Goal: Task Accomplishment & Management: Manage account settings

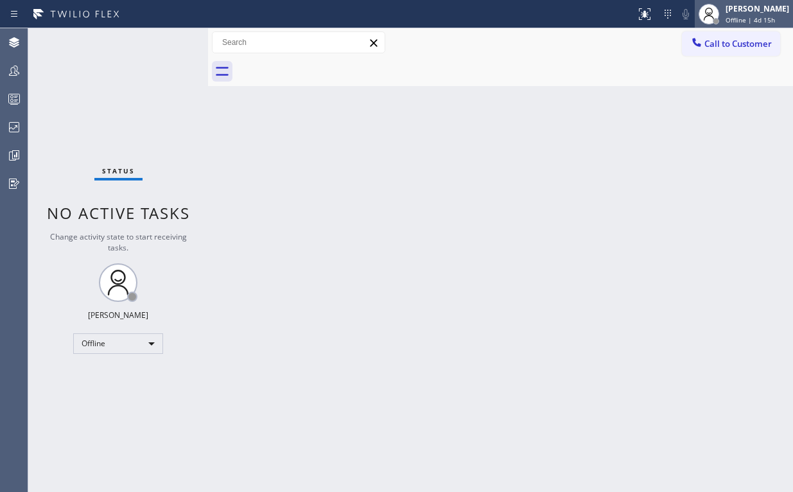
click at [756, 17] on span "Offline | 4d 15h" at bounding box center [749, 19] width 49 height 9
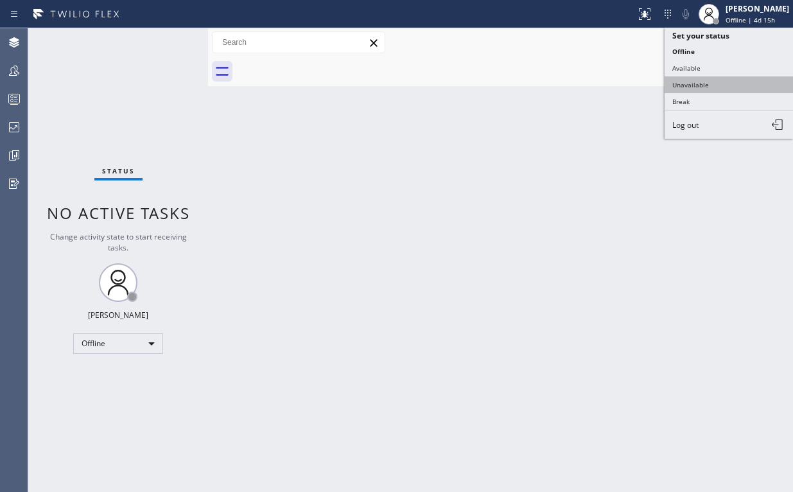
click at [704, 78] on button "Unavailable" at bounding box center [728, 84] width 128 height 17
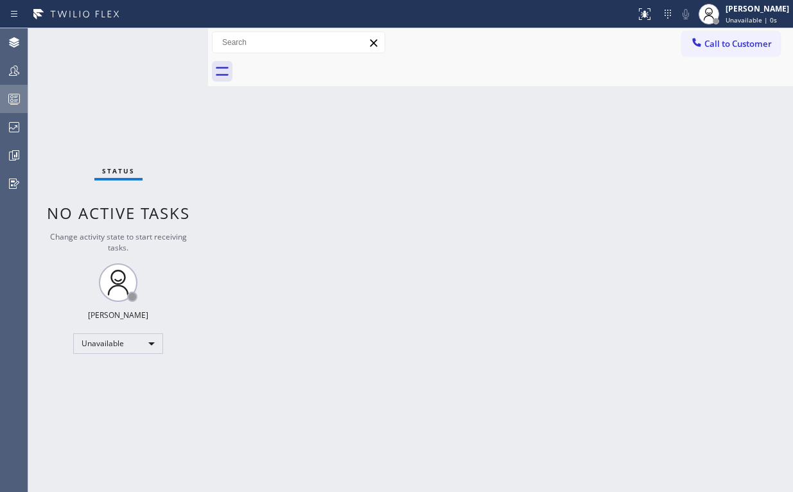
click at [6, 99] on icon at bounding box center [13, 98] width 15 height 15
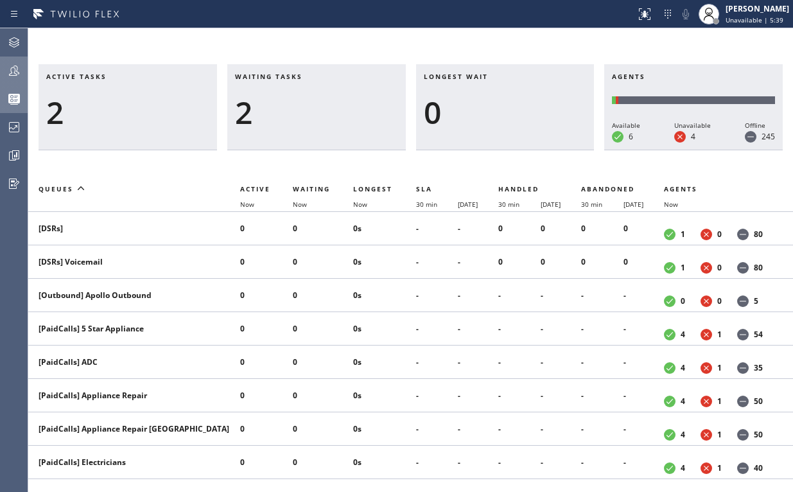
click at [17, 69] on icon at bounding box center [13, 70] width 15 height 15
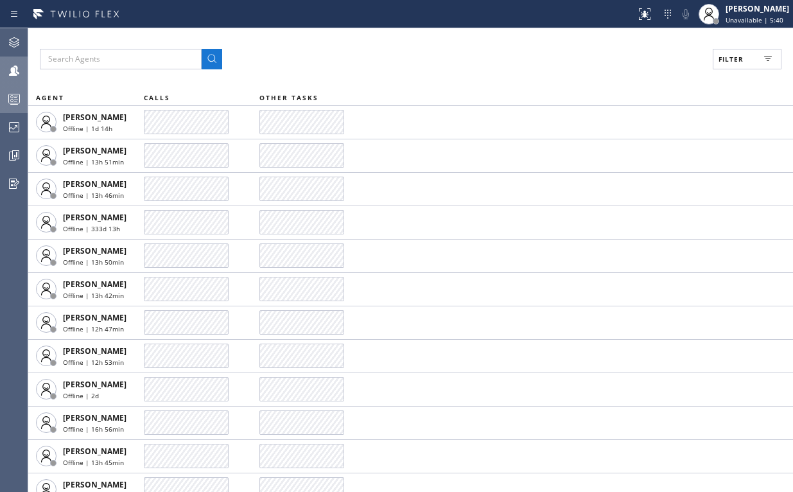
click at [755, 55] on button "Filter" at bounding box center [746, 59] width 69 height 21
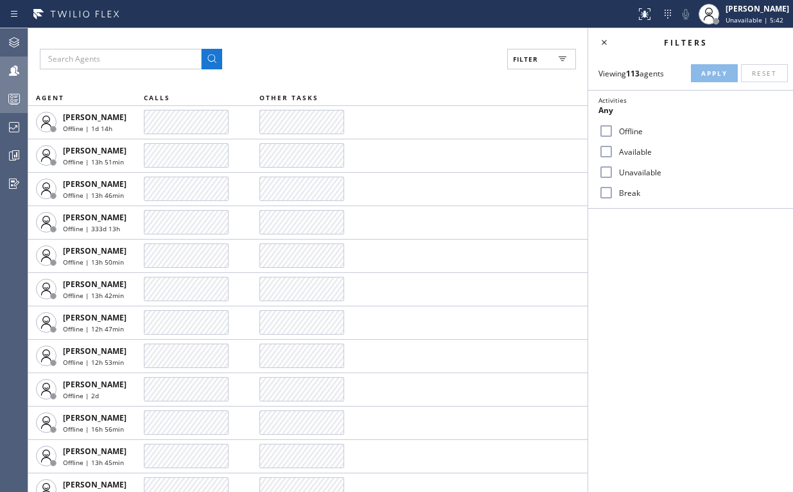
click at [607, 148] on input "Available" at bounding box center [605, 151] width 15 height 15
checkbox input "true"
click at [605, 189] on input "Break" at bounding box center [605, 192] width 15 height 15
checkbox input "true"
click at [714, 71] on span "Apply" at bounding box center [714, 73] width 26 height 9
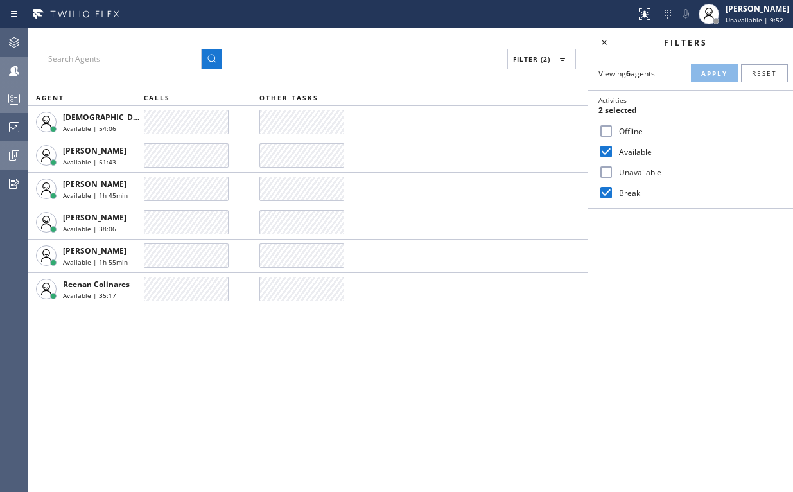
click at [8, 149] on icon at bounding box center [13, 155] width 15 height 15
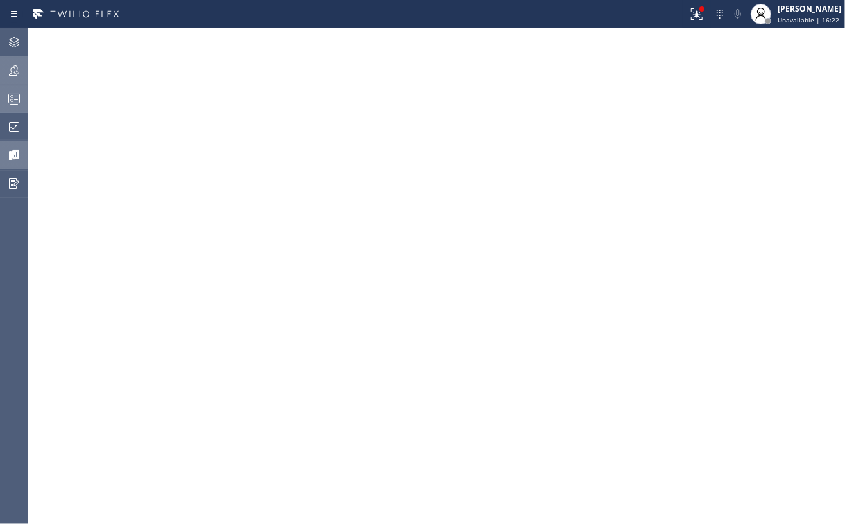
click at [6, 93] on icon at bounding box center [13, 98] width 15 height 15
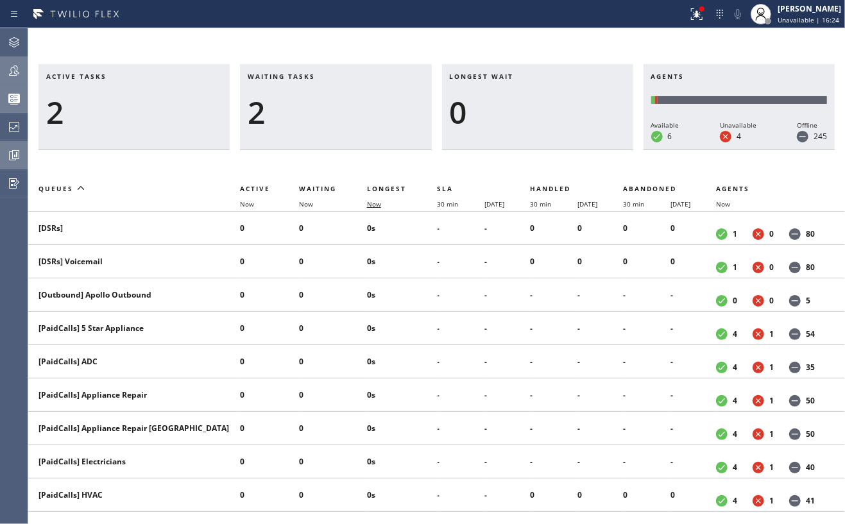
click at [372, 202] on span "Now" at bounding box center [374, 204] width 14 height 9
click at [4, 60] on div at bounding box center [14, 71] width 28 height 26
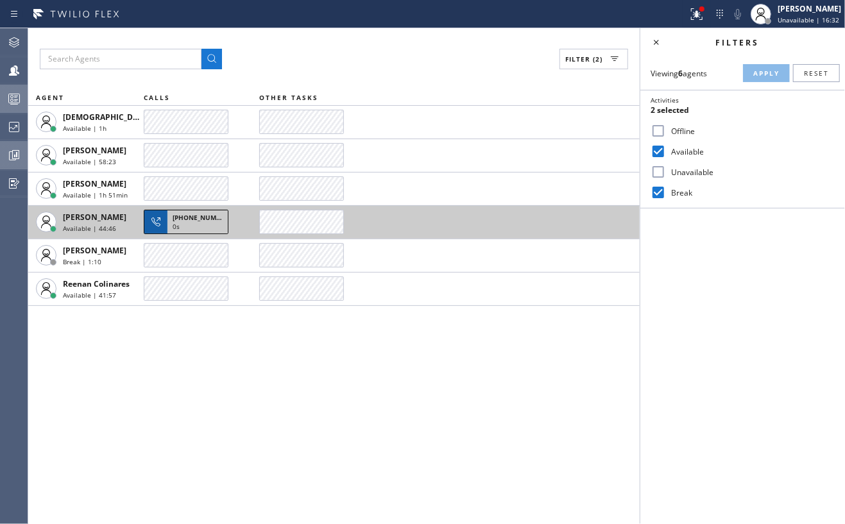
click at [193, 221] on span "+15166681469" at bounding box center [202, 217] width 58 height 9
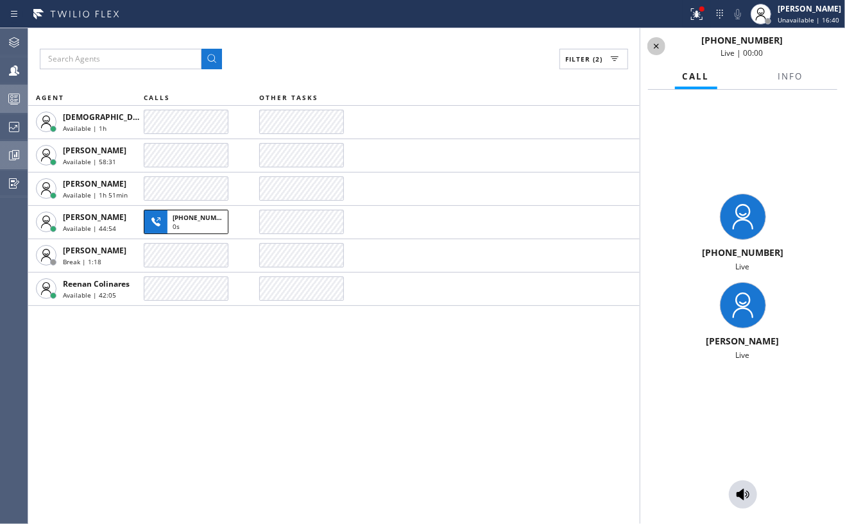
click at [665, 45] on div at bounding box center [657, 46] width 18 height 15
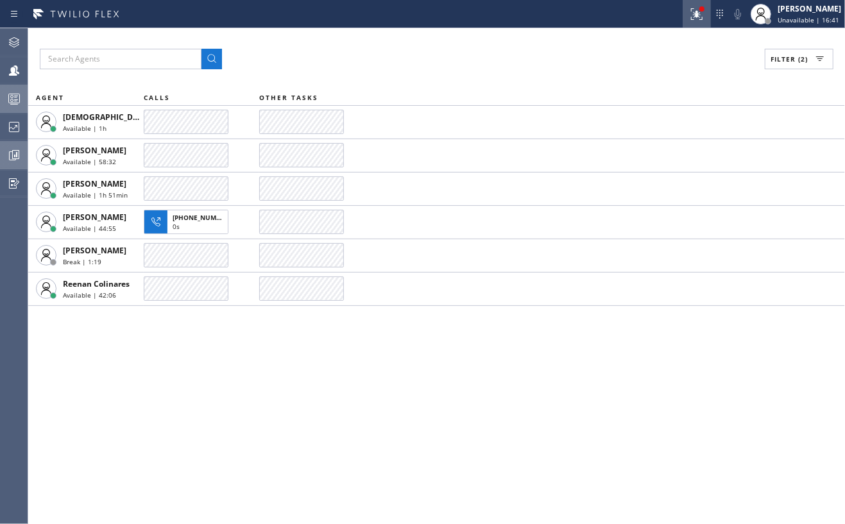
click at [711, 18] on div at bounding box center [697, 13] width 28 height 15
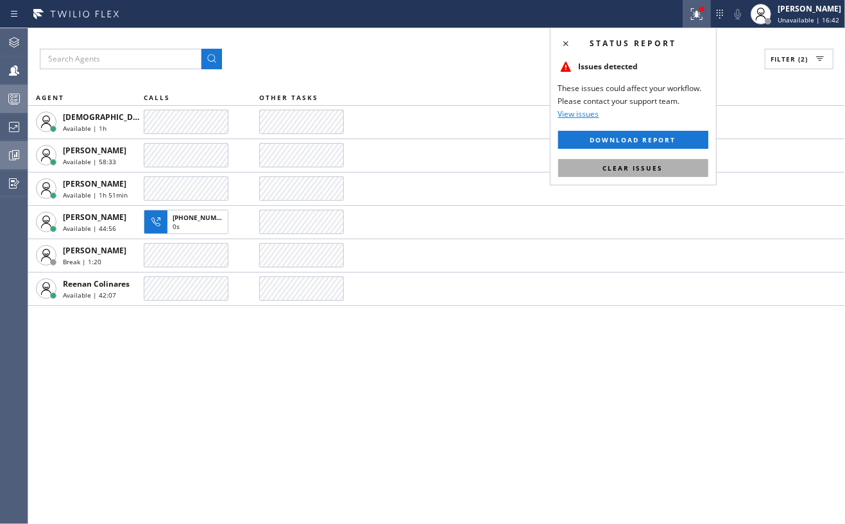
click at [653, 164] on span "Clear issues" at bounding box center [633, 168] width 60 height 9
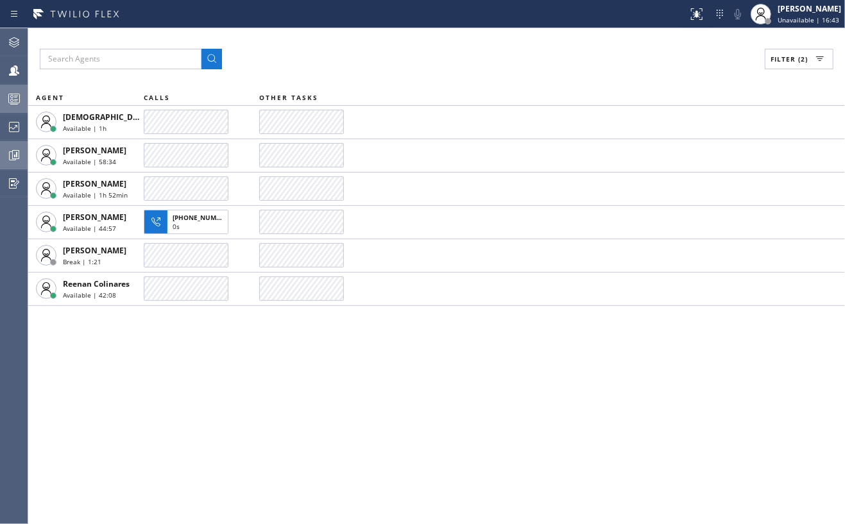
click at [519, 55] on div "Filter (2)" at bounding box center [437, 59] width 794 height 21
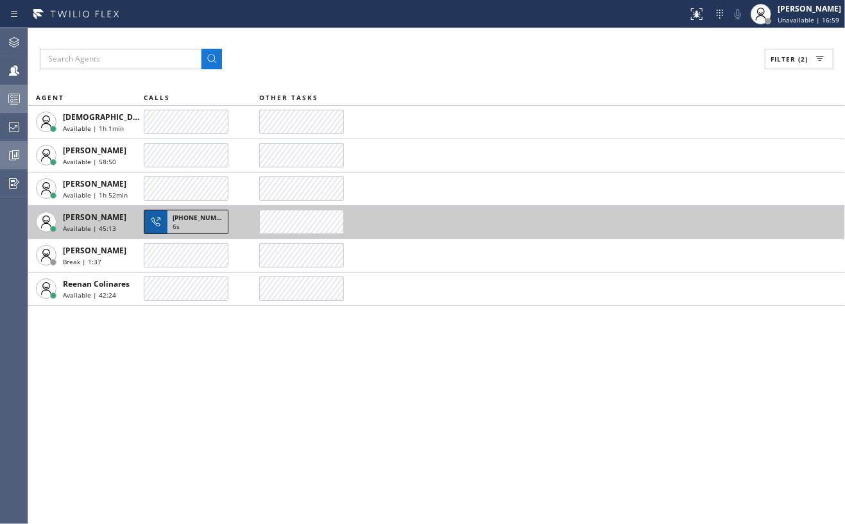
click at [176, 217] on span "+15166681469" at bounding box center [202, 217] width 58 height 9
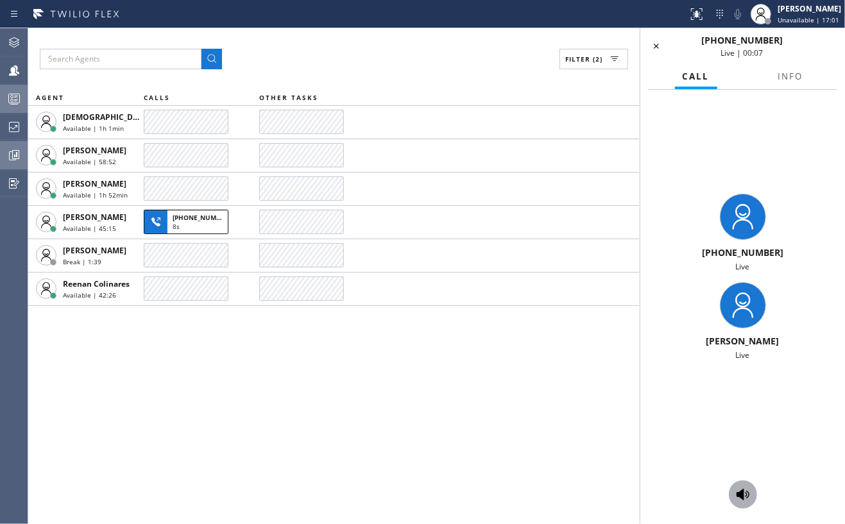
click at [745, 491] on icon at bounding box center [743, 494] width 15 height 15
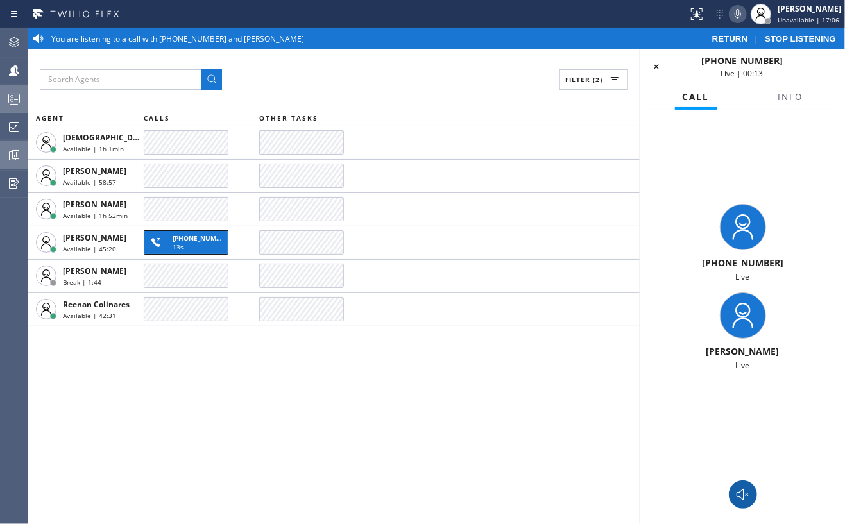
click at [741, 14] on icon at bounding box center [738, 14] width 6 height 10
click at [792, 40] on span "STOP LISTENING" at bounding box center [800, 39] width 71 height 10
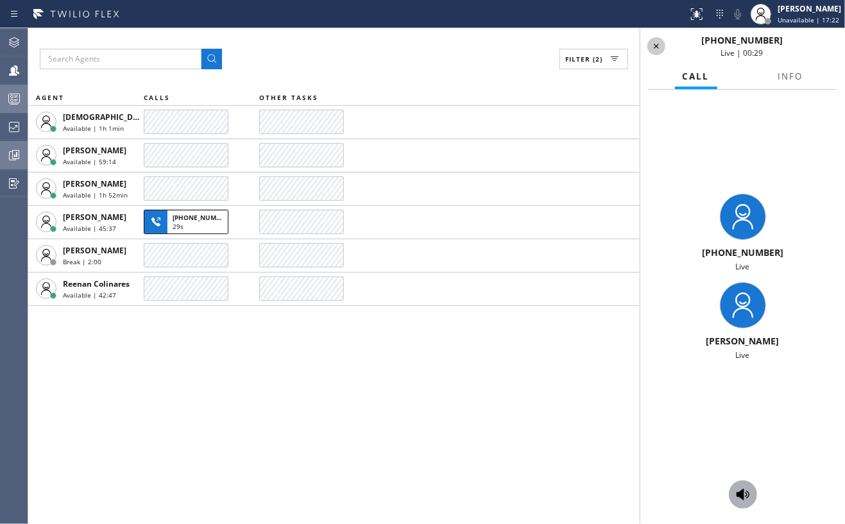
click at [655, 47] on icon at bounding box center [656, 46] width 5 height 5
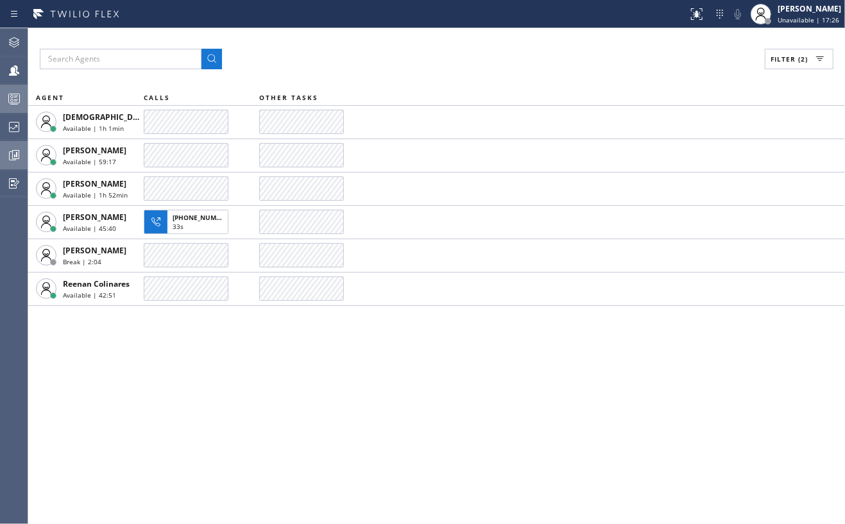
click at [13, 93] on icon at bounding box center [13, 98] width 15 height 15
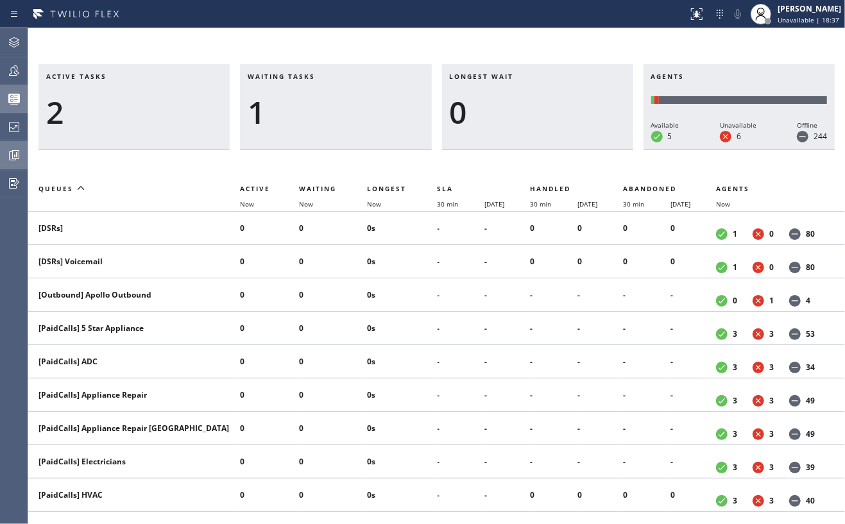
click at [16, 65] on icon at bounding box center [13, 70] width 15 height 15
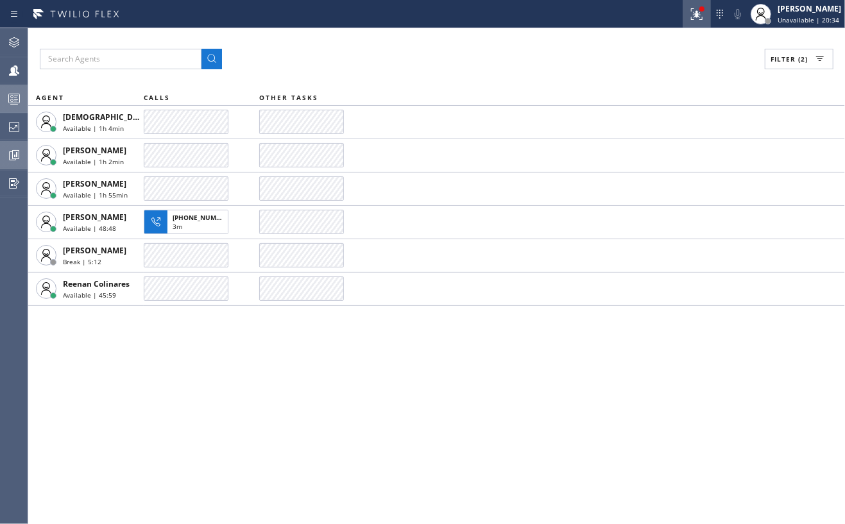
click at [705, 16] on icon at bounding box center [696, 13] width 15 height 15
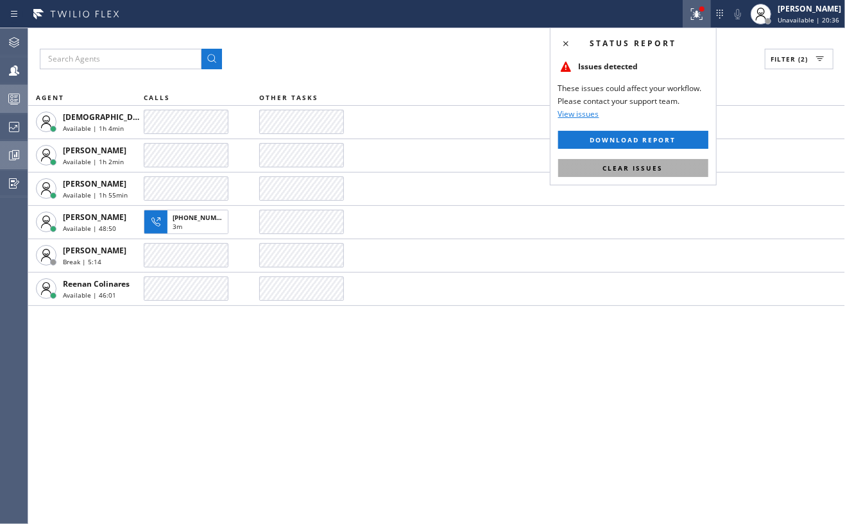
click at [641, 166] on span "Clear issues" at bounding box center [633, 168] width 60 height 9
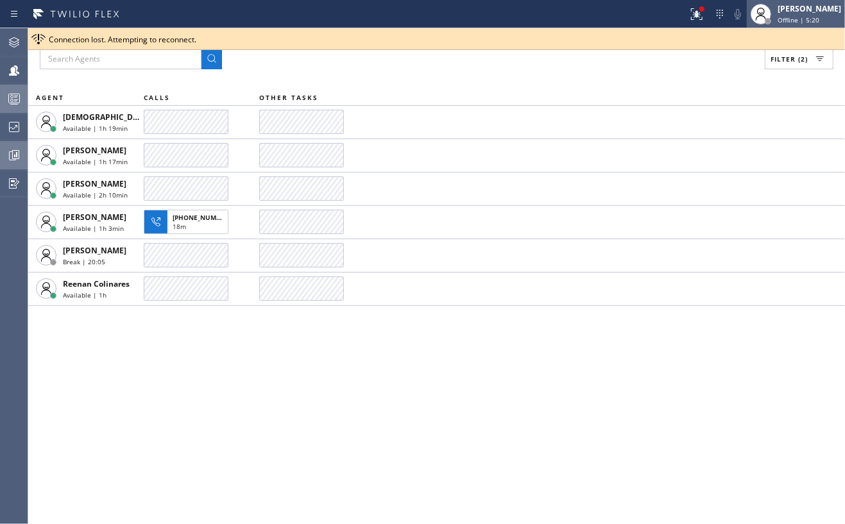
click at [792, 16] on span "Offline | 5:20" at bounding box center [799, 19] width 42 height 9
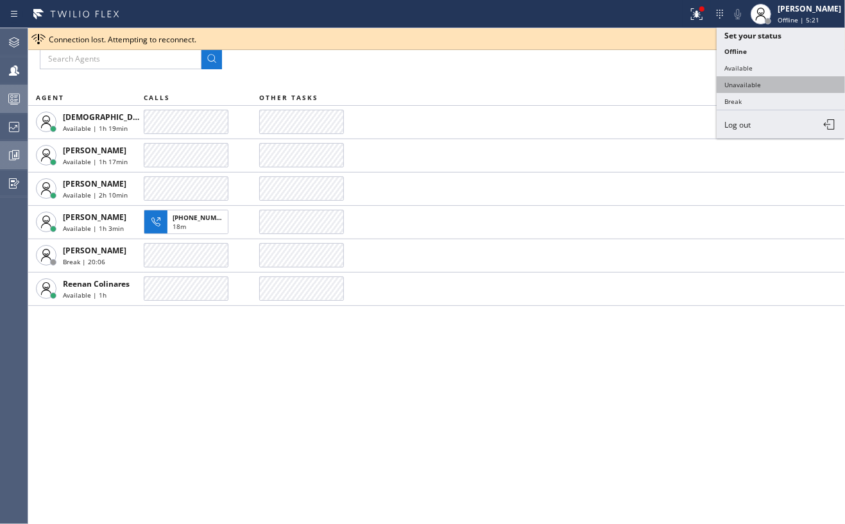
click at [748, 82] on button "Unavailable" at bounding box center [781, 84] width 128 height 17
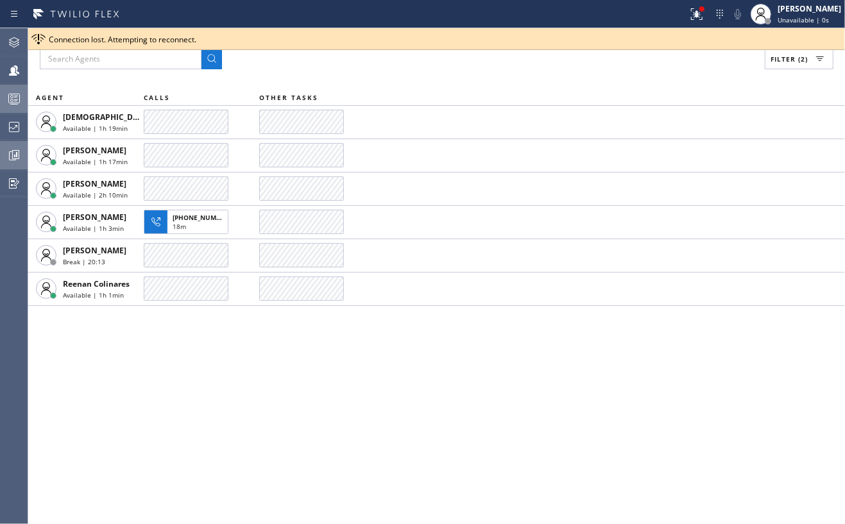
click at [13, 101] on icon at bounding box center [13, 98] width 15 height 15
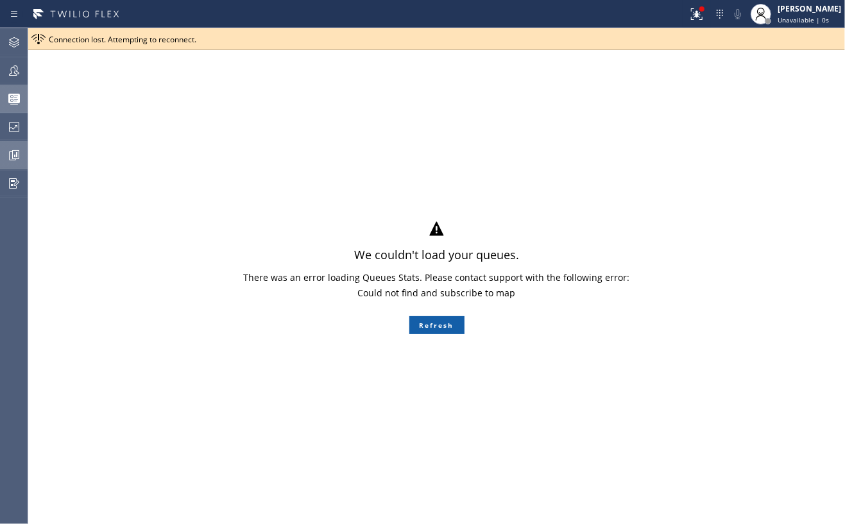
click at [422, 322] on button "Refresh" at bounding box center [436, 325] width 55 height 18
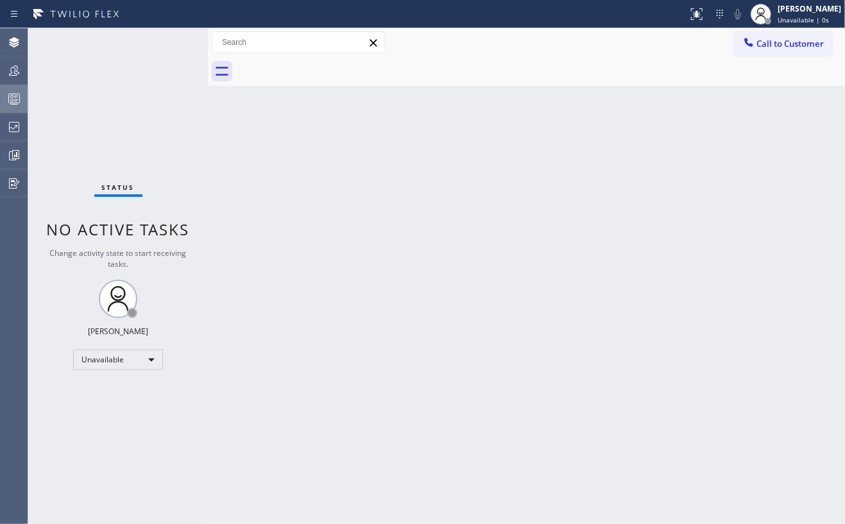
click at [9, 99] on rect at bounding box center [14, 98] width 11 height 9
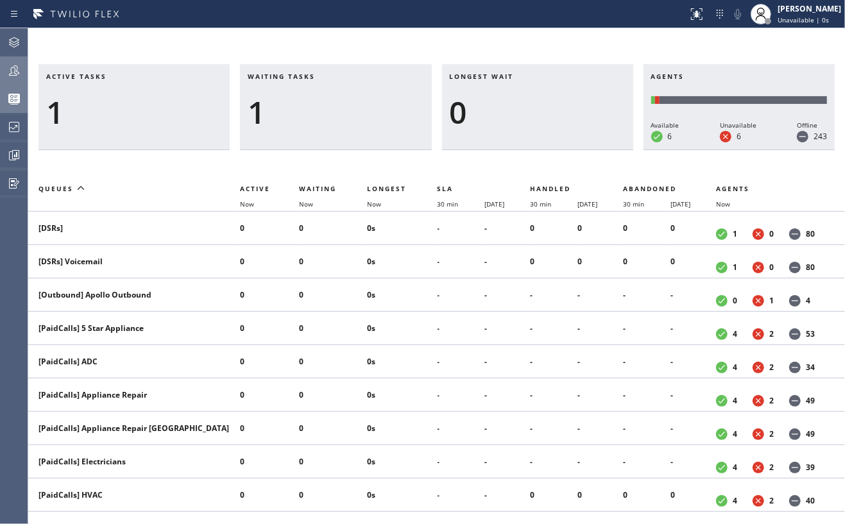
click at [16, 70] on icon at bounding box center [13, 70] width 15 height 15
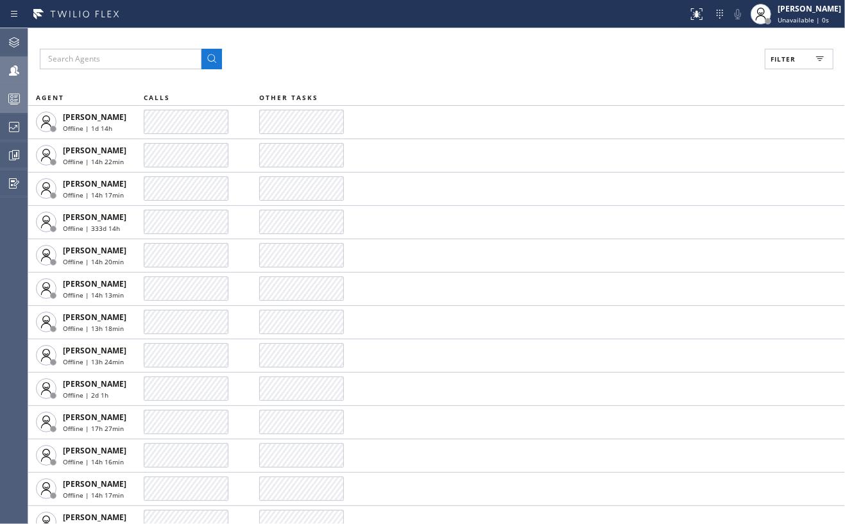
click at [811, 56] on button "Filter" at bounding box center [799, 59] width 69 height 21
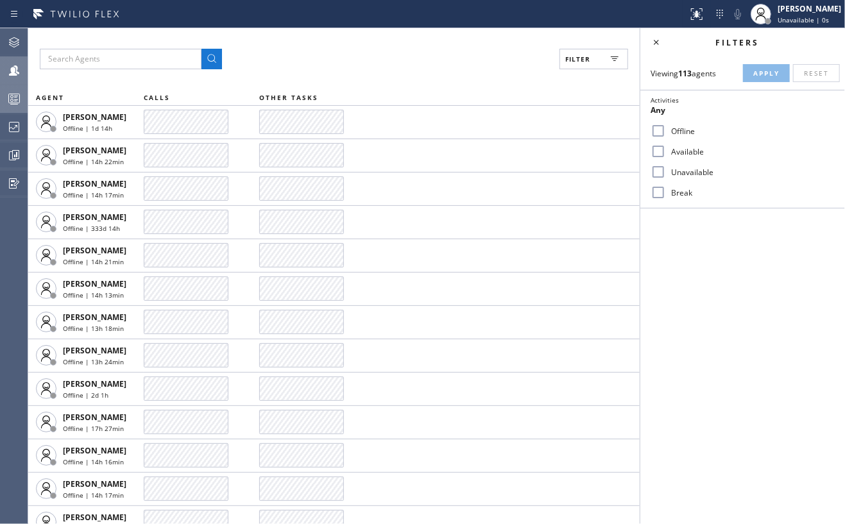
click at [652, 150] on input "Available" at bounding box center [658, 151] width 15 height 15
checkbox input "true"
click at [664, 185] on input "Break" at bounding box center [658, 192] width 15 height 15
checkbox input "true"
click at [760, 71] on span "Apply" at bounding box center [766, 73] width 26 height 9
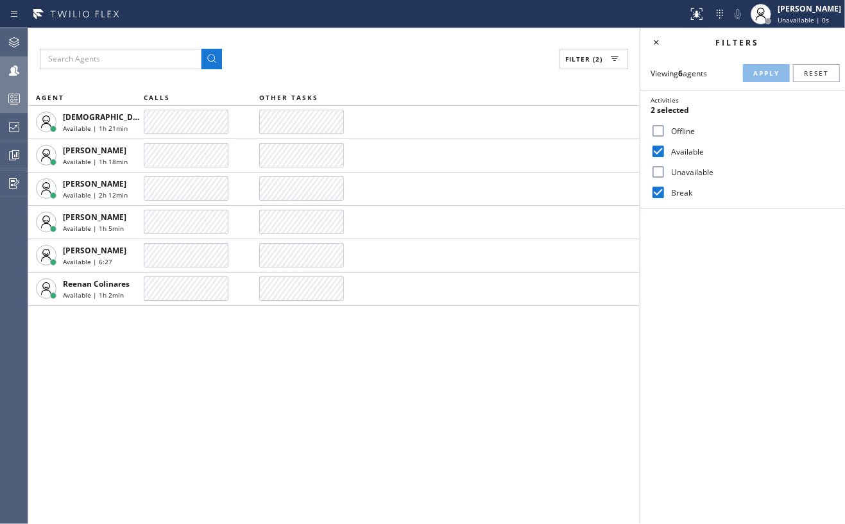
click at [662, 167] on input "Unavailable" at bounding box center [658, 171] width 15 height 15
click at [761, 71] on span "Apply" at bounding box center [766, 73] width 26 height 9
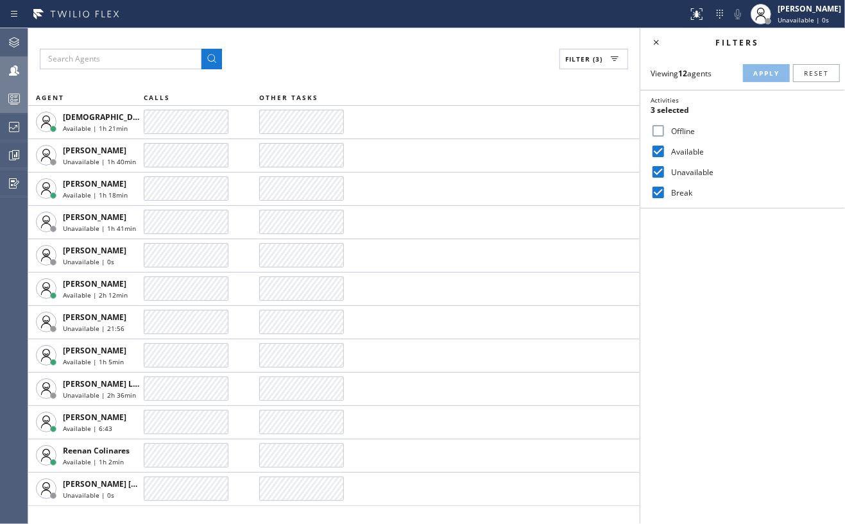
click at [6, 100] on icon at bounding box center [13, 98] width 15 height 15
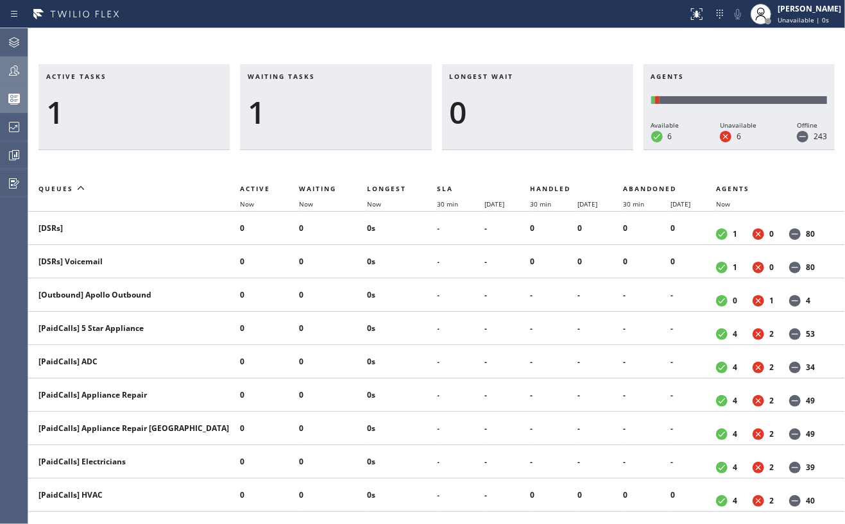
click at [8, 68] on icon at bounding box center [13, 70] width 15 height 15
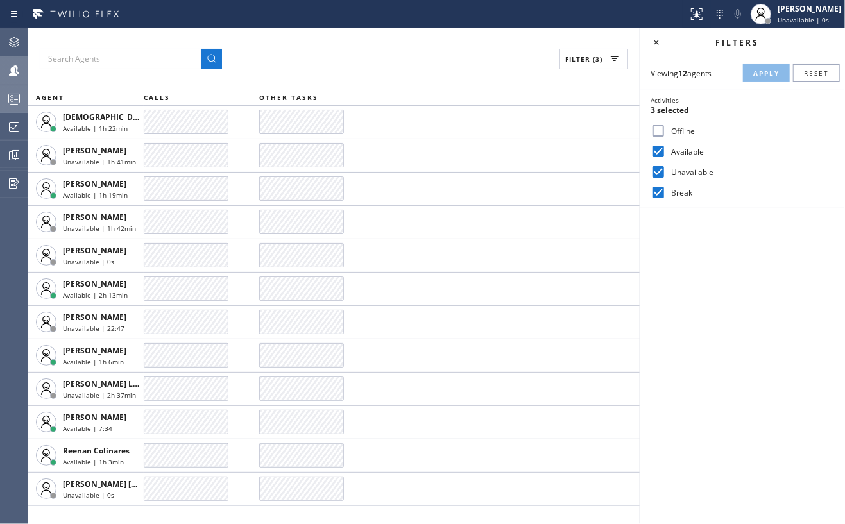
click at [10, 95] on icon at bounding box center [13, 98] width 15 height 15
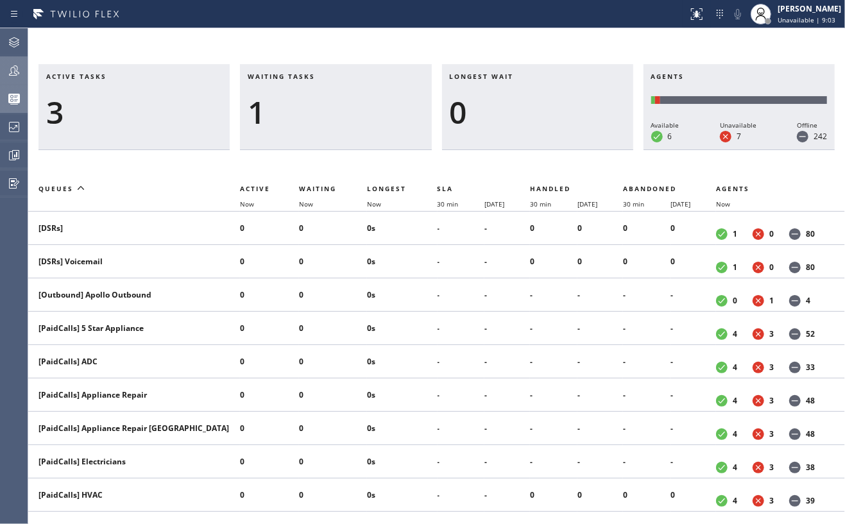
click at [8, 71] on icon at bounding box center [13, 70] width 15 height 15
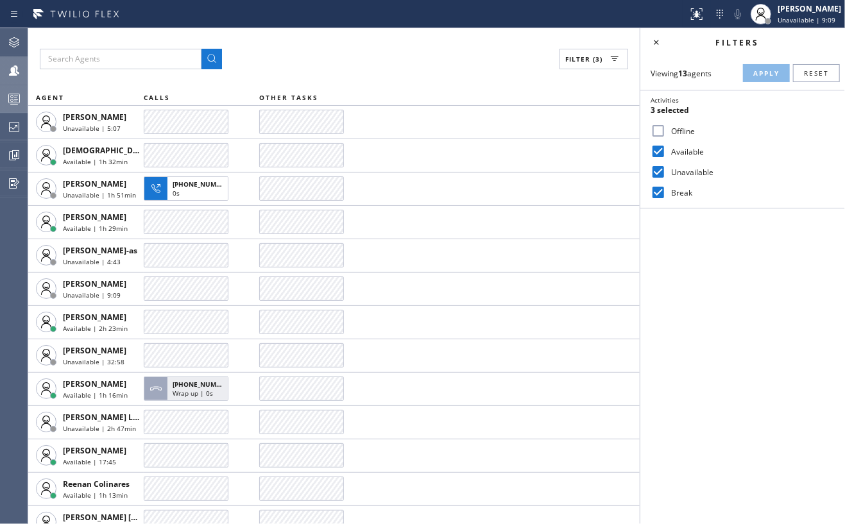
click at [3, 96] on div at bounding box center [14, 98] width 28 height 15
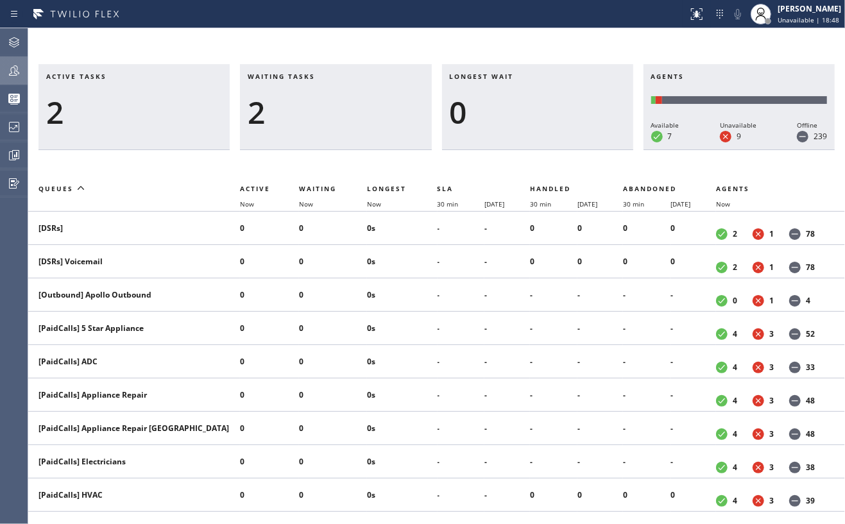
click at [14, 63] on icon at bounding box center [13, 70] width 15 height 15
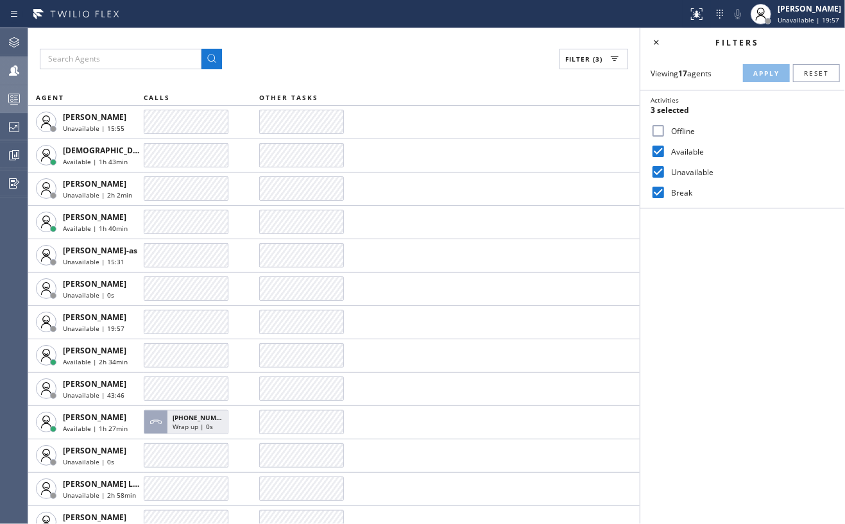
click at [11, 96] on icon at bounding box center [13, 98] width 15 height 15
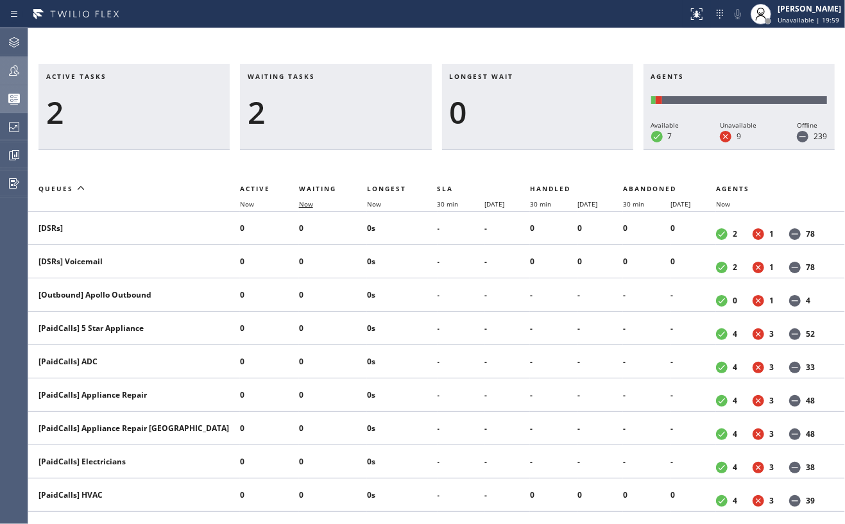
click at [299, 202] on span "Now" at bounding box center [306, 204] width 14 height 9
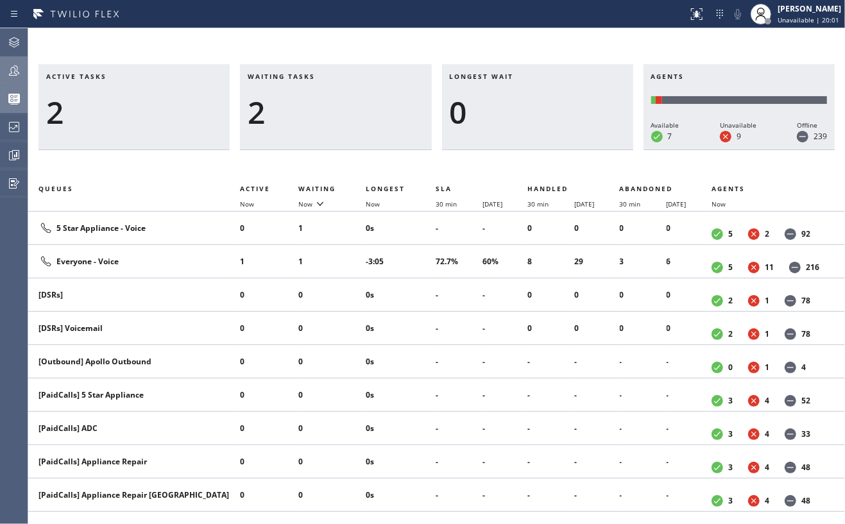
click at [11, 67] on icon at bounding box center [13, 70] width 15 height 15
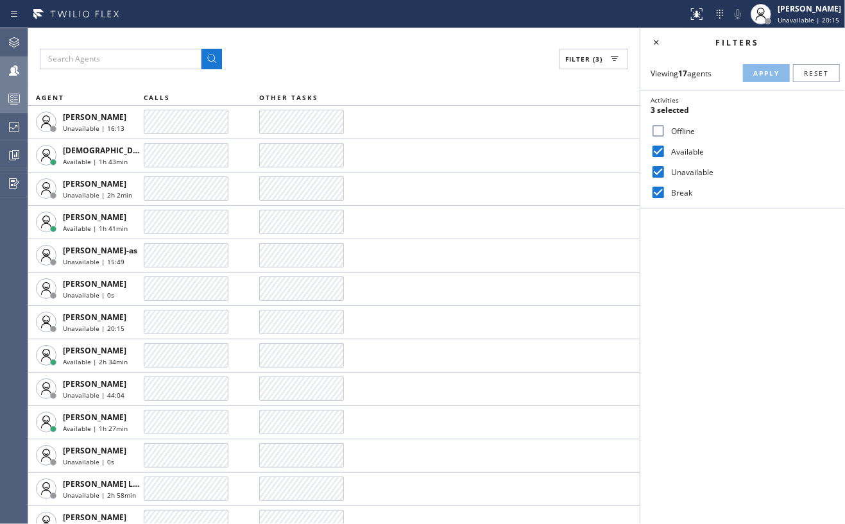
click at [9, 96] on rect at bounding box center [14, 98] width 11 height 9
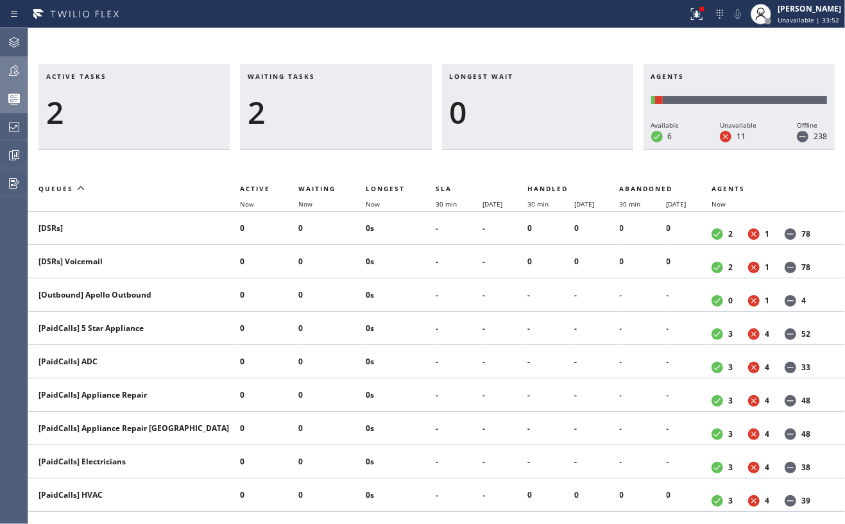
click at [17, 73] on icon at bounding box center [13, 70] width 15 height 15
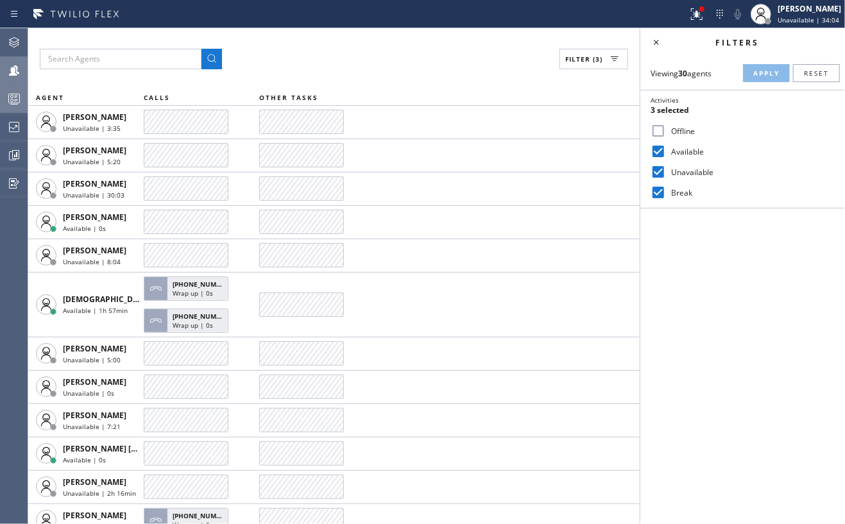
click at [14, 95] on icon at bounding box center [13, 98] width 15 height 15
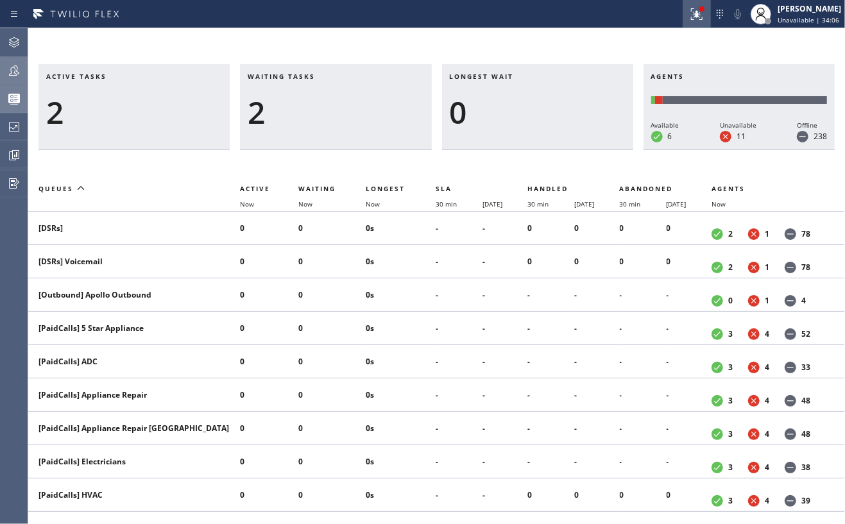
click at [692, 18] on div at bounding box center [697, 13] width 28 height 15
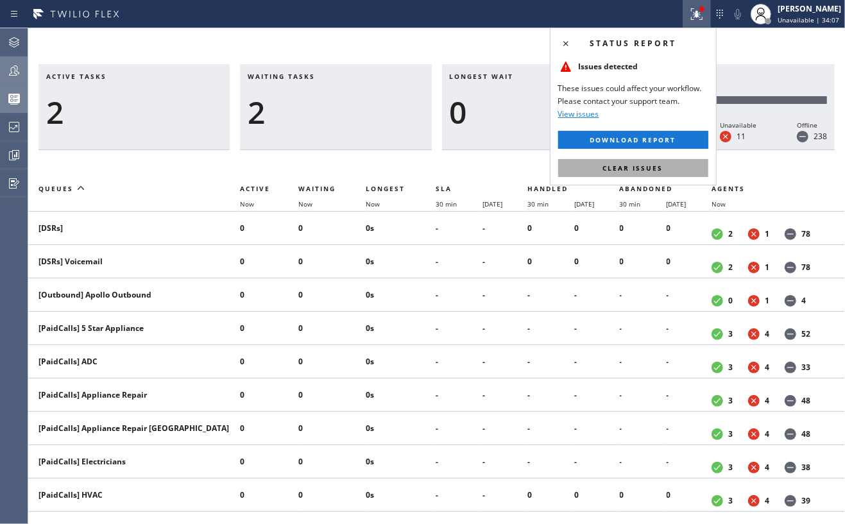
click at [673, 162] on button "Clear issues" at bounding box center [633, 168] width 150 height 18
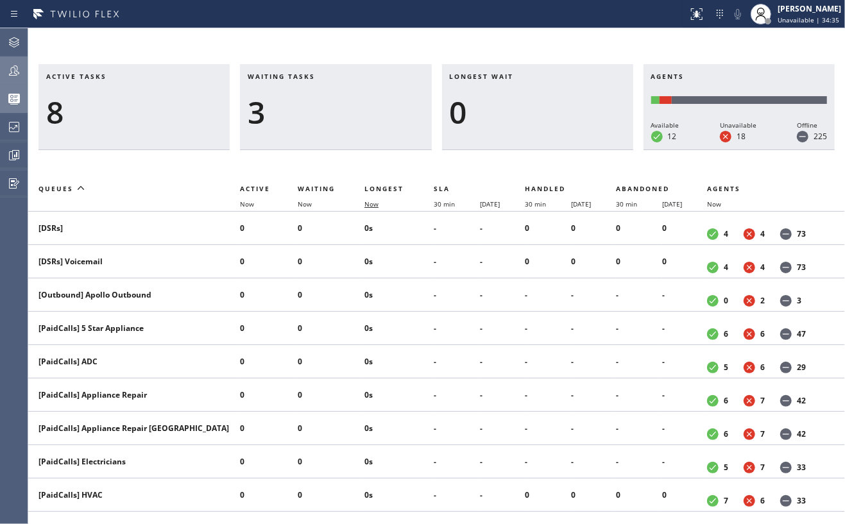
click at [378, 203] on span "Now" at bounding box center [380, 204] width 30 height 9
click at [379, 205] on icon at bounding box center [386, 203] width 15 height 15
click at [11, 68] on icon at bounding box center [14, 70] width 10 height 10
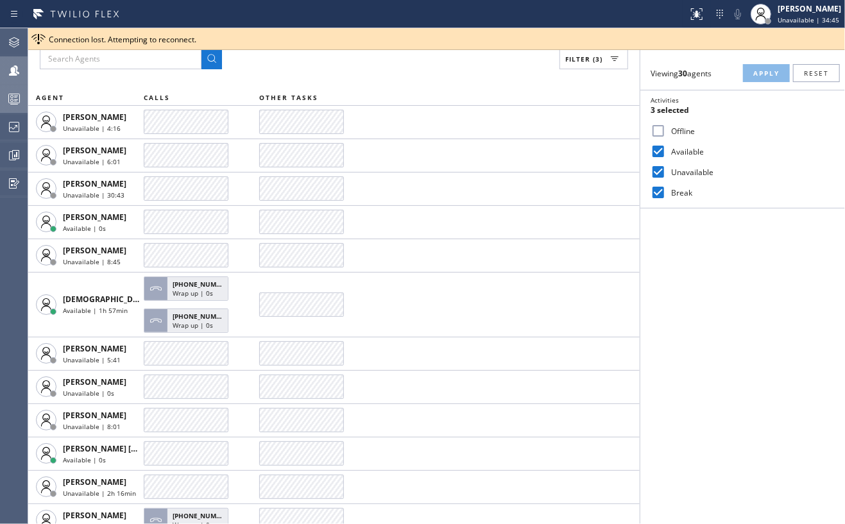
click at [662, 169] on input "Unavailable" at bounding box center [658, 171] width 15 height 15
click at [764, 65] on button "Apply" at bounding box center [766, 73] width 47 height 18
click at [698, 19] on icon at bounding box center [697, 14] width 12 height 12
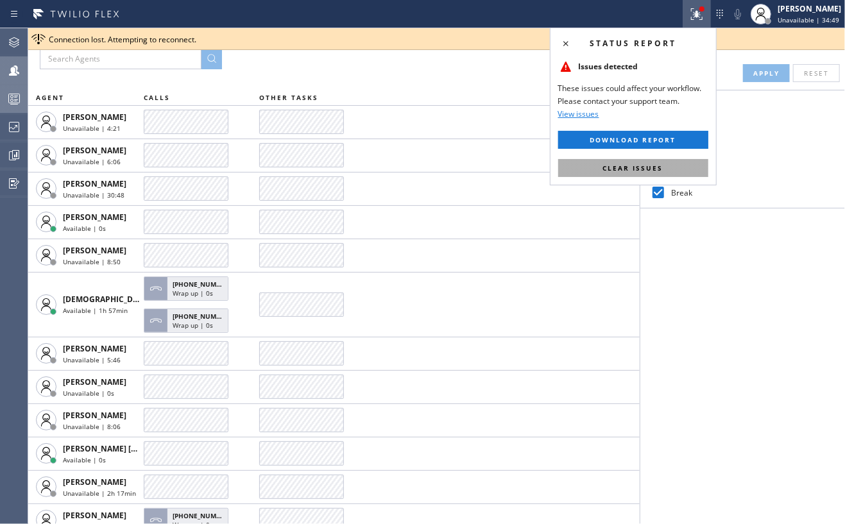
click at [650, 175] on button "Clear issues" at bounding box center [633, 168] width 150 height 18
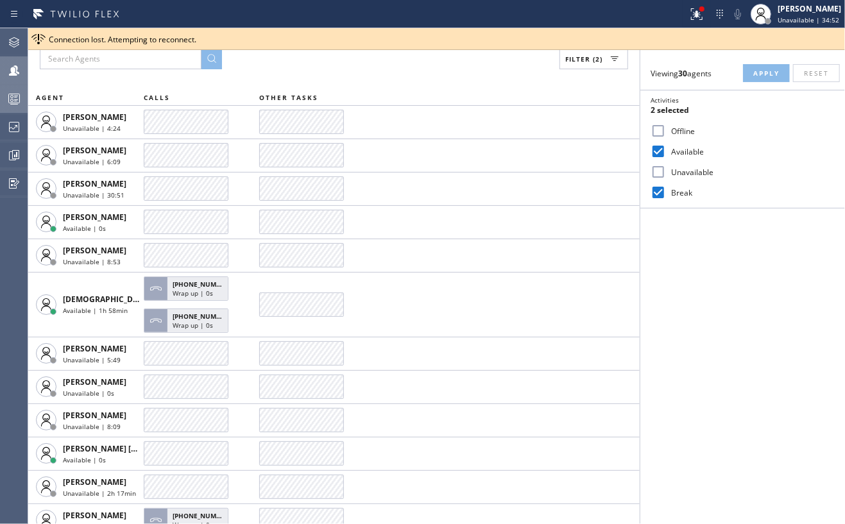
click at [714, 242] on div "Filters Viewing 30 agents Apply Reset Activities 2 selected Offline Available U…" at bounding box center [743, 276] width 205 height 496
click at [659, 170] on input "Unavailable" at bounding box center [658, 171] width 15 height 15
checkbox input "false"
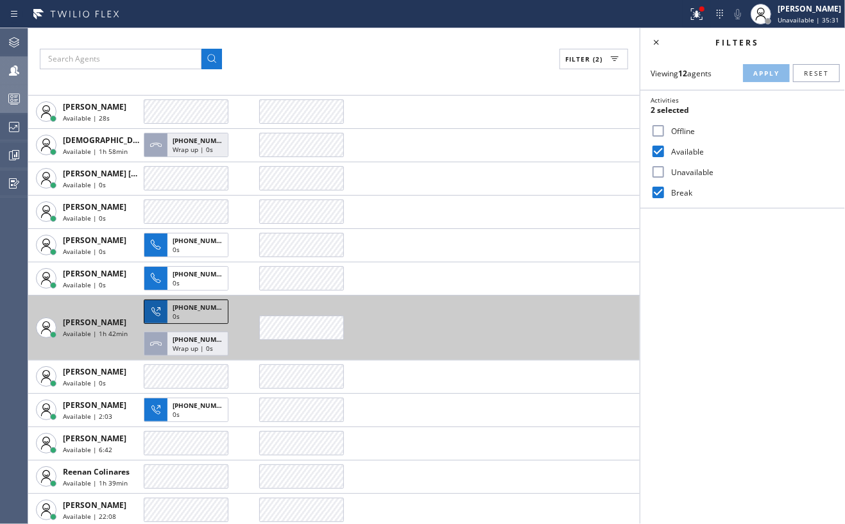
scroll to position [13, 0]
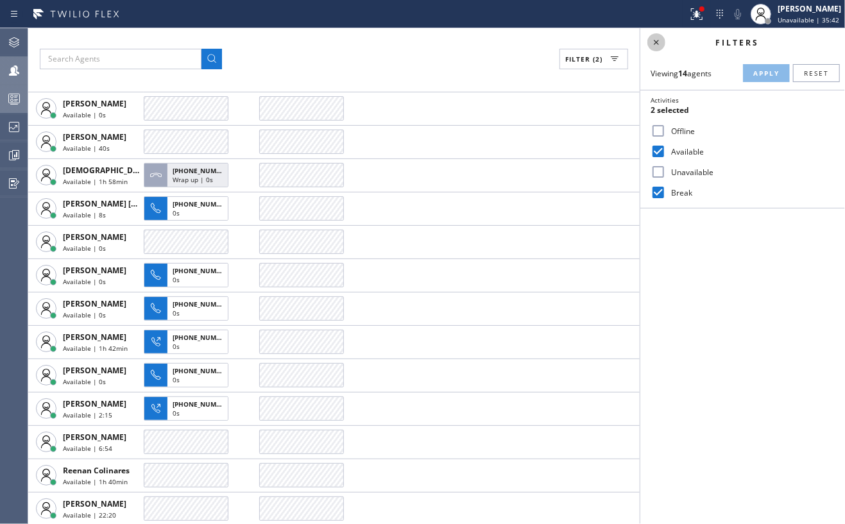
click at [652, 44] on icon at bounding box center [656, 42] width 15 height 15
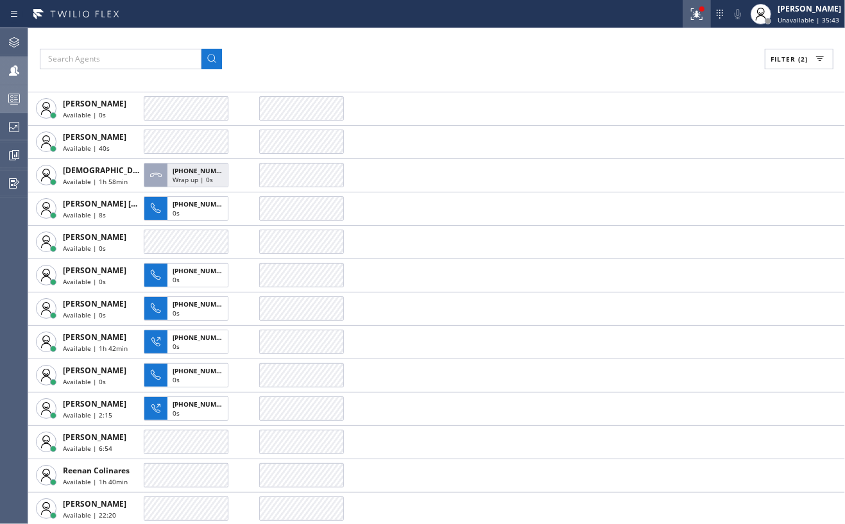
click at [700, 12] on icon at bounding box center [696, 13] width 15 height 15
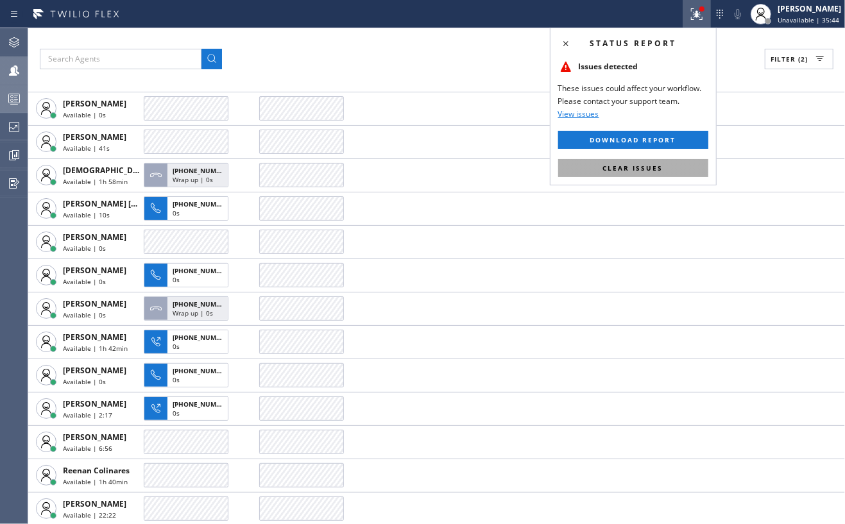
click at [641, 167] on span "Clear issues" at bounding box center [633, 168] width 60 height 9
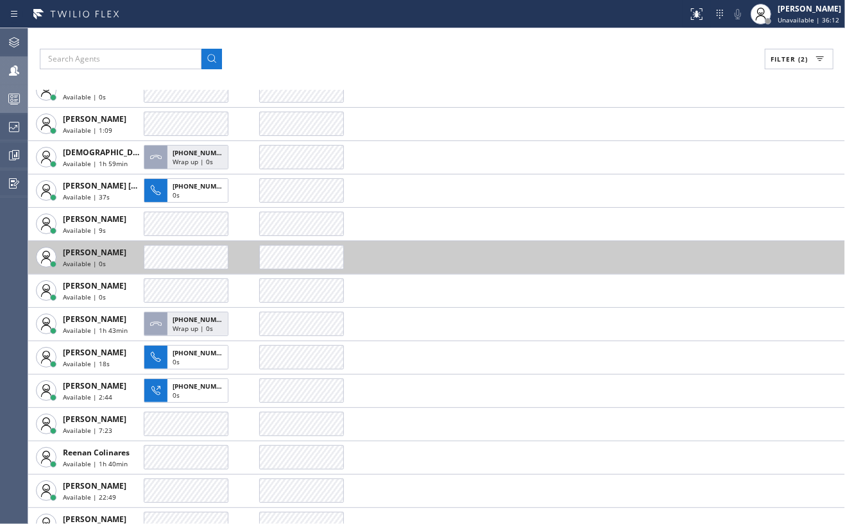
scroll to position [49, 0]
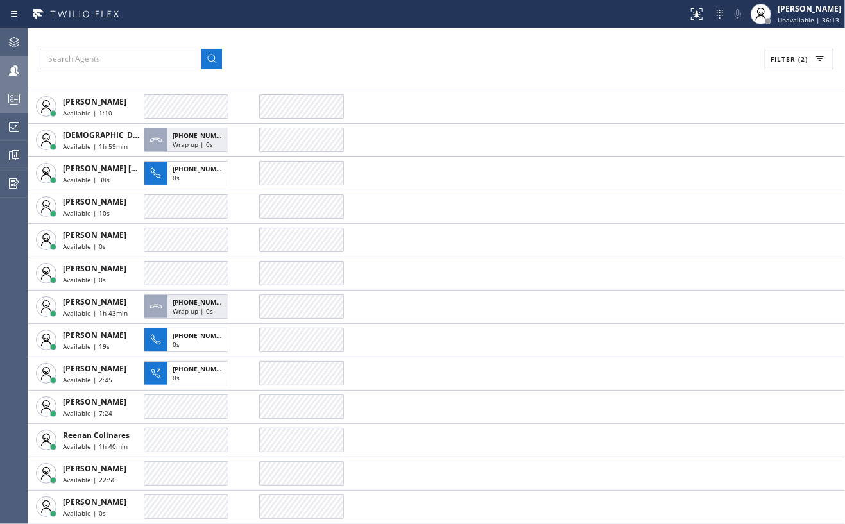
click at [13, 86] on div at bounding box center [14, 99] width 28 height 26
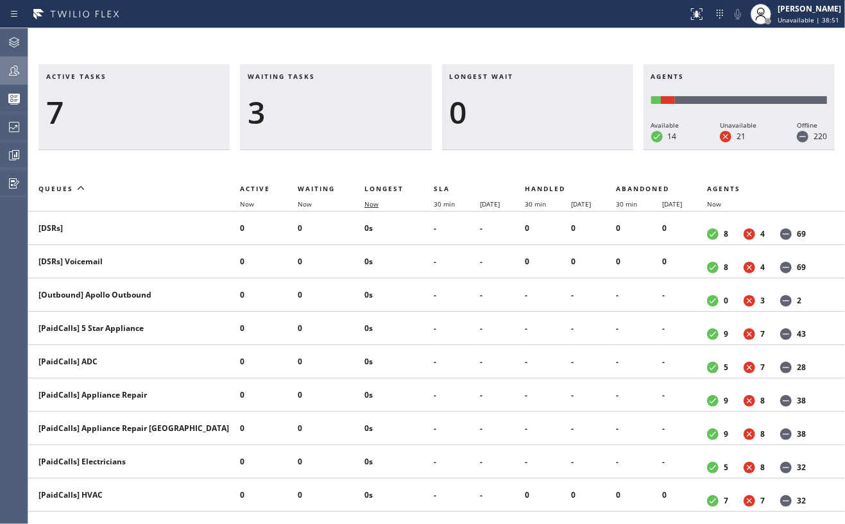
click at [372, 205] on span "Now" at bounding box center [372, 204] width 14 height 9
click at [383, 204] on icon at bounding box center [386, 203] width 15 height 15
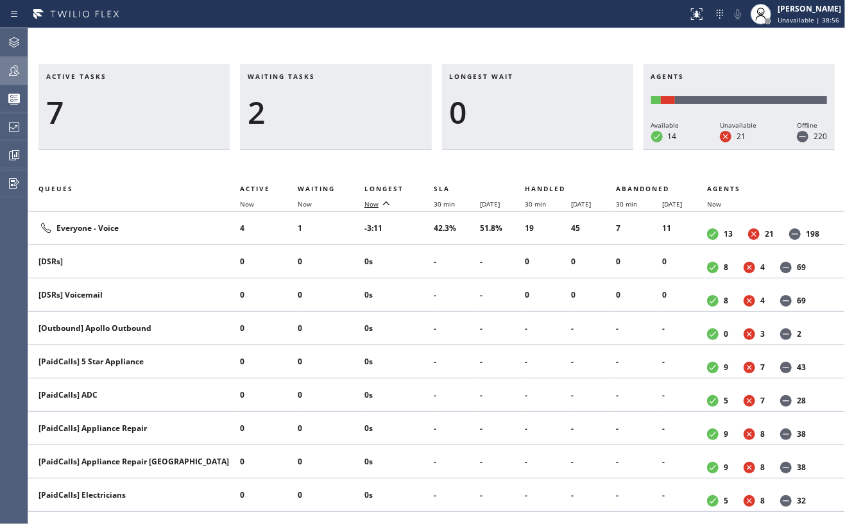
click at [383, 204] on icon at bounding box center [386, 203] width 15 height 15
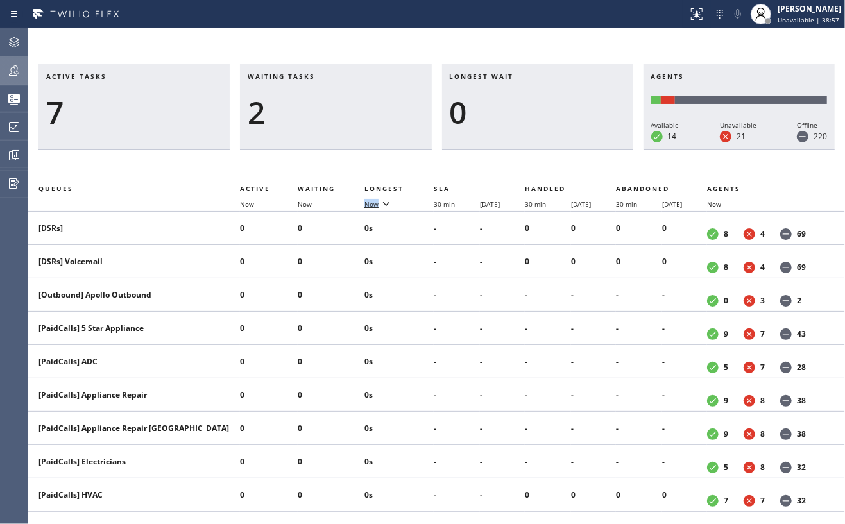
click at [383, 204] on icon at bounding box center [386, 203] width 15 height 15
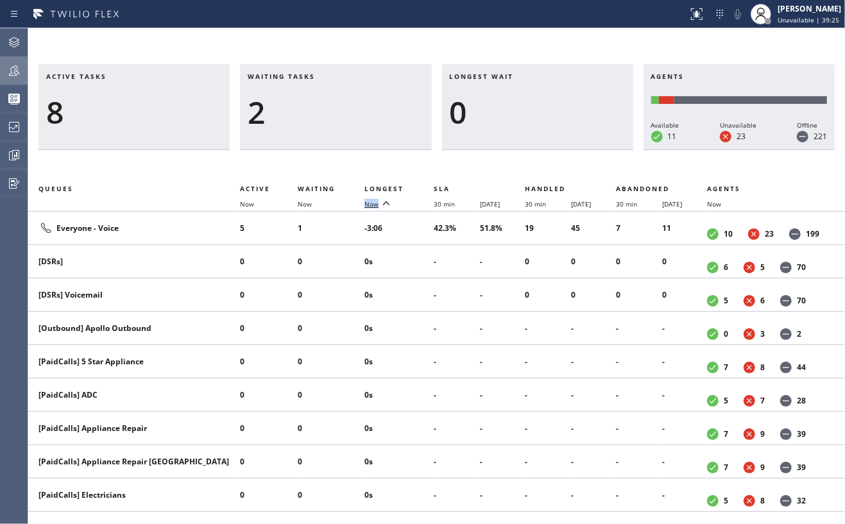
click at [8, 70] on icon at bounding box center [13, 70] width 15 height 15
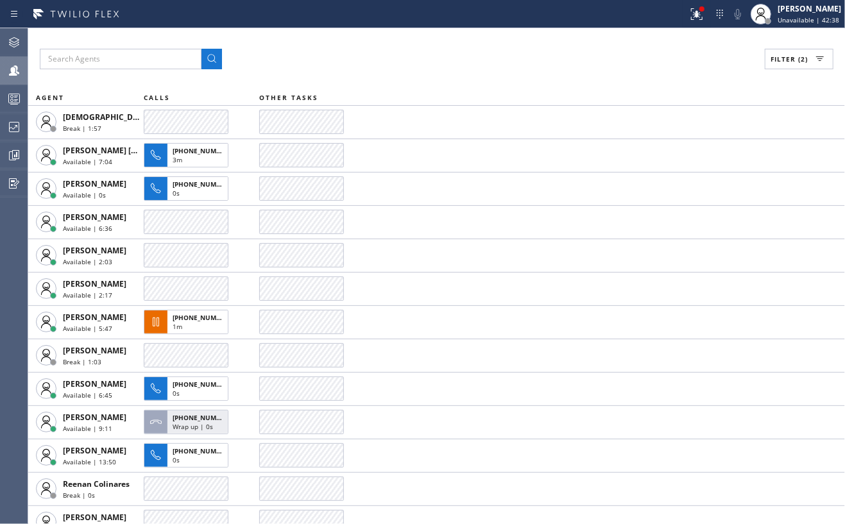
click at [10, 104] on icon at bounding box center [13, 98] width 15 height 15
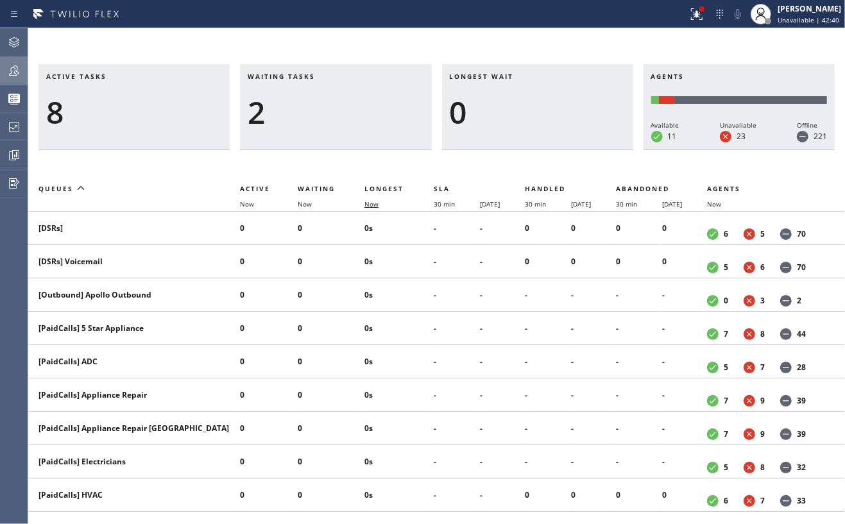
click at [379, 201] on span "Now" at bounding box center [380, 204] width 30 height 9
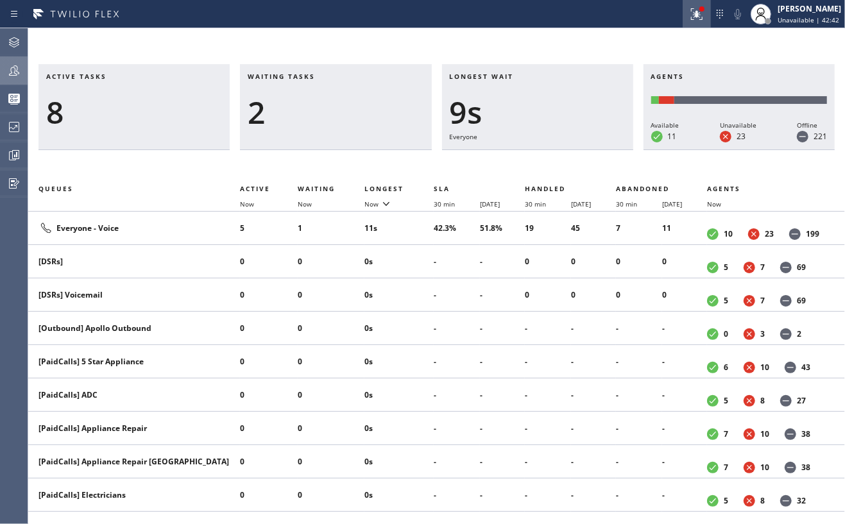
click at [696, 17] on icon at bounding box center [696, 13] width 15 height 15
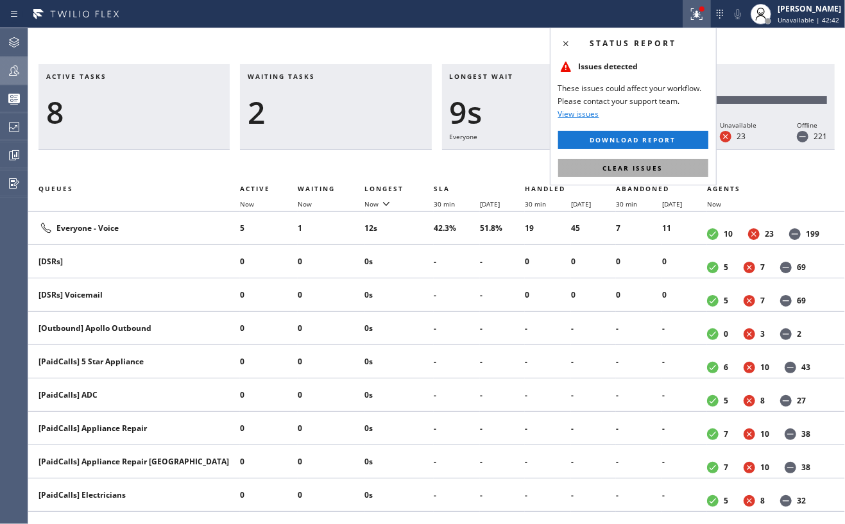
click at [617, 169] on span "Clear issues" at bounding box center [633, 168] width 60 height 9
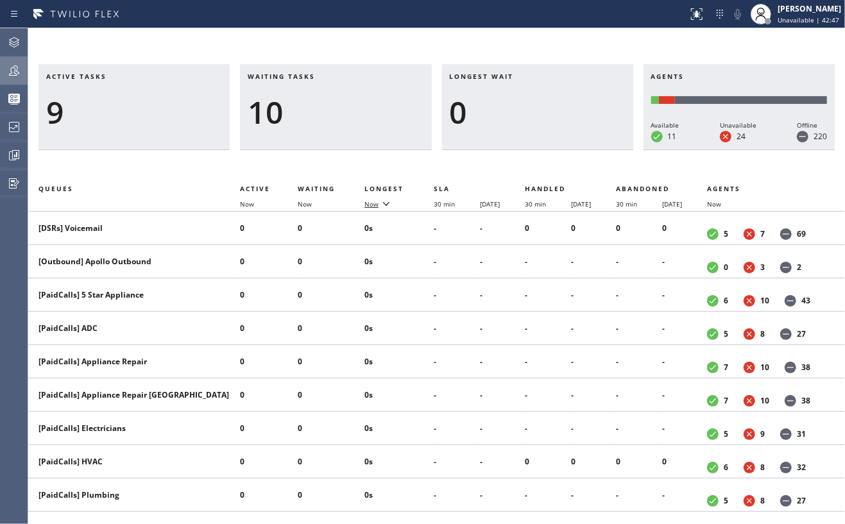
click at [371, 201] on span "Now" at bounding box center [372, 204] width 14 height 9
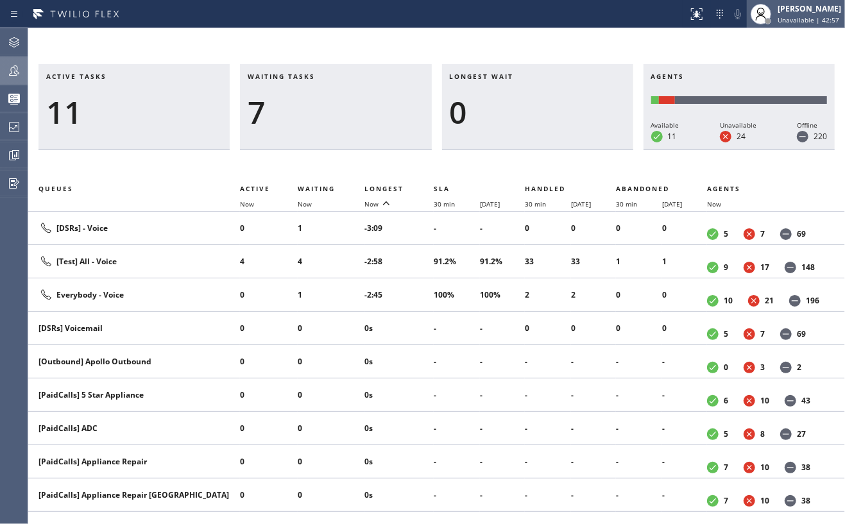
click at [804, 11] on div "[PERSON_NAME]" at bounding box center [810, 8] width 64 height 11
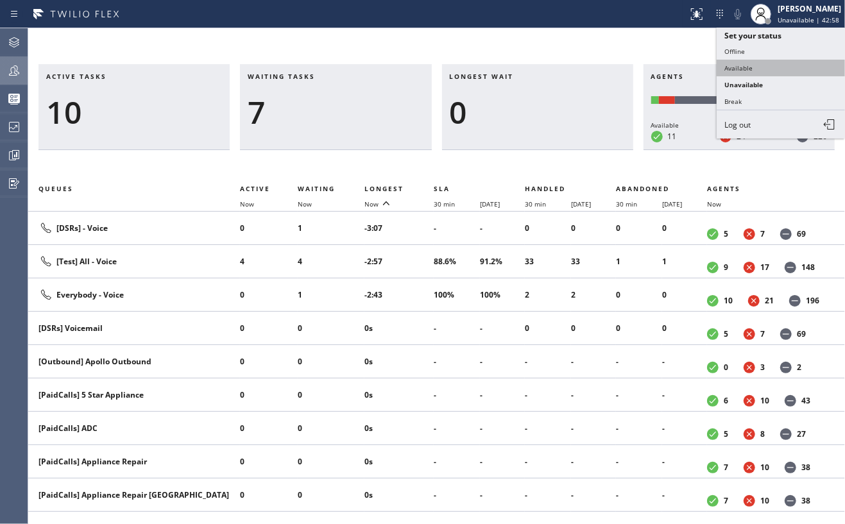
click at [736, 64] on button "Available" at bounding box center [781, 68] width 128 height 17
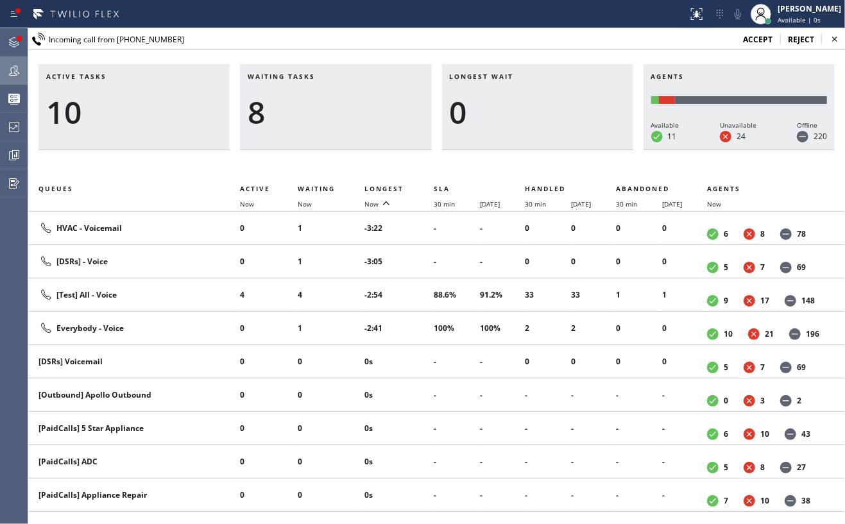
click at [753, 39] on span "accept" at bounding box center [758, 39] width 30 height 11
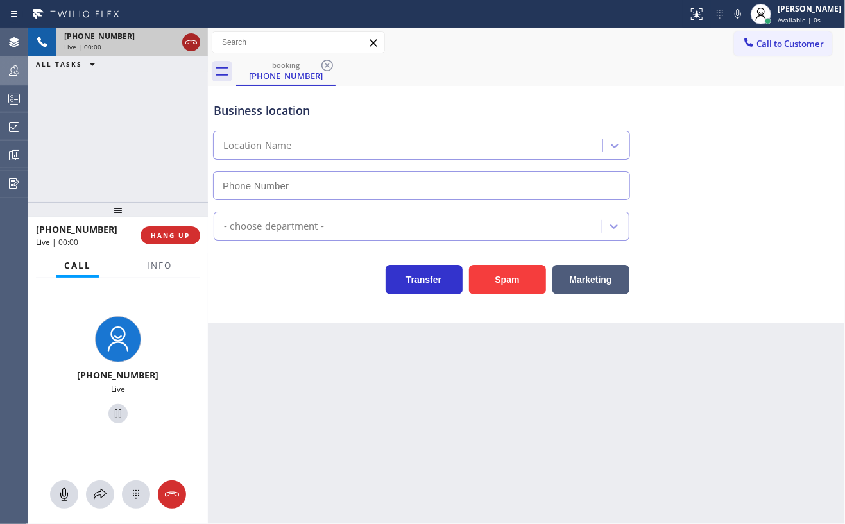
type input "(312) 945-0337"
click at [193, 44] on icon at bounding box center [191, 42] width 15 height 15
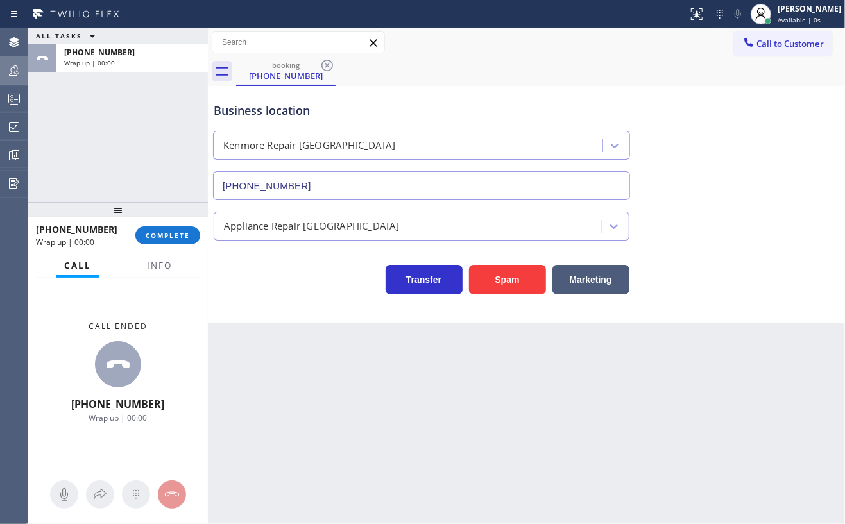
click at [8, 240] on div "Agent Desktop Teams Queues Stats Dashboards Analyze Questionnaires" at bounding box center [14, 276] width 28 height 496
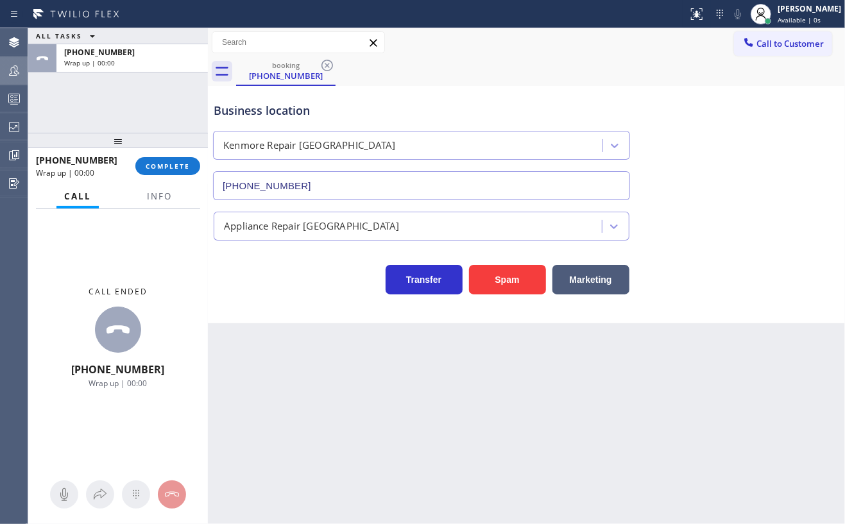
drag, startPoint x: 119, startPoint y: 209, endPoint x: 114, endPoint y: 90, distance: 118.8
click at [114, 94] on div "ALL TASKS ALL TASKS ACTIVE TASKS TASKS IN WRAP UP +13122127952 Wrap up | 00:00 …" at bounding box center [118, 276] width 180 height 496
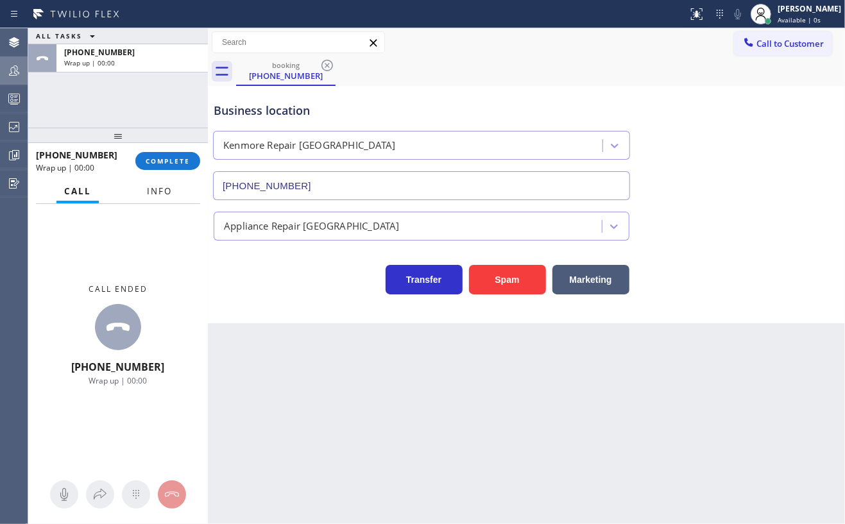
click at [160, 189] on span "Info" at bounding box center [159, 191] width 25 height 12
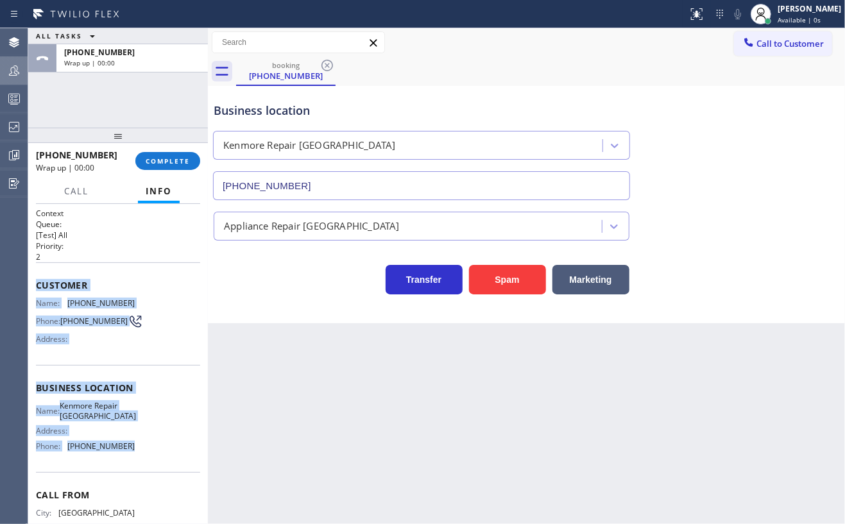
drag, startPoint x: 35, startPoint y: 286, endPoint x: 160, endPoint y: 456, distance: 211.0
click at [160, 456] on div "Context Queue: [Test] All Priority: 2 Customer Name: (312) 212-7952 Phone: (312…" at bounding box center [118, 364] width 180 height 320
copy div "Customer Name: (312) 212-7952 Phone: (312) 212-7952 Address: Business location …"
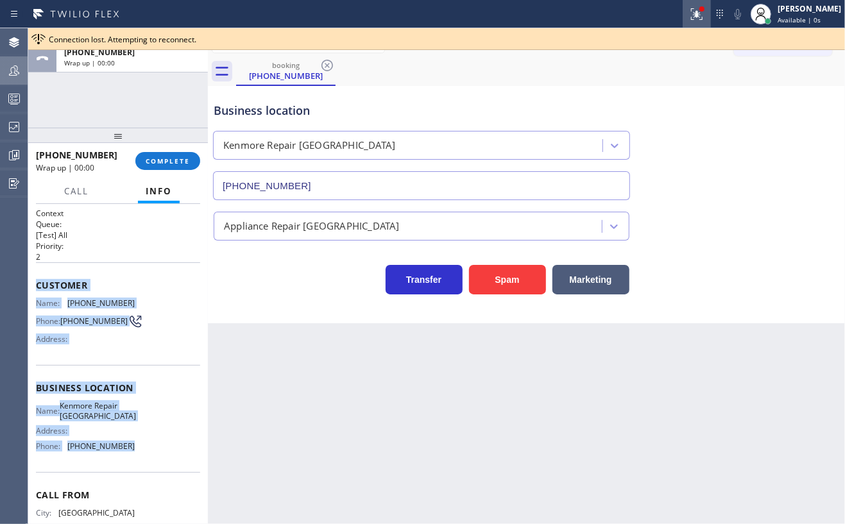
click at [710, 3] on button at bounding box center [697, 14] width 28 height 28
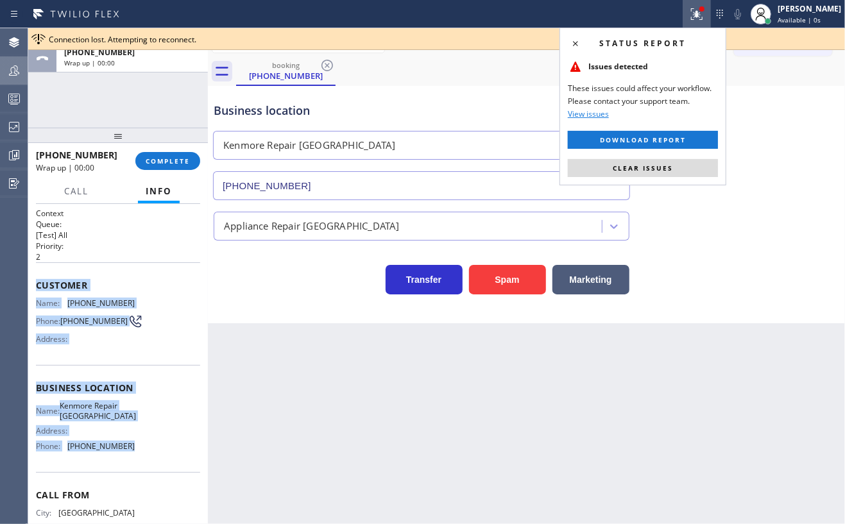
drag, startPoint x: 656, startPoint y: 168, endPoint x: 172, endPoint y: 198, distance: 484.9
click at [655, 167] on span "Clear issues" at bounding box center [643, 168] width 60 height 9
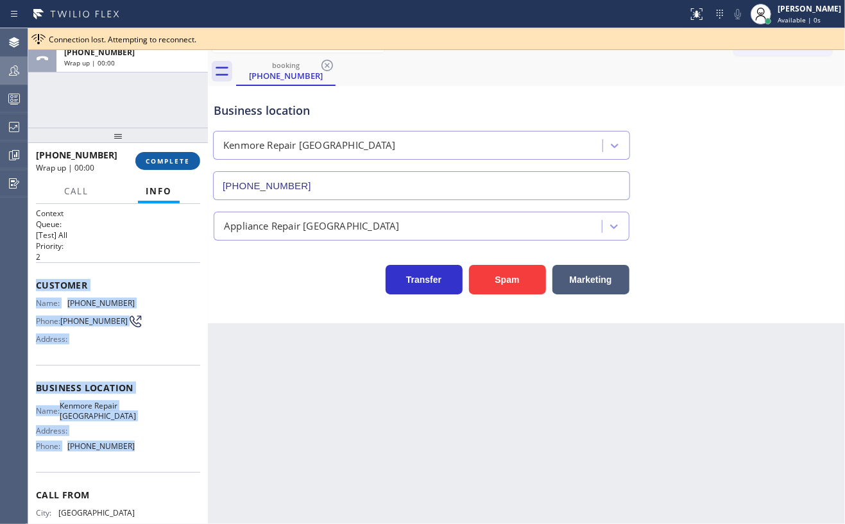
click at [176, 163] on span "COMPLETE" at bounding box center [168, 161] width 44 height 9
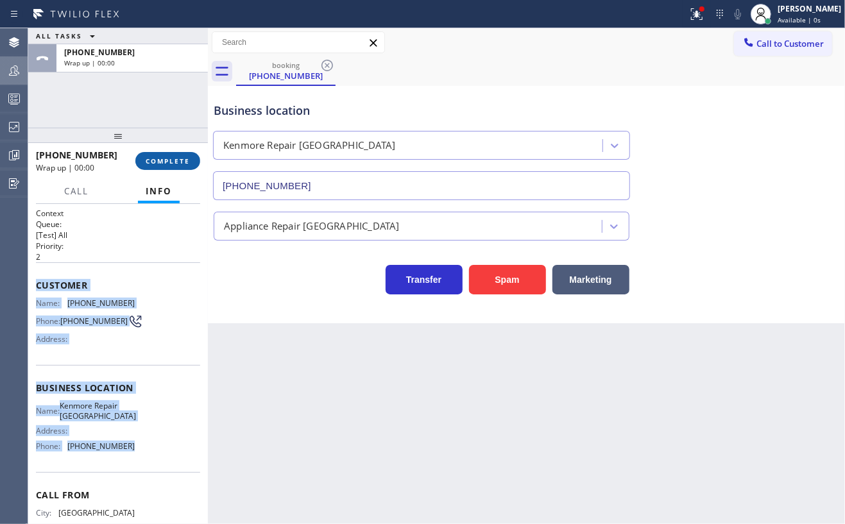
click at [171, 163] on span "COMPLETE" at bounding box center [168, 161] width 44 height 9
click at [699, 13] on icon at bounding box center [695, 12] width 8 height 9
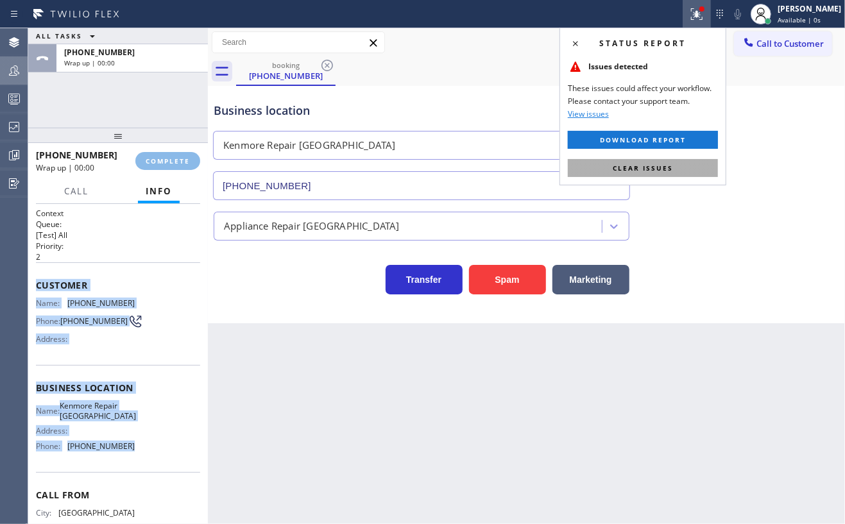
click at [655, 165] on span "Clear issues" at bounding box center [643, 168] width 60 height 9
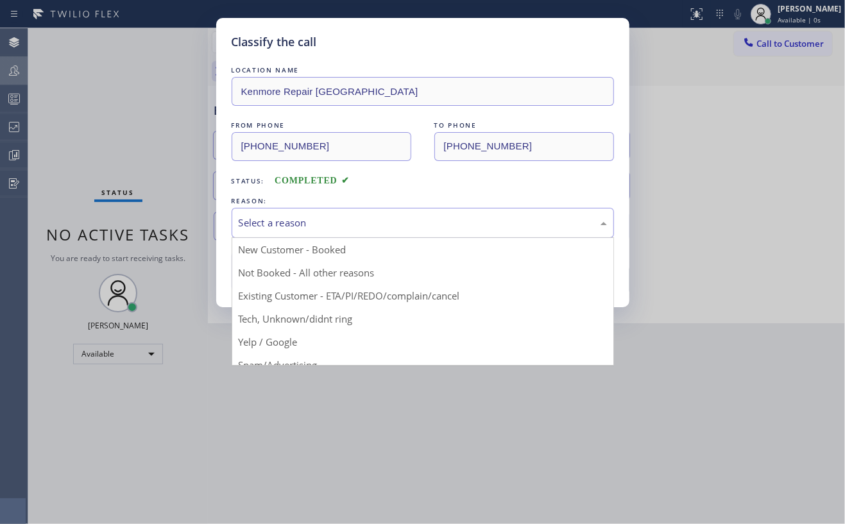
click at [270, 222] on div "Select a reason" at bounding box center [423, 223] width 368 height 15
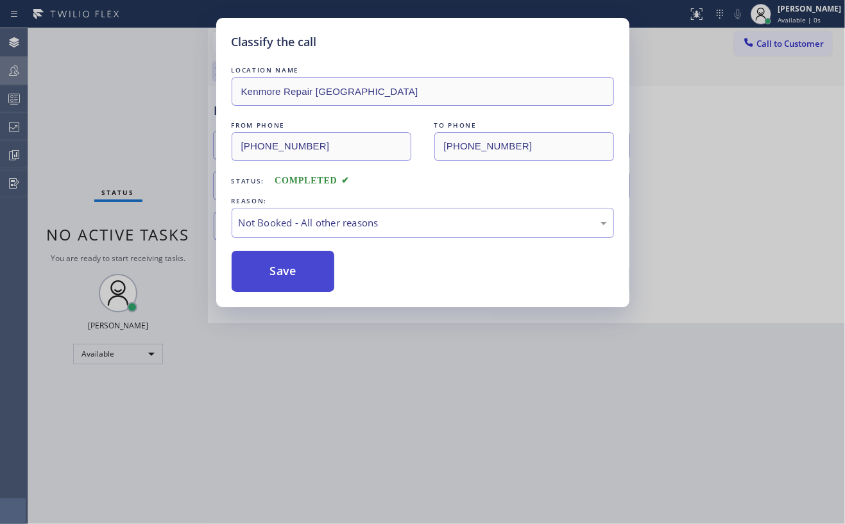
click at [272, 268] on button "Save" at bounding box center [283, 271] width 103 height 41
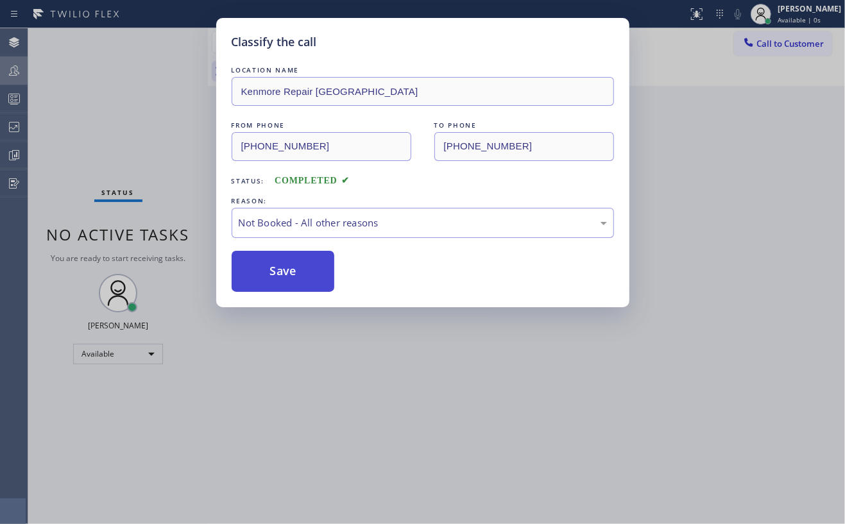
click at [272, 268] on button "Save" at bounding box center [283, 271] width 103 height 41
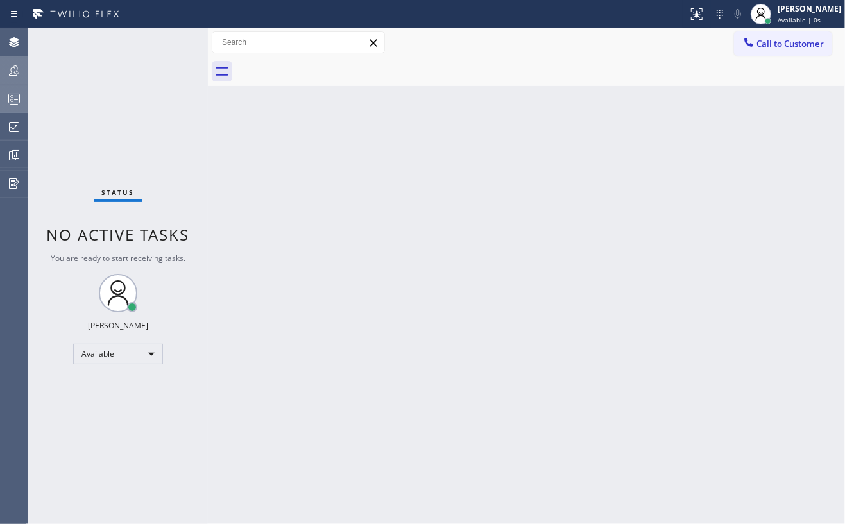
drag, startPoint x: 155, startPoint y: 96, endPoint x: 1, endPoint y: 88, distance: 154.9
click at [155, 95] on div "Status No active tasks You are ready to start receiving tasks. Jovelle Tadle Av…" at bounding box center [118, 276] width 180 height 496
click at [11, 98] on circle at bounding box center [12, 97] width 3 height 3
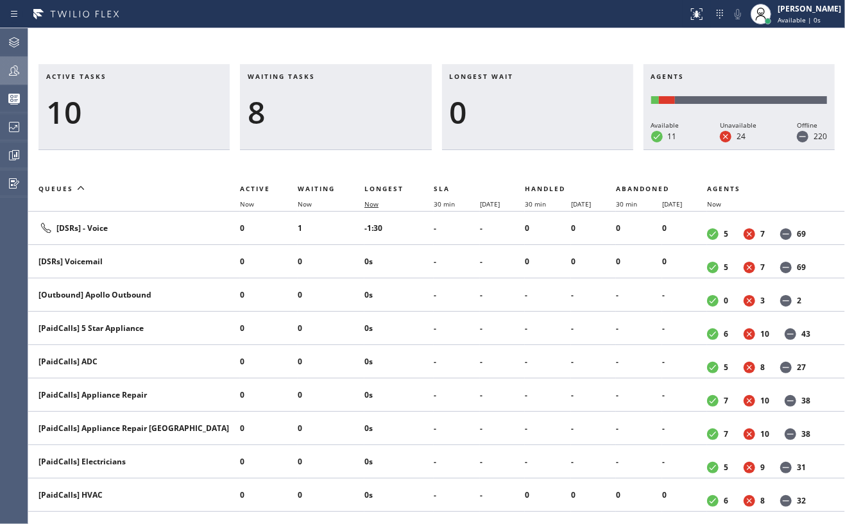
click at [366, 200] on span "Now" at bounding box center [372, 204] width 14 height 9
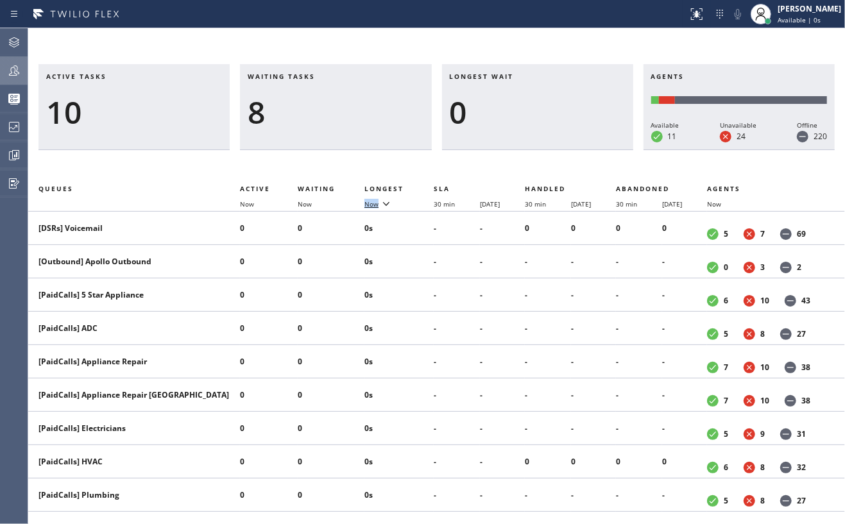
click at [366, 200] on span "Now" at bounding box center [372, 204] width 14 height 9
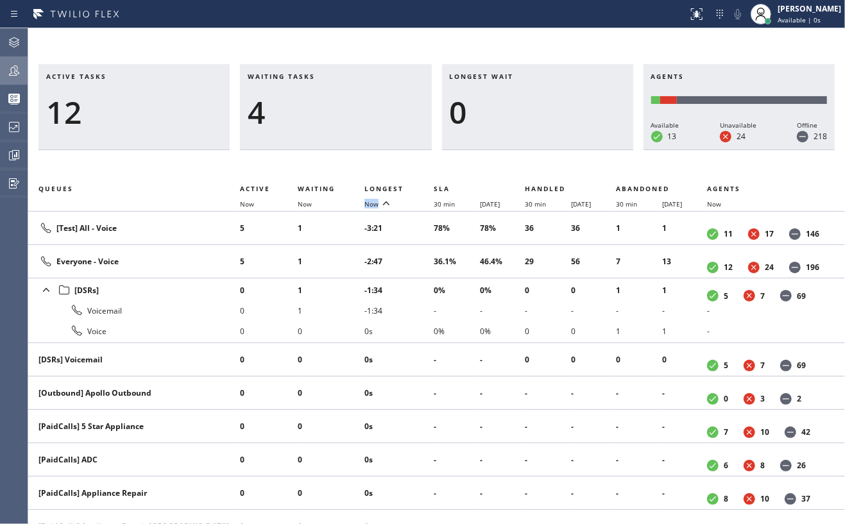
click at [8, 70] on icon at bounding box center [13, 70] width 15 height 15
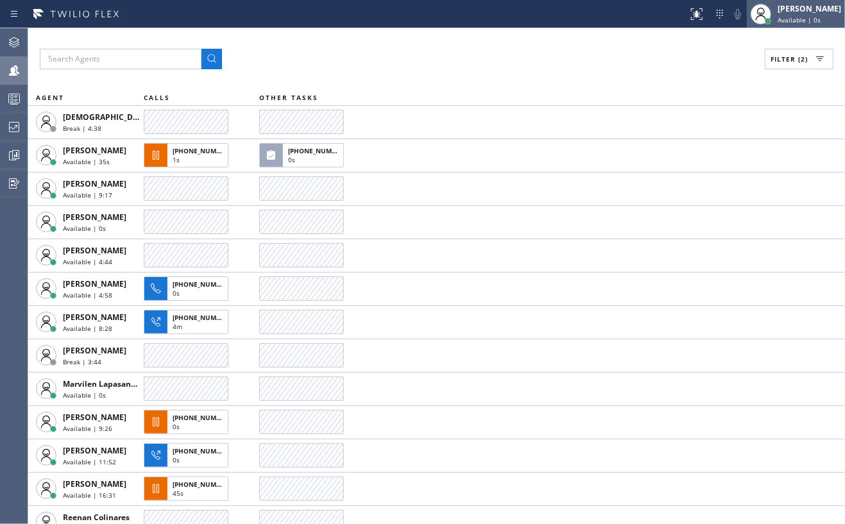
click at [825, 11] on div "[PERSON_NAME]" at bounding box center [810, 8] width 64 height 11
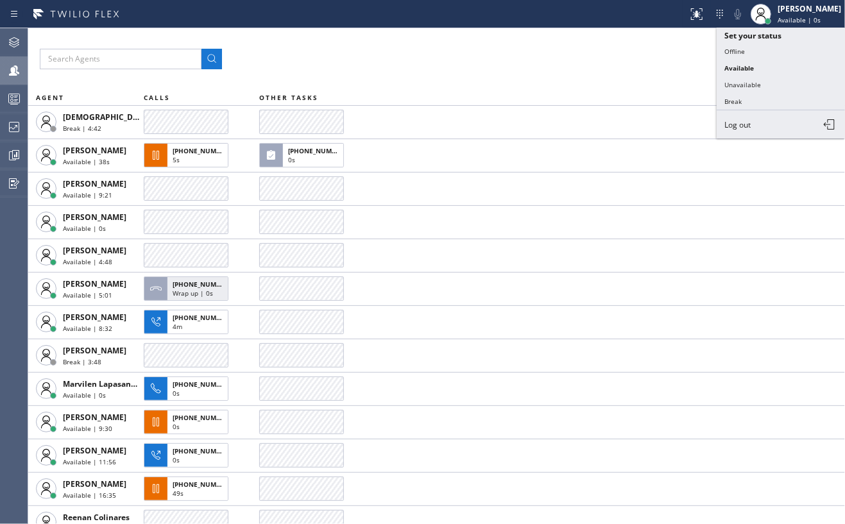
click at [13, 98] on circle at bounding box center [12, 97] width 3 height 3
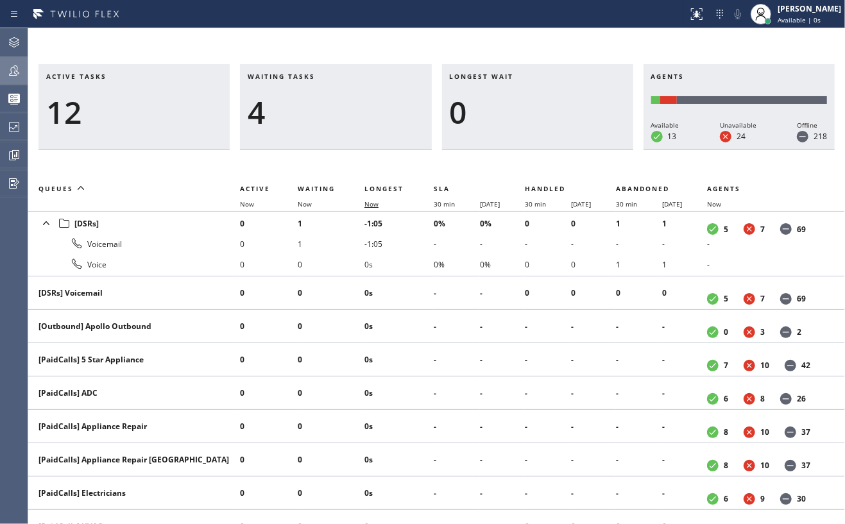
click at [377, 200] on span "Now" at bounding box center [372, 204] width 14 height 9
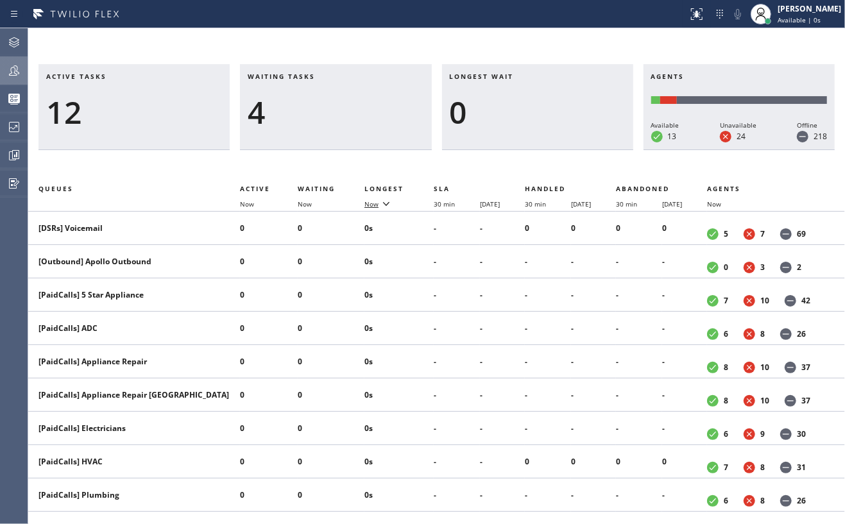
click at [379, 200] on icon at bounding box center [386, 203] width 15 height 15
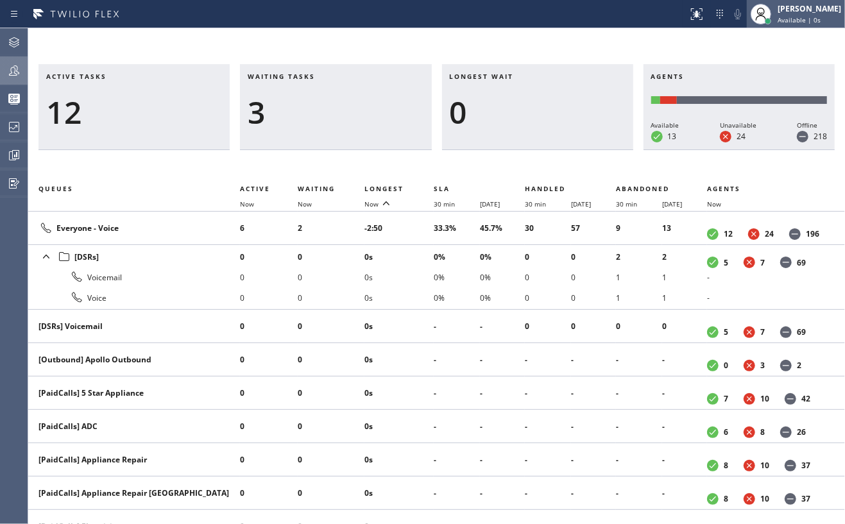
click at [819, 13] on div "[PERSON_NAME]" at bounding box center [810, 8] width 64 height 11
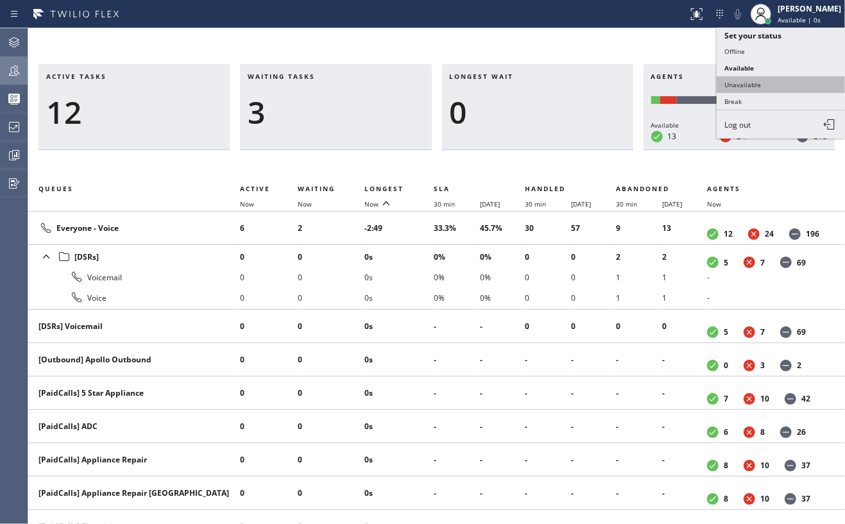
click at [750, 80] on button "Unavailable" at bounding box center [781, 84] width 128 height 17
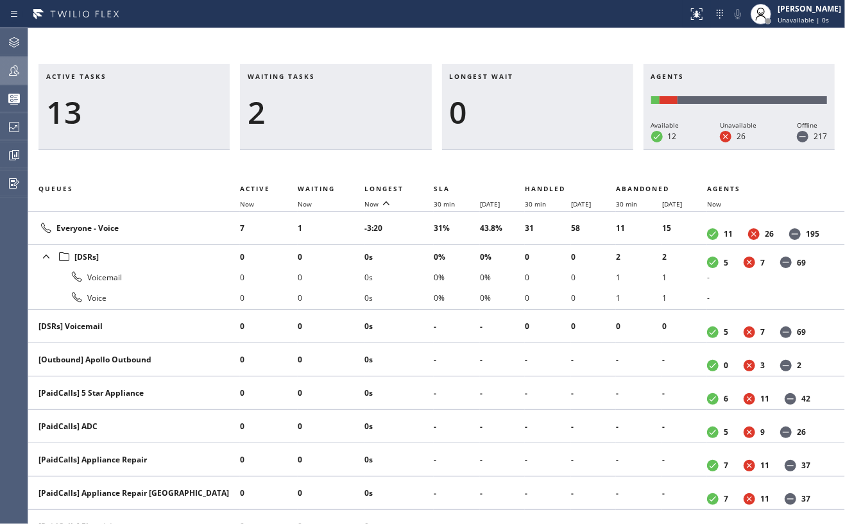
click at [9, 72] on icon at bounding box center [13, 70] width 15 height 15
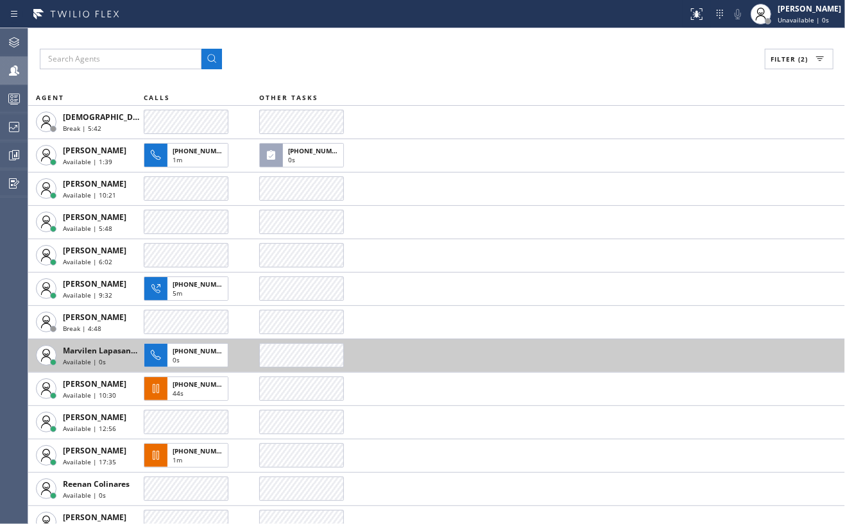
click at [8, 96] on icon at bounding box center [13, 98] width 15 height 15
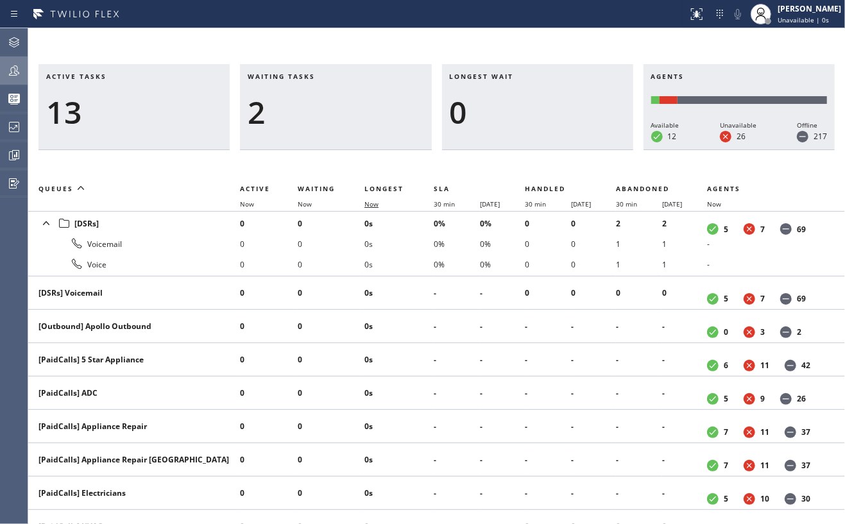
click at [371, 207] on span "Now" at bounding box center [372, 204] width 14 height 9
click at [376, 201] on span "Now" at bounding box center [372, 204] width 14 height 9
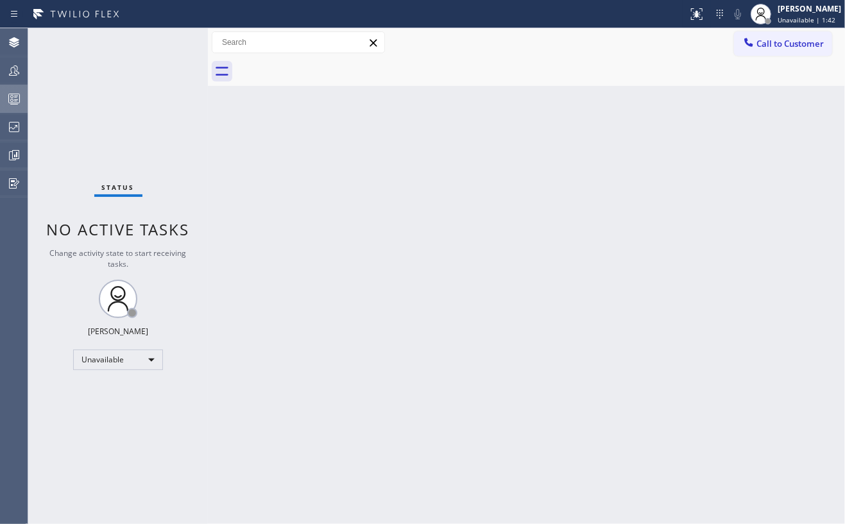
click at [3, 87] on div at bounding box center [14, 99] width 28 height 26
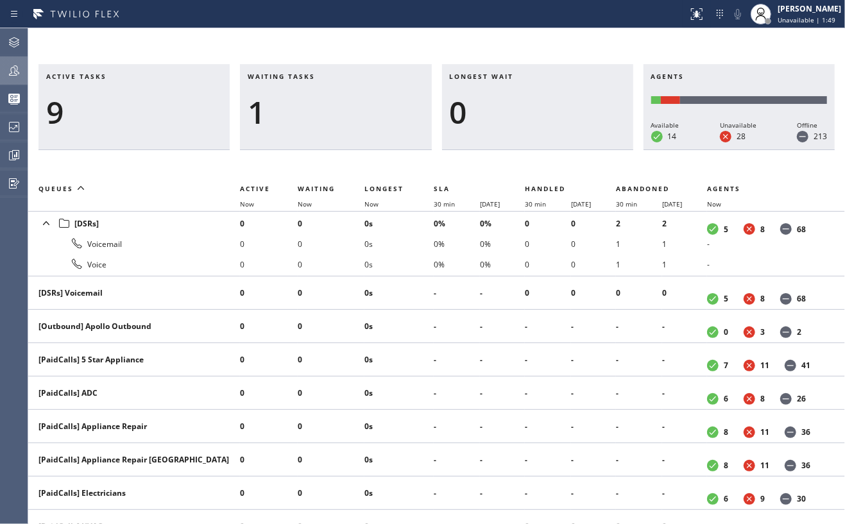
click at [15, 72] on icon at bounding box center [13, 70] width 15 height 15
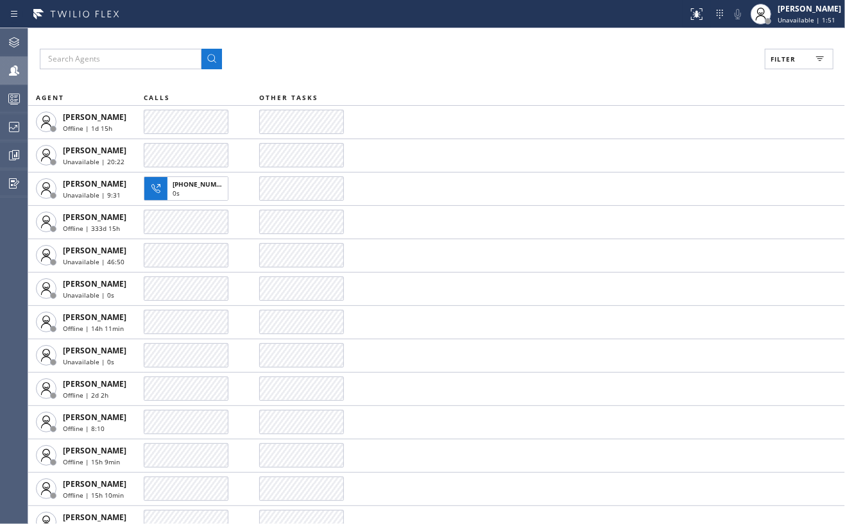
click at [798, 65] on button "Filter" at bounding box center [799, 59] width 69 height 21
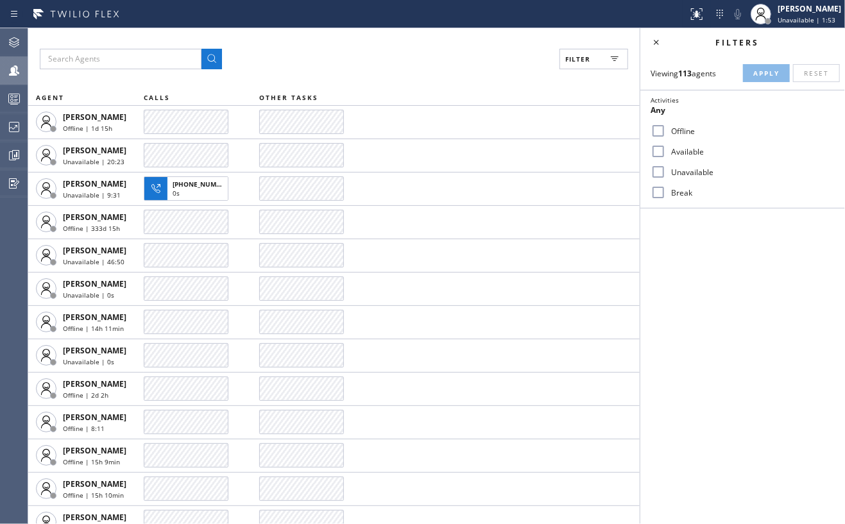
click at [660, 149] on input "Available" at bounding box center [658, 151] width 15 height 15
checkbox input "true"
click at [656, 191] on input "Break" at bounding box center [658, 192] width 15 height 15
checkbox input "true"
click at [757, 73] on span "Apply" at bounding box center [766, 73] width 26 height 9
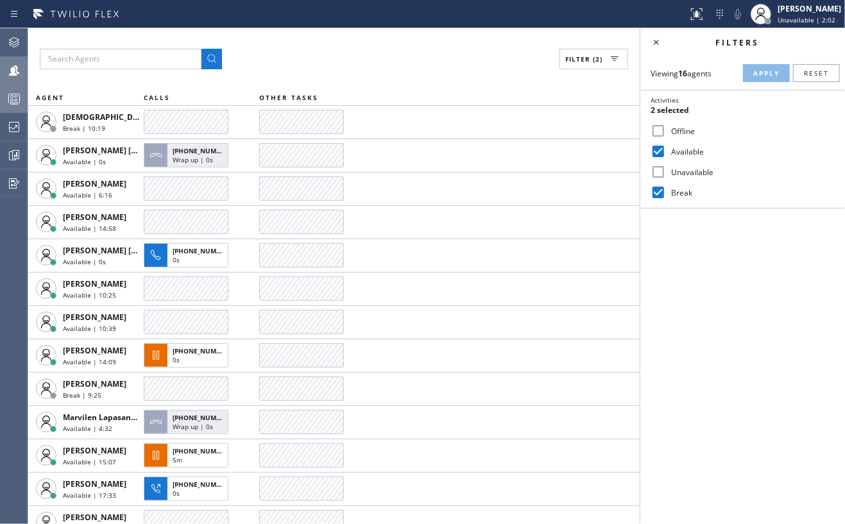
click at [21, 91] on icon at bounding box center [13, 98] width 15 height 15
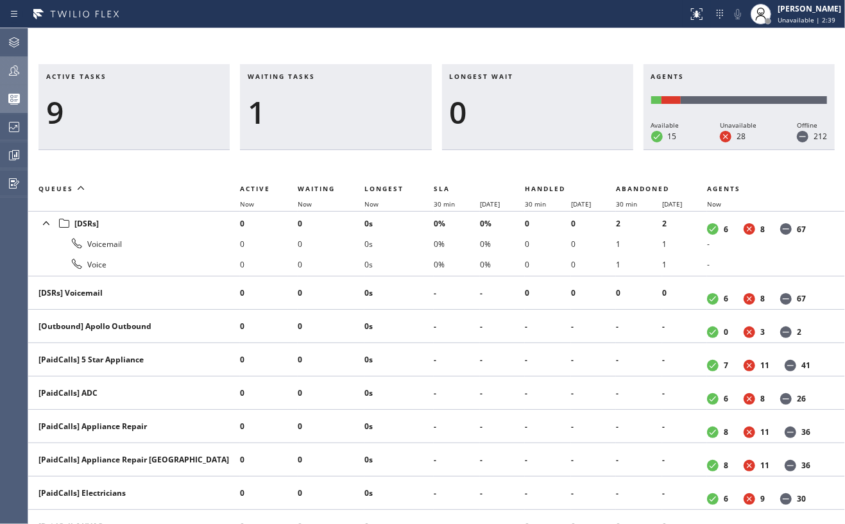
click at [3, 74] on div at bounding box center [14, 70] width 28 height 15
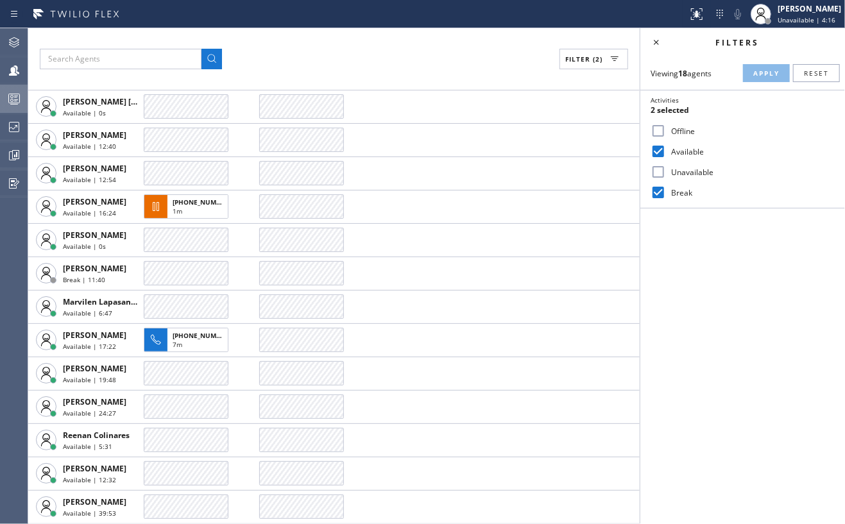
scroll to position [149, 0]
click at [8, 100] on icon at bounding box center [13, 98] width 15 height 15
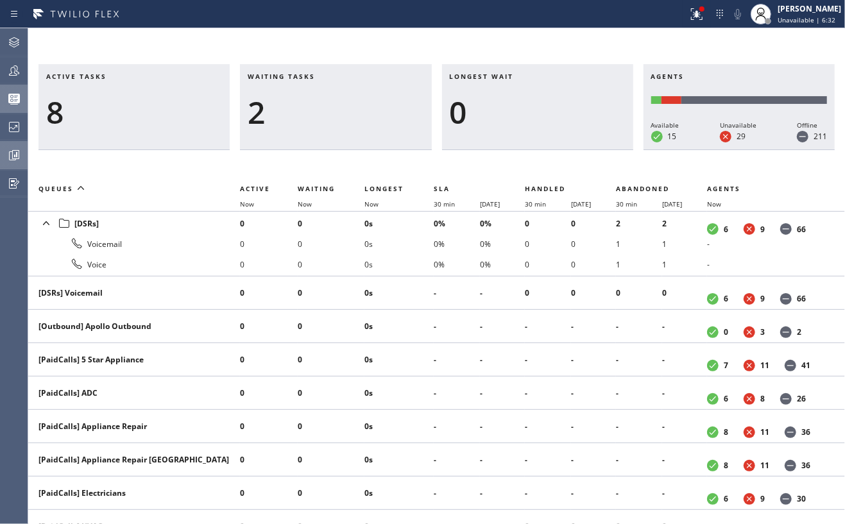
click at [13, 153] on icon at bounding box center [15, 154] width 7 height 9
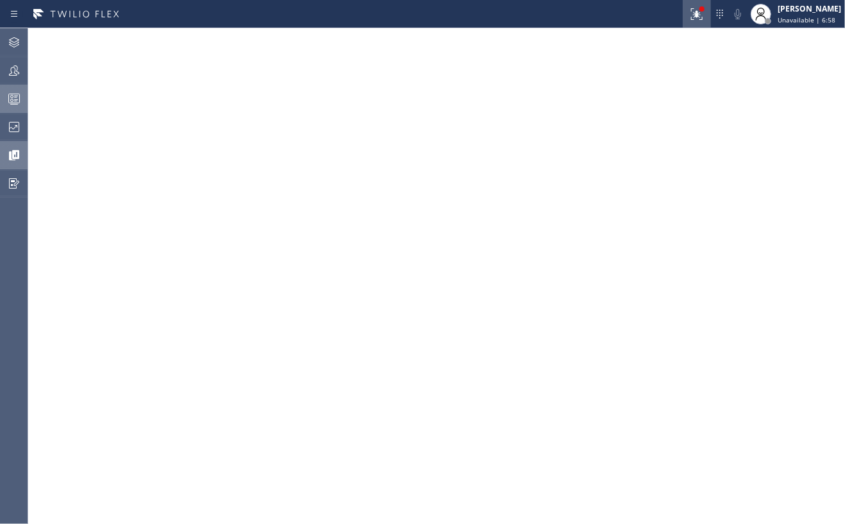
click at [705, 18] on icon at bounding box center [696, 13] width 15 height 15
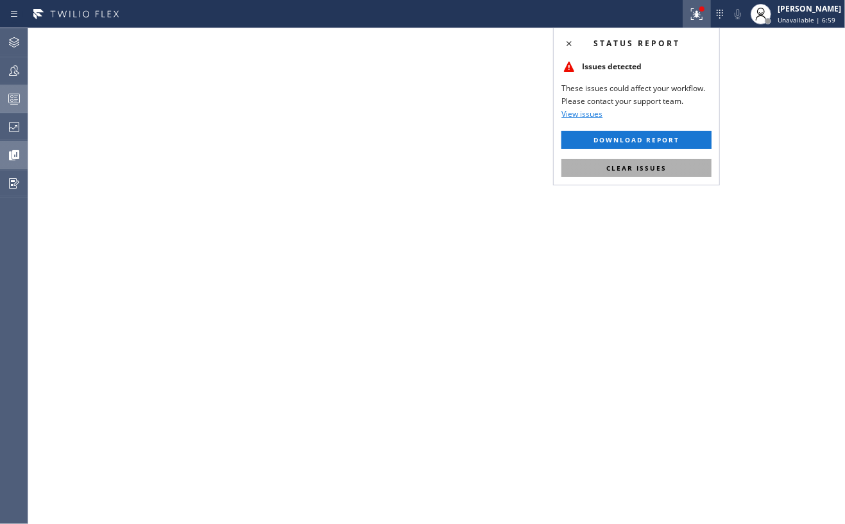
click at [670, 162] on button "Clear issues" at bounding box center [637, 168] width 150 height 18
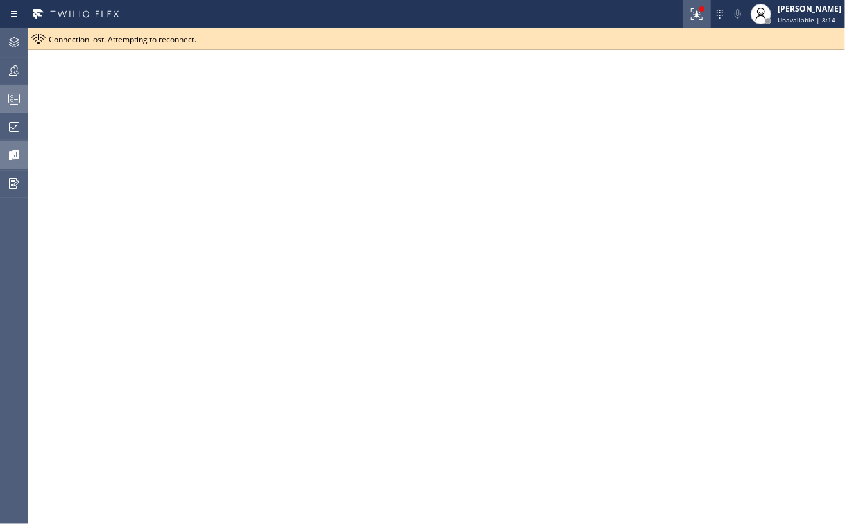
click at [702, 13] on icon at bounding box center [696, 13] width 15 height 15
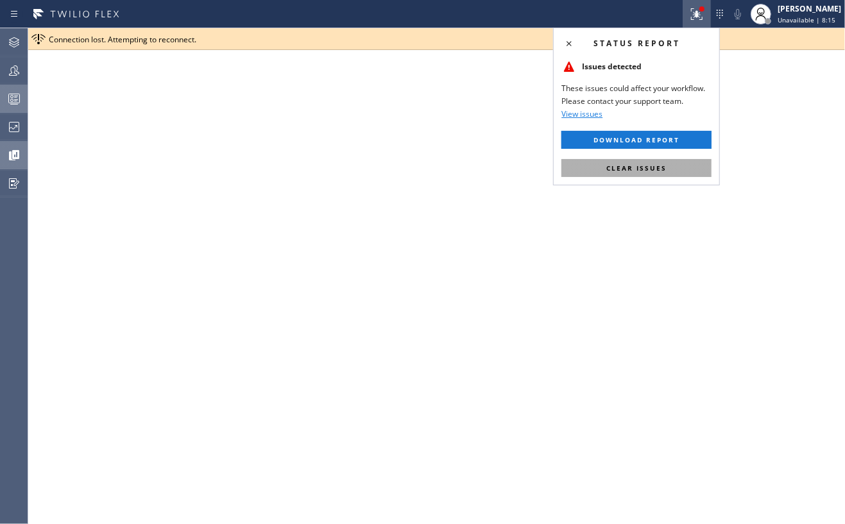
click at [698, 163] on button "Clear issues" at bounding box center [637, 168] width 150 height 18
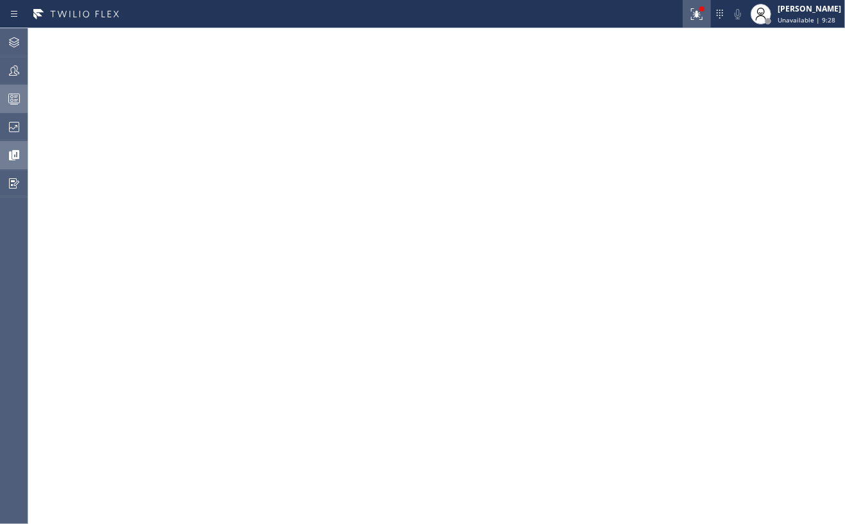
click at [702, 19] on icon at bounding box center [696, 13] width 15 height 15
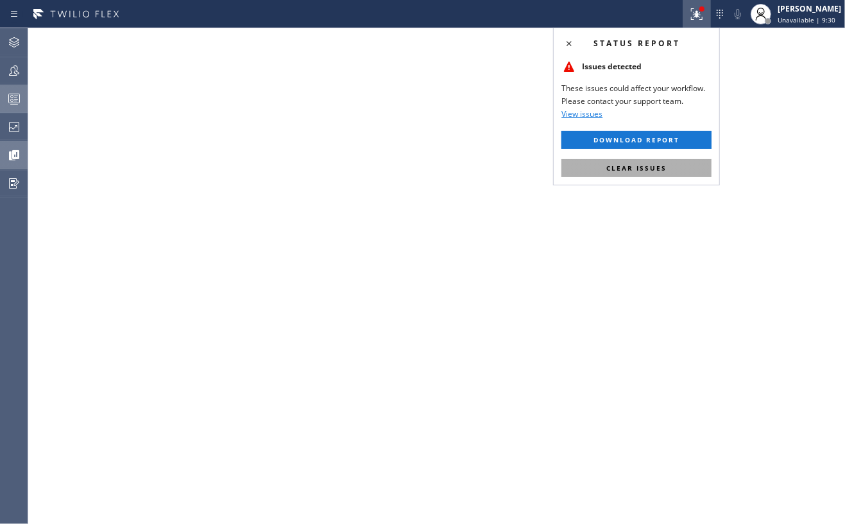
click at [634, 168] on span "Clear issues" at bounding box center [637, 168] width 60 height 9
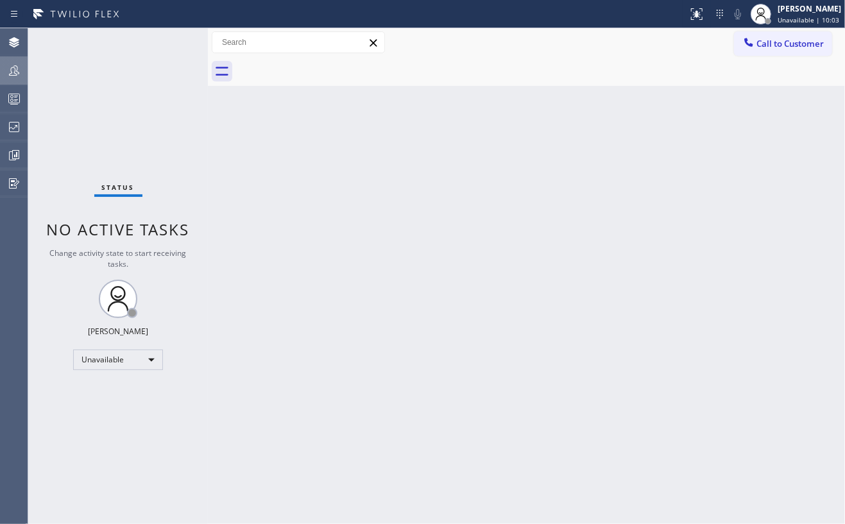
click at [10, 67] on icon at bounding box center [13, 70] width 15 height 15
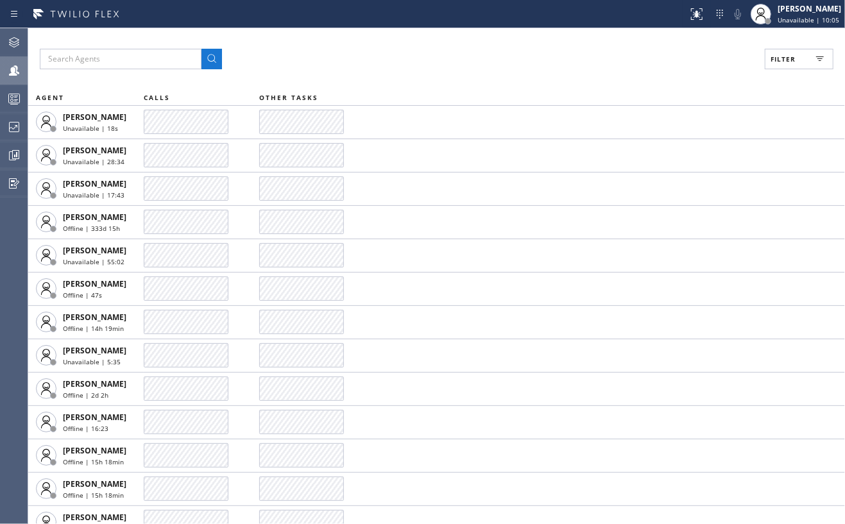
click at [791, 55] on span "Filter" at bounding box center [783, 59] width 25 height 9
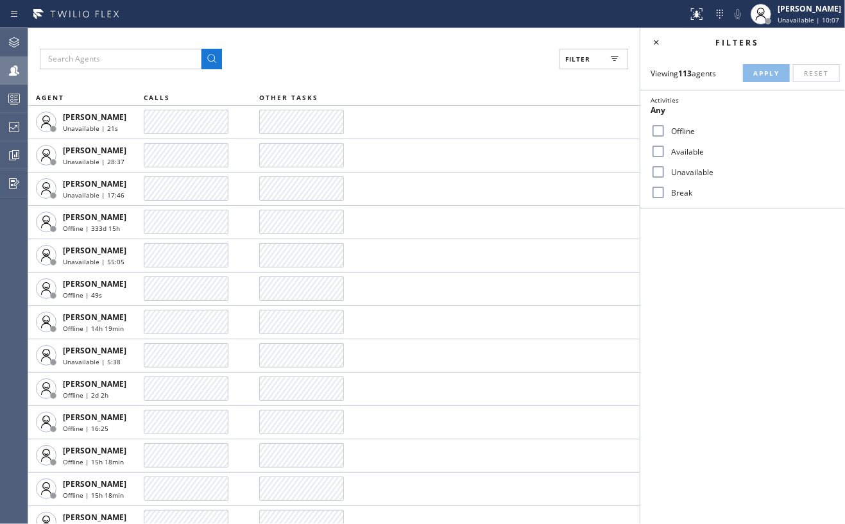
click at [653, 150] on input "Available" at bounding box center [658, 151] width 15 height 15
checkbox input "true"
click at [658, 193] on input "Break" at bounding box center [658, 192] width 15 height 15
checkbox input "true"
click at [757, 78] on button "Apply" at bounding box center [766, 73] width 47 height 18
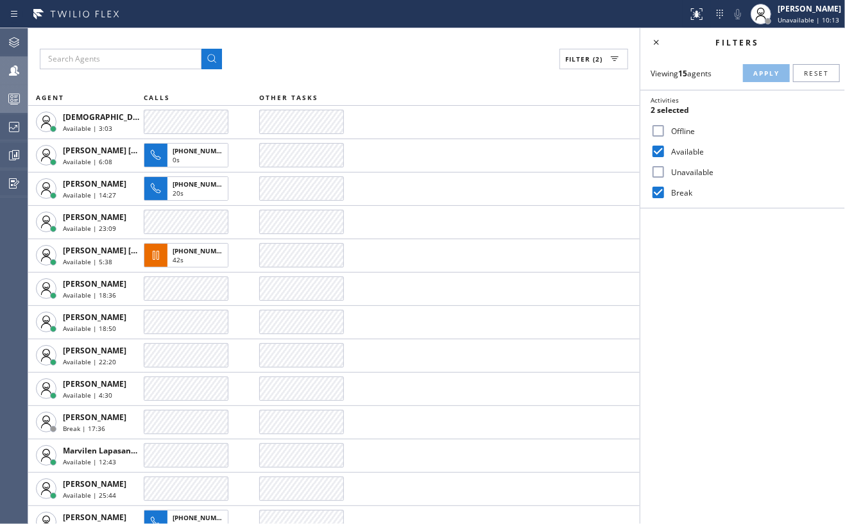
click at [9, 94] on rect at bounding box center [14, 98] width 11 height 9
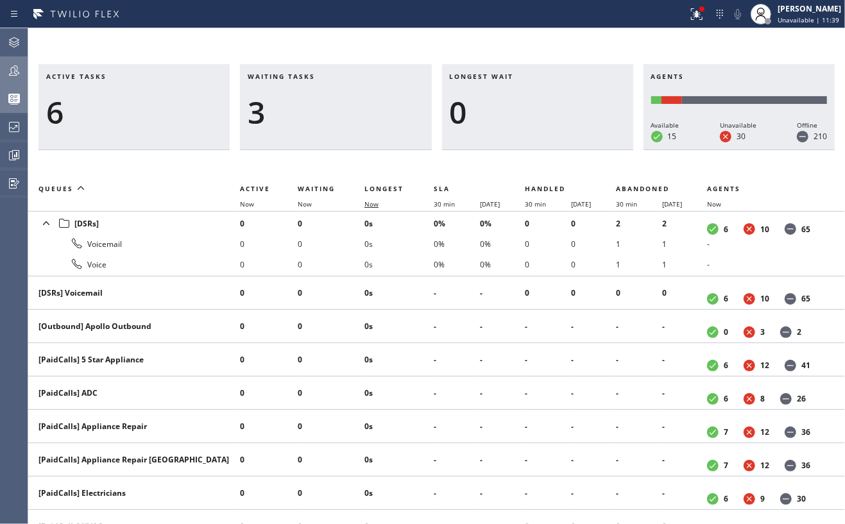
click at [371, 202] on span "Now" at bounding box center [372, 204] width 14 height 9
click at [374, 205] on span "Now" at bounding box center [372, 204] width 14 height 9
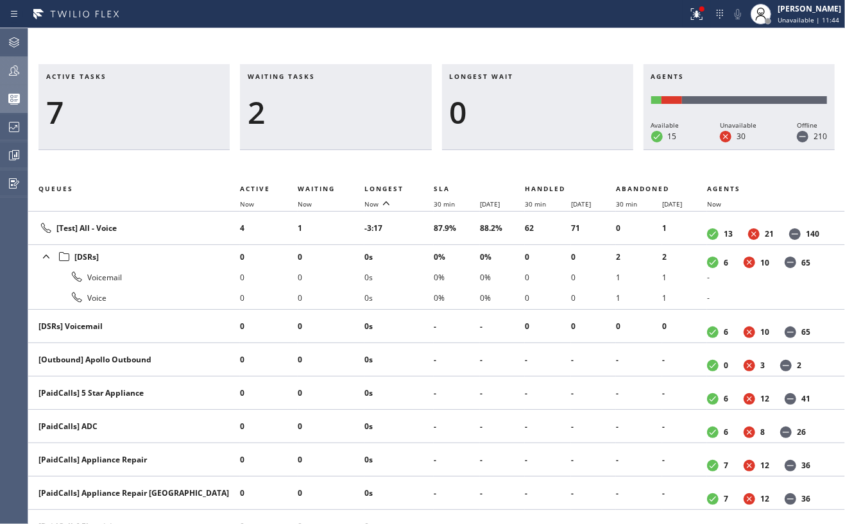
click at [23, 63] on div at bounding box center [14, 70] width 28 height 15
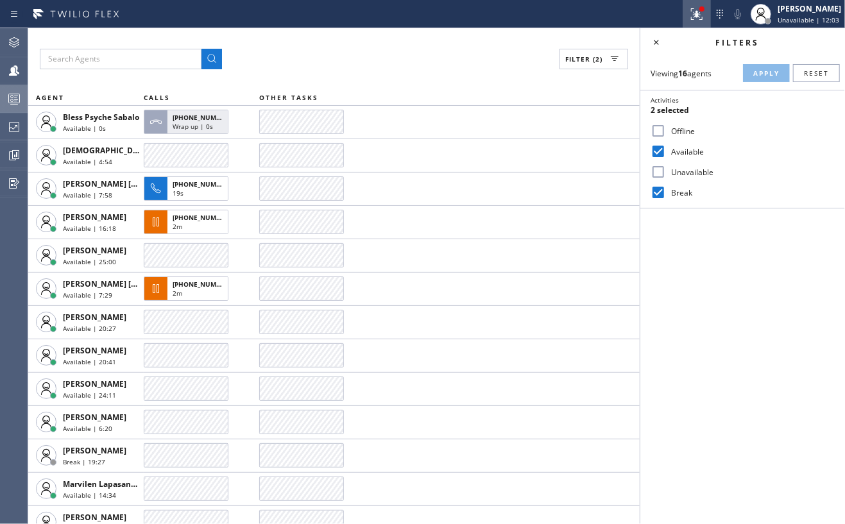
click at [698, 12] on icon at bounding box center [696, 13] width 15 height 15
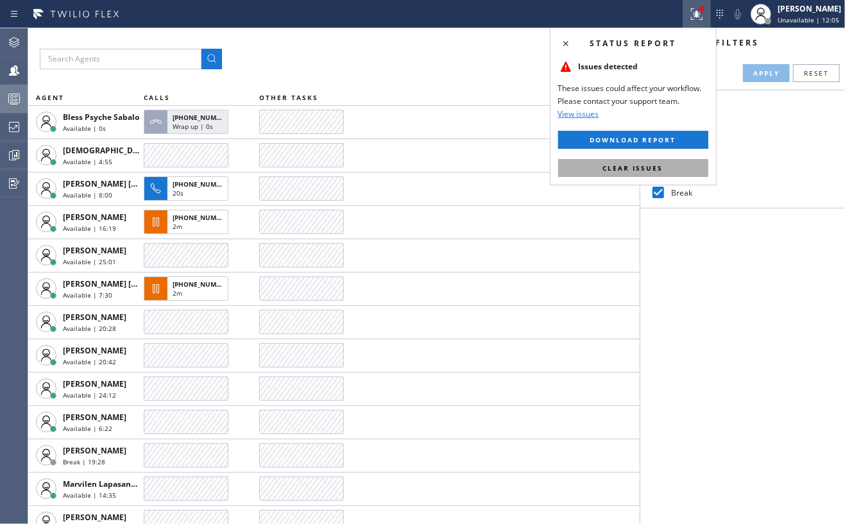
click at [632, 168] on span "Clear issues" at bounding box center [633, 168] width 60 height 9
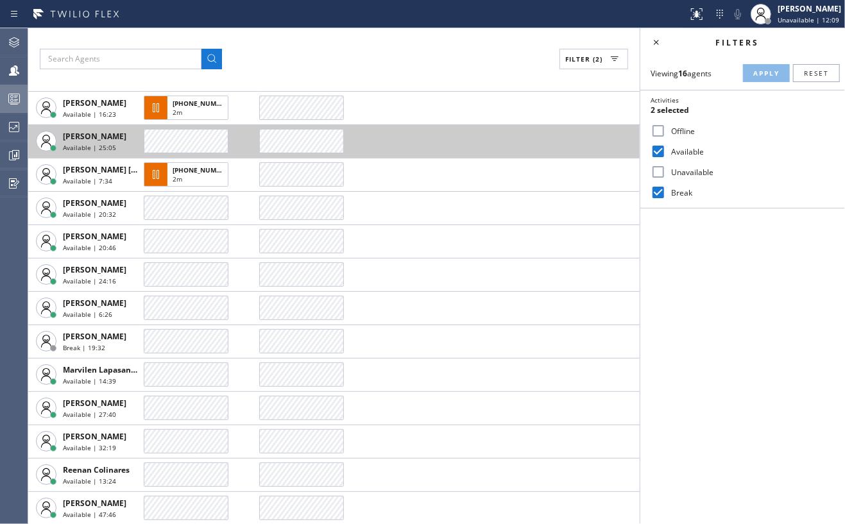
scroll to position [116, 0]
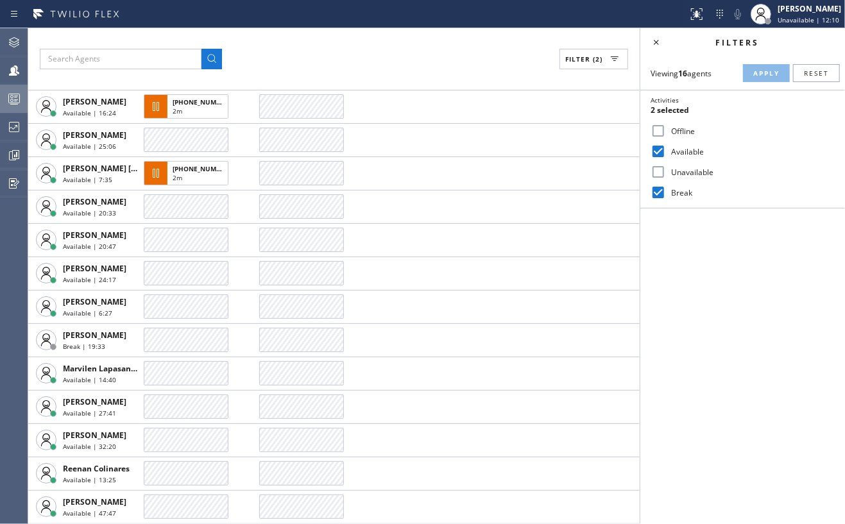
click at [6, 100] on icon at bounding box center [13, 98] width 15 height 15
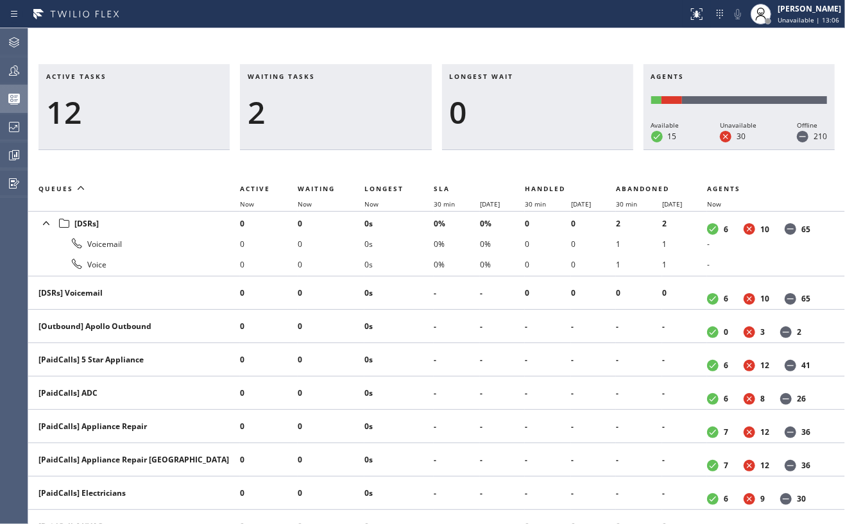
click at [526, 41] on div "Active tasks 12 Waiting tasks 2 Longest wait 0 Agents Available 15 Unavailable …" at bounding box center [436, 276] width 817 height 496
click at [6, 71] on icon at bounding box center [13, 70] width 15 height 15
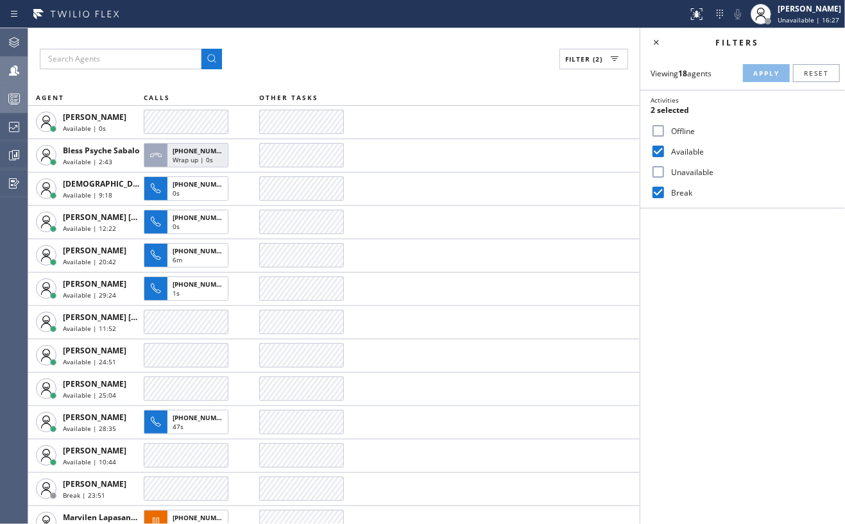
click at [12, 99] on circle at bounding box center [12, 100] width 3 height 3
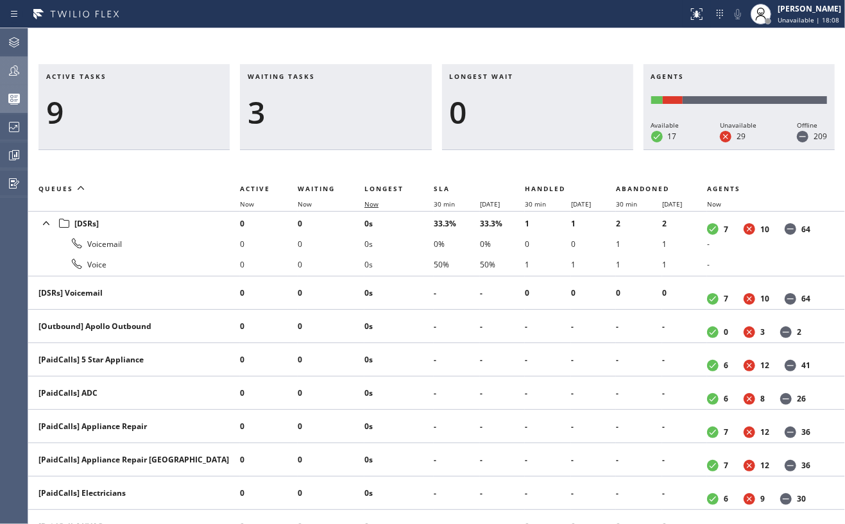
click at [370, 203] on span "Now" at bounding box center [372, 204] width 14 height 9
click at [372, 201] on span "Now" at bounding box center [372, 204] width 14 height 9
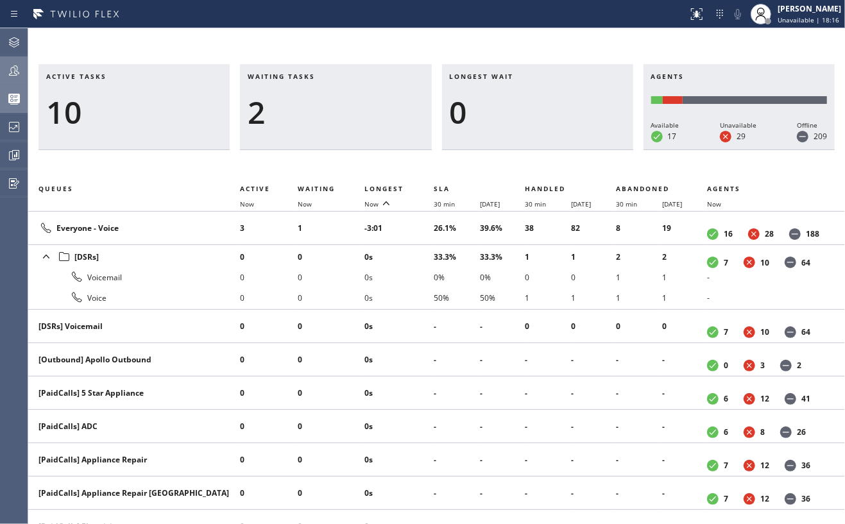
click at [17, 65] on icon at bounding box center [13, 70] width 15 height 15
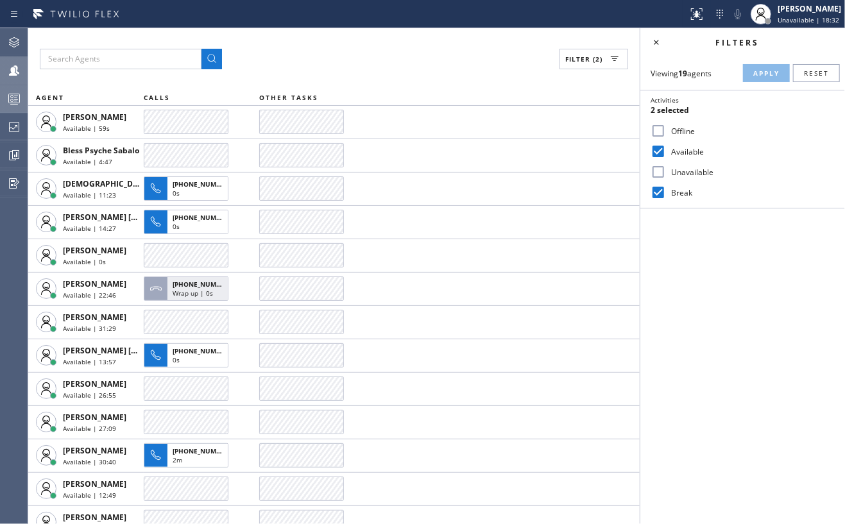
click at [18, 96] on icon at bounding box center [13, 98] width 15 height 15
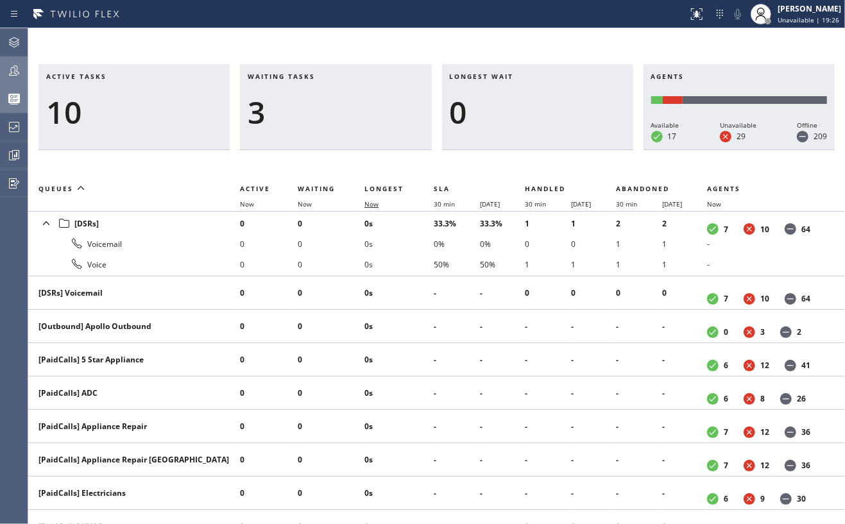
click at [373, 202] on span "Now" at bounding box center [372, 204] width 14 height 9
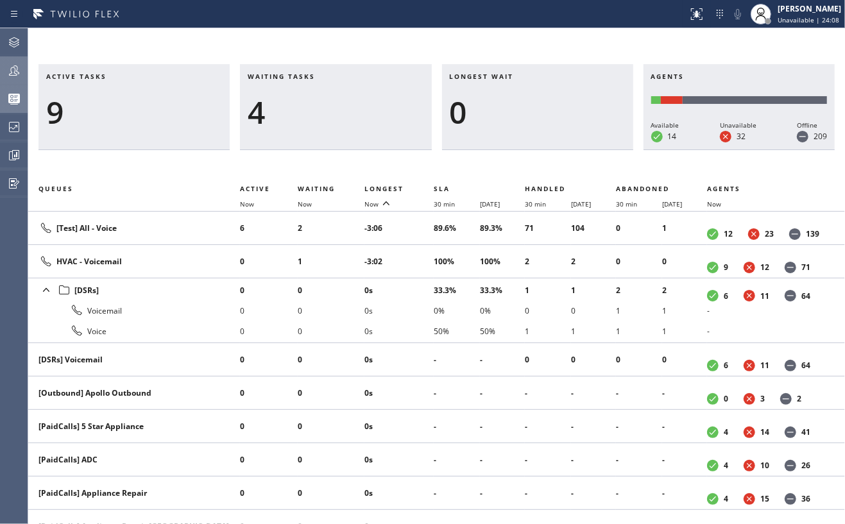
click at [15, 71] on icon at bounding box center [13, 70] width 15 height 15
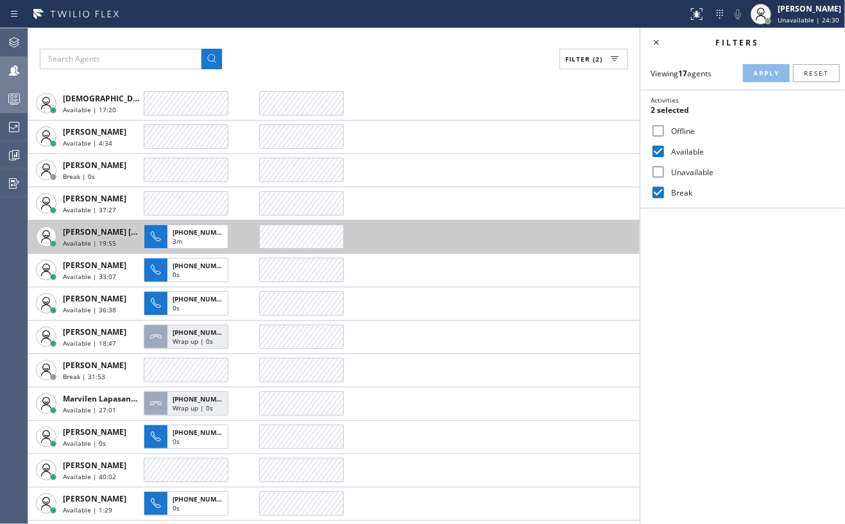
scroll to position [149, 0]
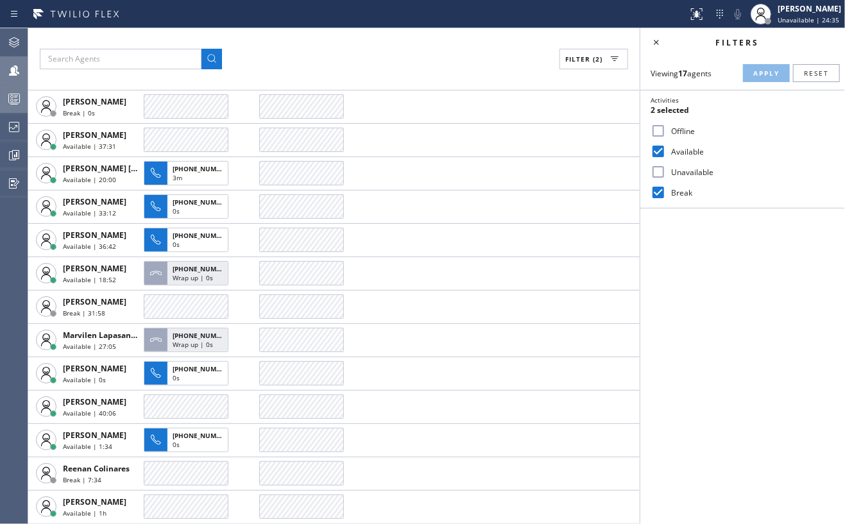
click at [11, 93] on icon at bounding box center [13, 98] width 15 height 15
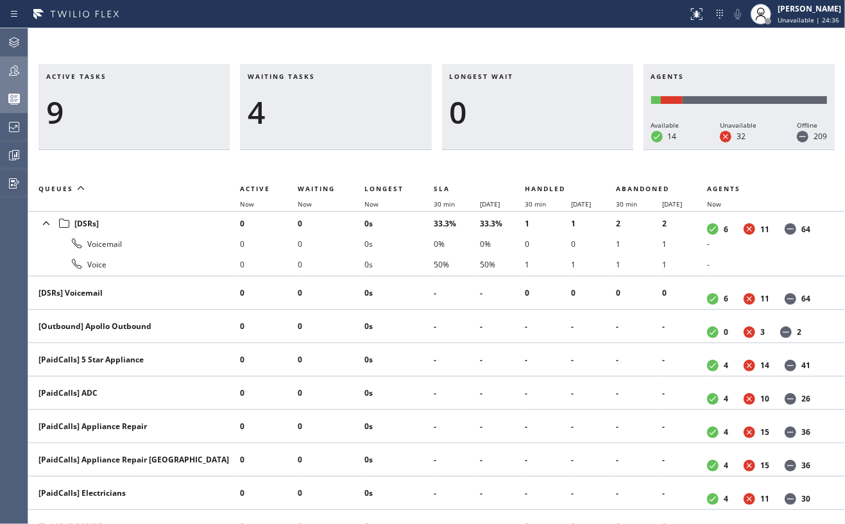
click at [373, 198] on th "Now" at bounding box center [399, 203] width 69 height 15
click at [373, 203] on span "Now" at bounding box center [372, 204] width 14 height 9
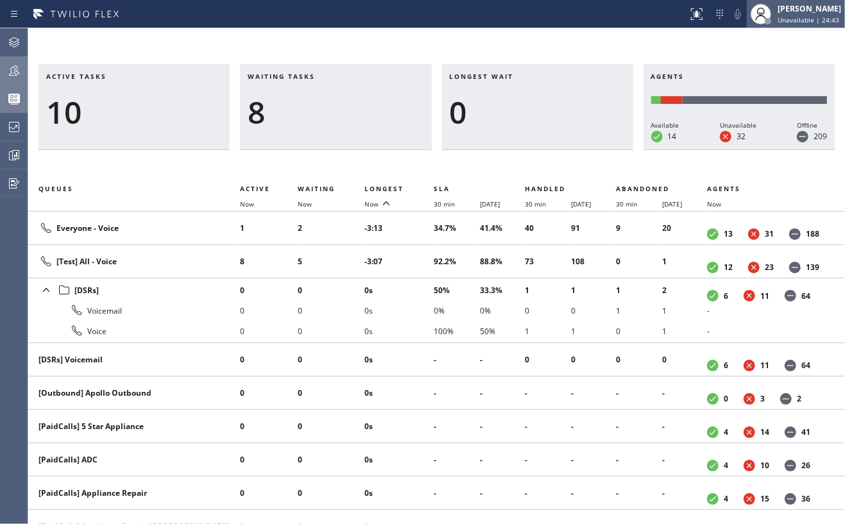
click at [819, 23] on span "Unavailable | 24:43" at bounding box center [809, 19] width 62 height 9
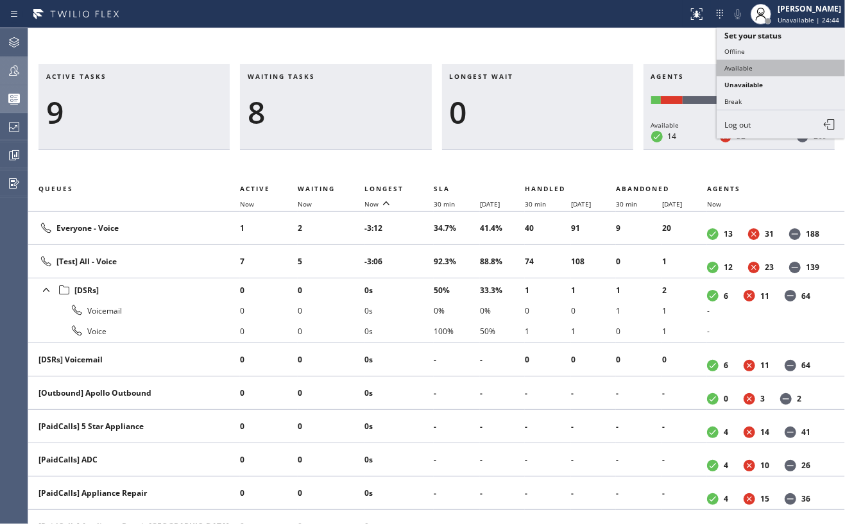
click at [755, 65] on button "Available" at bounding box center [781, 68] width 128 height 17
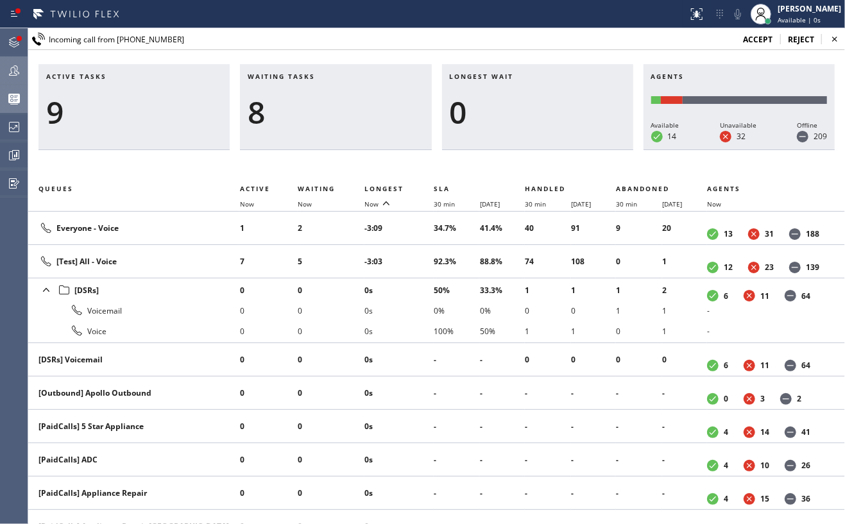
click at [745, 39] on span "accept" at bounding box center [758, 39] width 30 height 11
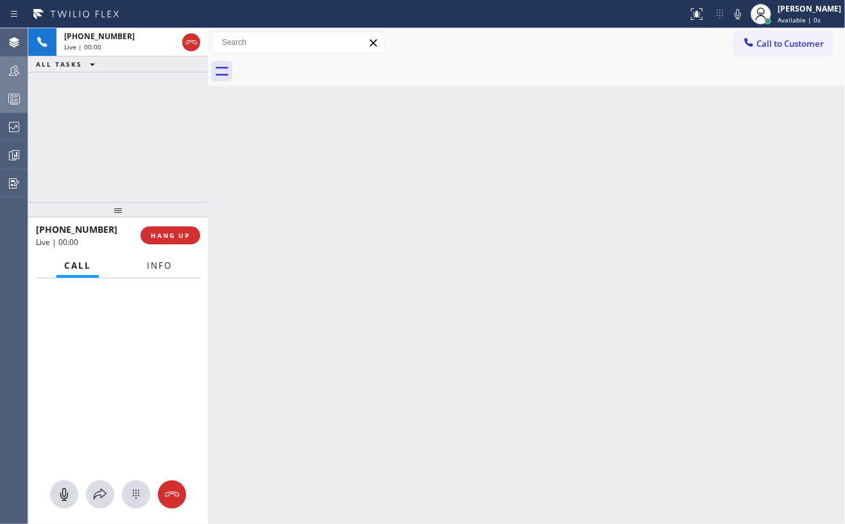
click at [167, 262] on span "Info" at bounding box center [159, 266] width 25 height 12
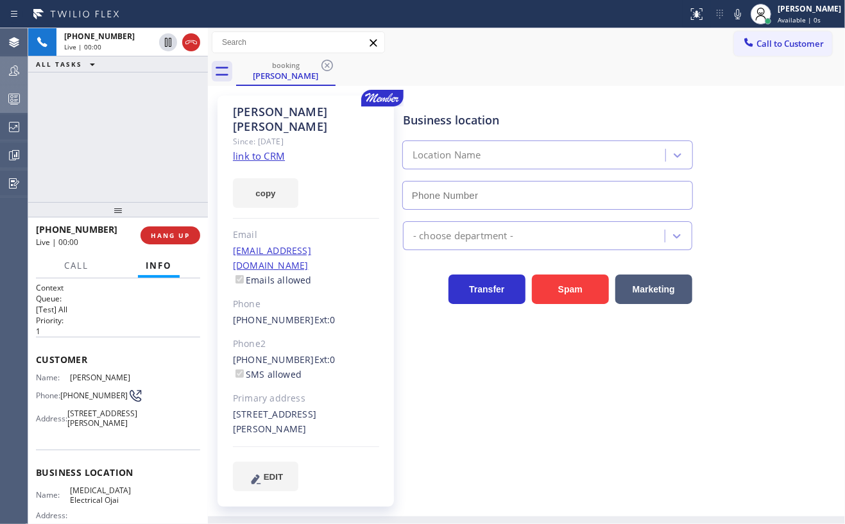
type input "(805) 222-7808"
click at [277, 150] on link "link to CRM" at bounding box center [259, 156] width 52 height 13
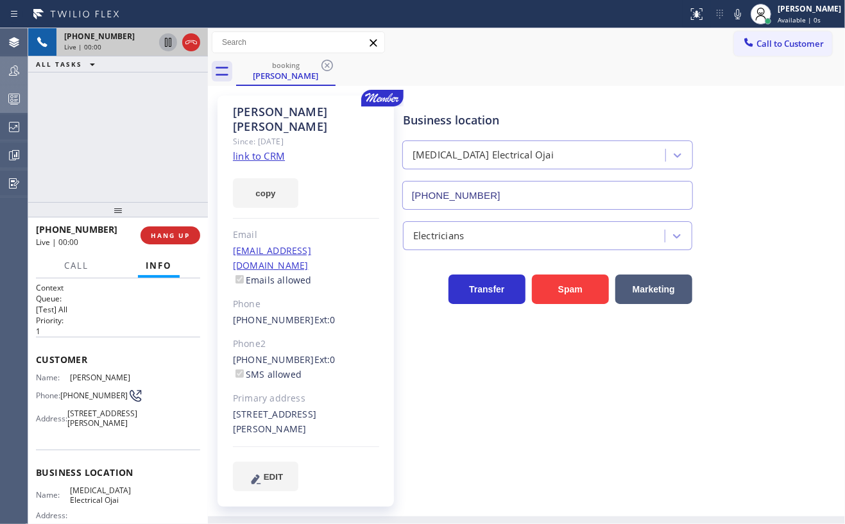
click at [166, 46] on icon at bounding box center [168, 42] width 6 height 9
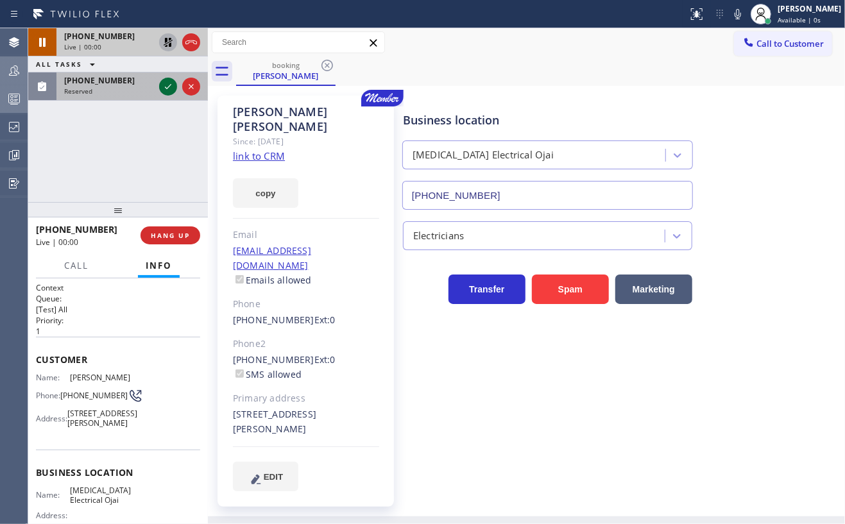
click at [163, 90] on icon at bounding box center [167, 86] width 15 height 15
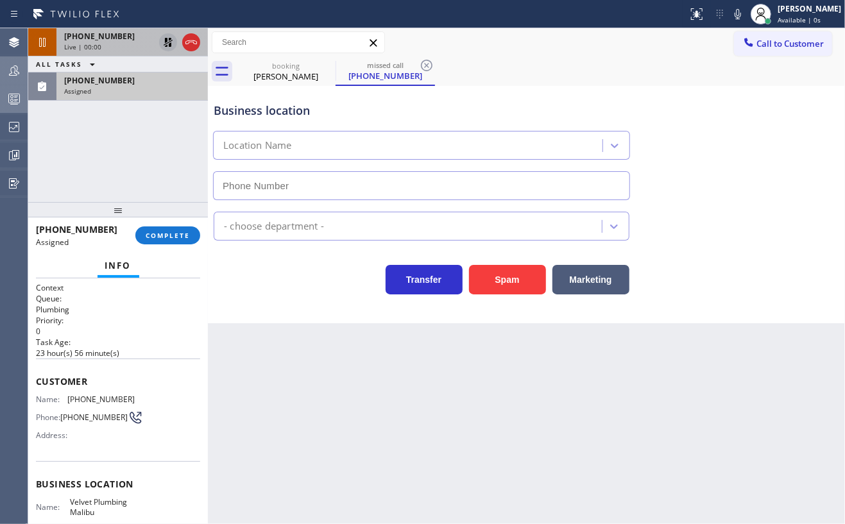
type input "(310) 388-3916"
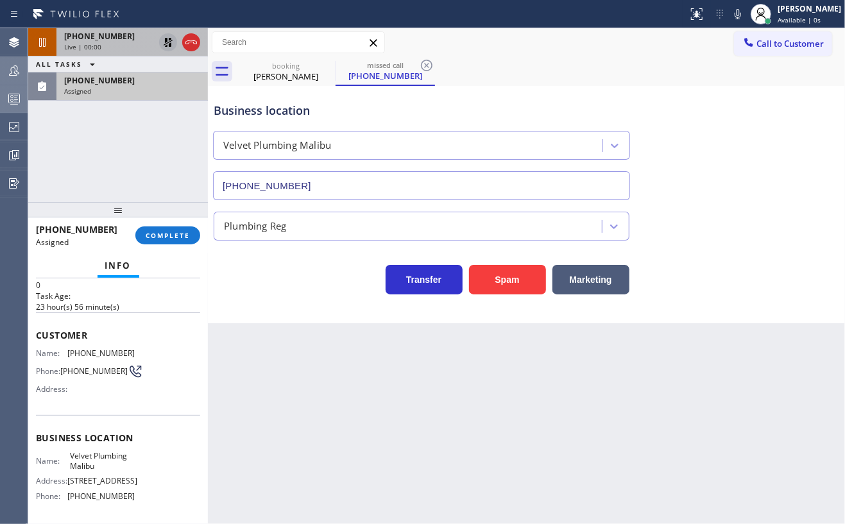
scroll to position [85, 0]
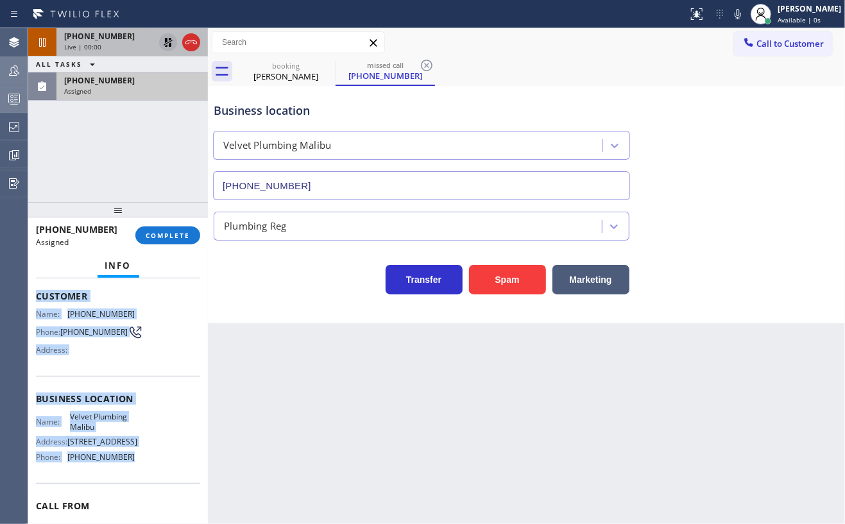
drag, startPoint x: 35, startPoint y: 301, endPoint x: 160, endPoint y: 486, distance: 223.2
click at [160, 486] on div "Context Queue: Plumbing Priority: 0 Task Age: 23 hour(s) 56 minute(s) Customer …" at bounding box center [118, 402] width 180 height 246
copy div "Customer Name: (888) 212-6059 Phone: (888) 212-6059 Address: Business location …"
click at [168, 232] on span "COMPLETE" at bounding box center [168, 235] width 44 height 9
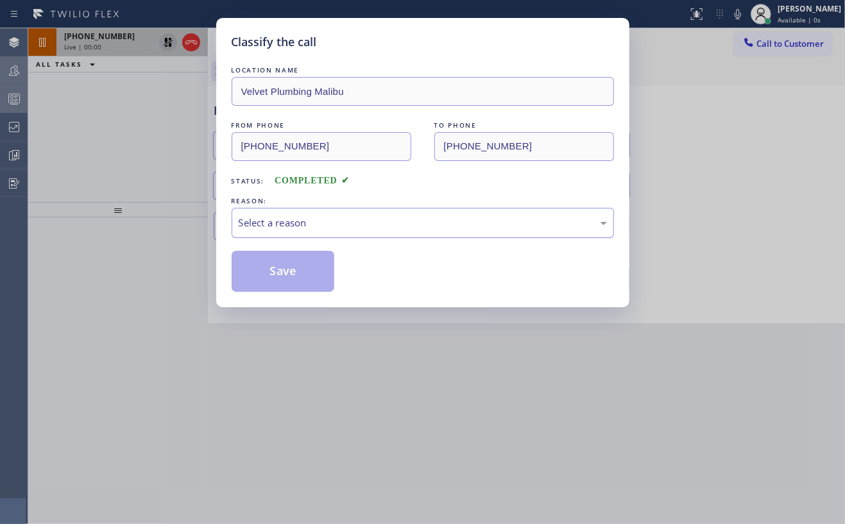
click at [438, 220] on div "Select a reason" at bounding box center [423, 223] width 368 height 15
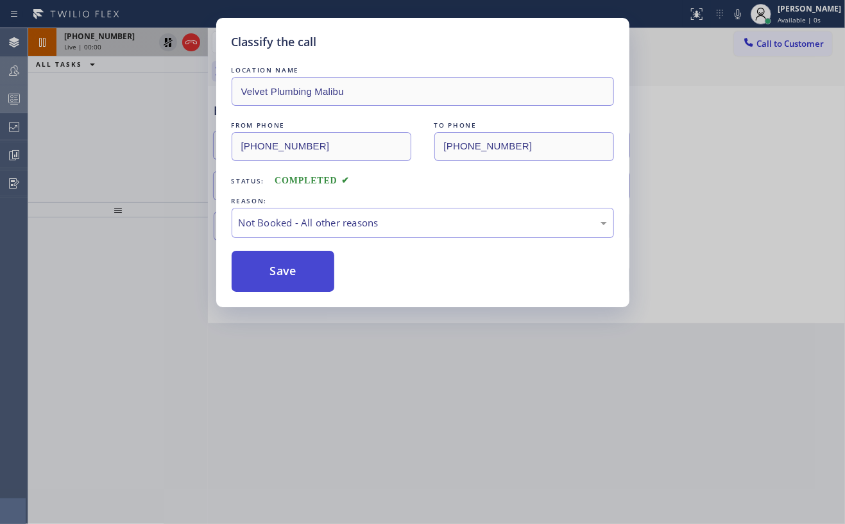
click at [291, 266] on button "Save" at bounding box center [283, 271] width 103 height 41
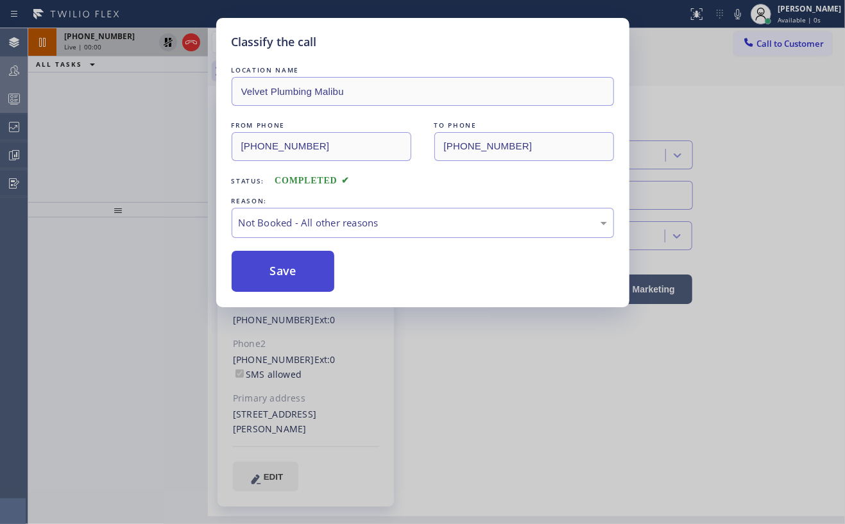
click at [291, 266] on button "Save" at bounding box center [283, 271] width 103 height 41
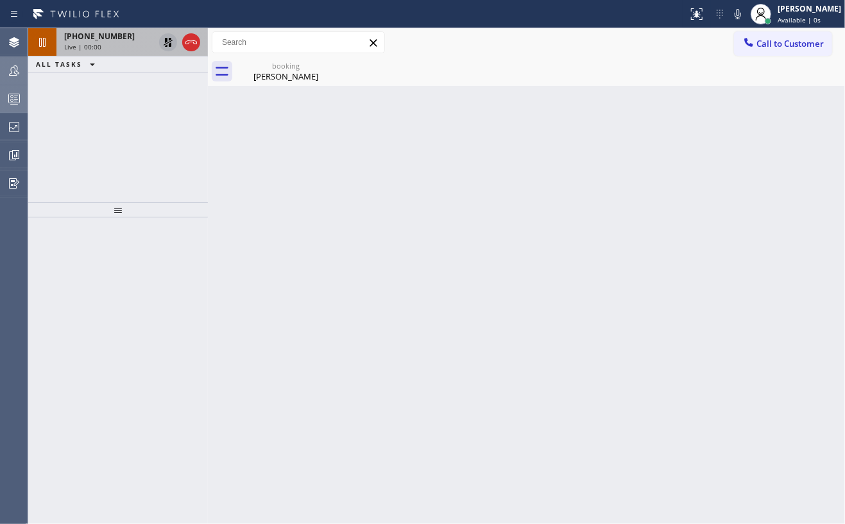
click at [166, 41] on icon at bounding box center [168, 42] width 9 height 9
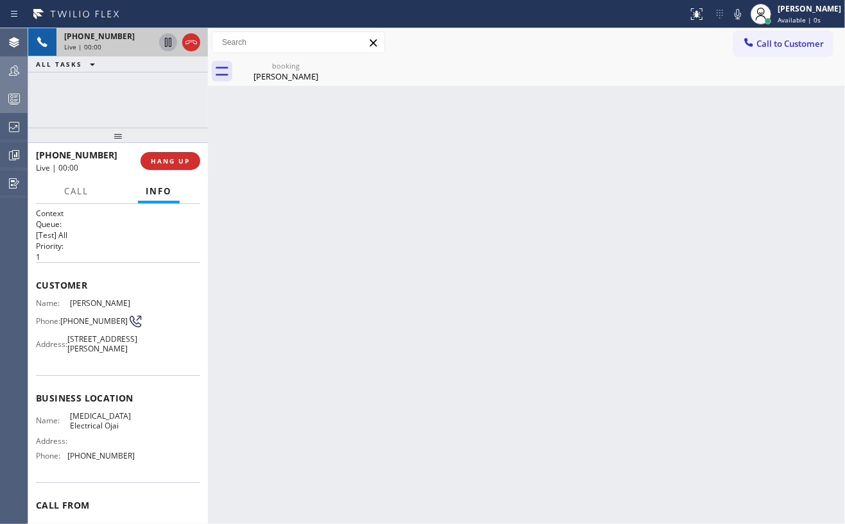
drag, startPoint x: 117, startPoint y: 203, endPoint x: 122, endPoint y: 125, distance: 79.1
click at [122, 128] on div at bounding box center [118, 135] width 180 height 15
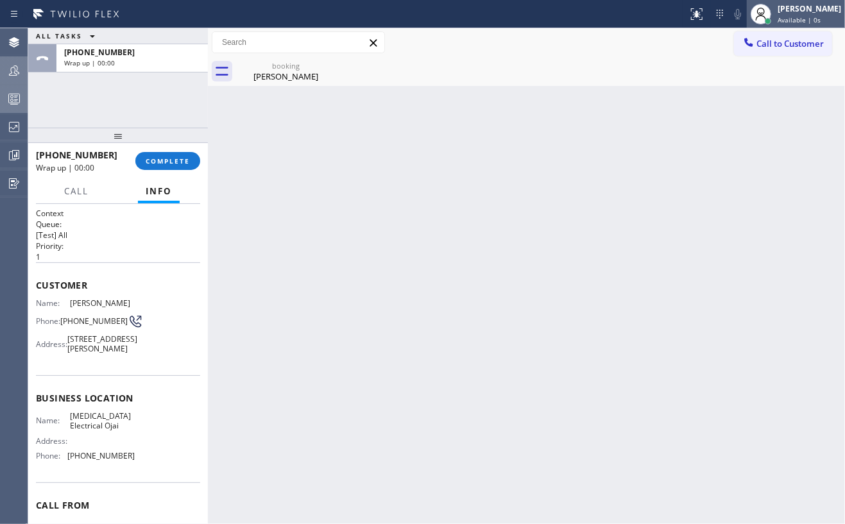
click at [818, 16] on span "Available | 0s" at bounding box center [799, 19] width 43 height 9
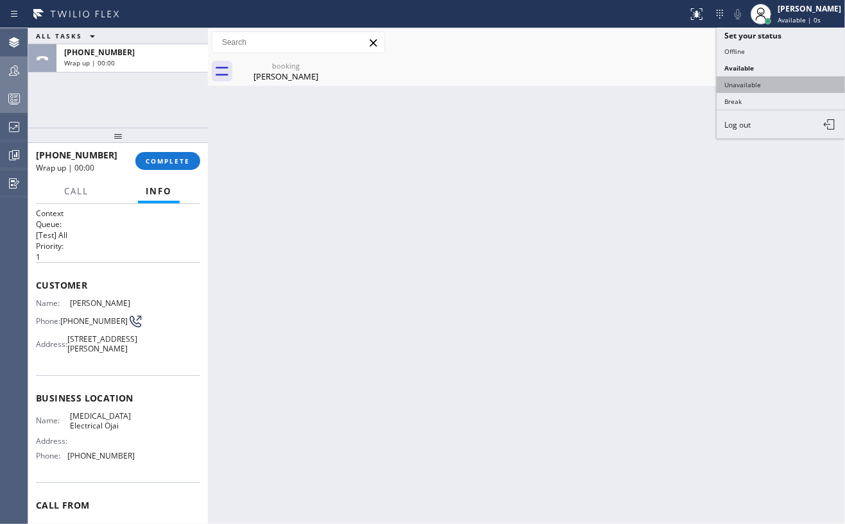
click at [757, 81] on button "Unavailable" at bounding box center [781, 84] width 128 height 17
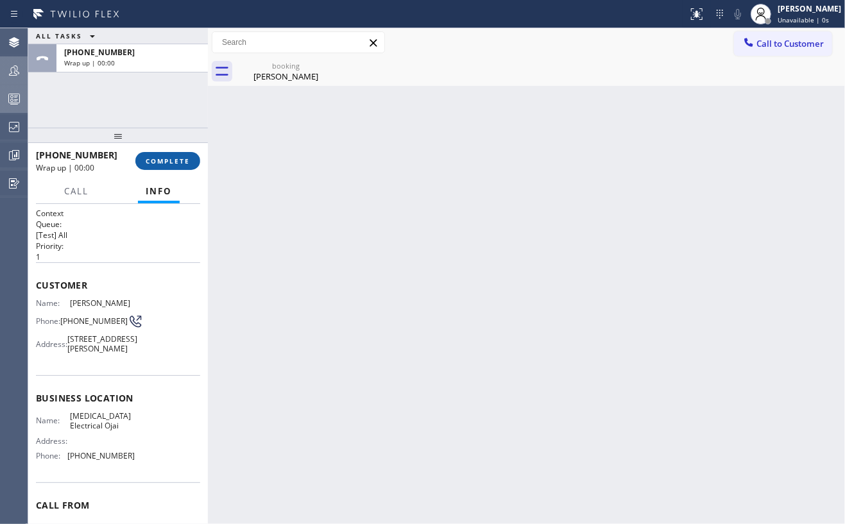
click at [167, 155] on button "COMPLETE" at bounding box center [167, 161] width 65 height 18
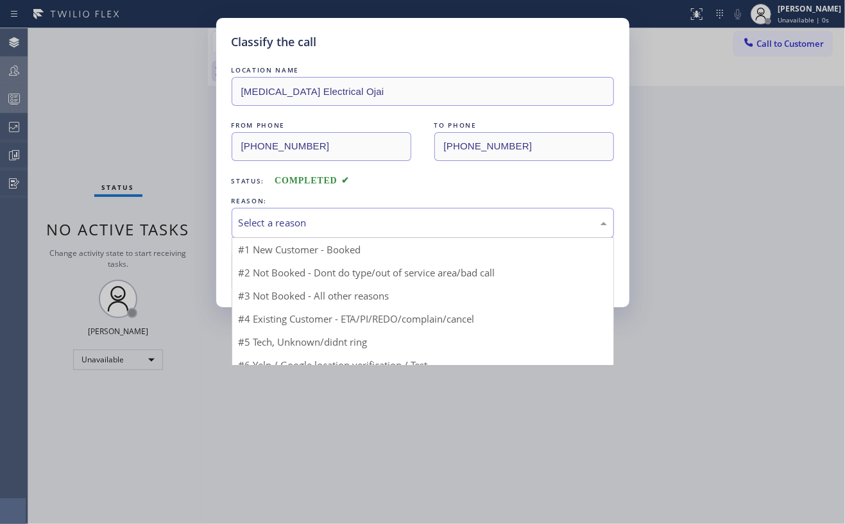
click at [409, 218] on div "Select a reason" at bounding box center [423, 223] width 368 height 15
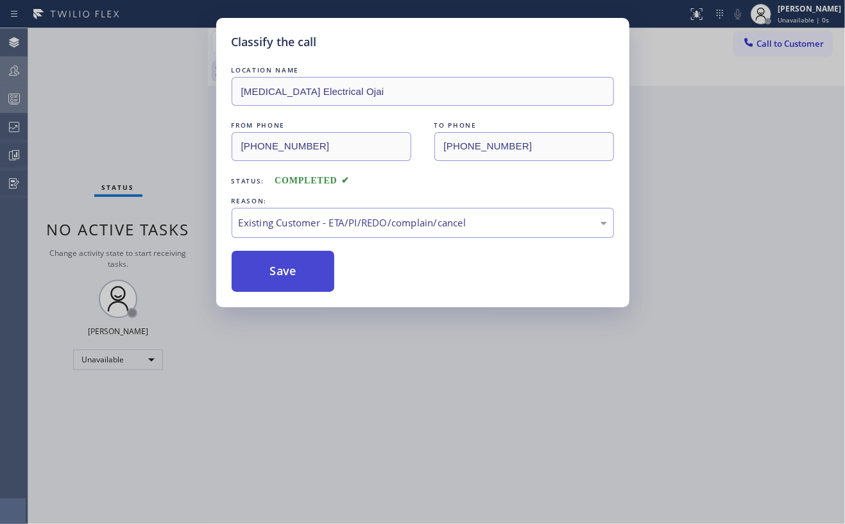
click at [281, 273] on button "Save" at bounding box center [283, 271] width 103 height 41
click at [118, 107] on div "Classify the call LOCATION NAME High Voltage Electrical Ojai FROM PHONE (617) 8…" at bounding box center [422, 262] width 845 height 524
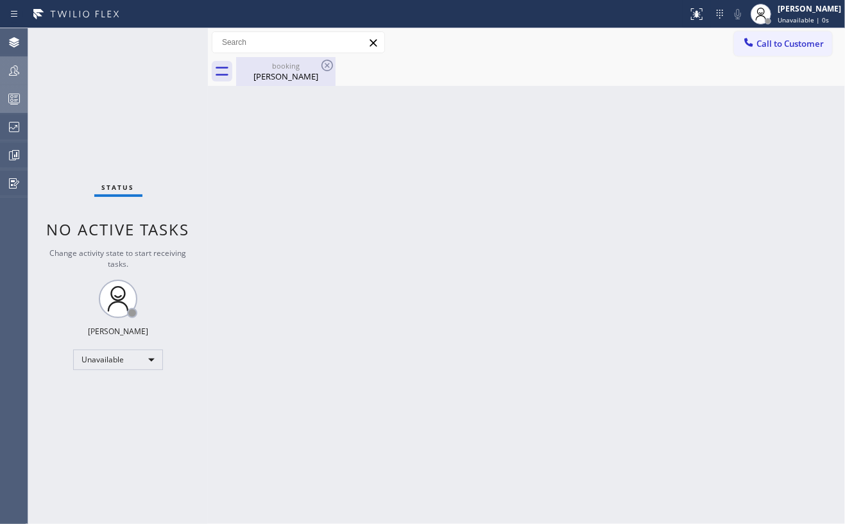
click at [270, 75] on div "Bruce Williams" at bounding box center [285, 77] width 97 height 12
click at [8, 95] on icon at bounding box center [13, 98] width 15 height 15
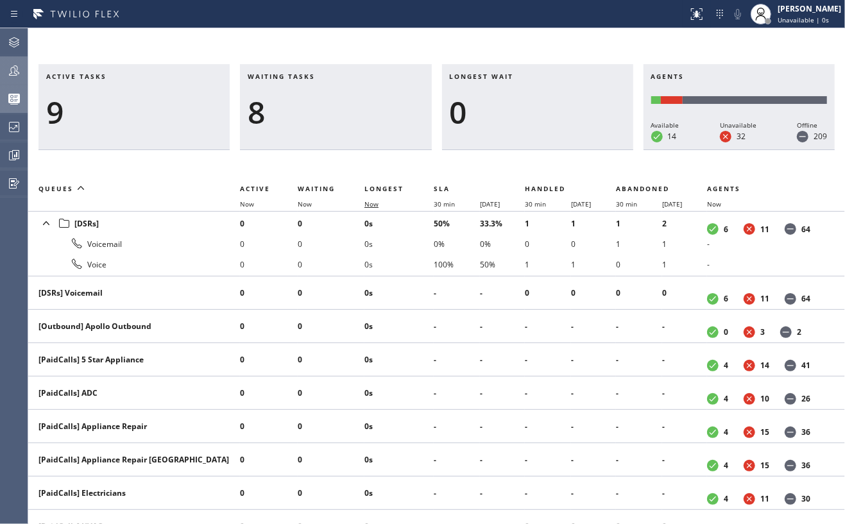
click at [372, 201] on span "Now" at bounding box center [372, 204] width 14 height 9
click at [8, 67] on icon at bounding box center [13, 70] width 15 height 15
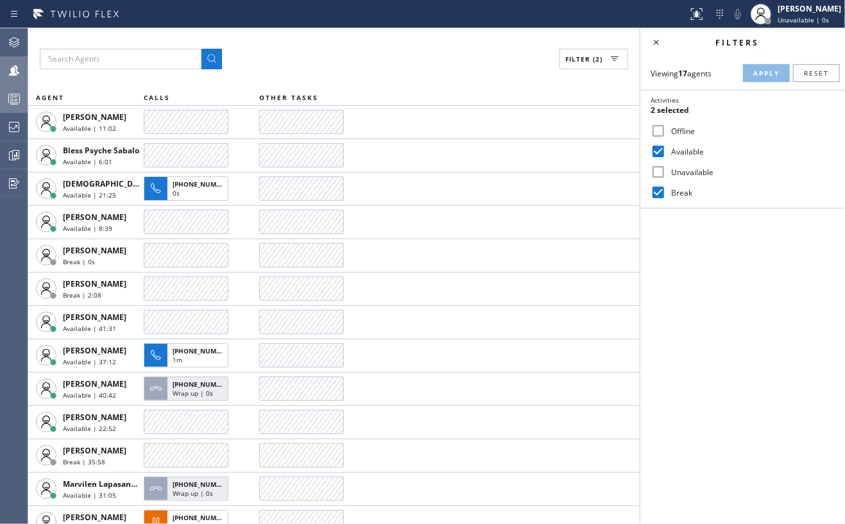
click at [6, 99] on icon at bounding box center [13, 98] width 15 height 15
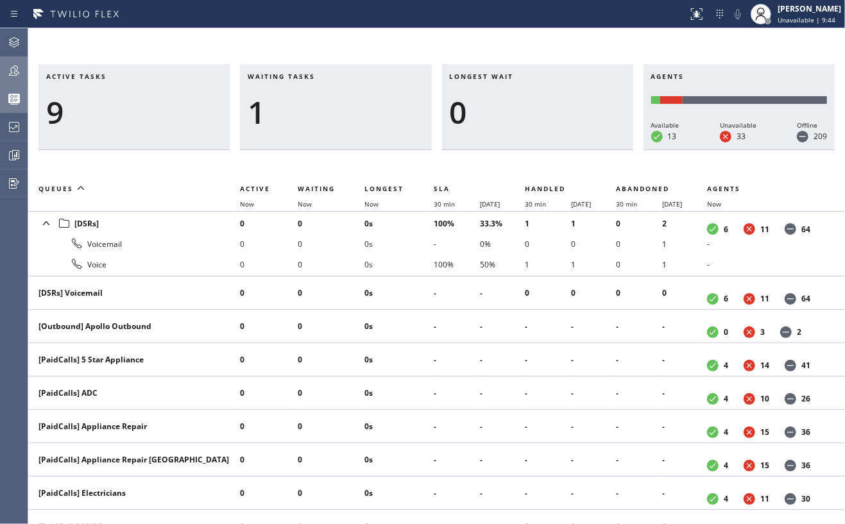
click at [11, 59] on div at bounding box center [14, 71] width 28 height 26
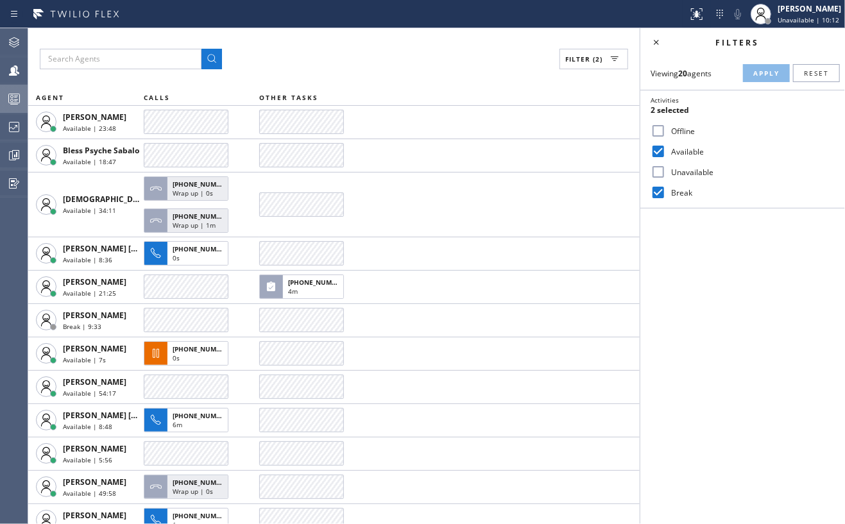
click at [9, 94] on rect at bounding box center [14, 98] width 11 height 9
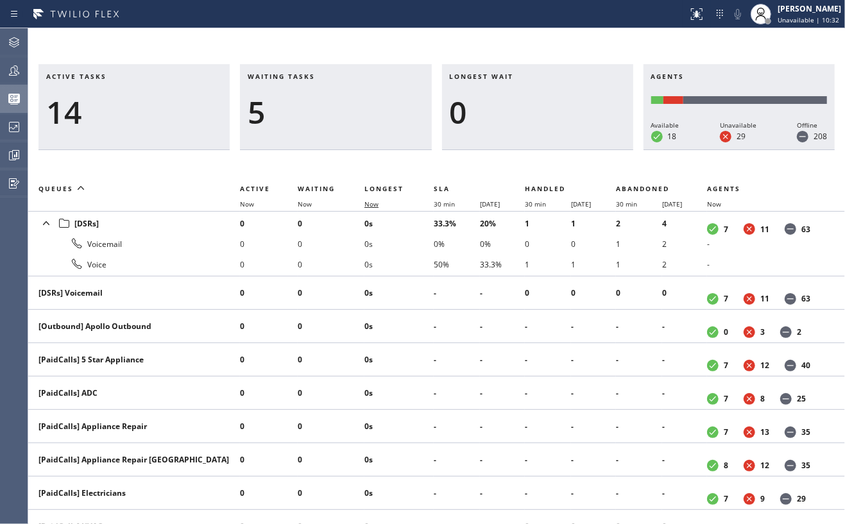
click at [375, 203] on span "Now" at bounding box center [372, 204] width 14 height 9
click at [19, 151] on icon at bounding box center [15, 154] width 7 height 9
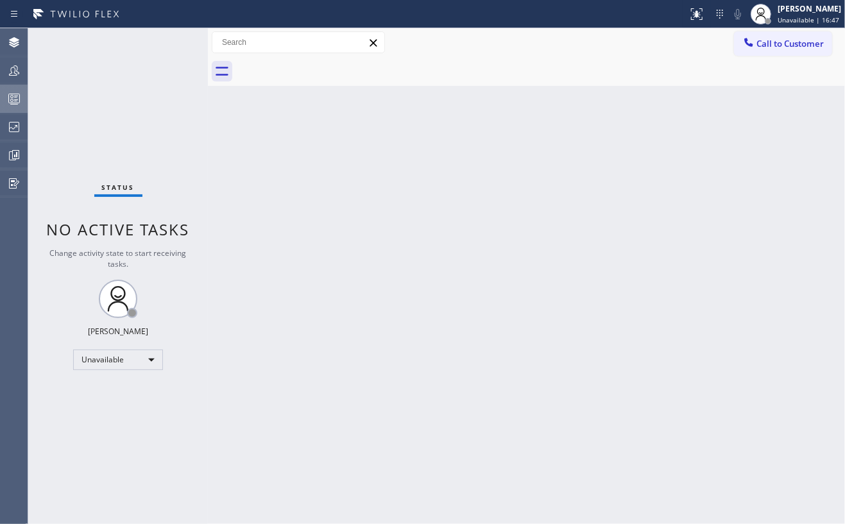
click at [8, 95] on icon at bounding box center [13, 98] width 15 height 15
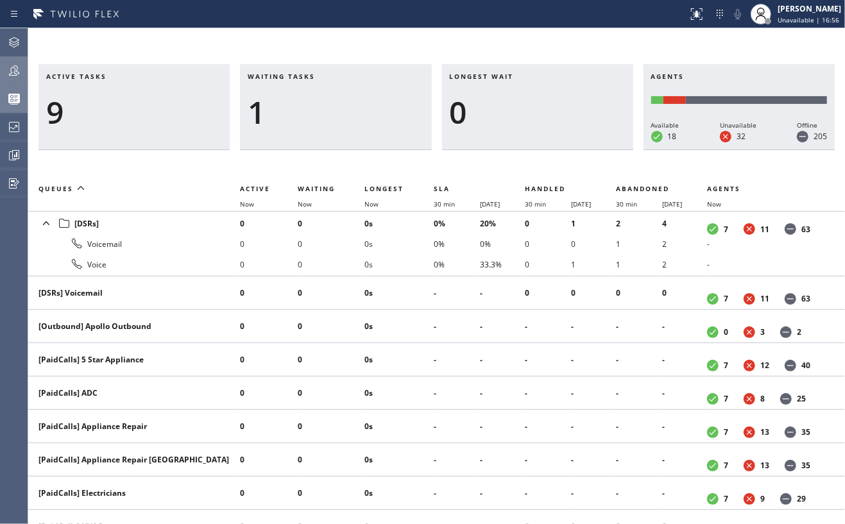
click at [13, 77] on icon at bounding box center [13, 70] width 15 height 15
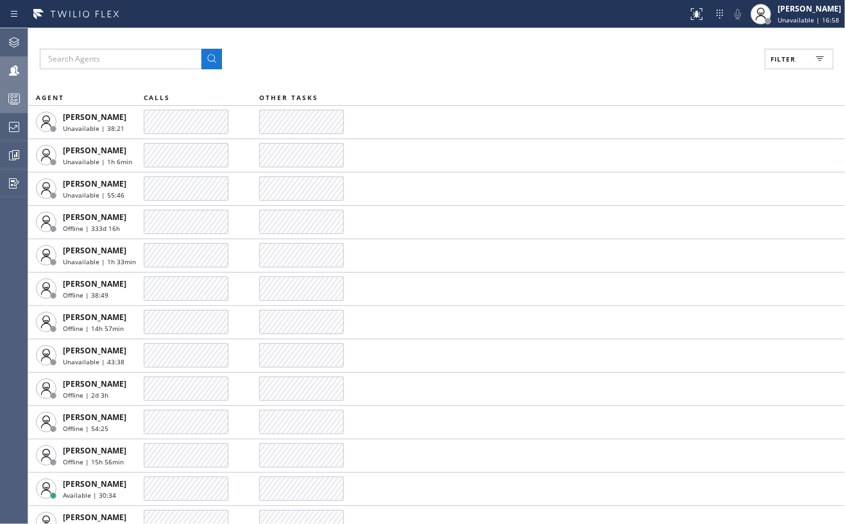
click at [796, 60] on span "Filter" at bounding box center [783, 59] width 25 height 9
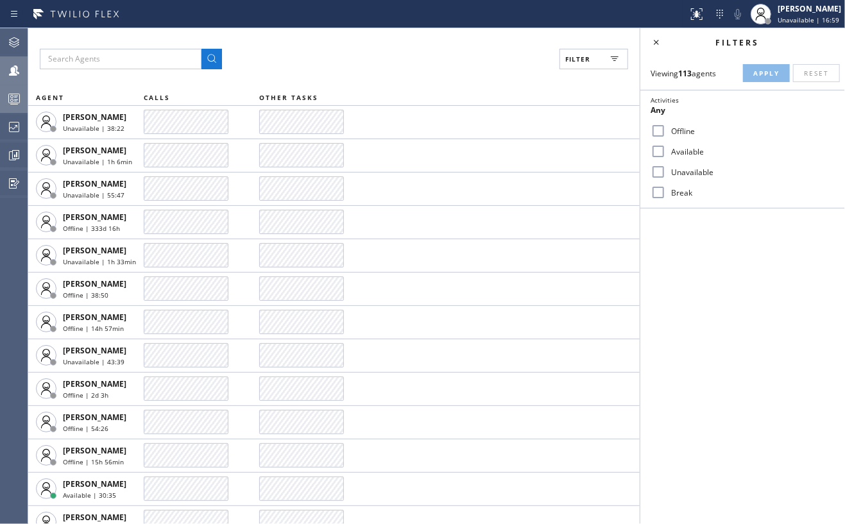
click at [659, 153] on input "Available" at bounding box center [658, 151] width 15 height 15
checkbox input "true"
click at [755, 73] on span "Apply" at bounding box center [766, 73] width 26 height 9
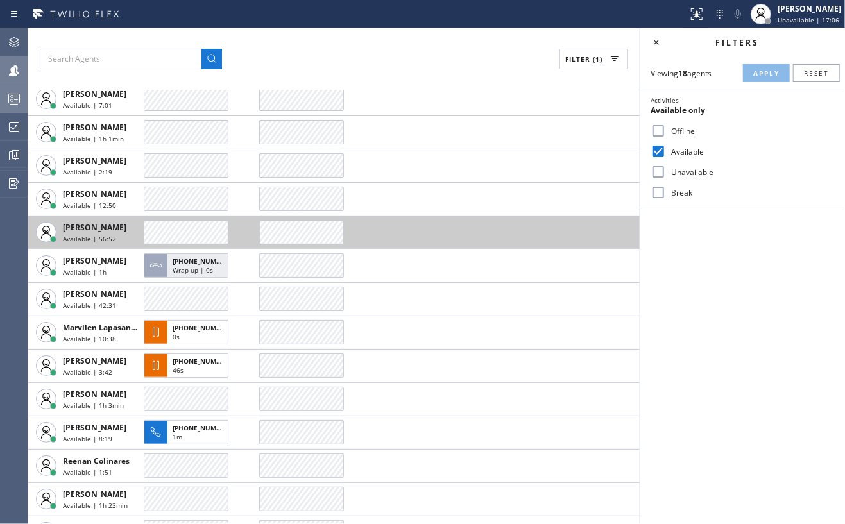
scroll to position [214, 0]
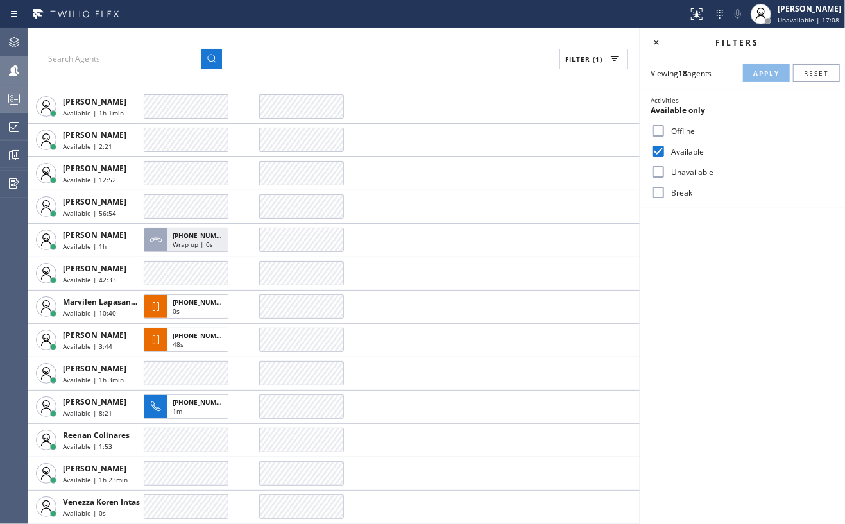
click at [657, 193] on input "Break" at bounding box center [658, 192] width 15 height 15
click at [758, 70] on span "Apply" at bounding box center [766, 73] width 26 height 9
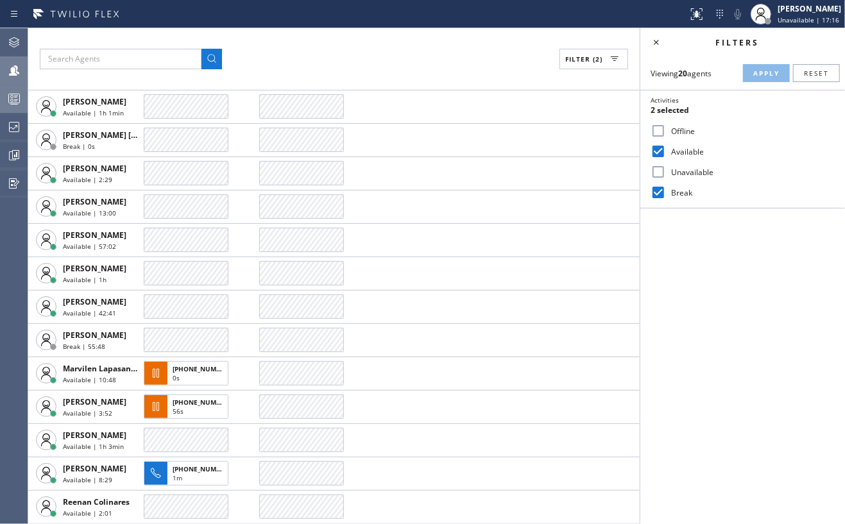
click at [659, 189] on input "Break" at bounding box center [658, 192] width 15 height 15
click at [757, 75] on span "Apply" at bounding box center [766, 73] width 26 height 9
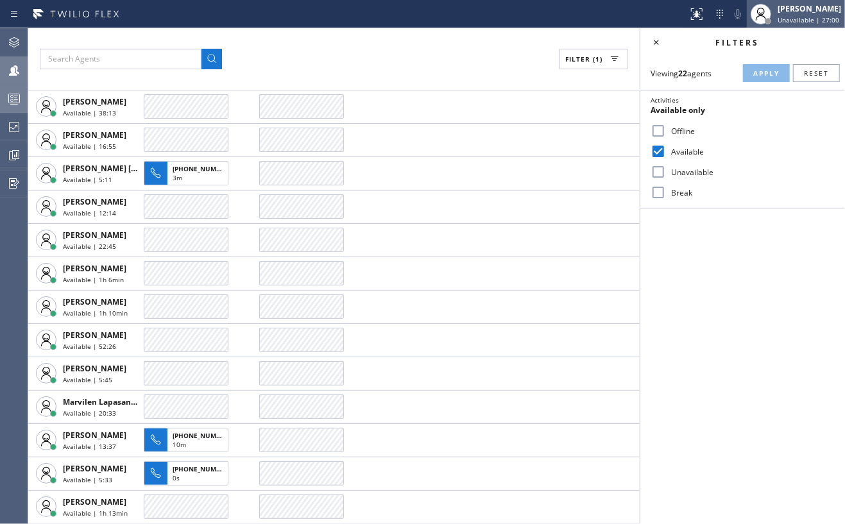
scroll to position [249, 0]
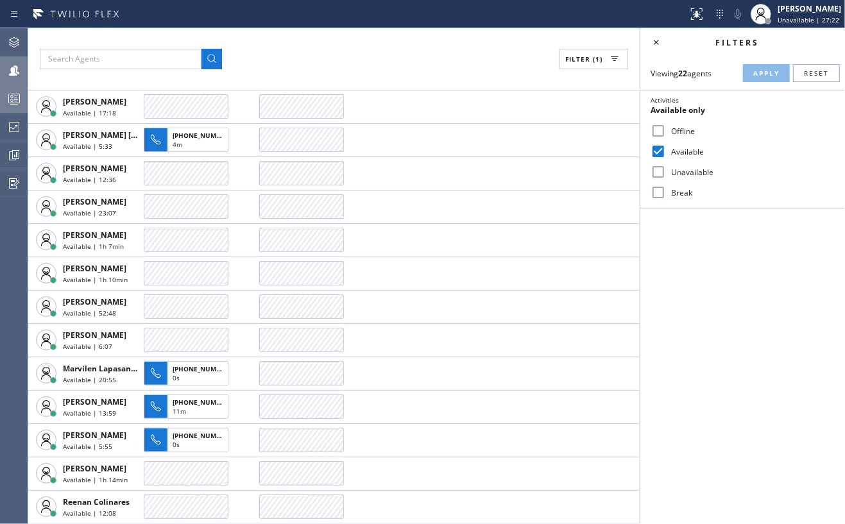
click at [14, 96] on icon at bounding box center [13, 98] width 15 height 15
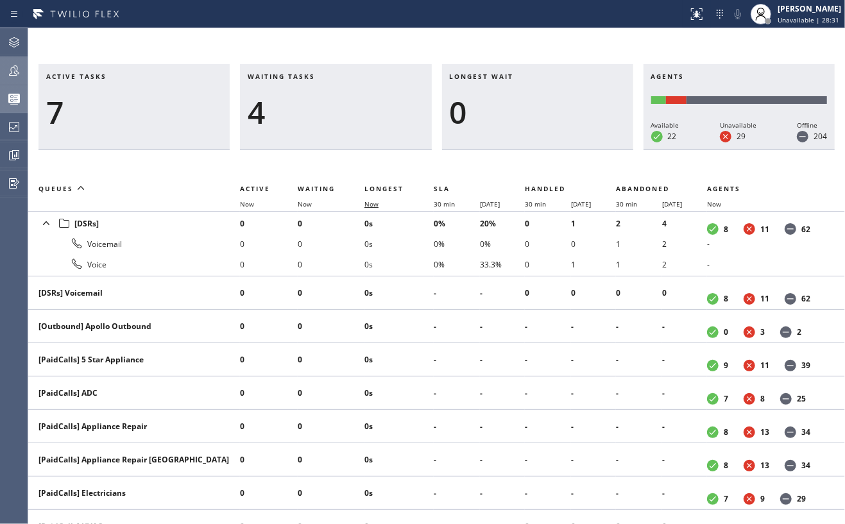
click at [371, 202] on span "Now" at bounding box center [372, 204] width 14 height 9
click at [9, 67] on icon at bounding box center [13, 70] width 15 height 15
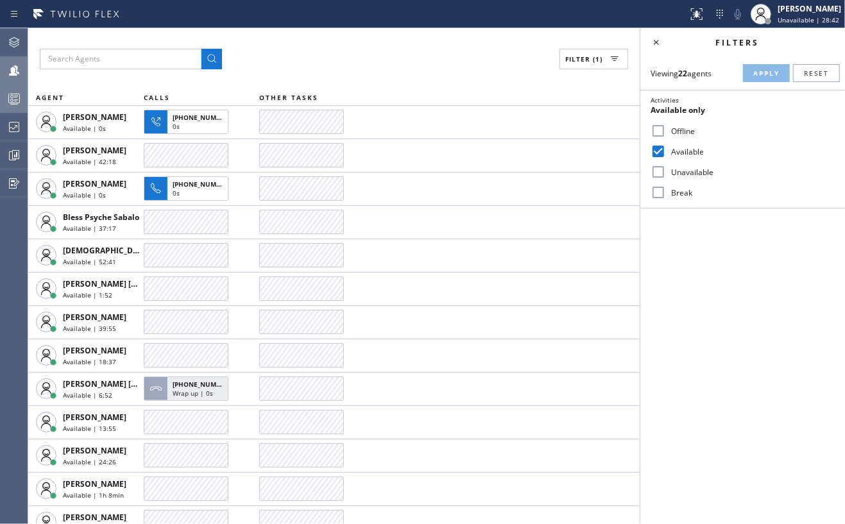
click at [14, 98] on icon at bounding box center [13, 98] width 15 height 15
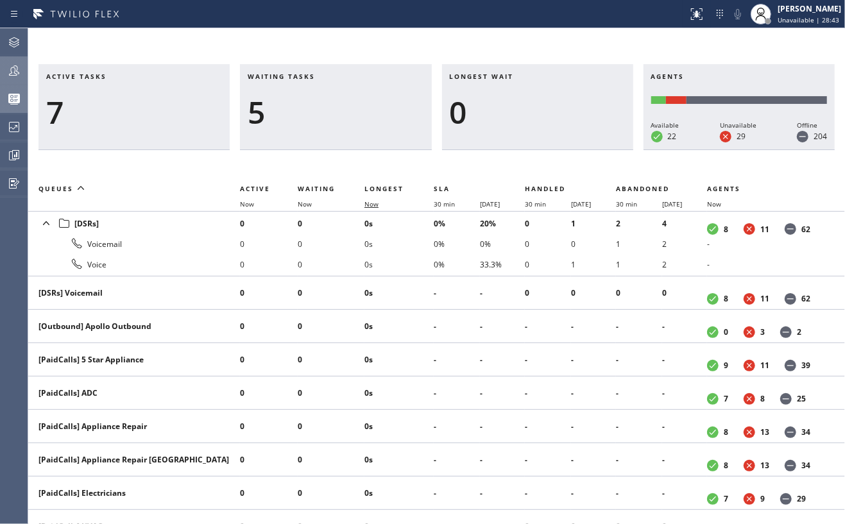
click at [367, 204] on span "Now" at bounding box center [372, 204] width 14 height 9
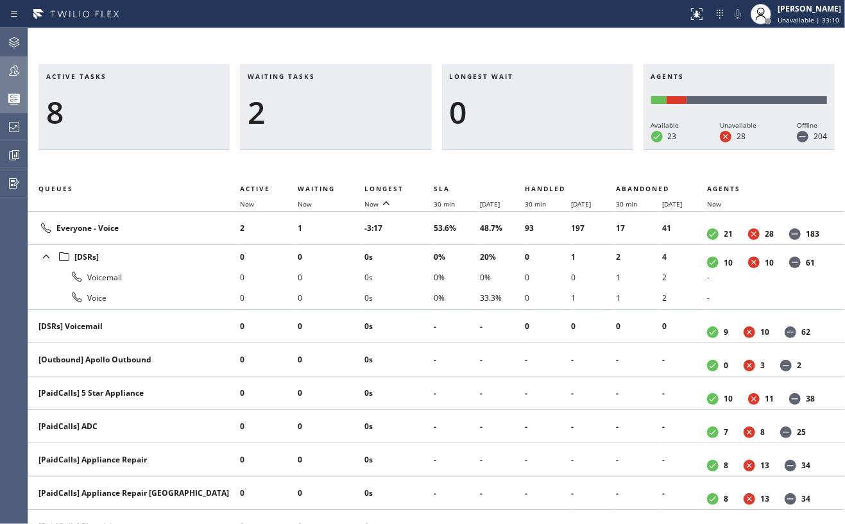
click at [21, 74] on icon at bounding box center [13, 70] width 15 height 15
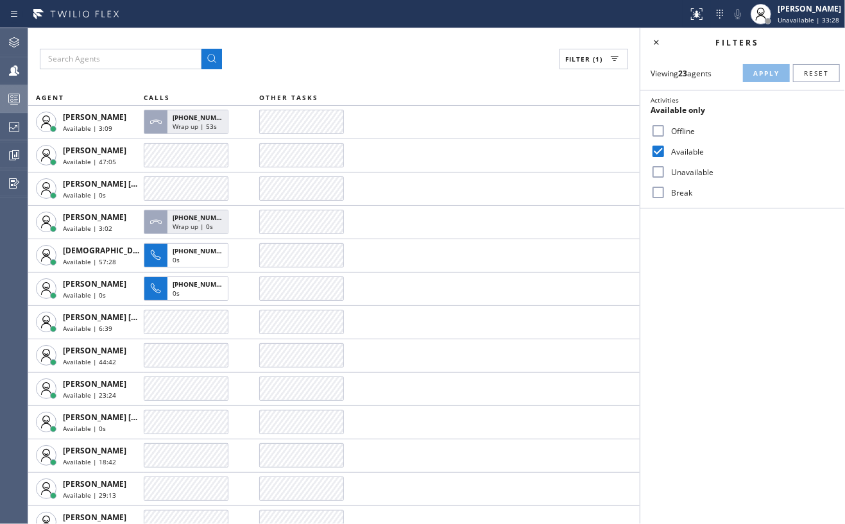
click at [13, 101] on icon at bounding box center [13, 98] width 15 height 15
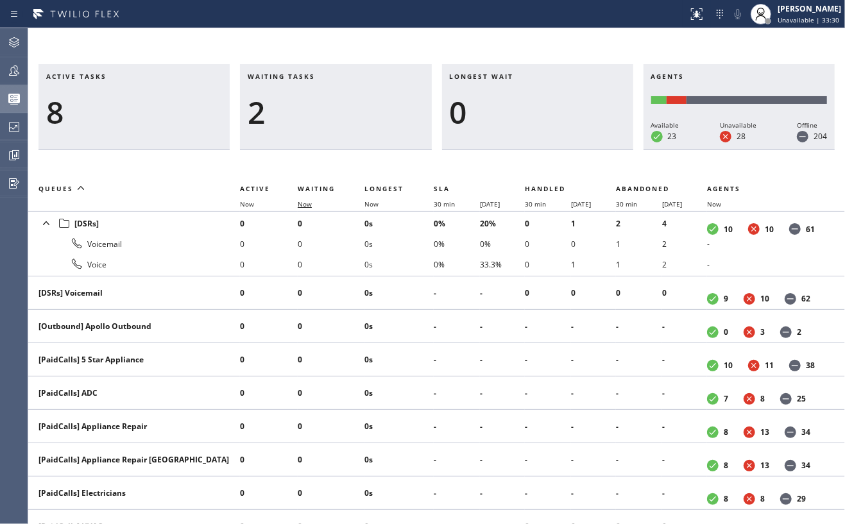
click at [309, 203] on span "Now" at bounding box center [305, 204] width 14 height 9
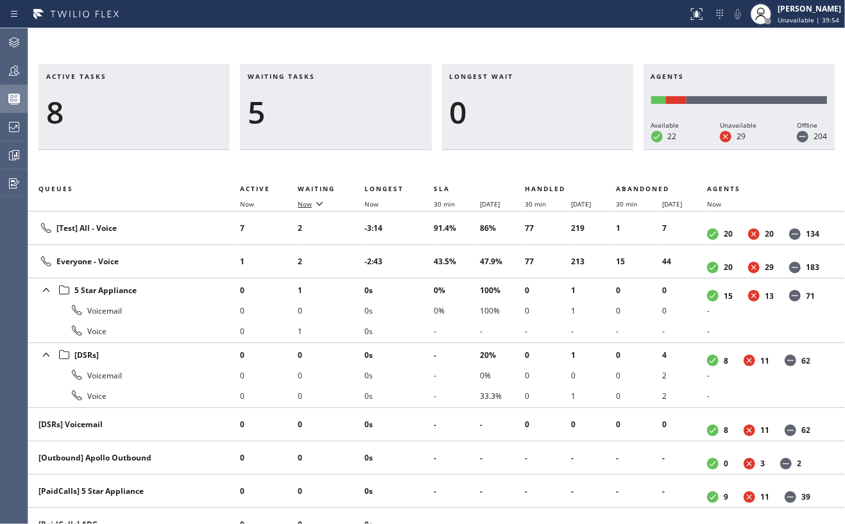
click at [314, 203] on icon at bounding box center [319, 203] width 15 height 15
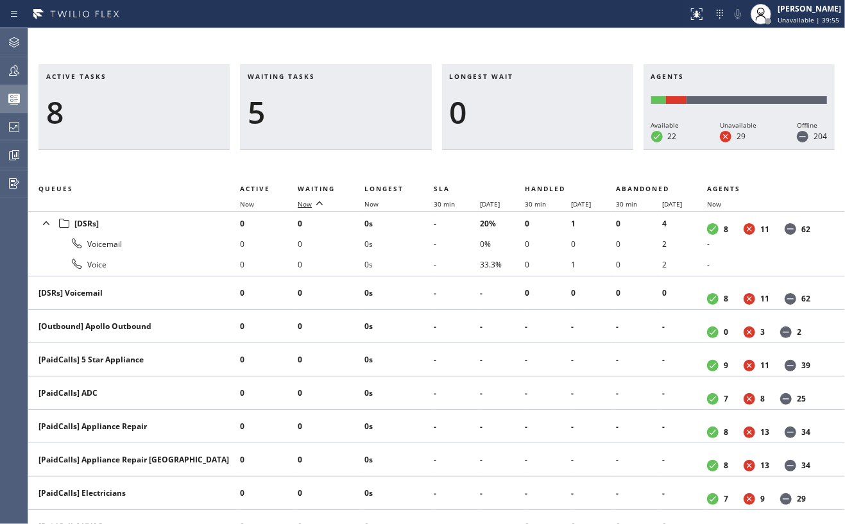
click at [314, 203] on icon at bounding box center [319, 203] width 15 height 15
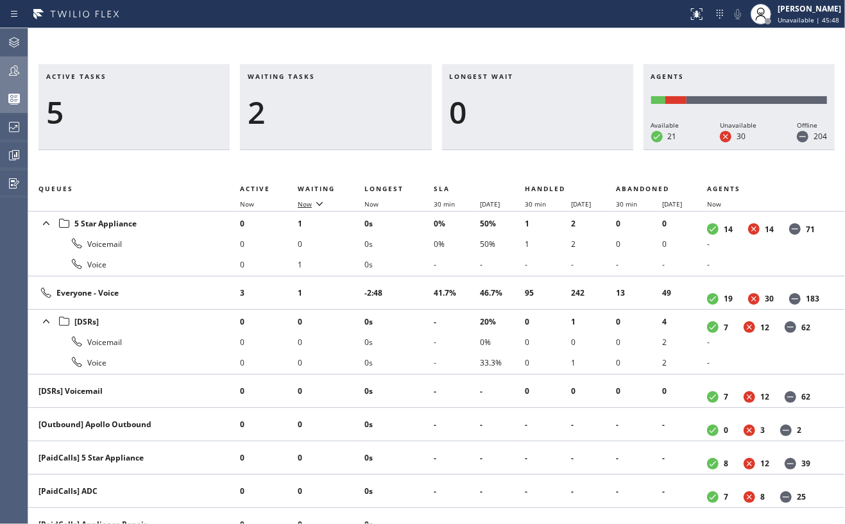
click at [18, 68] on icon at bounding box center [13, 70] width 15 height 15
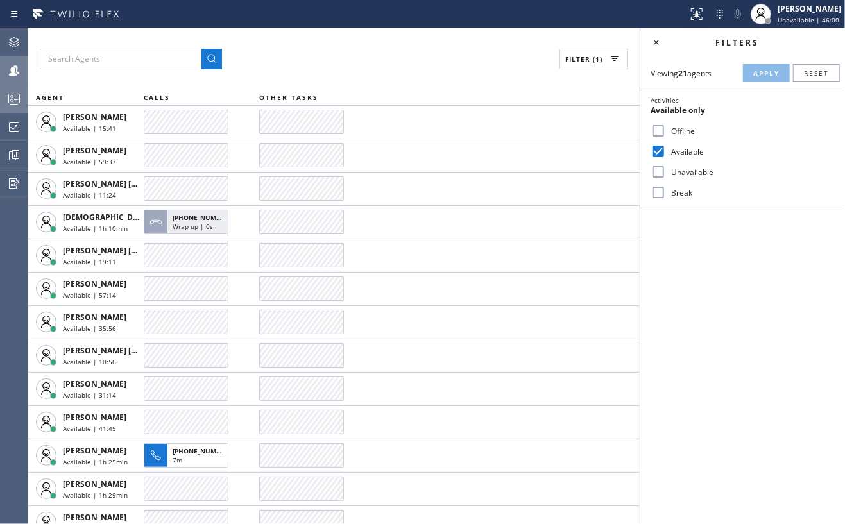
click at [3, 93] on div at bounding box center [14, 98] width 28 height 15
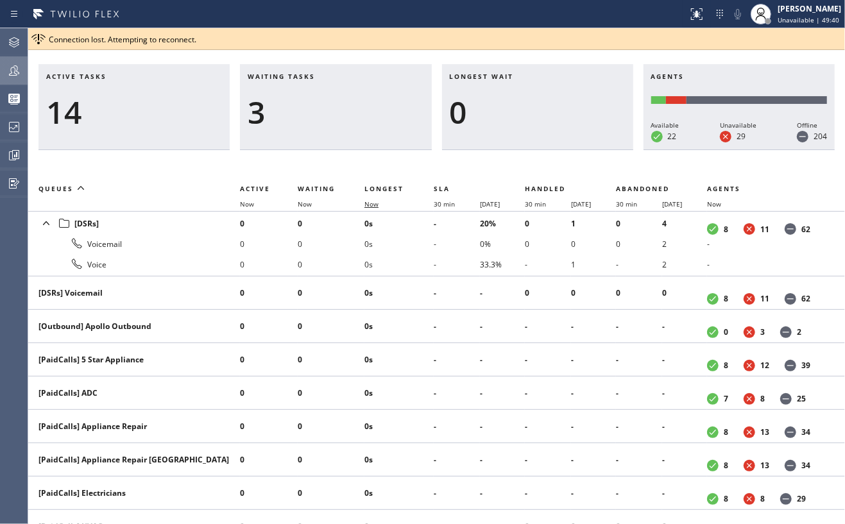
click at [370, 200] on span "Now" at bounding box center [372, 204] width 14 height 9
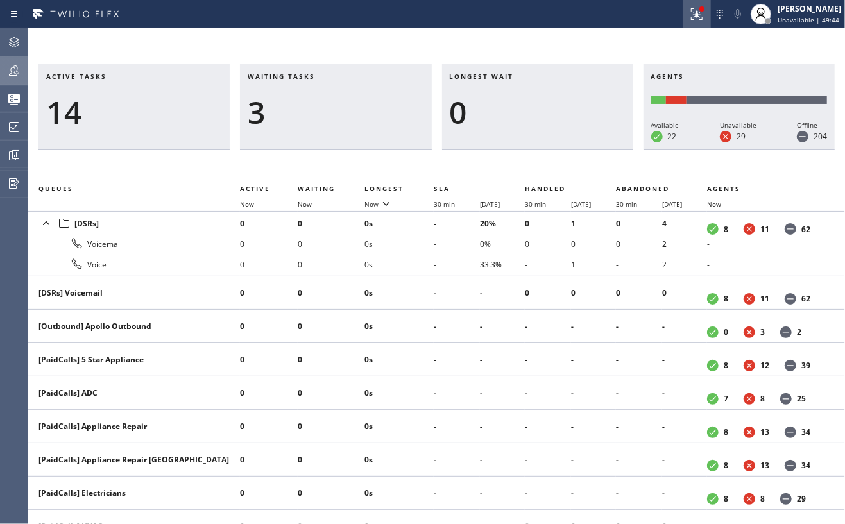
click at [705, 13] on icon at bounding box center [696, 13] width 15 height 15
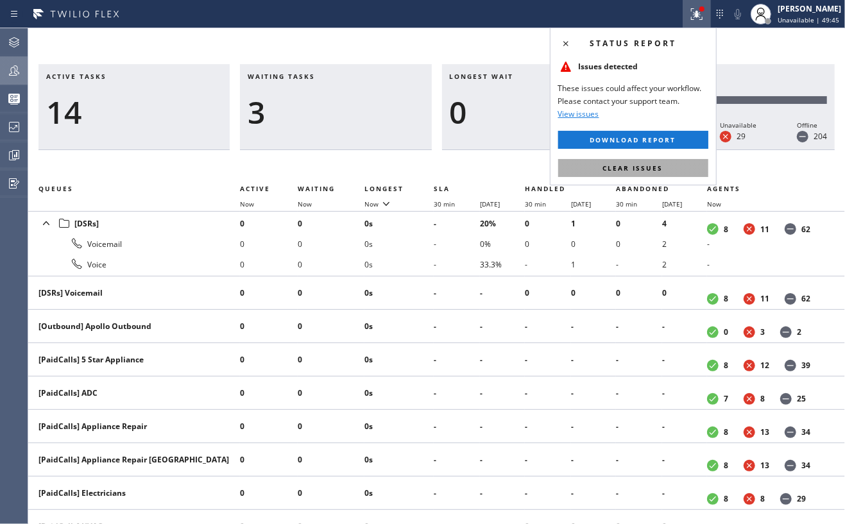
click at [665, 167] on button "Clear issues" at bounding box center [633, 168] width 150 height 18
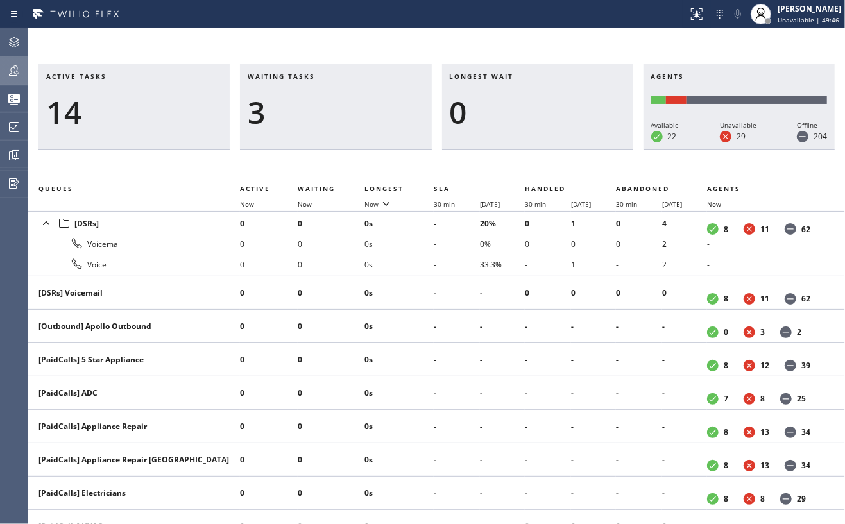
click at [579, 40] on div "Active tasks 14 Waiting tasks 3 Longest wait 0 Agents Available 22 Unavailable …" at bounding box center [436, 276] width 817 height 496
click at [368, 203] on span "Now" at bounding box center [372, 204] width 14 height 9
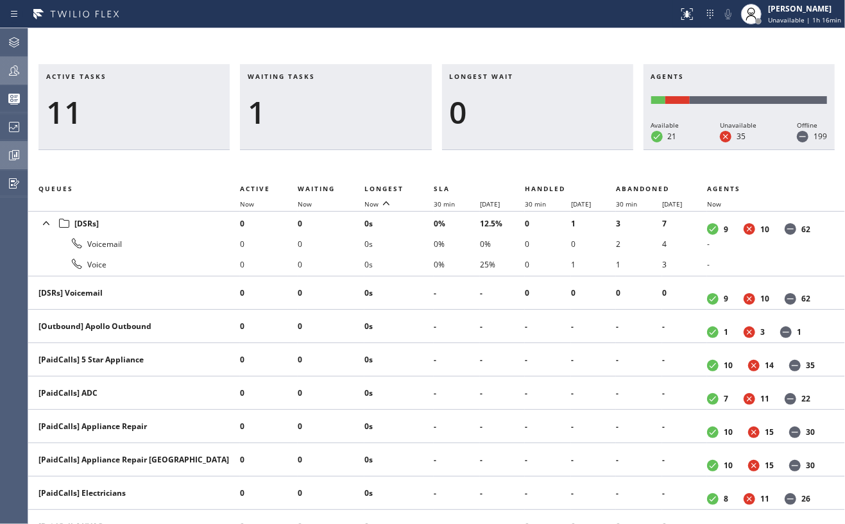
click at [16, 151] on icon at bounding box center [13, 155] width 15 height 15
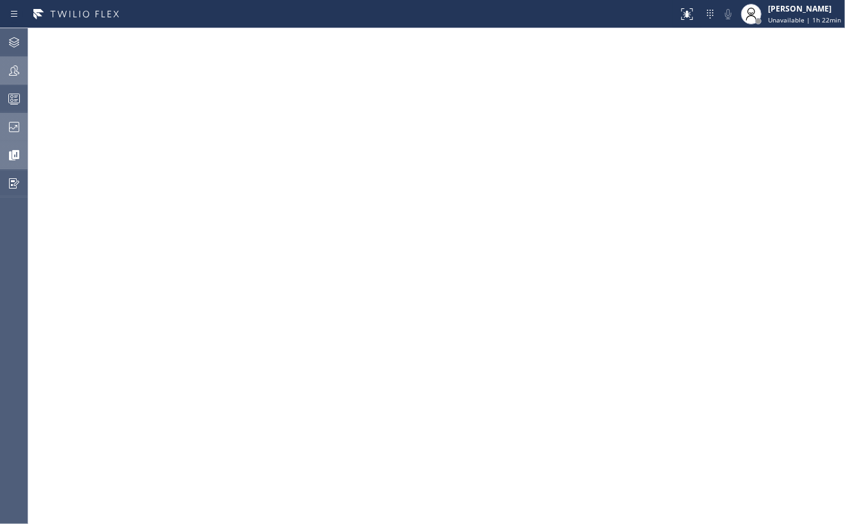
click at [13, 125] on icon at bounding box center [13, 126] width 15 height 15
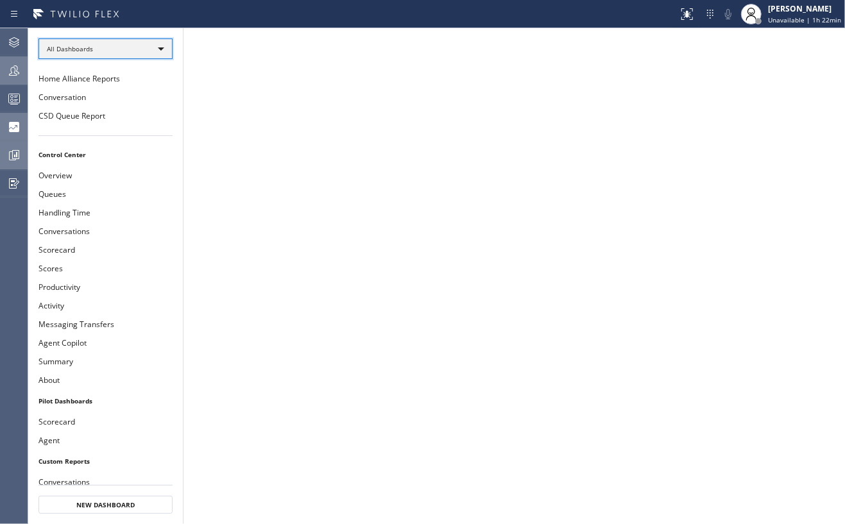
click at [139, 39] on div "All Dashboards" at bounding box center [106, 49] width 134 height 21
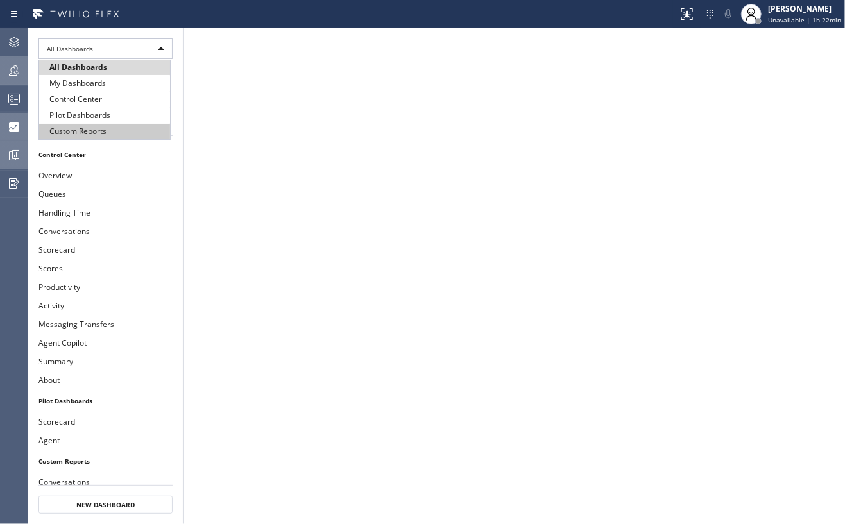
click at [89, 130] on li "Custom Reports" at bounding box center [104, 131] width 131 height 15
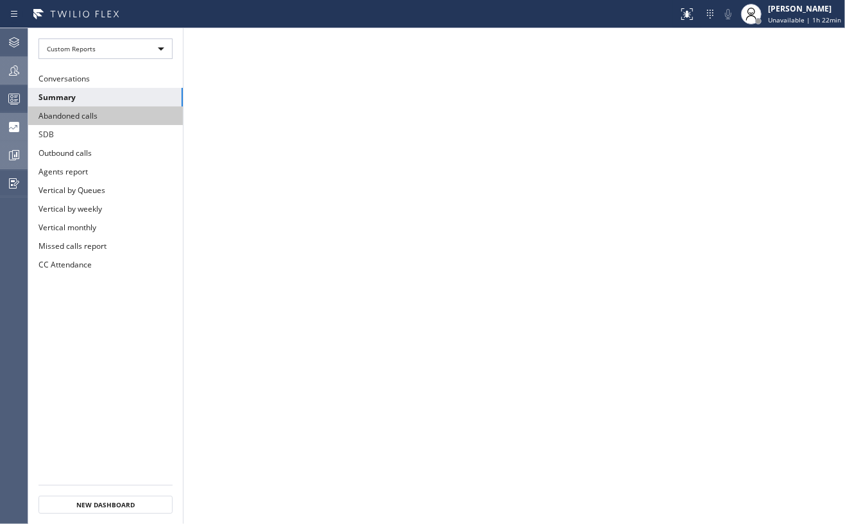
click at [78, 117] on button "Abandoned calls" at bounding box center [105, 116] width 155 height 19
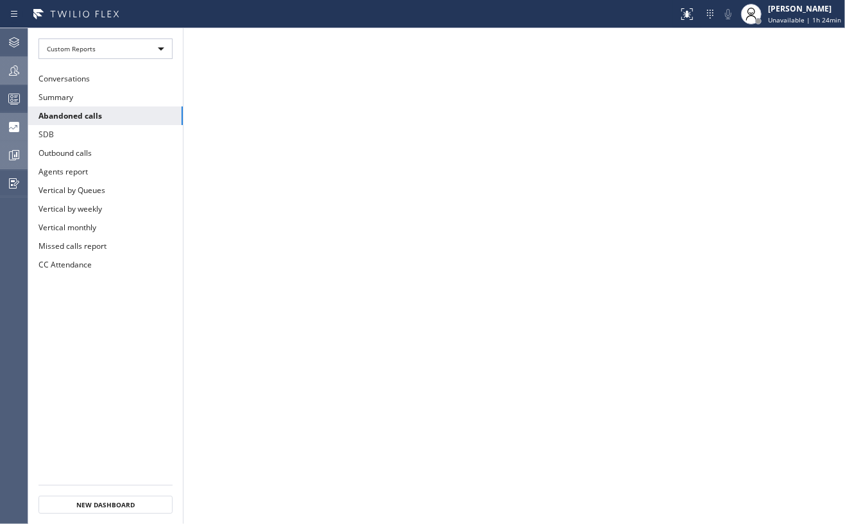
click at [12, 64] on icon at bounding box center [13, 70] width 15 height 15
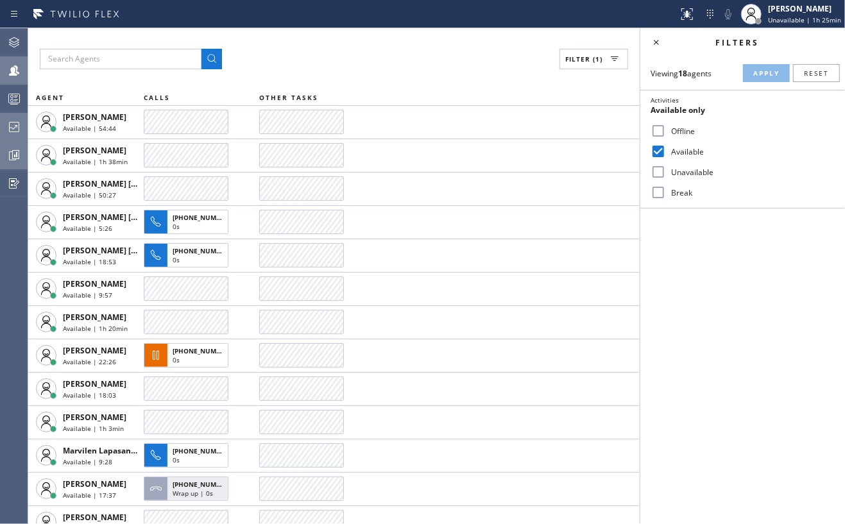
click at [665, 196] on input "Break" at bounding box center [658, 192] width 15 height 15
checkbox input "true"
click at [766, 74] on span "Apply" at bounding box center [766, 73] width 26 height 9
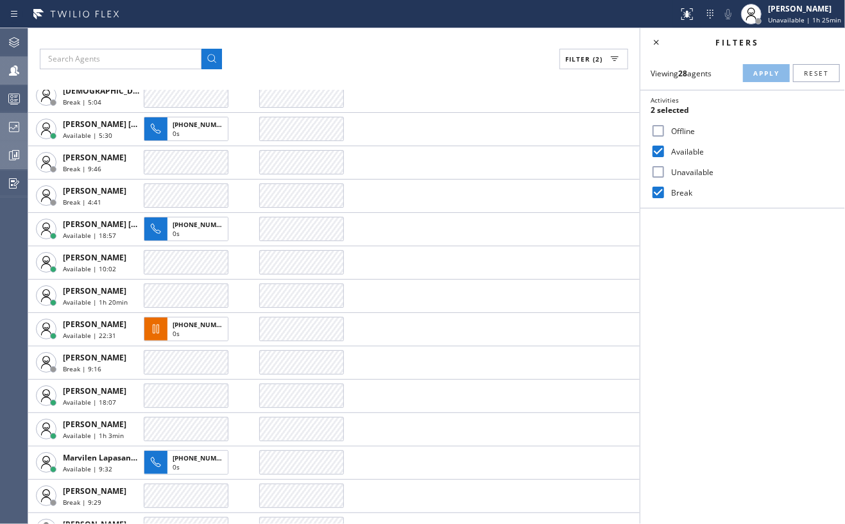
scroll to position [257, 0]
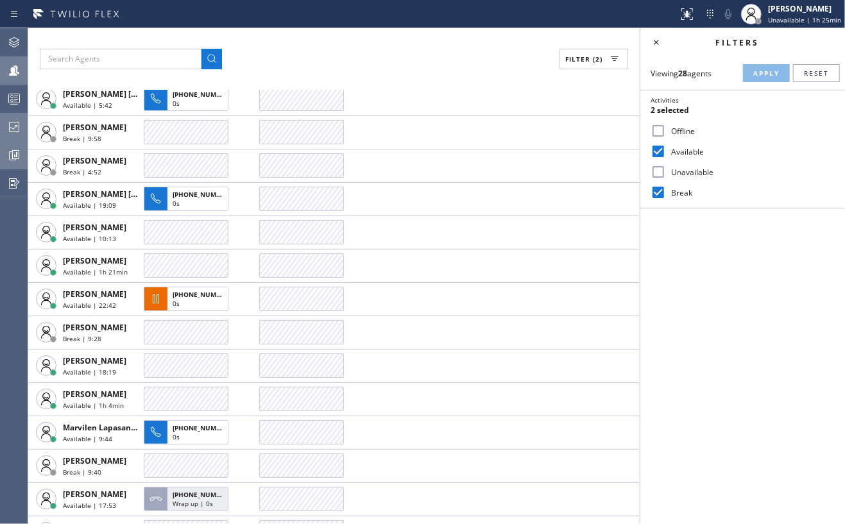
click at [11, 128] on icon at bounding box center [13, 126] width 15 height 15
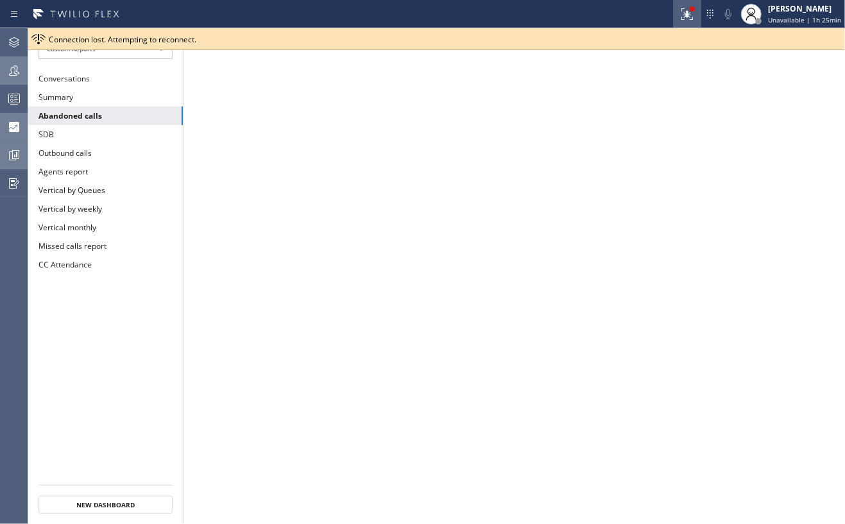
click at [684, 8] on icon at bounding box center [687, 13] width 15 height 15
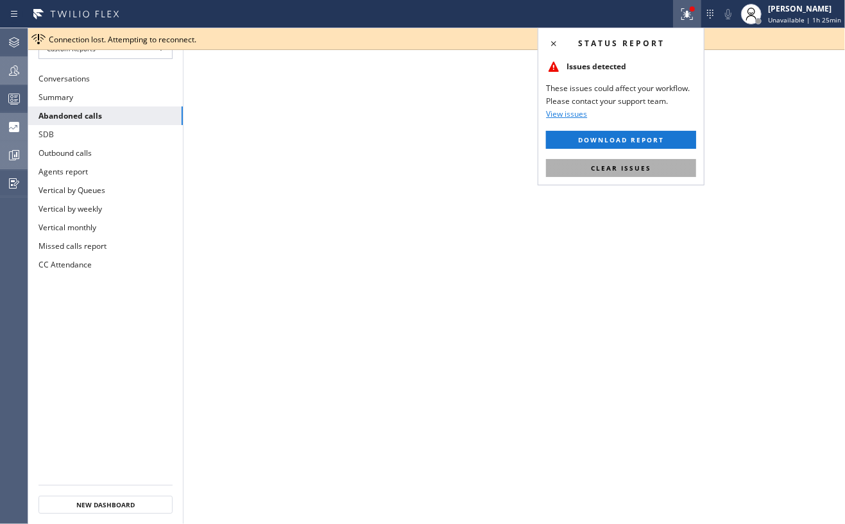
click at [639, 160] on button "Clear issues" at bounding box center [621, 168] width 150 height 18
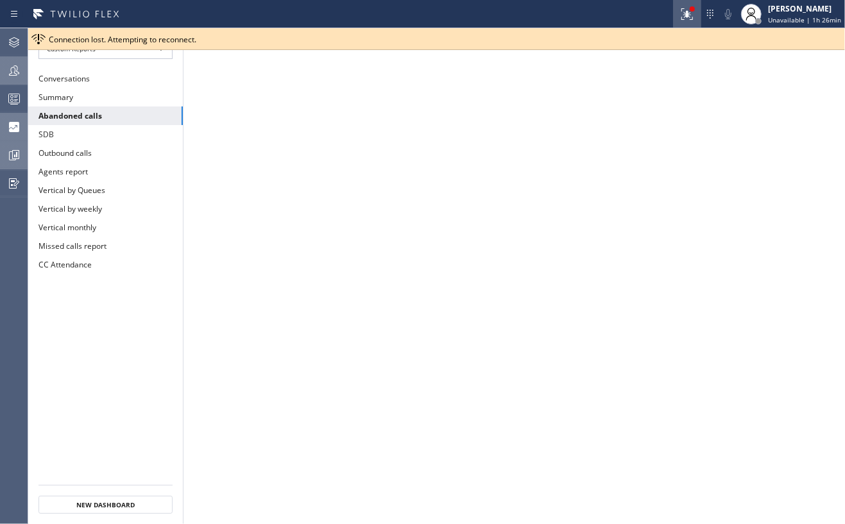
click at [687, 9] on icon at bounding box center [687, 13] width 15 height 15
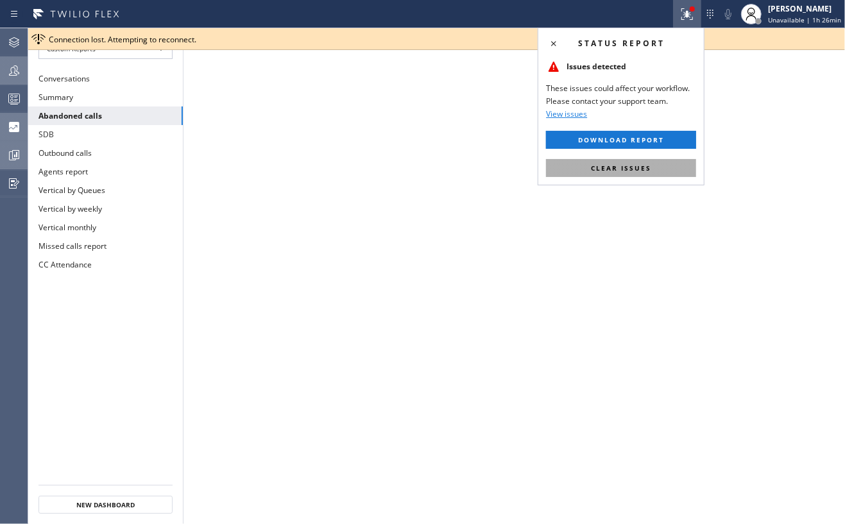
click at [629, 167] on span "Clear issues" at bounding box center [621, 168] width 60 height 9
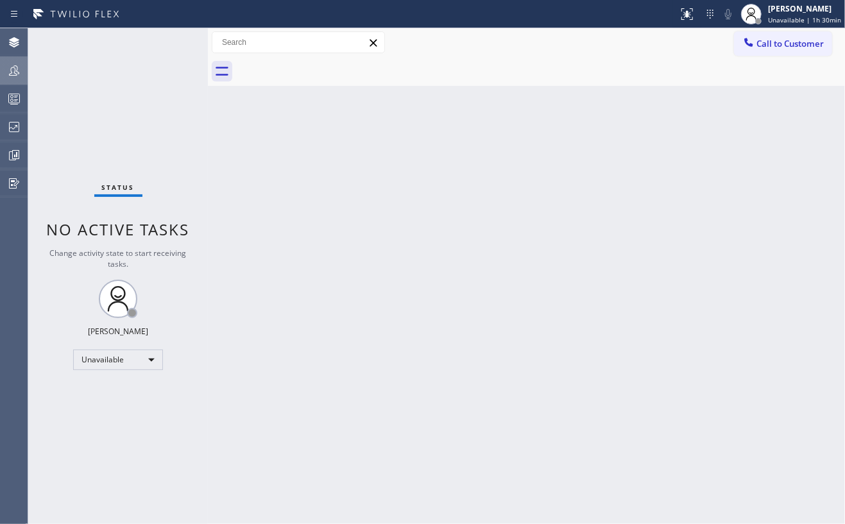
click at [13, 69] on icon at bounding box center [13, 70] width 15 height 15
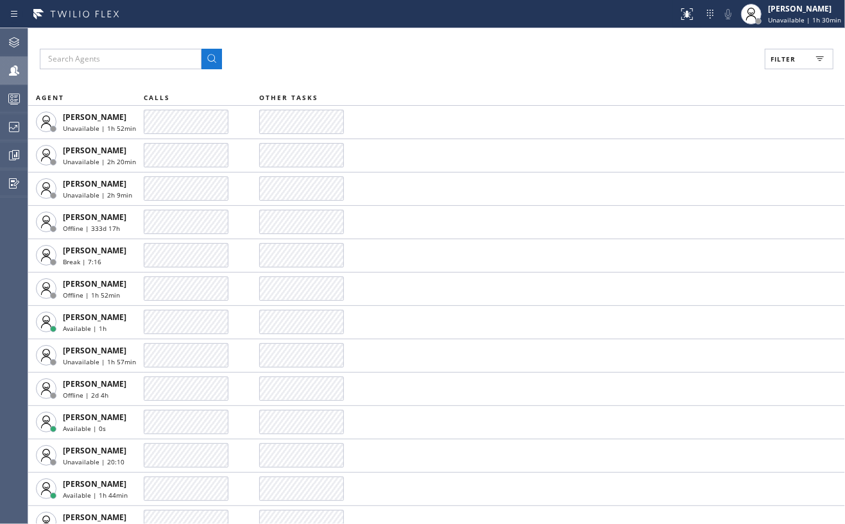
click at [786, 60] on span "Filter" at bounding box center [783, 59] width 25 height 9
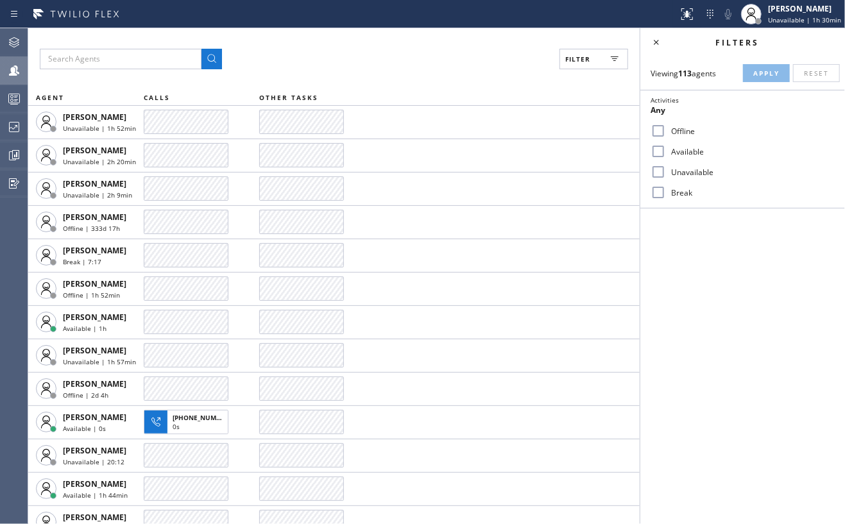
click at [660, 148] on input "Available" at bounding box center [658, 151] width 15 height 15
checkbox input "true"
click at [656, 186] on input "Break" at bounding box center [658, 192] width 15 height 15
checkbox input "true"
click at [761, 69] on span "Apply" at bounding box center [766, 73] width 26 height 9
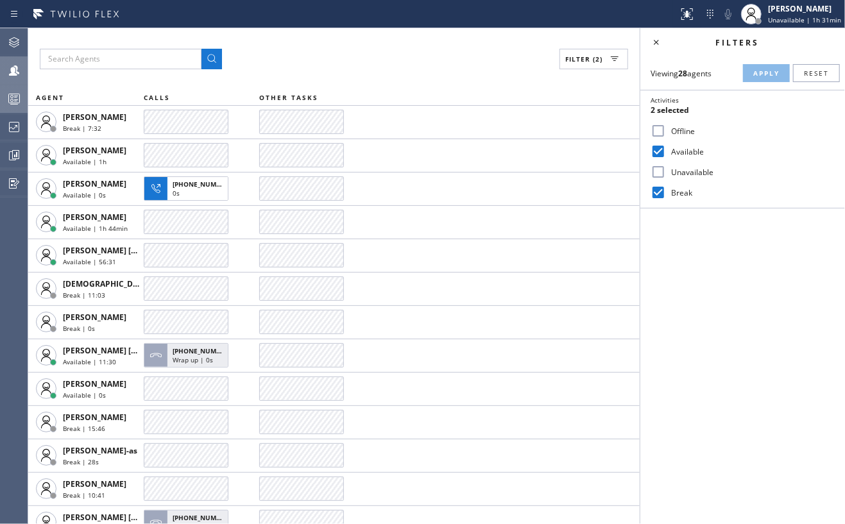
click at [6, 100] on icon at bounding box center [13, 98] width 15 height 15
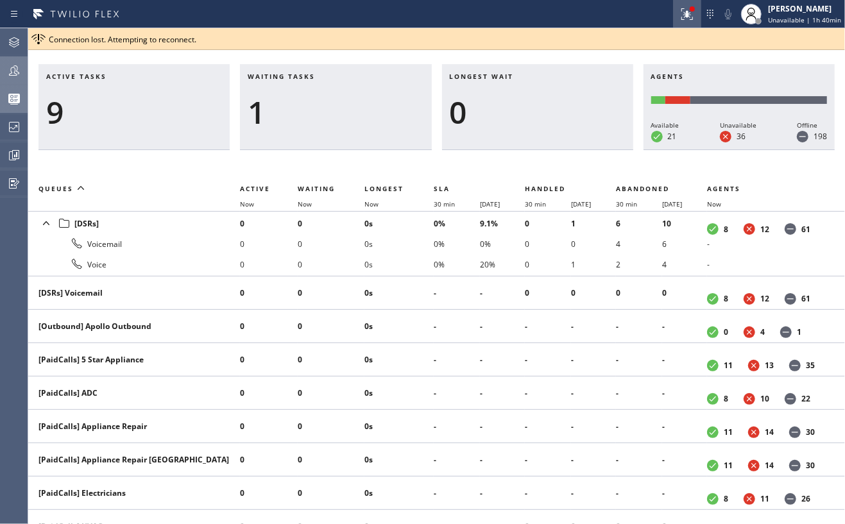
click at [683, 18] on icon at bounding box center [687, 13] width 15 height 15
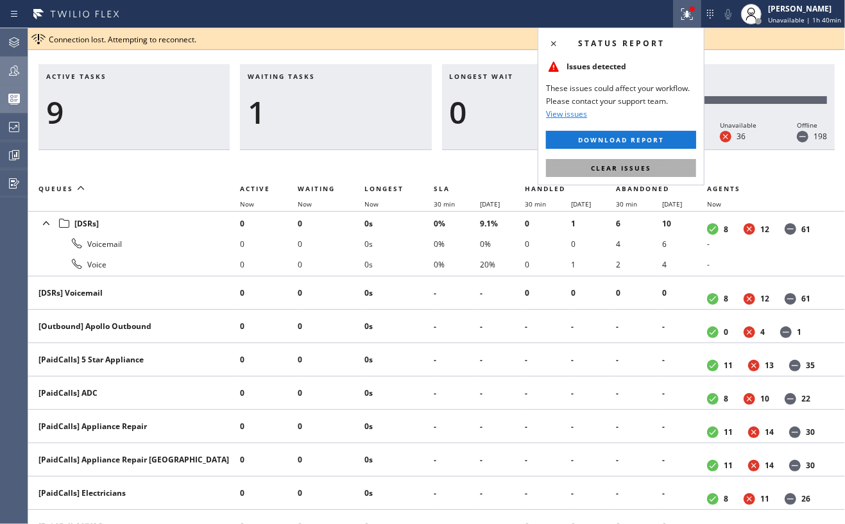
click at [603, 165] on span "Clear issues" at bounding box center [621, 168] width 60 height 9
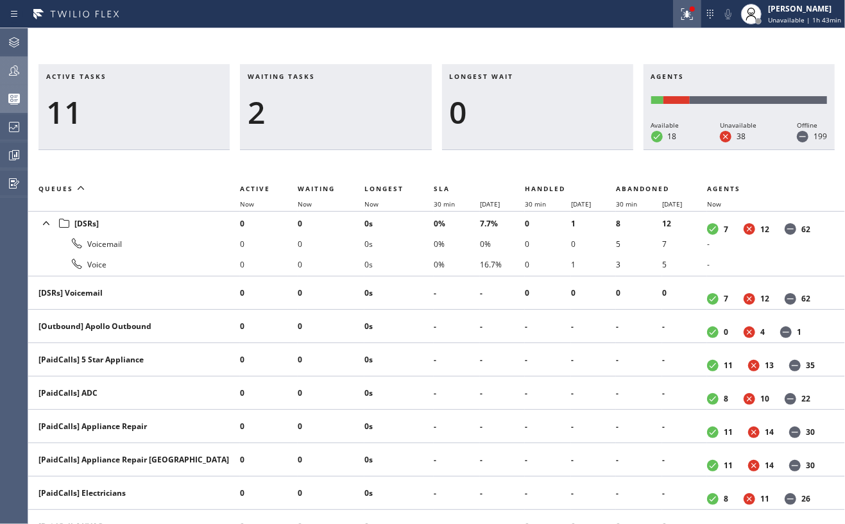
click at [680, 6] on div at bounding box center [687, 13] width 28 height 15
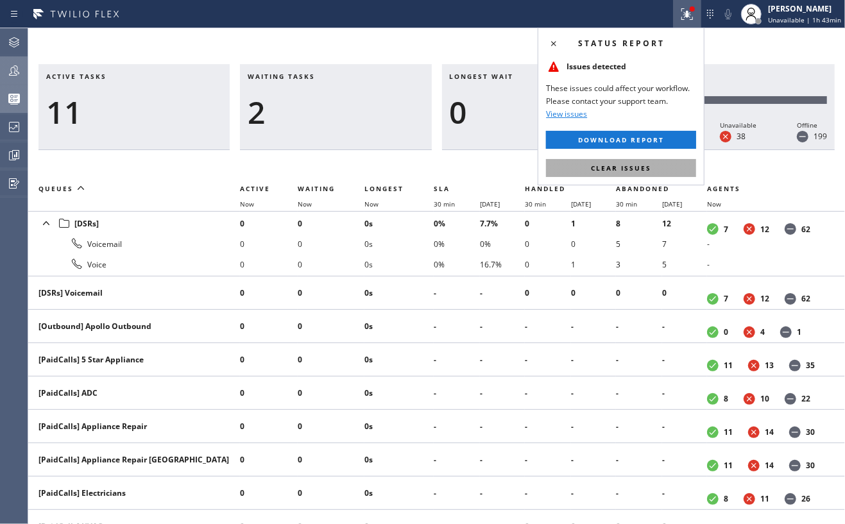
click at [605, 167] on span "Clear issues" at bounding box center [621, 168] width 60 height 9
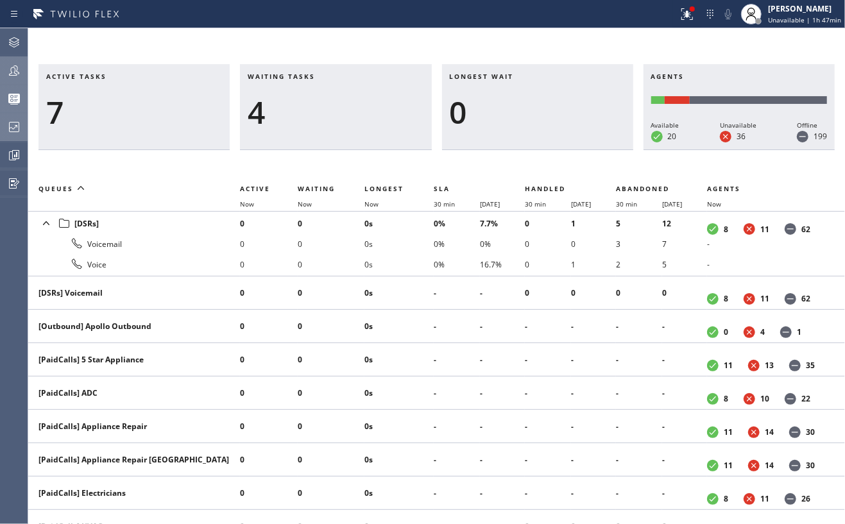
click at [15, 129] on icon at bounding box center [13, 126] width 15 height 15
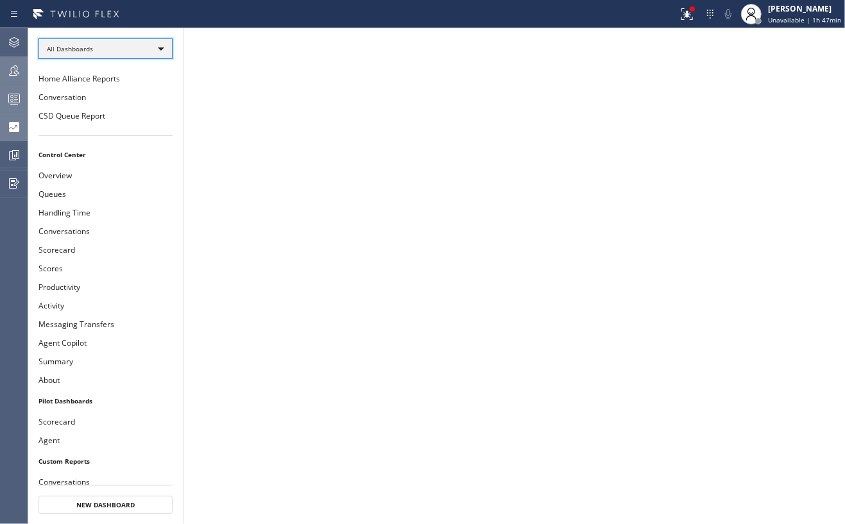
click at [89, 42] on div "All Dashboards" at bounding box center [106, 49] width 134 height 21
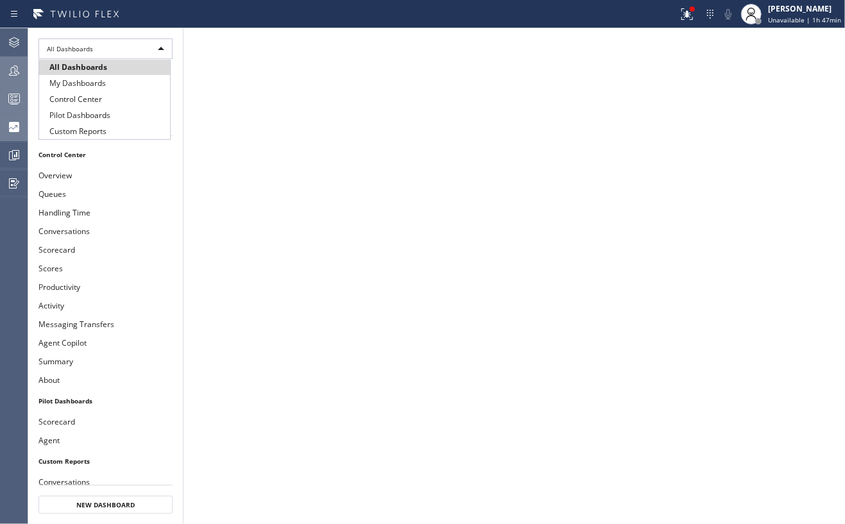
click at [85, 63] on li "All Dashboards" at bounding box center [104, 67] width 131 height 15
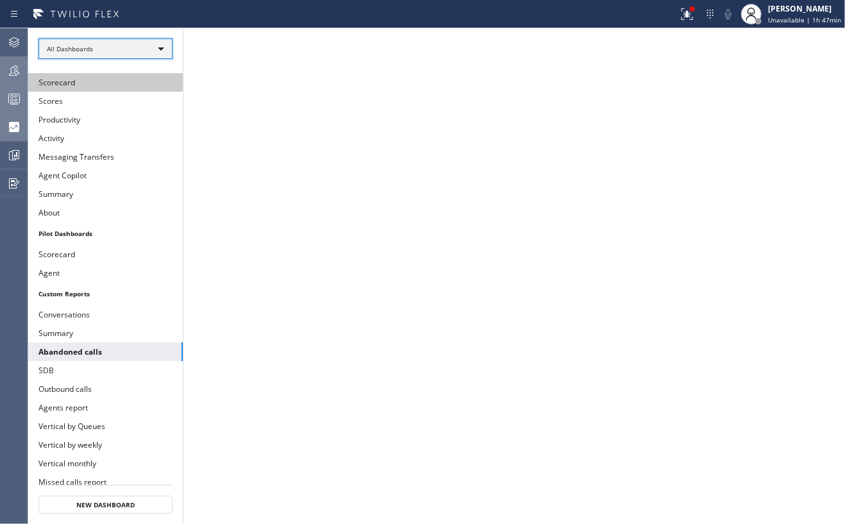
scroll to position [171, 0]
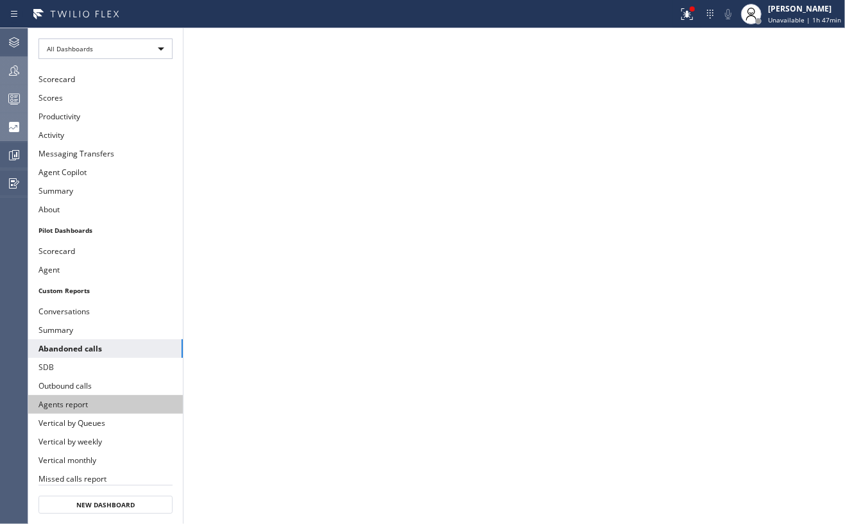
click at [77, 406] on button "Agents report" at bounding box center [105, 404] width 155 height 19
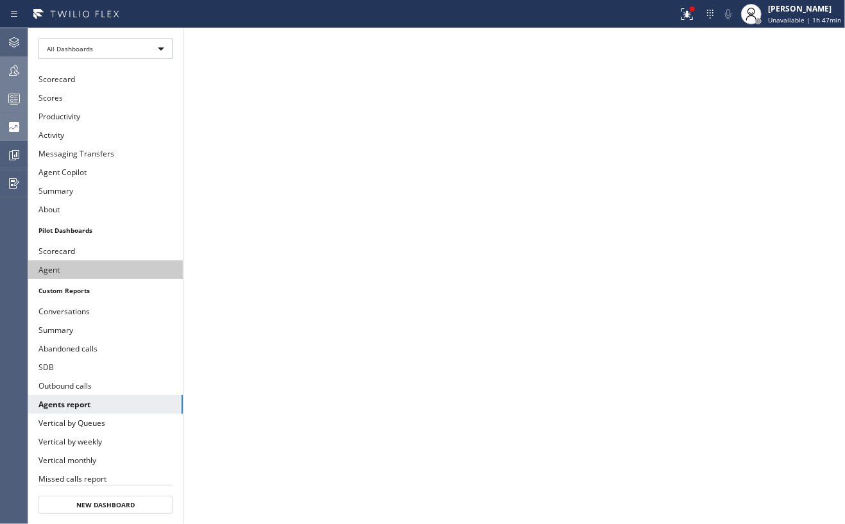
click at [69, 273] on button "Agent" at bounding box center [105, 270] width 155 height 19
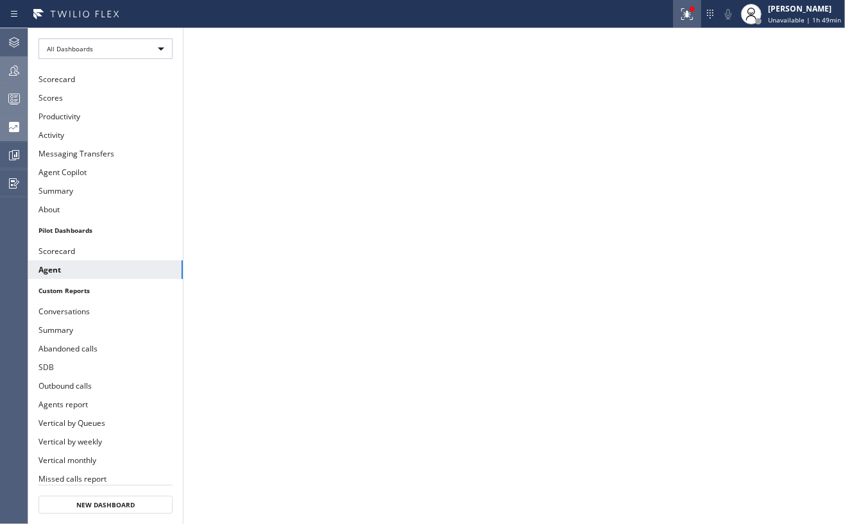
click at [687, 19] on icon at bounding box center [688, 14] width 12 height 12
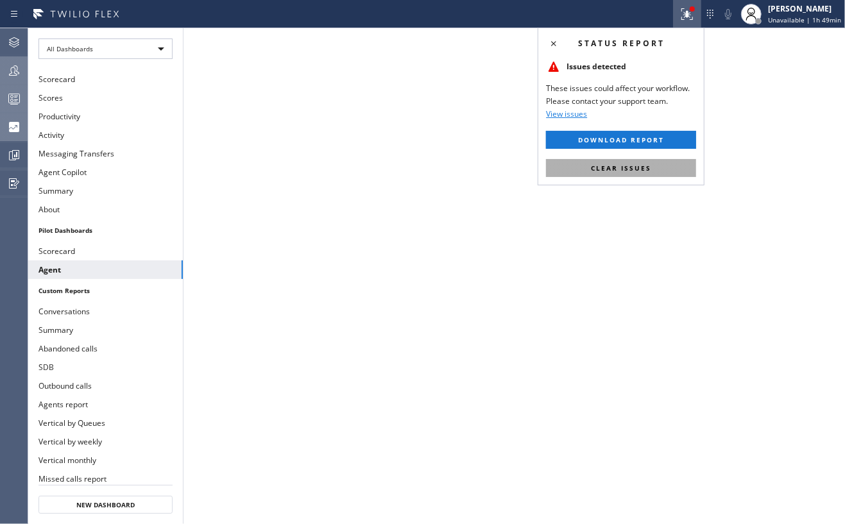
click at [617, 167] on span "Clear issues" at bounding box center [621, 168] width 60 height 9
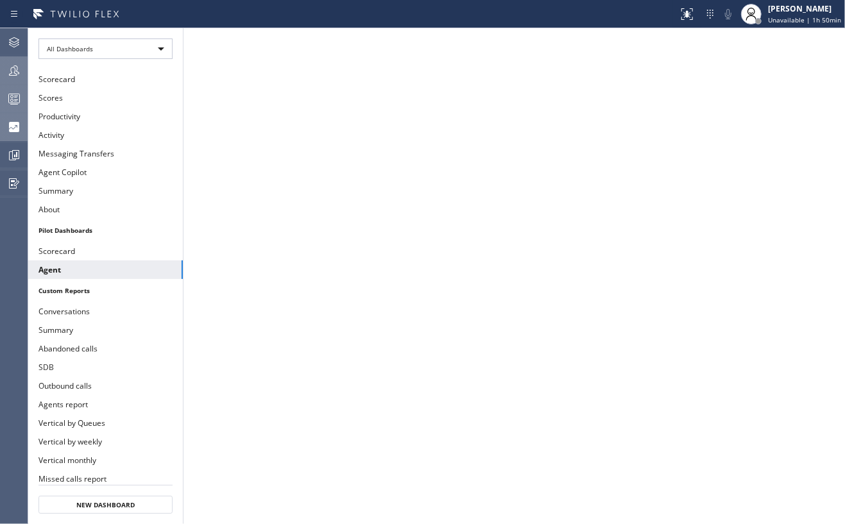
click at [1, 90] on div at bounding box center [14, 99] width 28 height 26
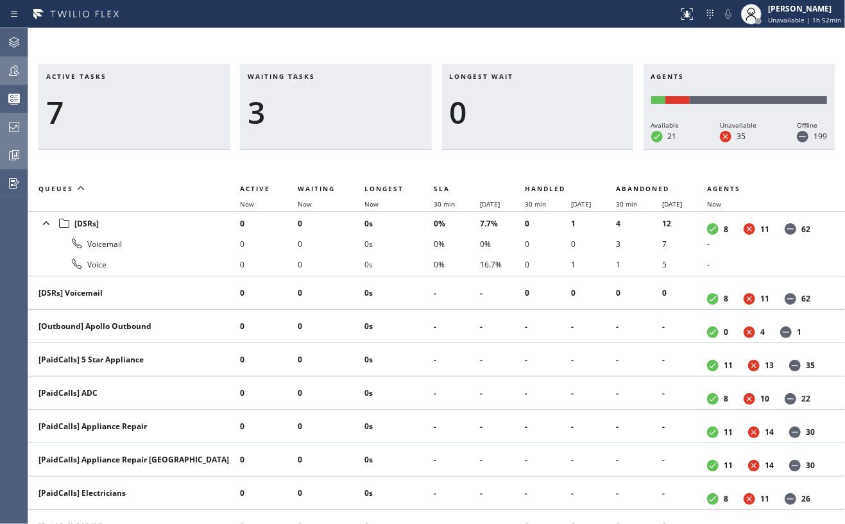
click at [8, 150] on icon at bounding box center [13, 155] width 15 height 15
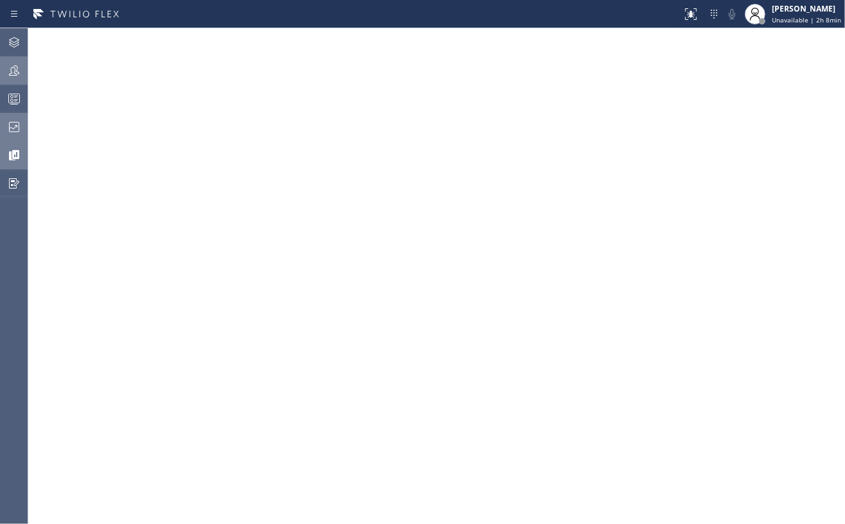
click at [6, 99] on icon at bounding box center [13, 98] width 15 height 15
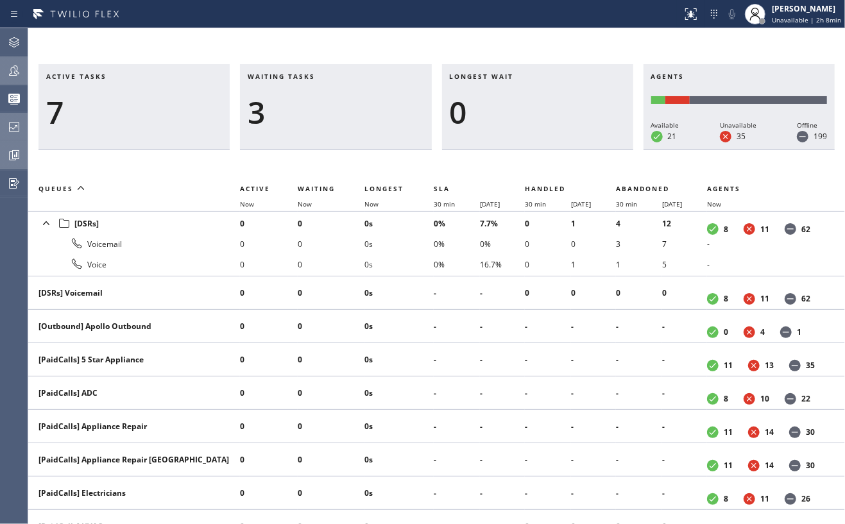
click at [12, 150] on icon at bounding box center [13, 155] width 15 height 15
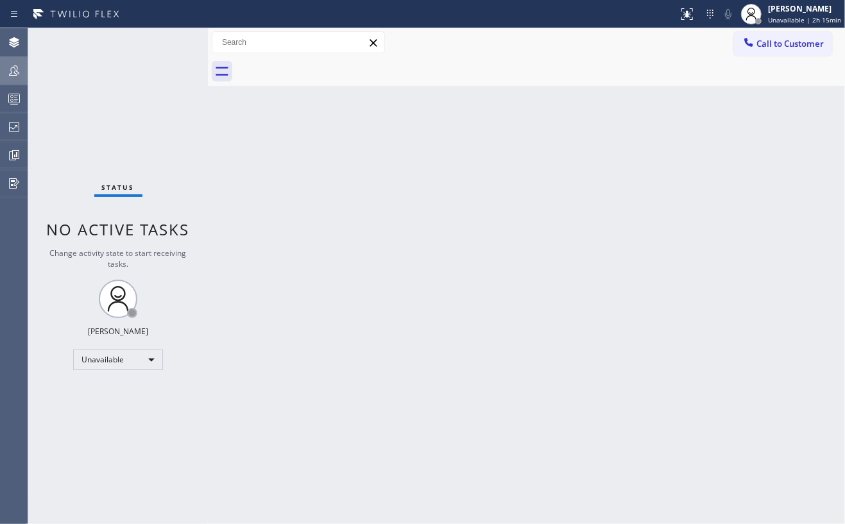
click at [11, 69] on icon at bounding box center [14, 70] width 10 height 10
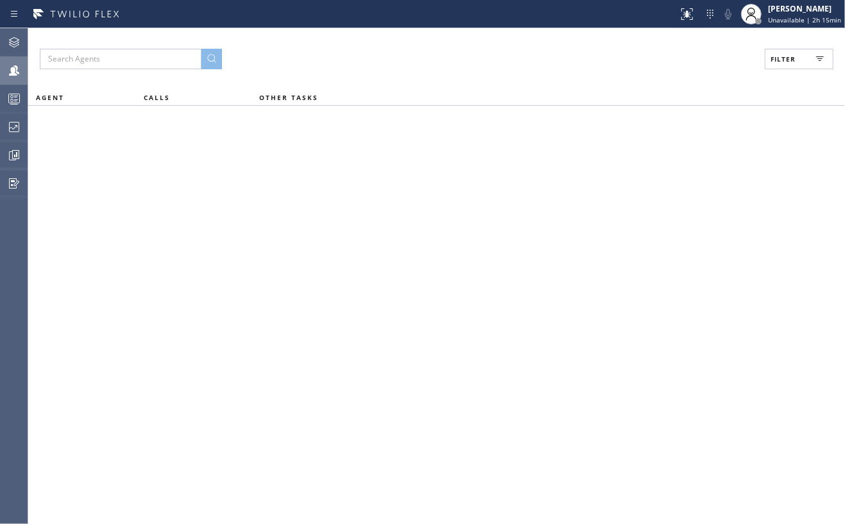
click at [802, 57] on button "Filter" at bounding box center [799, 59] width 69 height 21
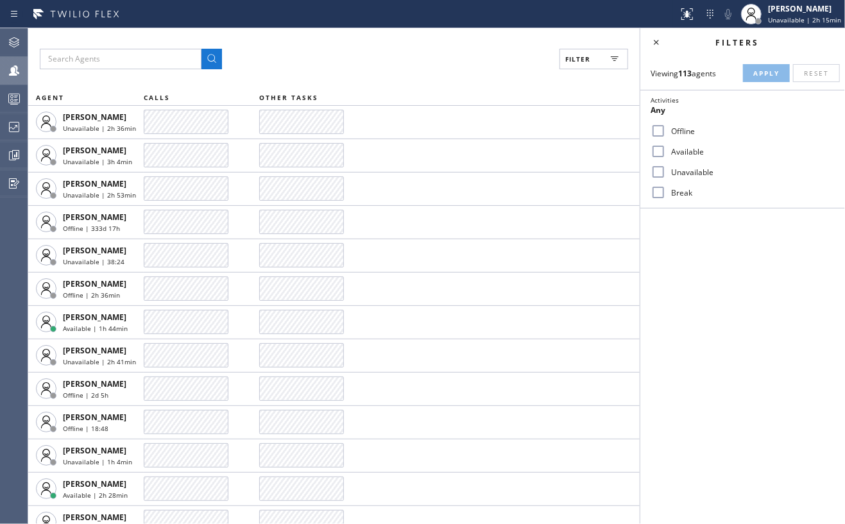
click at [658, 155] on input "Available" at bounding box center [658, 151] width 15 height 15
checkbox input "true"
click at [658, 190] on input "Break" at bounding box center [658, 192] width 15 height 15
click at [761, 76] on span "Apply" at bounding box center [766, 73] width 26 height 9
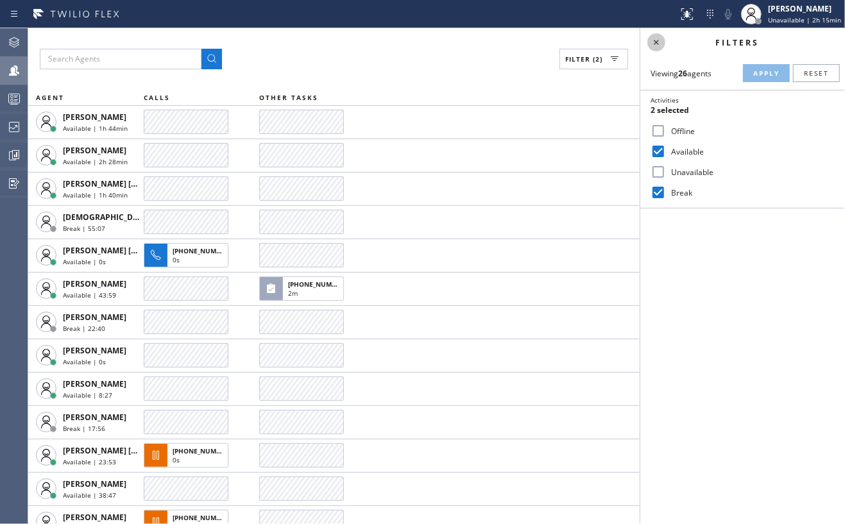
click at [655, 45] on icon at bounding box center [656, 42] width 15 height 15
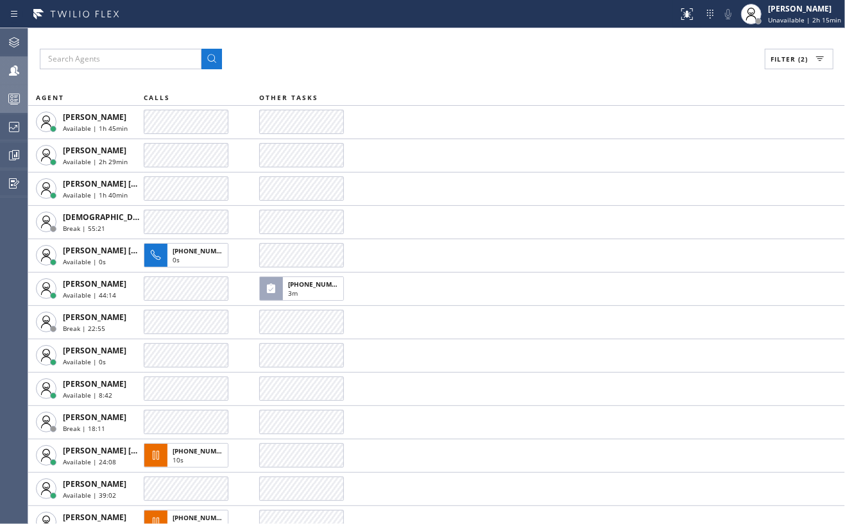
click at [6, 93] on icon at bounding box center [13, 98] width 15 height 15
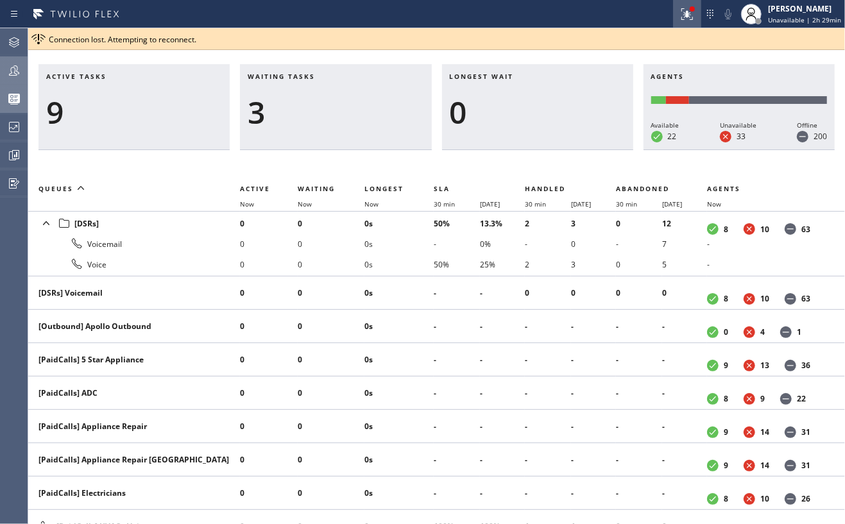
click at [688, 19] on icon at bounding box center [687, 13] width 15 height 15
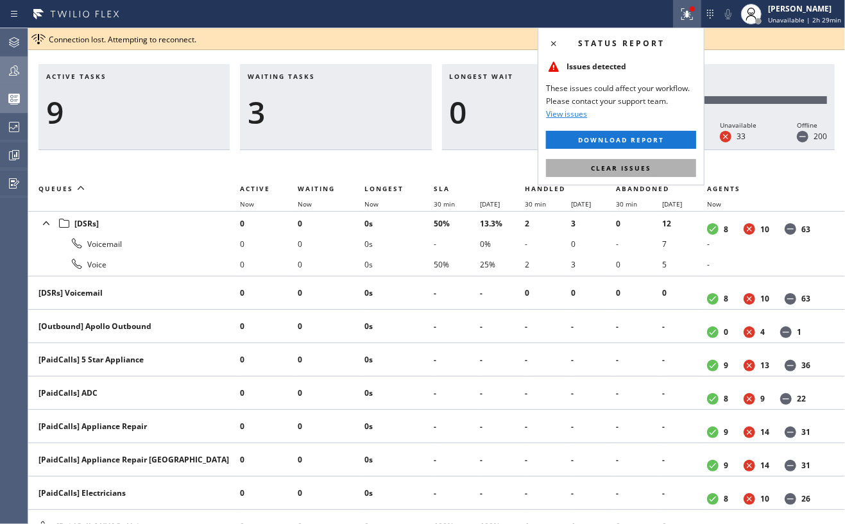
click at [652, 164] on button "Clear issues" at bounding box center [621, 168] width 150 height 18
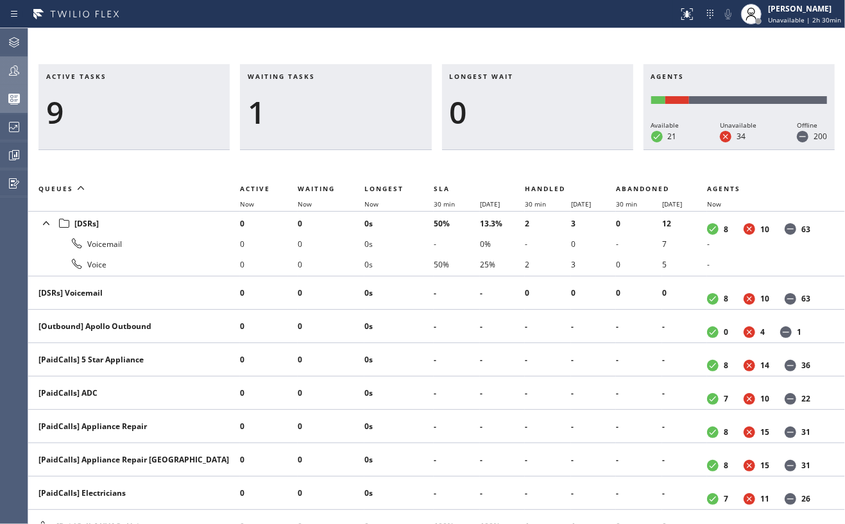
click at [273, 30] on div "Active tasks 9 Waiting tasks 1 Longest wait 0 Agents Available 21 Unavailable 3…" at bounding box center [436, 276] width 817 height 496
click at [458, 37] on div "Active tasks 9 Waiting tasks 1 Longest wait 0 Agents Available 21 Unavailable 3…" at bounding box center [436, 276] width 817 height 496
click at [11, 72] on icon at bounding box center [14, 70] width 10 height 10
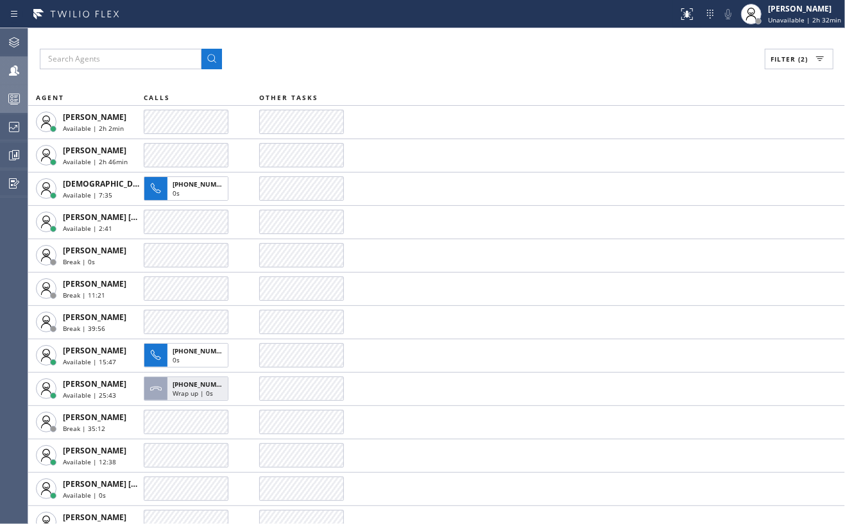
click at [796, 62] on span "Filter (2)" at bounding box center [789, 59] width 37 height 9
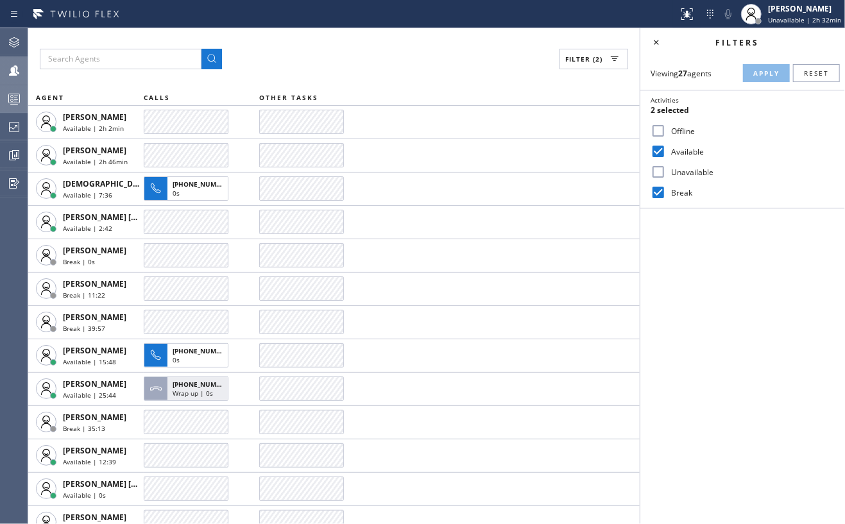
click at [653, 193] on input "Break" at bounding box center [658, 192] width 15 height 15
checkbox input "false"
click at [763, 73] on span "Apply" at bounding box center [766, 73] width 26 height 9
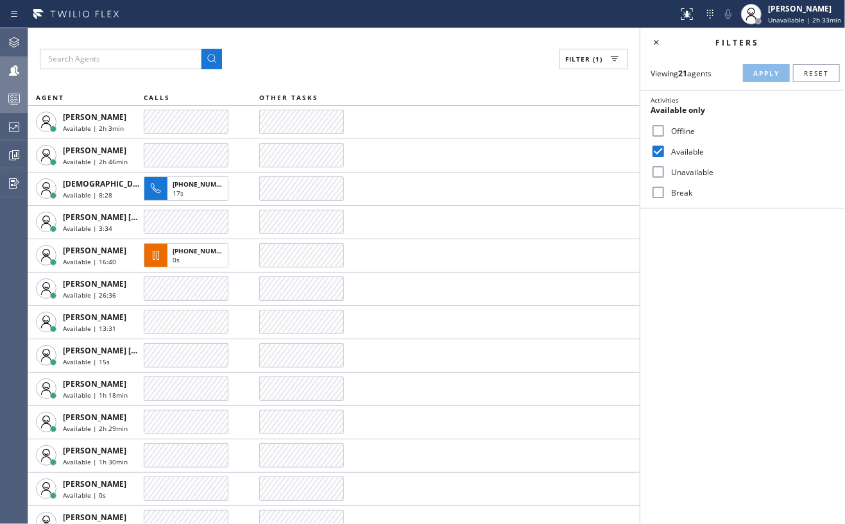
click at [14, 96] on icon at bounding box center [13, 98] width 15 height 15
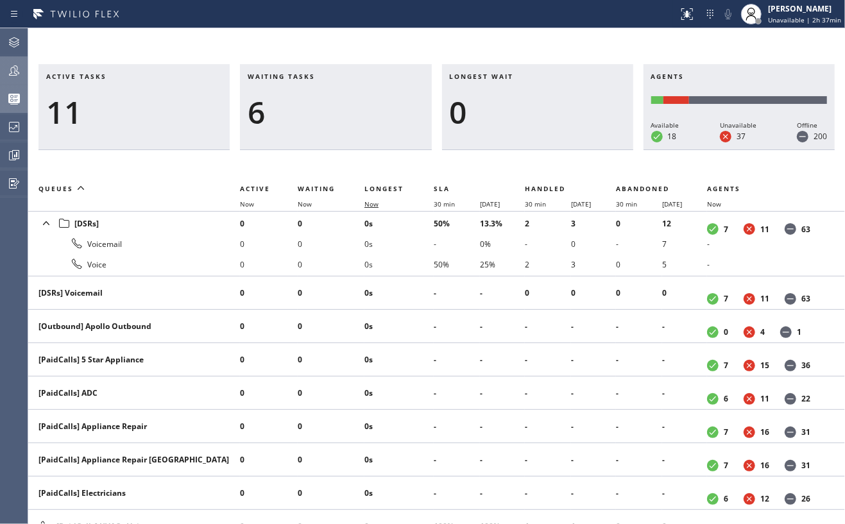
click at [373, 208] on span "Now" at bounding box center [372, 204] width 14 height 9
click at [375, 203] on span "Now" at bounding box center [372, 204] width 14 height 9
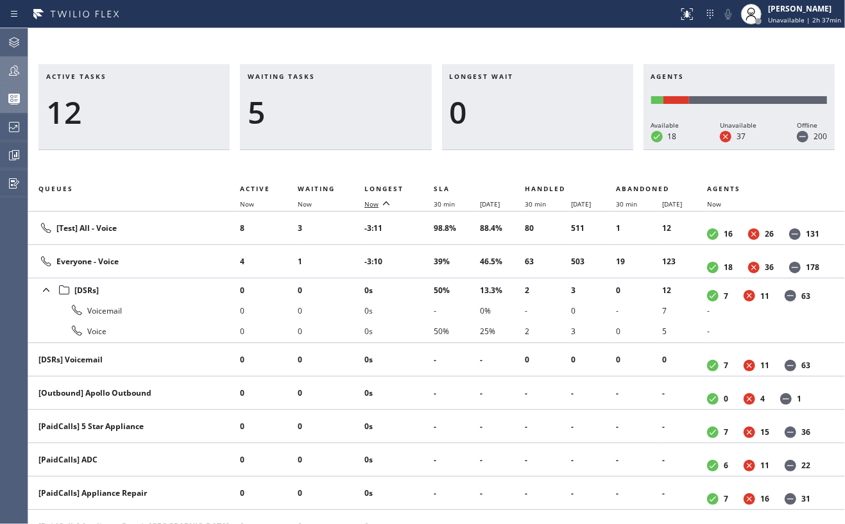
click at [375, 203] on span "Now" at bounding box center [372, 204] width 14 height 9
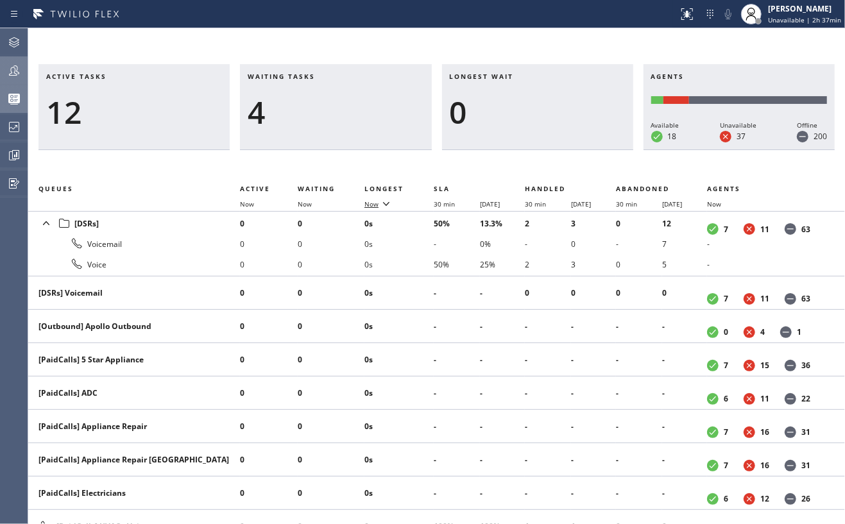
click at [375, 203] on span "Now" at bounding box center [372, 204] width 14 height 9
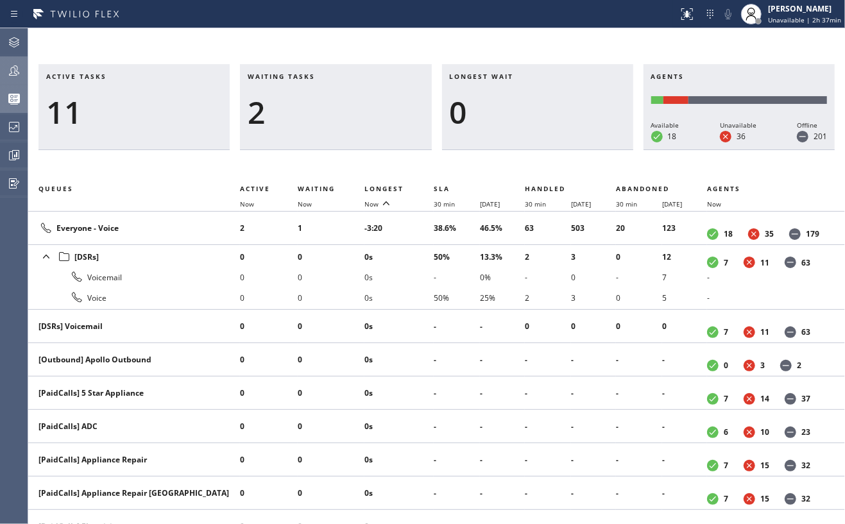
click at [394, 46] on div "Active tasks 11 Waiting tasks 2 Longest wait 0 Agents Available 18 Unavailable …" at bounding box center [436, 276] width 817 height 496
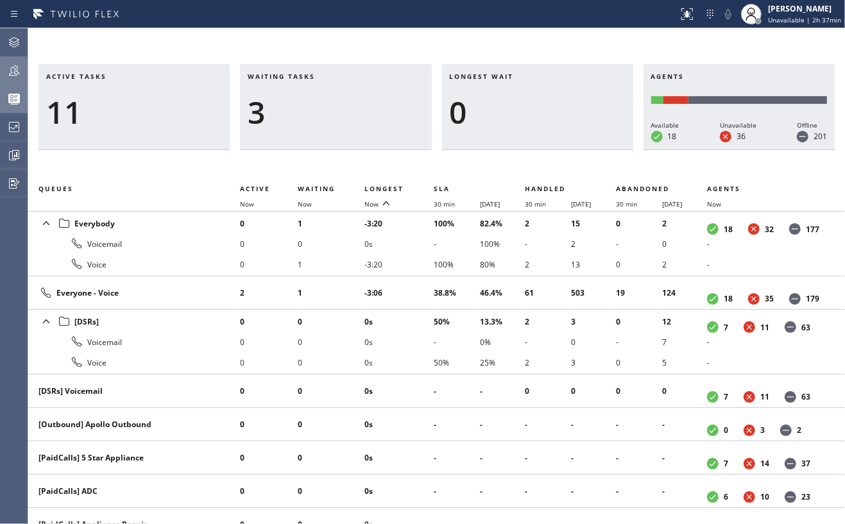
click at [406, 50] on div "Active tasks 11 Waiting tasks 3 Longest wait 0 Agents Available 18 Unavailable …" at bounding box center [436, 276] width 817 height 496
click at [10, 70] on icon at bounding box center [13, 70] width 15 height 15
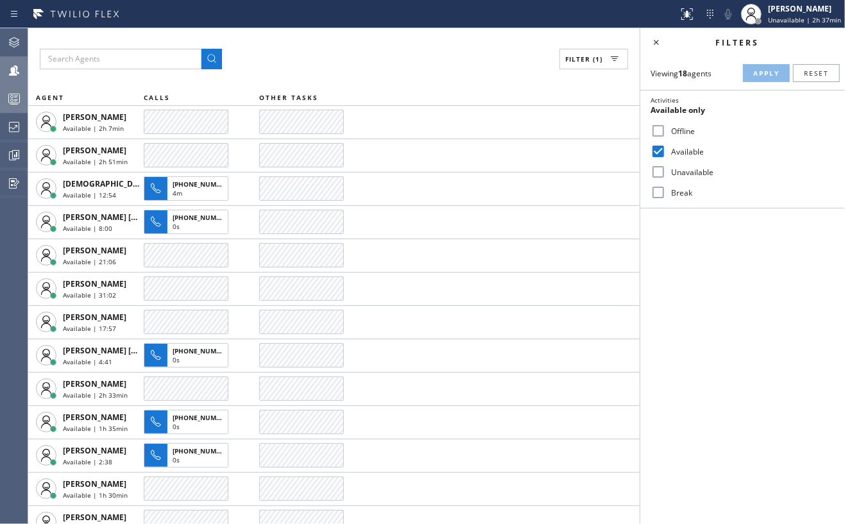
click at [15, 70] on icon at bounding box center [14, 70] width 10 height 10
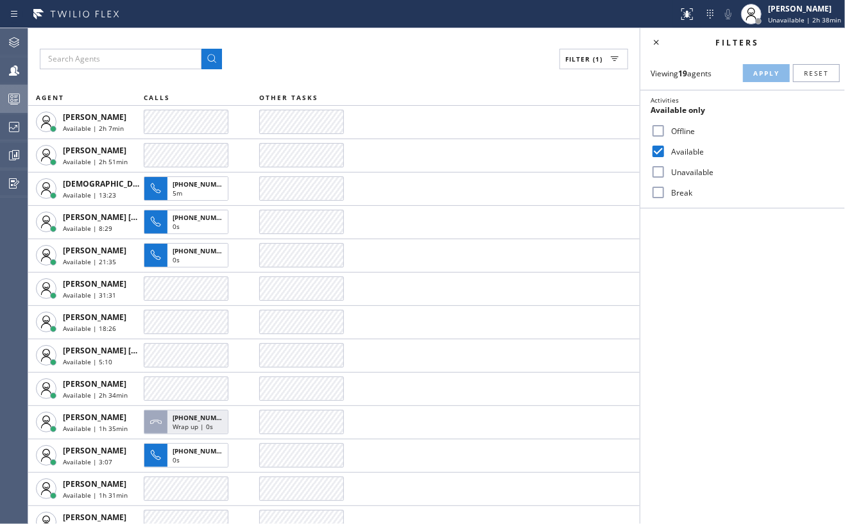
click at [8, 100] on icon at bounding box center [13, 98] width 15 height 15
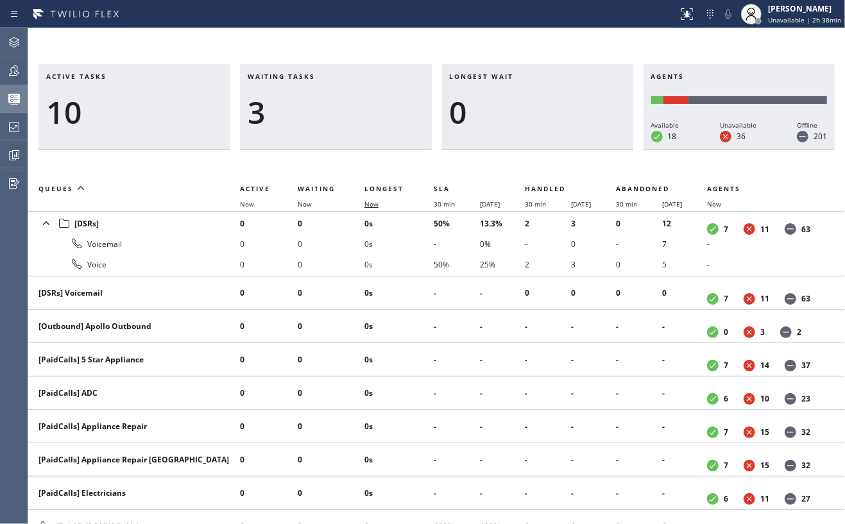
click at [373, 204] on span "Now" at bounding box center [372, 204] width 14 height 9
click at [370, 203] on span "Now" at bounding box center [372, 204] width 14 height 9
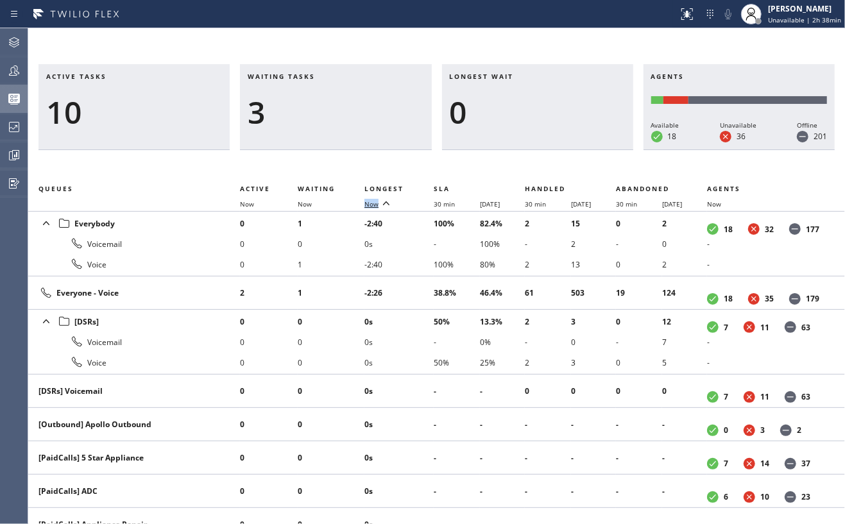
click at [370, 203] on span "Now" at bounding box center [372, 204] width 14 height 9
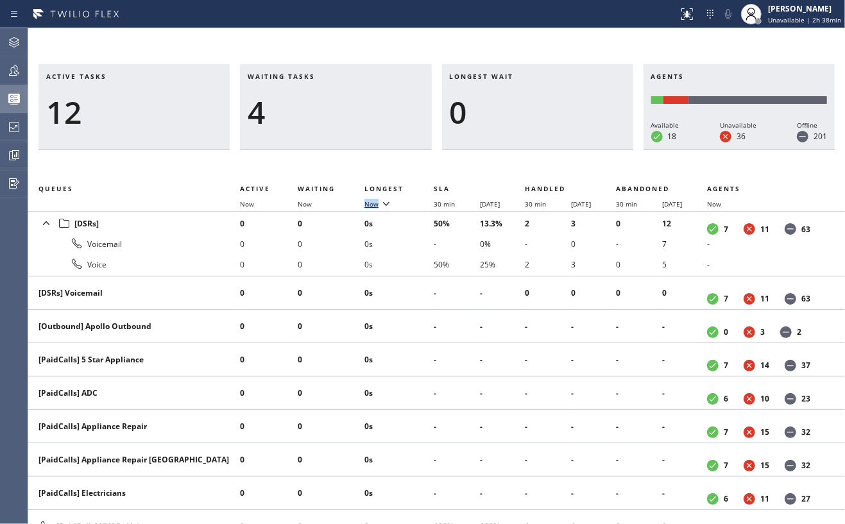
click at [370, 203] on span "Now" at bounding box center [372, 204] width 14 height 9
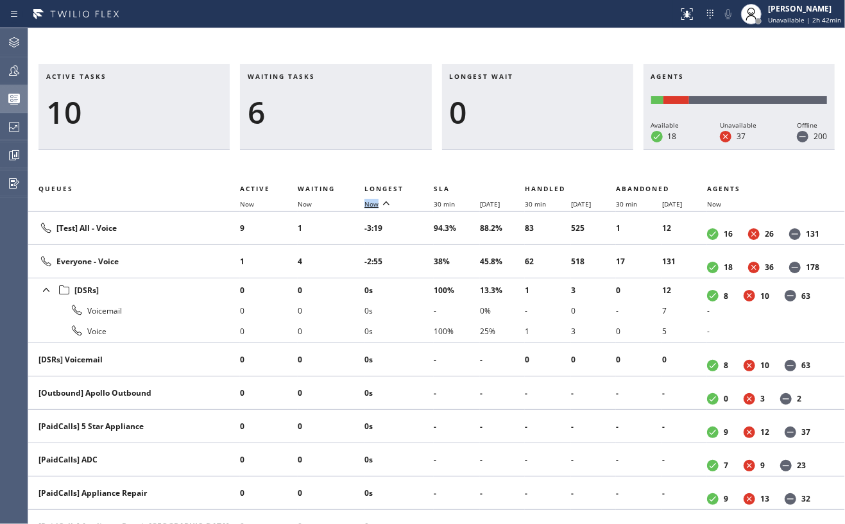
click at [367, 203] on span "Now" at bounding box center [372, 204] width 14 height 9
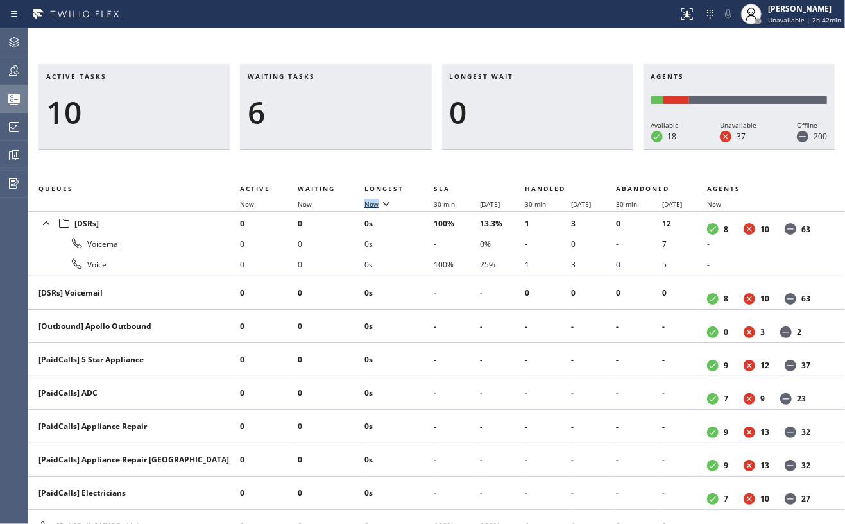
click at [370, 202] on span "Now" at bounding box center [372, 204] width 14 height 9
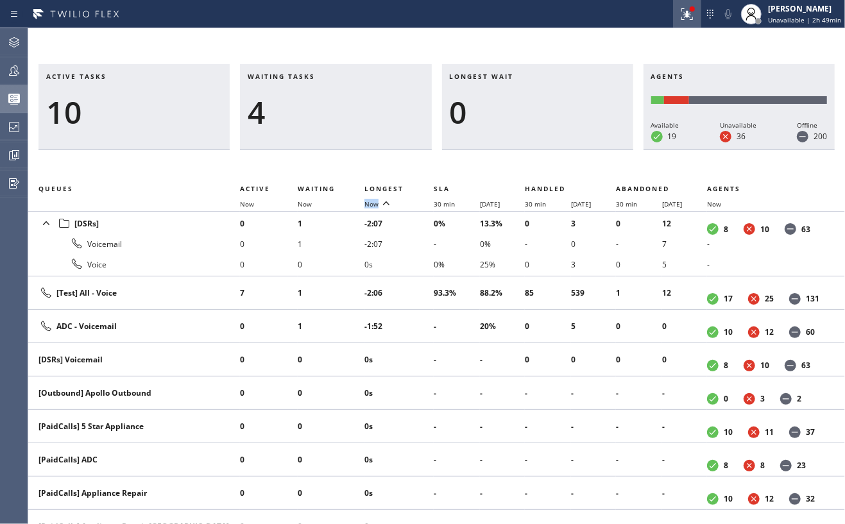
click at [681, 12] on div at bounding box center [687, 13] width 28 height 15
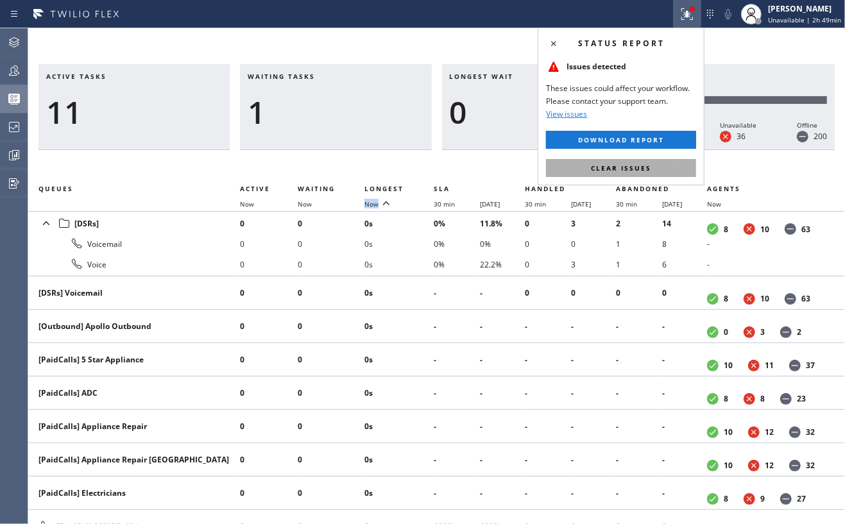
click at [641, 167] on span "Clear issues" at bounding box center [621, 168] width 60 height 9
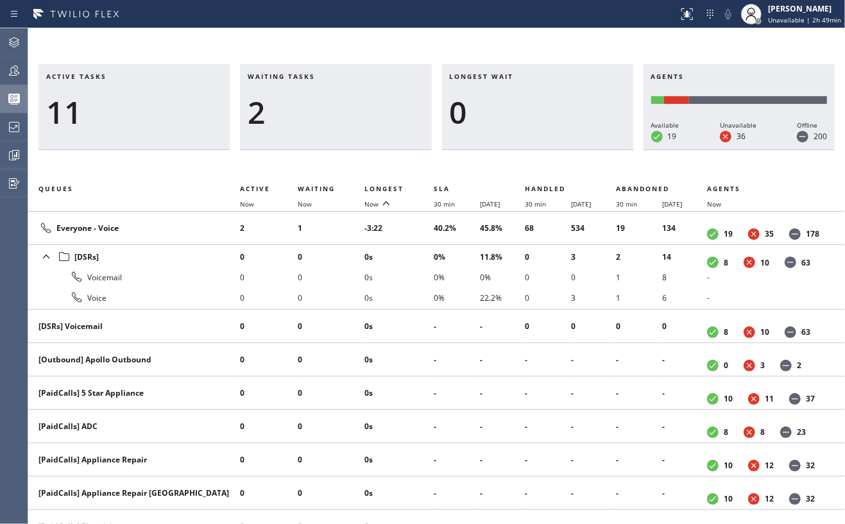
click at [445, 44] on div "Active tasks 11 Waiting tasks 2 Longest wait 0 Agents Available 19 Unavailable …" at bounding box center [436, 276] width 817 height 496
click at [409, 39] on div "Active tasks 7 Waiting tasks 2 Longest wait 0 Agents Available 20 Unavailable 3…" at bounding box center [436, 276] width 817 height 496
click at [706, 9] on div at bounding box center [702, 9] width 8 height 8
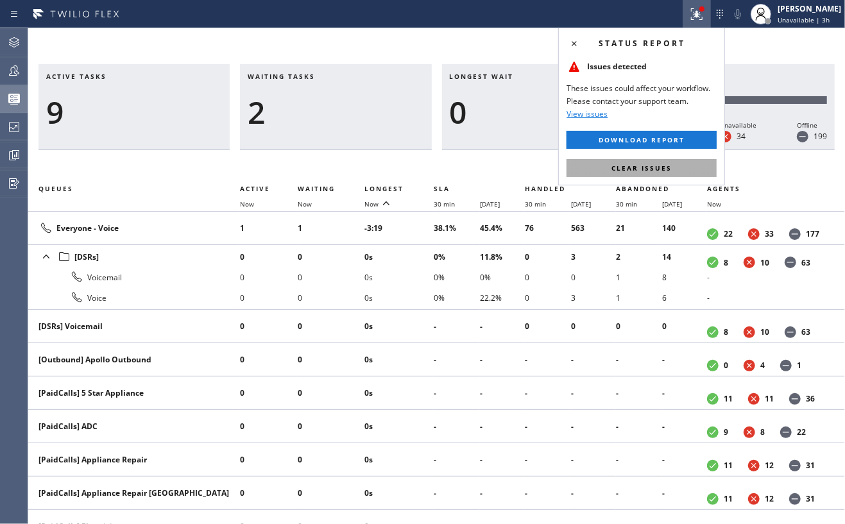
click at [620, 172] on span "Clear issues" at bounding box center [642, 168] width 60 height 9
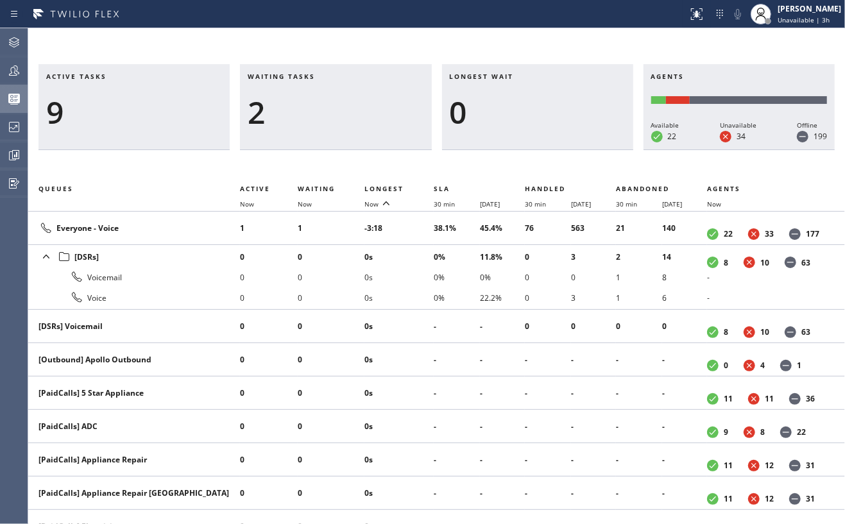
click at [591, 45] on div "Active tasks 9 Waiting tasks 2 Longest wait 0 Agents Available 22 Unavailable 3…" at bounding box center [436, 276] width 817 height 496
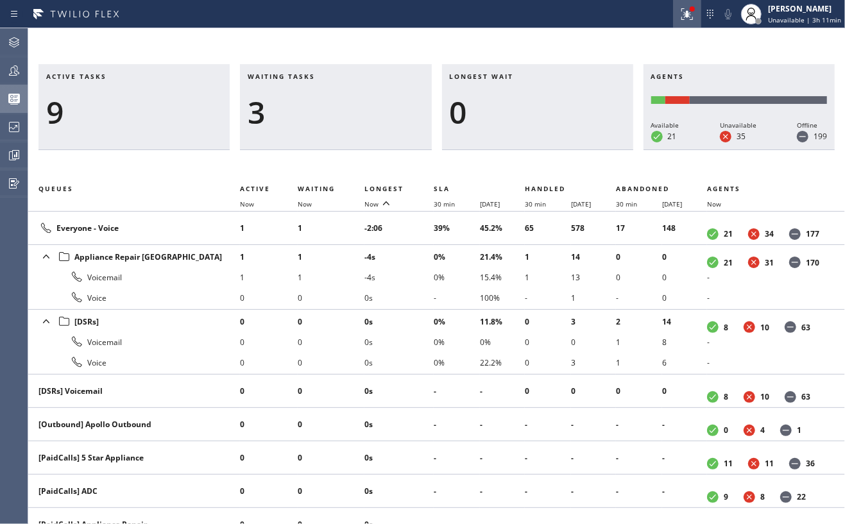
click at [685, 9] on icon at bounding box center [686, 12] width 8 height 9
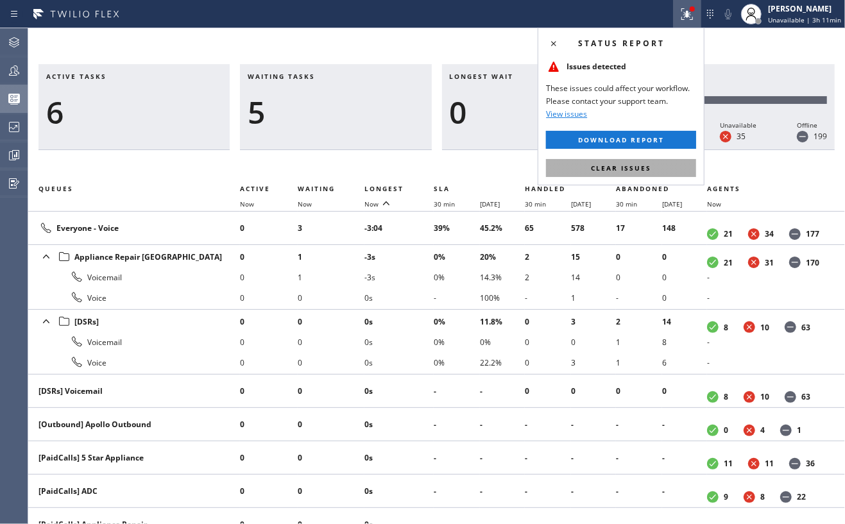
click at [644, 168] on span "Clear issues" at bounding box center [621, 168] width 60 height 9
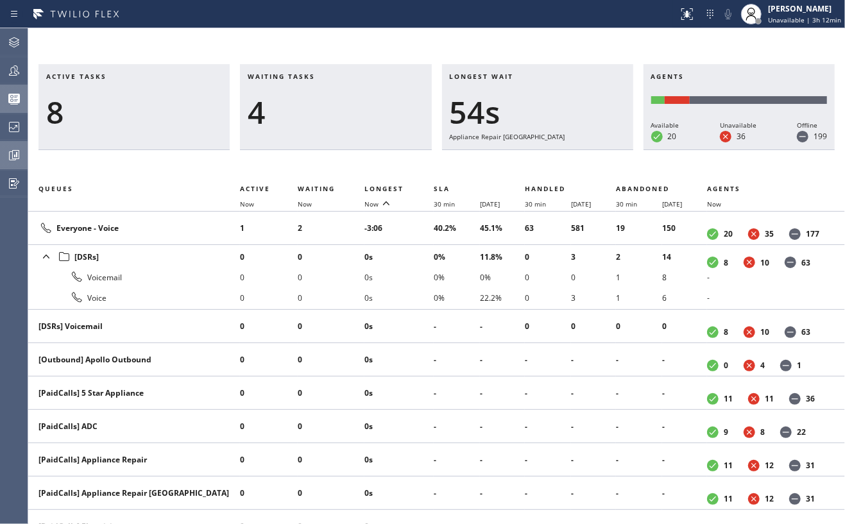
click at [16, 153] on icon at bounding box center [15, 154] width 3 height 5
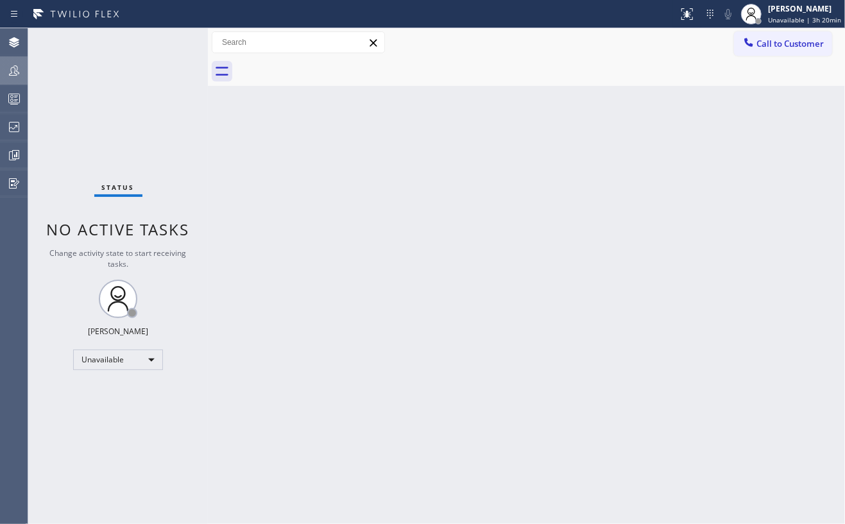
click at [13, 67] on icon at bounding box center [13, 70] width 15 height 15
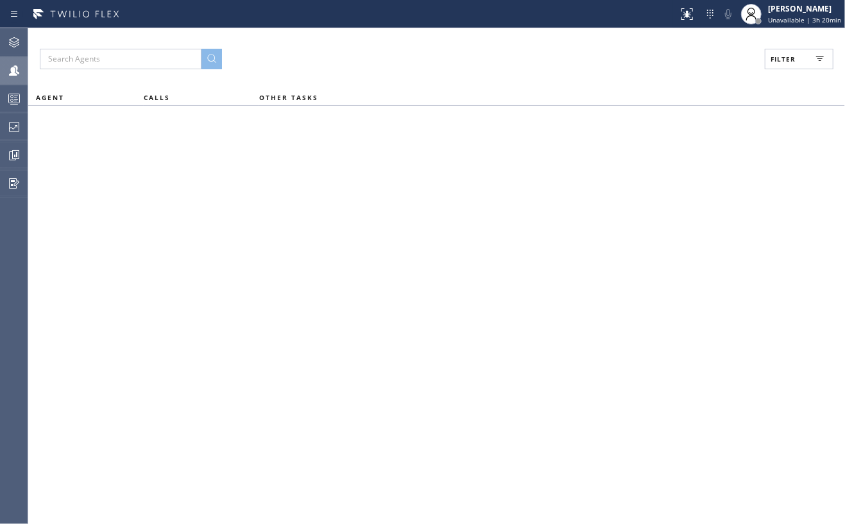
click at [777, 56] on span "Filter" at bounding box center [783, 59] width 25 height 9
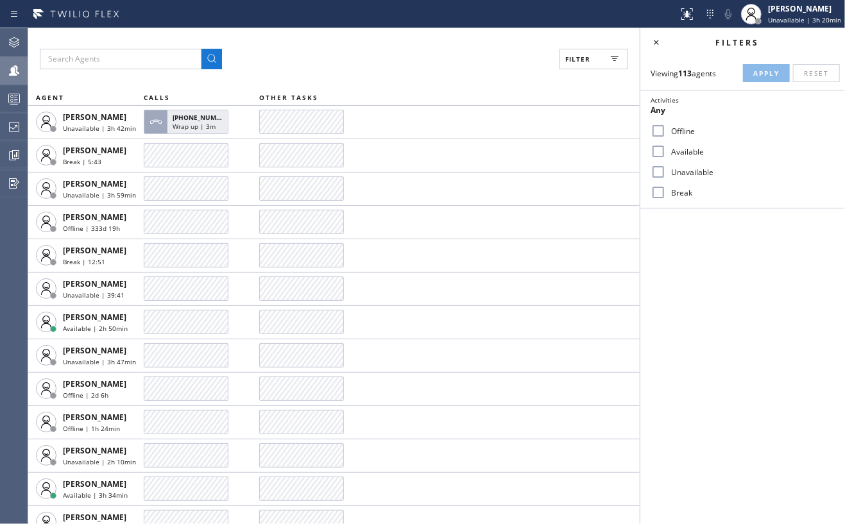
click at [657, 150] on input "Available" at bounding box center [658, 151] width 15 height 15
checkbox input "true"
click at [663, 195] on input "Break" at bounding box center [658, 192] width 15 height 15
checkbox input "true"
click at [764, 71] on span "Apply" at bounding box center [766, 73] width 26 height 9
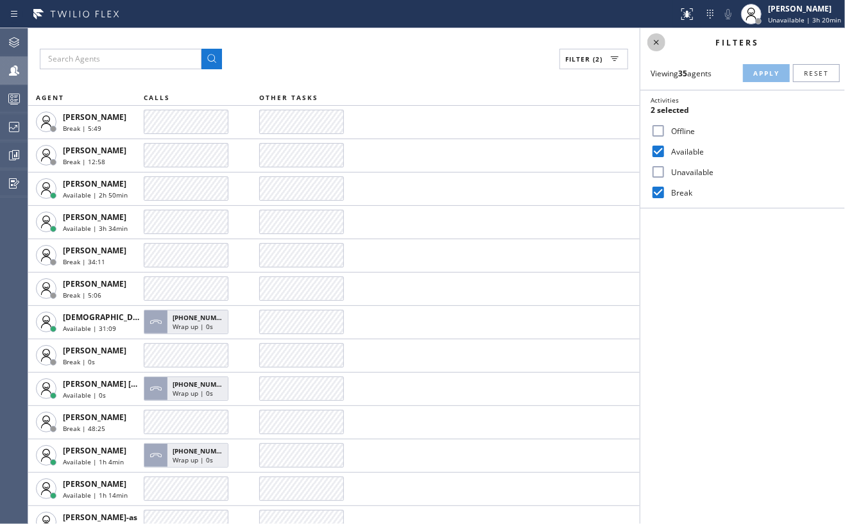
click at [655, 40] on icon at bounding box center [656, 42] width 5 height 5
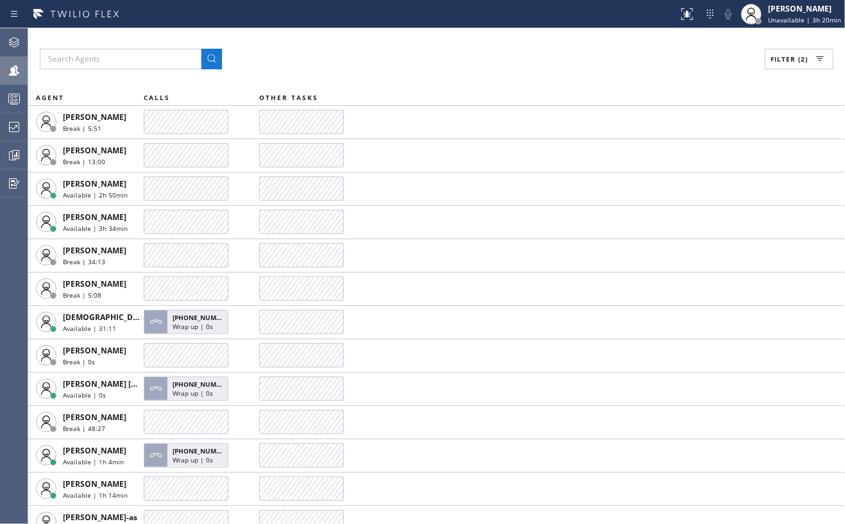
click at [780, 60] on span "Filter (2)" at bounding box center [789, 59] width 37 height 9
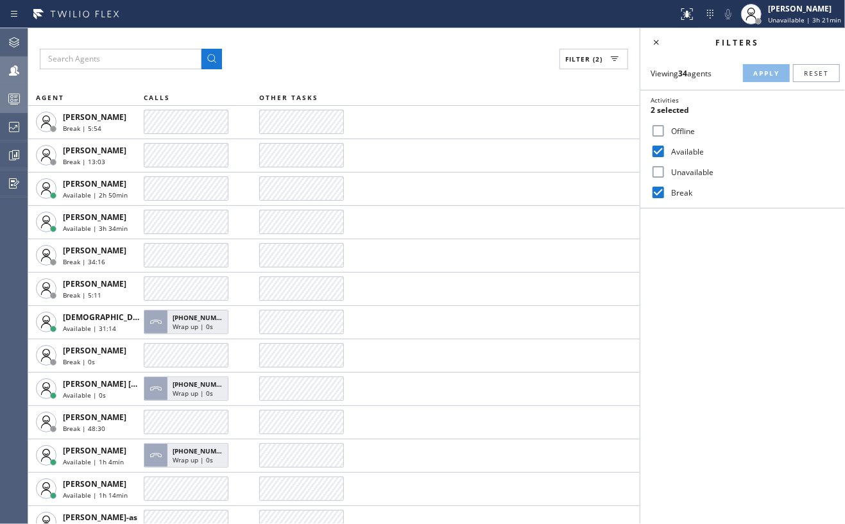
click at [10, 98] on icon at bounding box center [13, 98] width 15 height 15
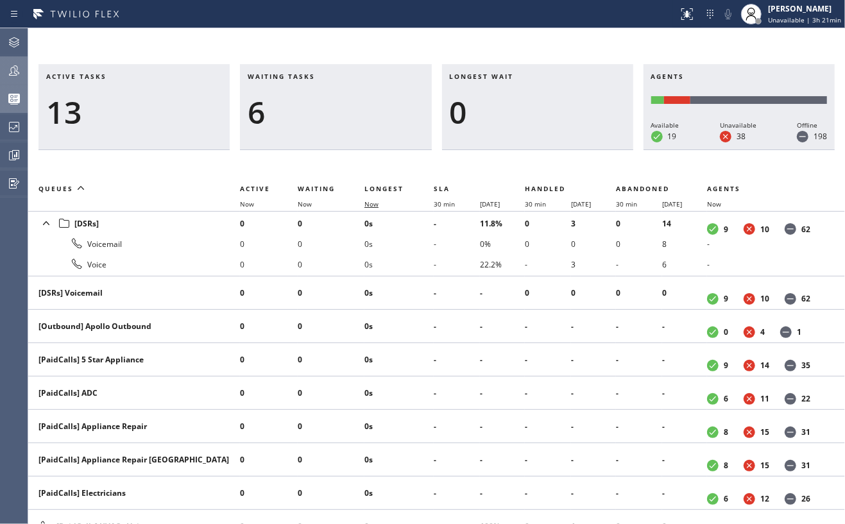
click at [366, 207] on span "Now" at bounding box center [372, 204] width 14 height 9
click at [367, 206] on span "Now" at bounding box center [372, 204] width 14 height 9
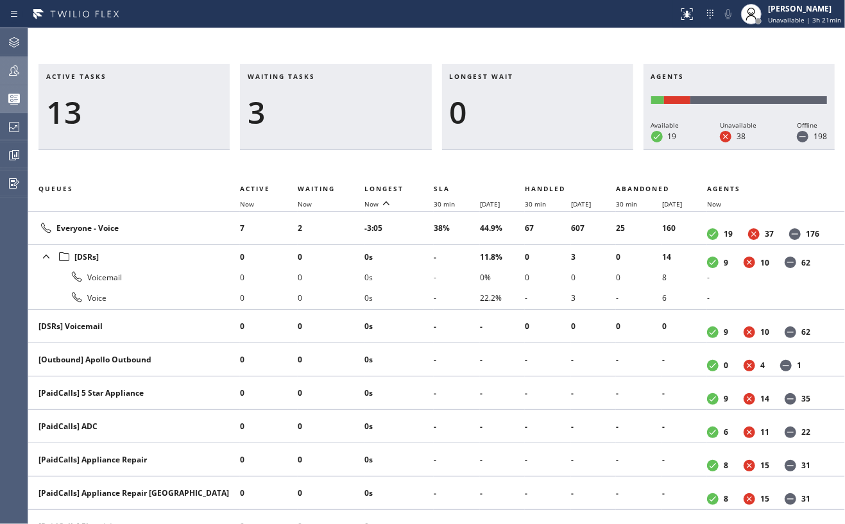
click at [17, 72] on icon at bounding box center [14, 70] width 10 height 10
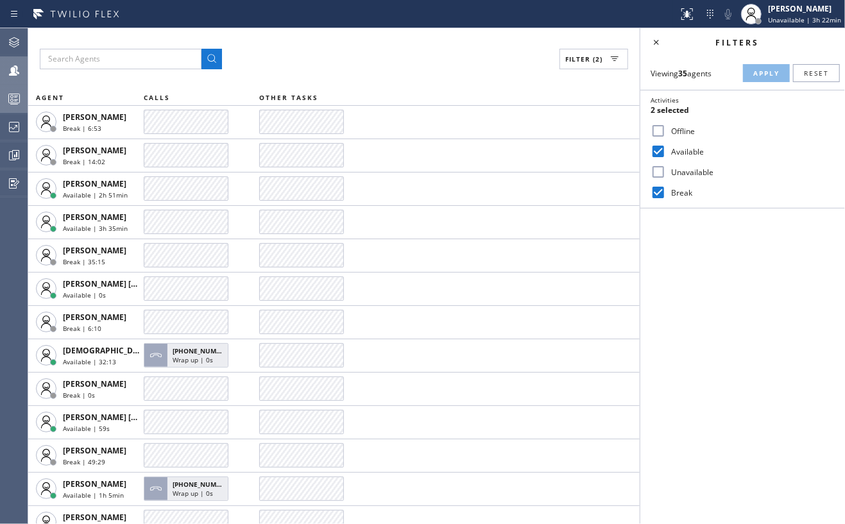
click at [655, 150] on input "Available" at bounding box center [658, 151] width 15 height 15
click at [762, 69] on span "Apply" at bounding box center [766, 73] width 26 height 9
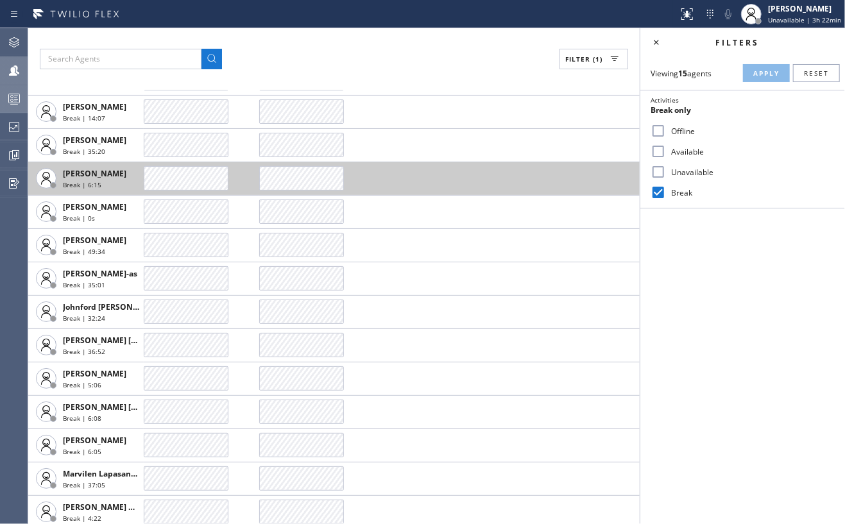
scroll to position [82, 0]
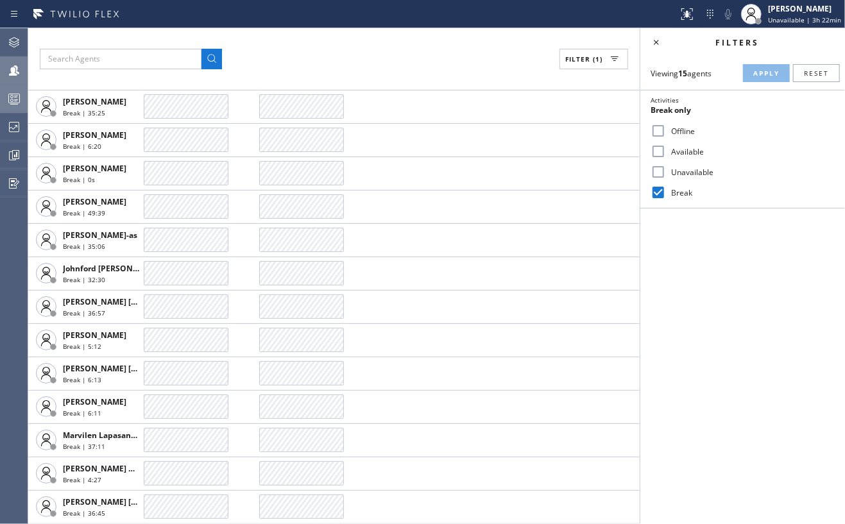
click at [661, 184] on div "Break" at bounding box center [743, 192] width 205 height 21
click at [660, 149] on input "Available" at bounding box center [658, 151] width 15 height 15
checkbox input "true"
click at [655, 191] on input "Break" at bounding box center [658, 192] width 15 height 15
checkbox input "false"
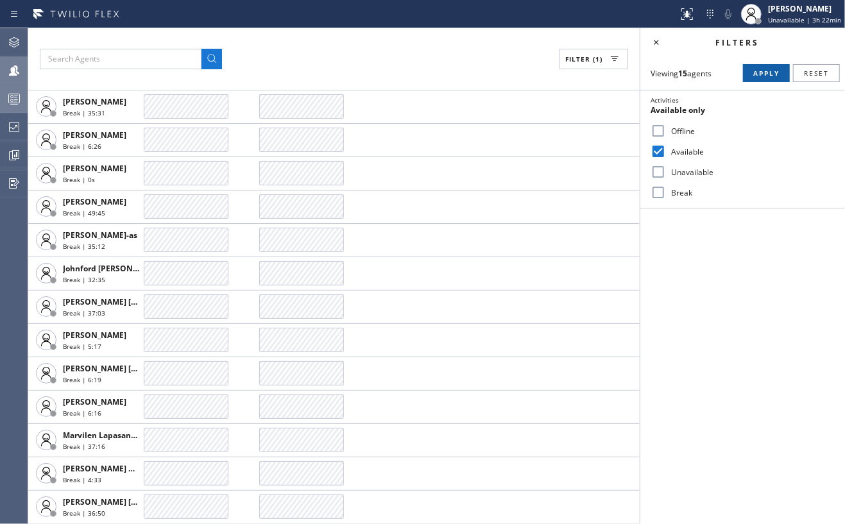
click at [764, 78] on button "Apply" at bounding box center [766, 73] width 47 height 18
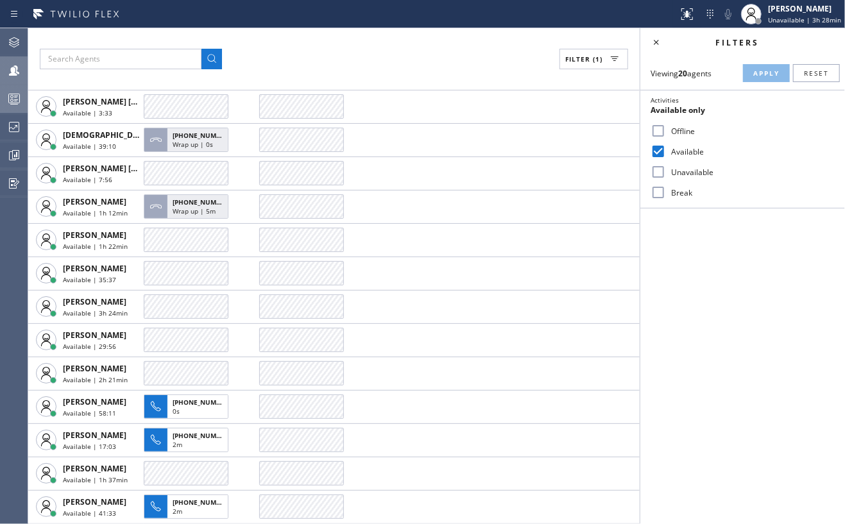
click at [9, 101] on icon at bounding box center [13, 98] width 15 height 15
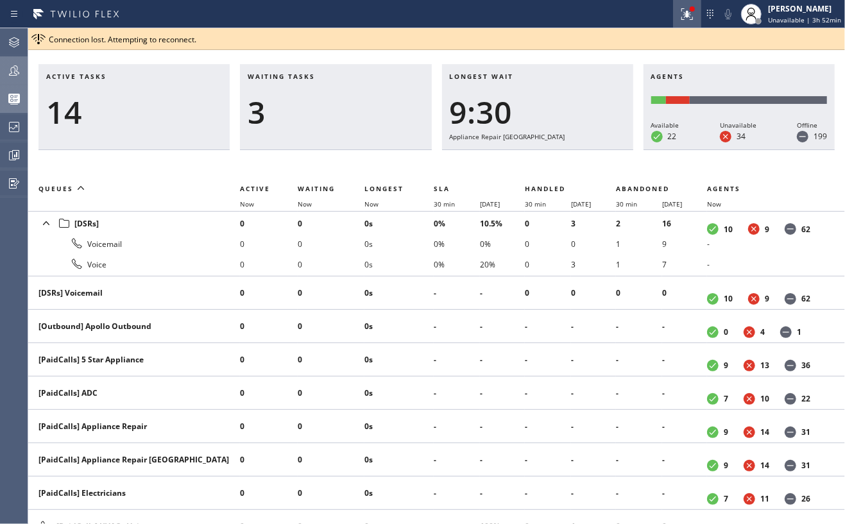
click at [691, 6] on icon at bounding box center [687, 13] width 15 height 15
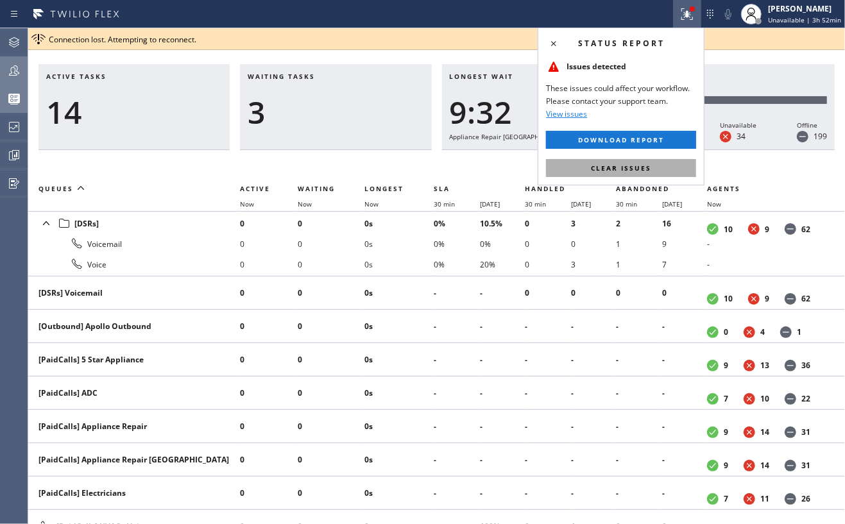
click at [638, 166] on span "Clear issues" at bounding box center [621, 168] width 60 height 9
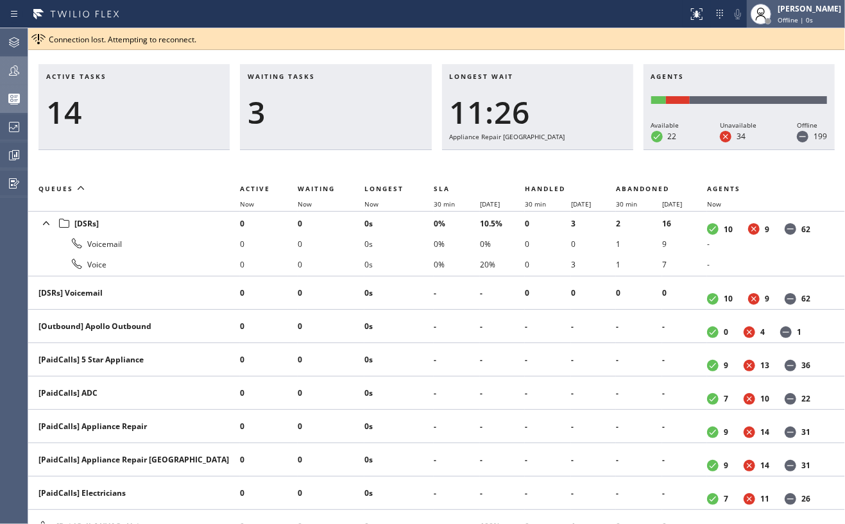
click at [791, 9] on div "[PERSON_NAME] Offline | 0s" at bounding box center [810, 14] width 70 height 22
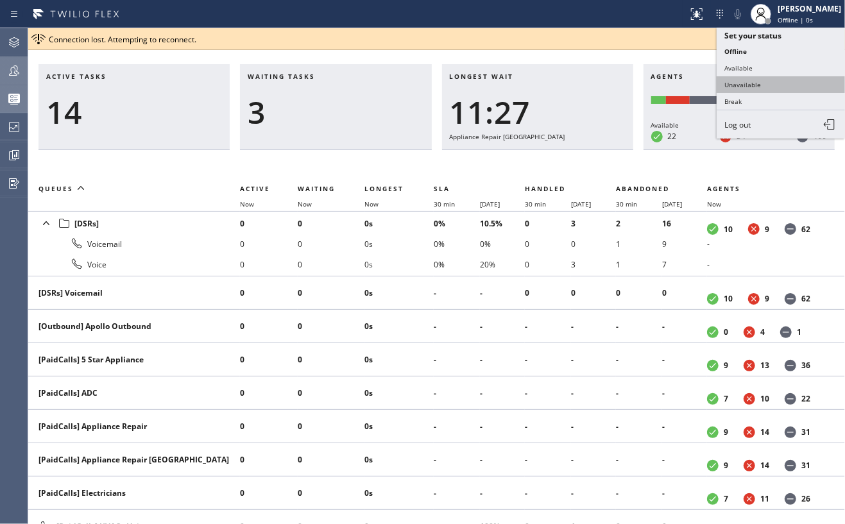
click at [753, 80] on button "Unavailable" at bounding box center [781, 84] width 128 height 17
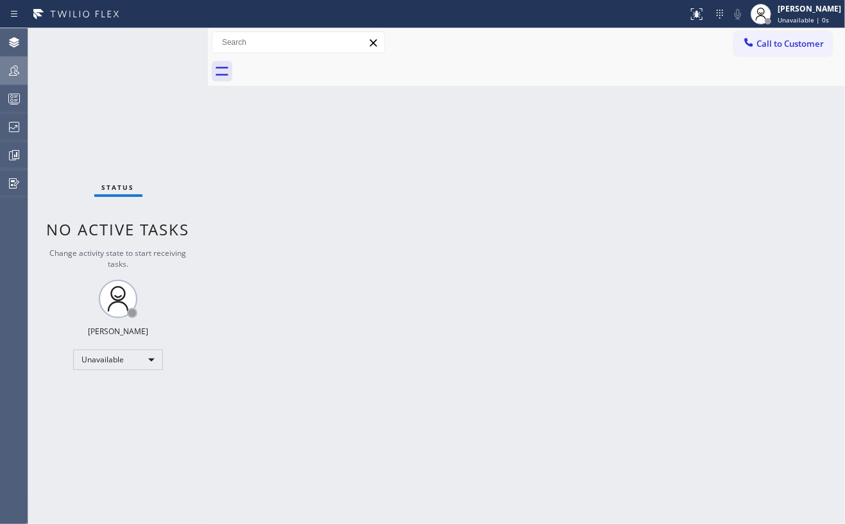
click at [11, 68] on icon at bounding box center [14, 70] width 10 height 10
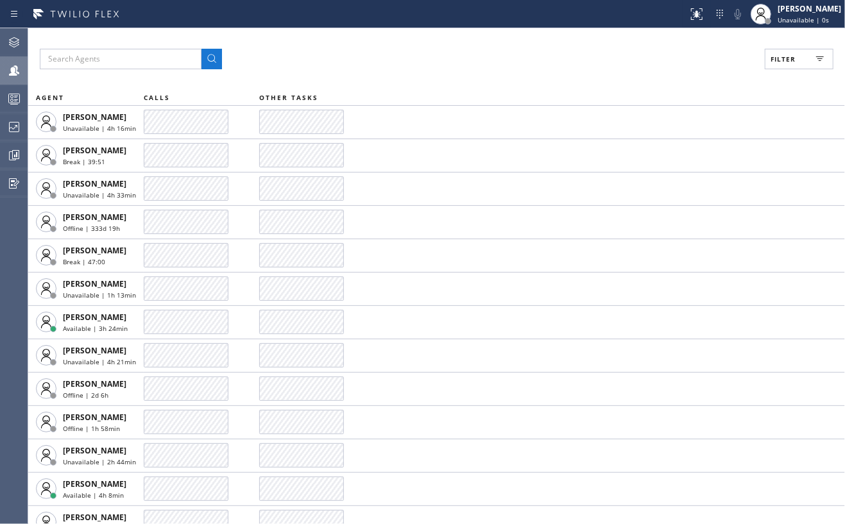
click at [786, 58] on span "Filter" at bounding box center [783, 59] width 25 height 9
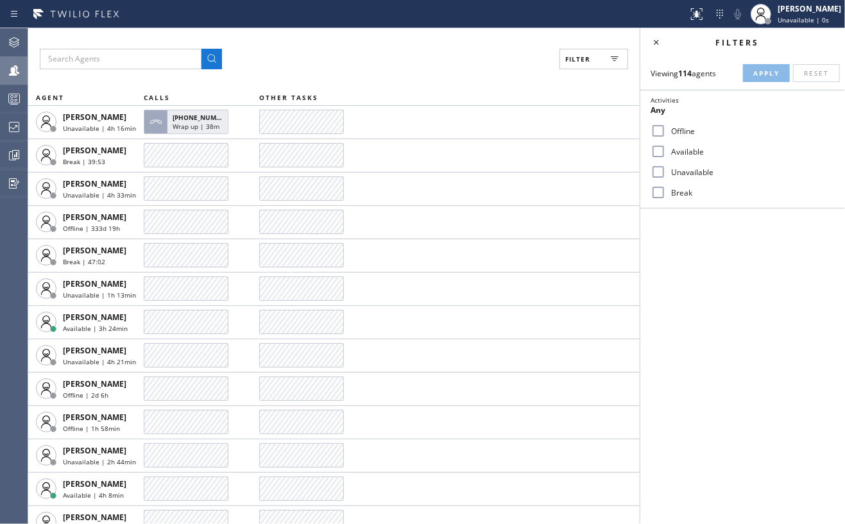
click at [662, 147] on input "Available" at bounding box center [658, 151] width 15 height 15
checkbox input "true"
click at [656, 184] on div "Break" at bounding box center [743, 192] width 205 height 21
click at [656, 185] on input "Break" at bounding box center [658, 192] width 15 height 15
checkbox input "true"
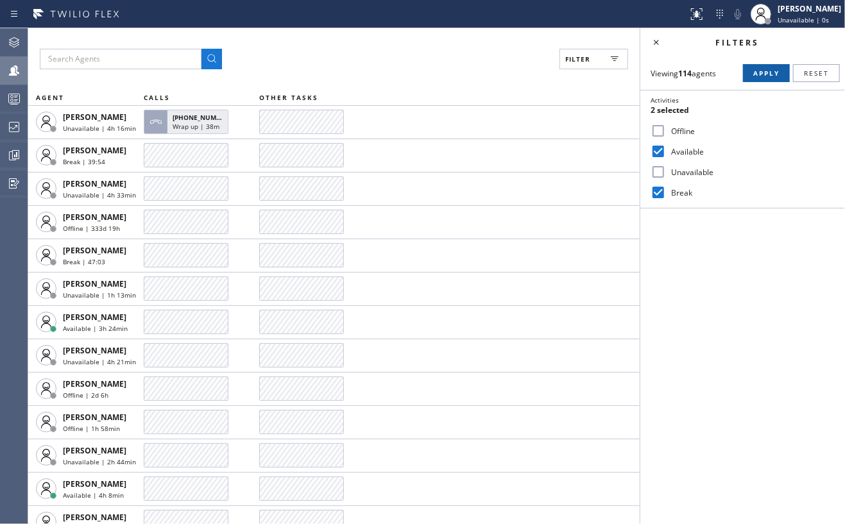
click at [757, 72] on span "Apply" at bounding box center [766, 73] width 26 height 9
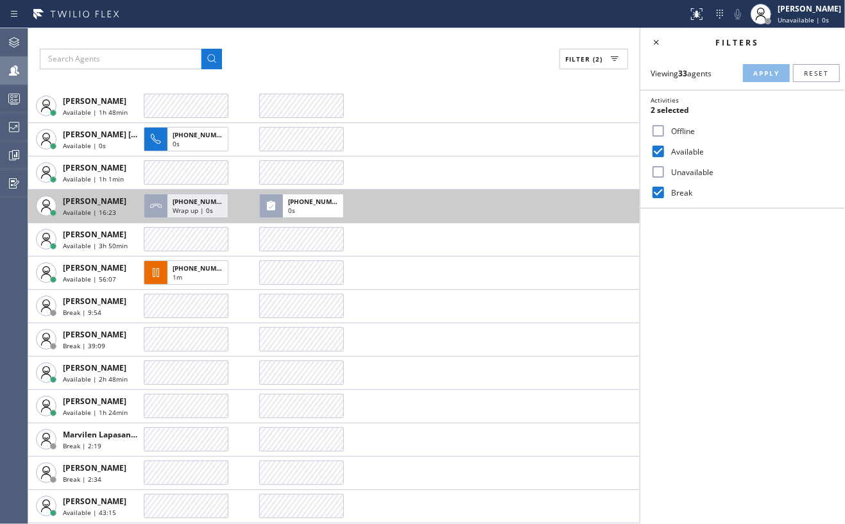
scroll to position [513, 0]
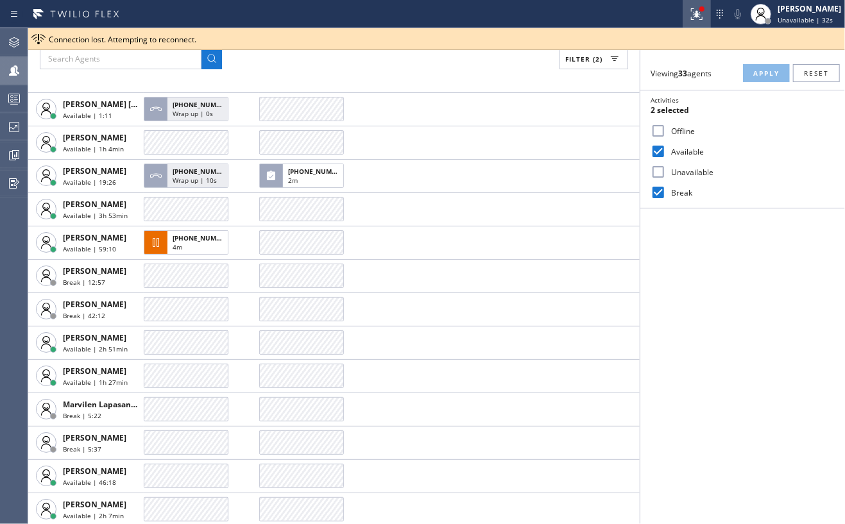
click at [702, 10] on icon at bounding box center [696, 13] width 15 height 15
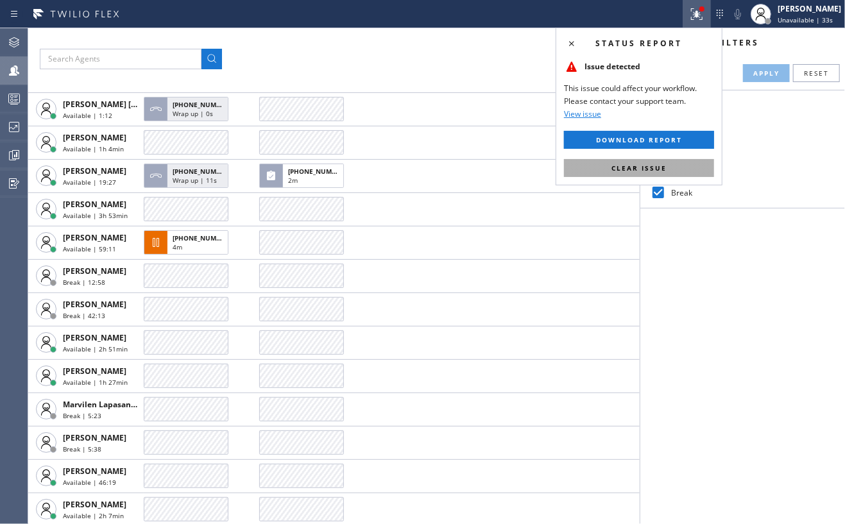
click at [655, 164] on span "Clear issue" at bounding box center [639, 168] width 55 height 9
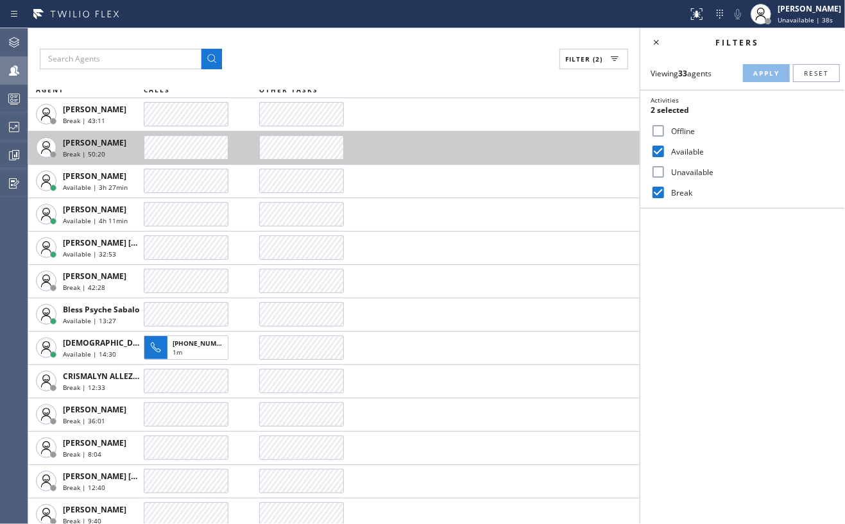
scroll to position [0, 0]
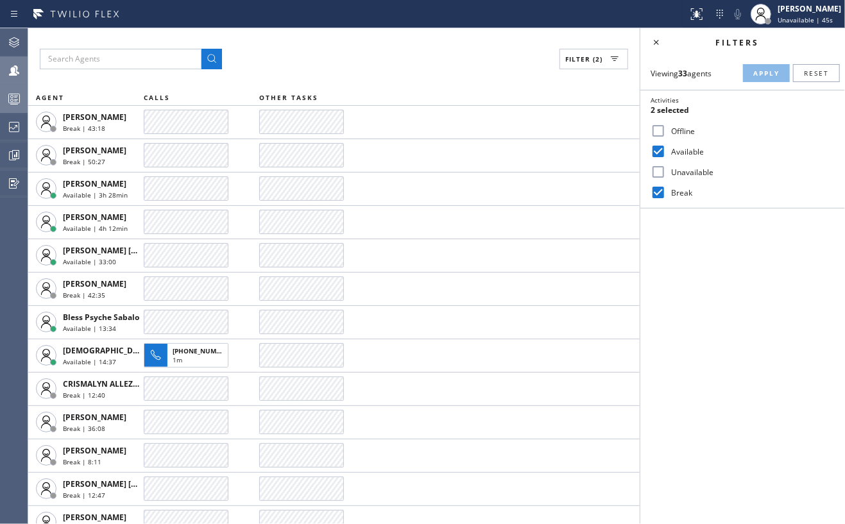
click at [10, 94] on rect at bounding box center [14, 98] width 11 height 9
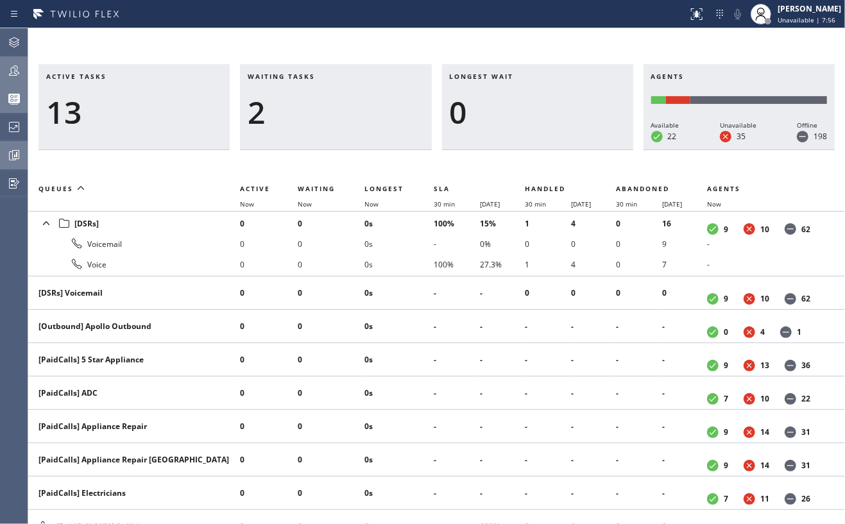
click at [21, 157] on icon at bounding box center [13, 155] width 15 height 15
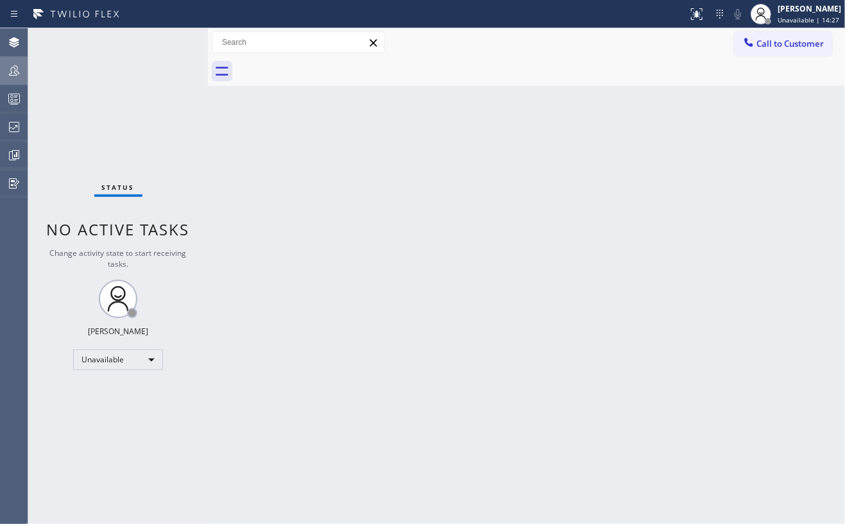
click at [13, 67] on icon at bounding box center [13, 70] width 15 height 15
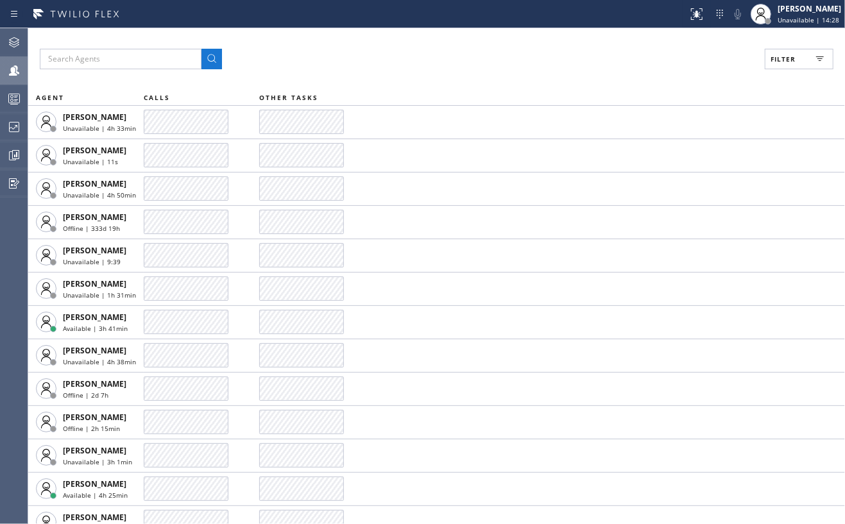
click at [786, 57] on span "Filter" at bounding box center [783, 59] width 25 height 9
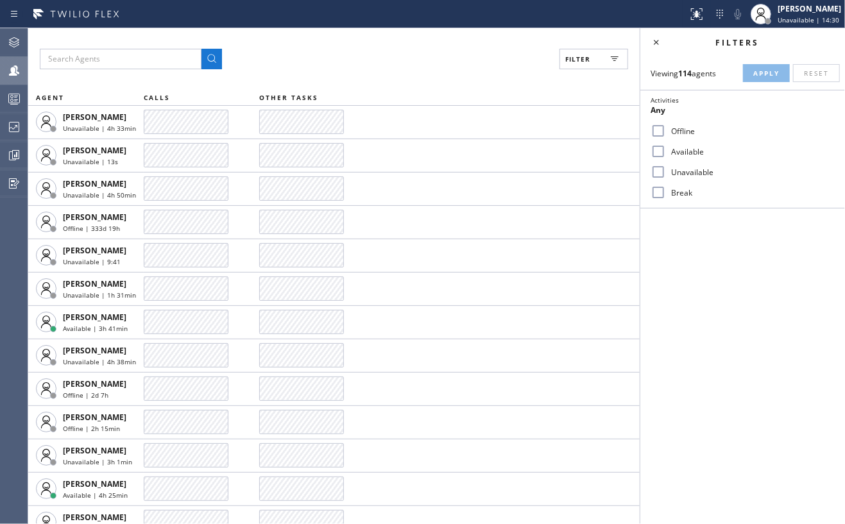
click at [661, 150] on input "Available" at bounding box center [658, 151] width 15 height 15
checkbox input "true"
click at [760, 73] on span "Apply" at bounding box center [766, 73] width 26 height 9
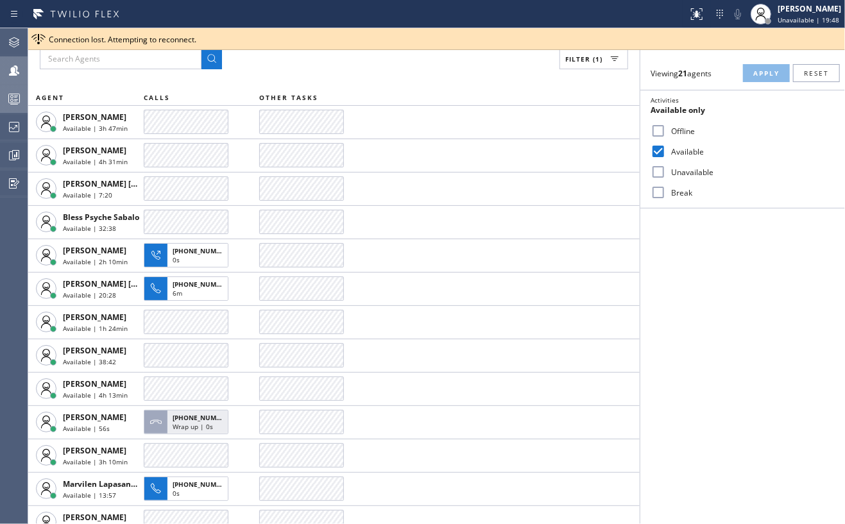
click at [1, 98] on div at bounding box center [14, 98] width 28 height 15
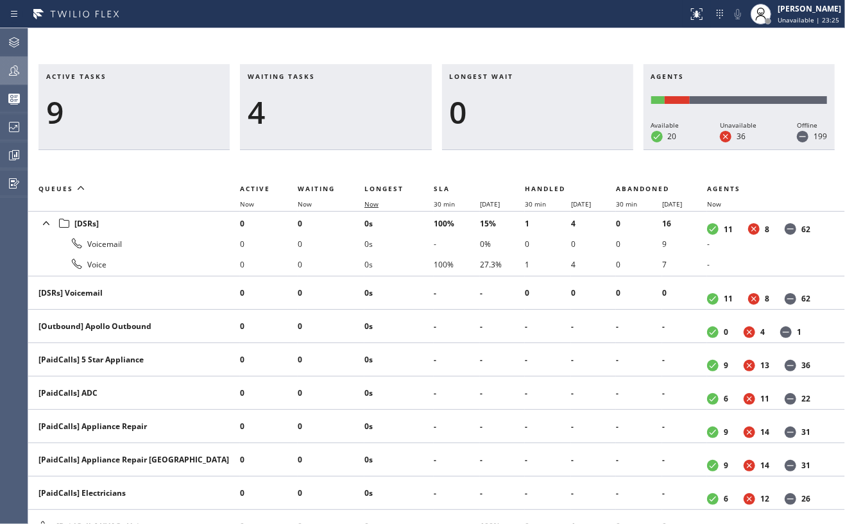
click at [368, 203] on span "Now" at bounding box center [372, 204] width 14 height 9
click at [699, 14] on icon at bounding box center [697, 12] width 8 height 4
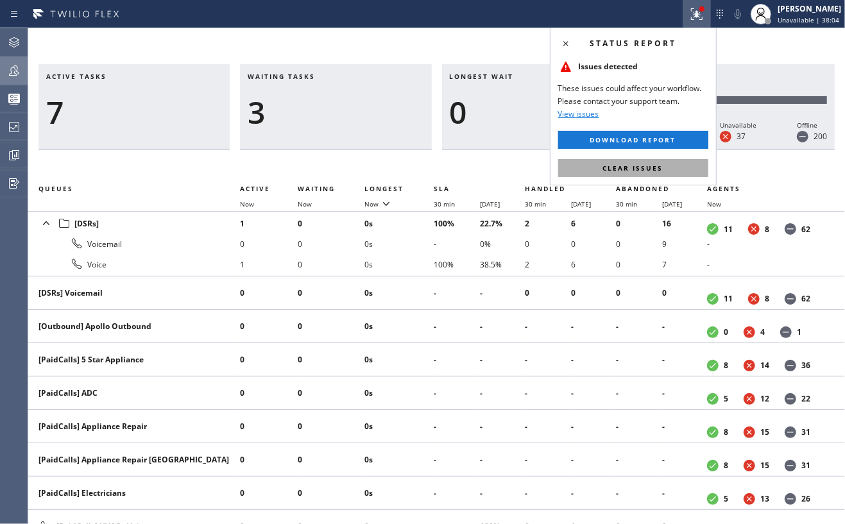
click at [668, 167] on button "Clear issues" at bounding box center [633, 168] width 150 height 18
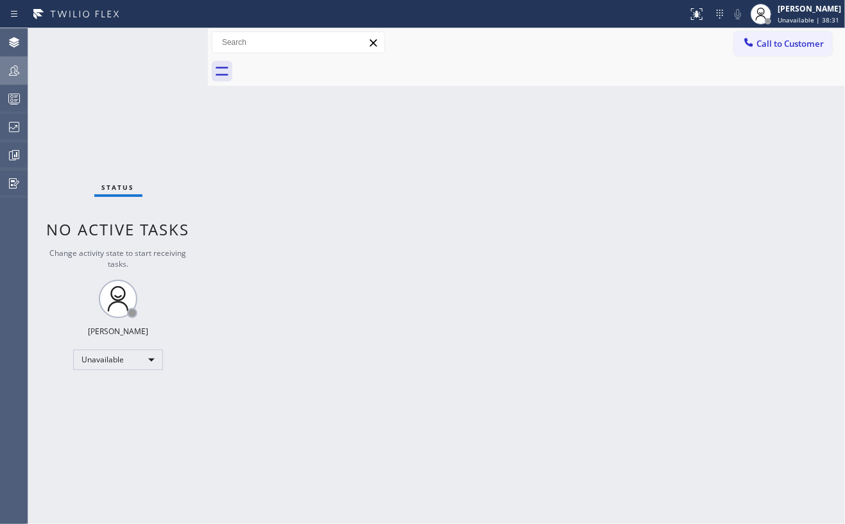
click at [14, 70] on icon at bounding box center [13, 70] width 15 height 15
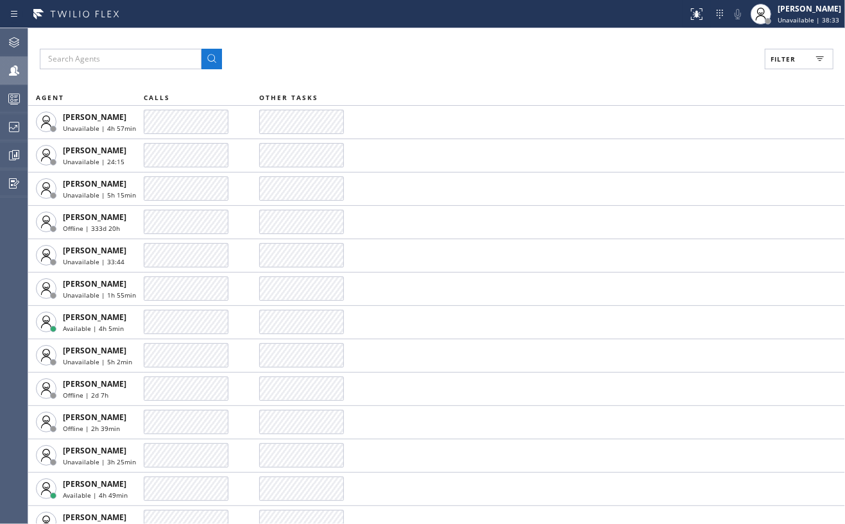
click at [794, 54] on button "Filter" at bounding box center [799, 59] width 69 height 21
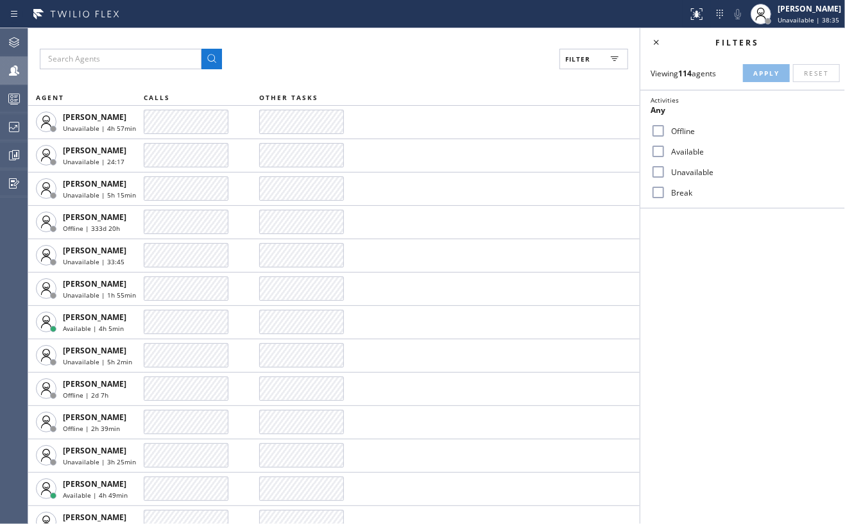
click at [660, 148] on input "Available" at bounding box center [658, 151] width 15 height 15
checkbox input "true"
click at [768, 75] on span "Apply" at bounding box center [766, 73] width 26 height 9
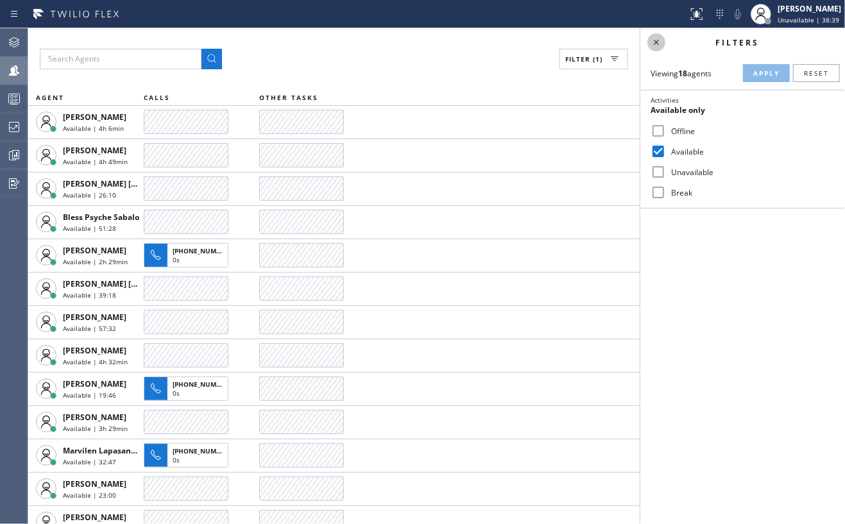
click at [657, 46] on icon at bounding box center [656, 42] width 15 height 15
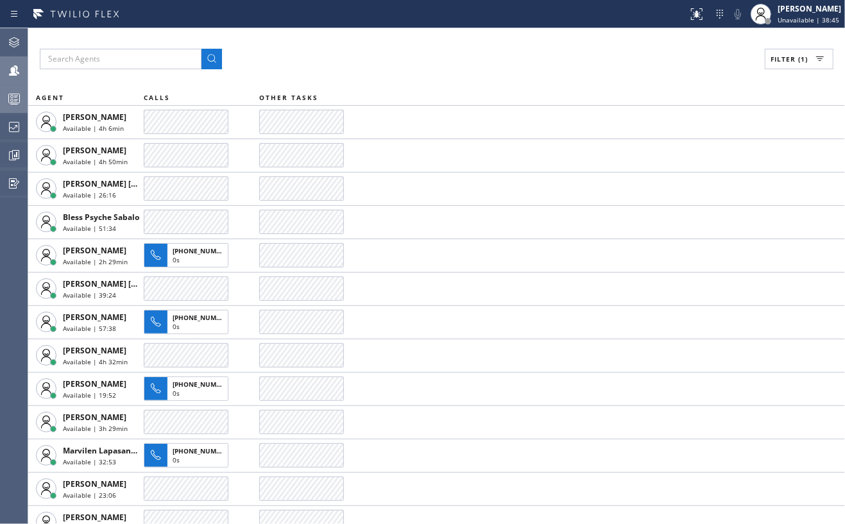
click at [9, 98] on icon at bounding box center [13, 98] width 15 height 15
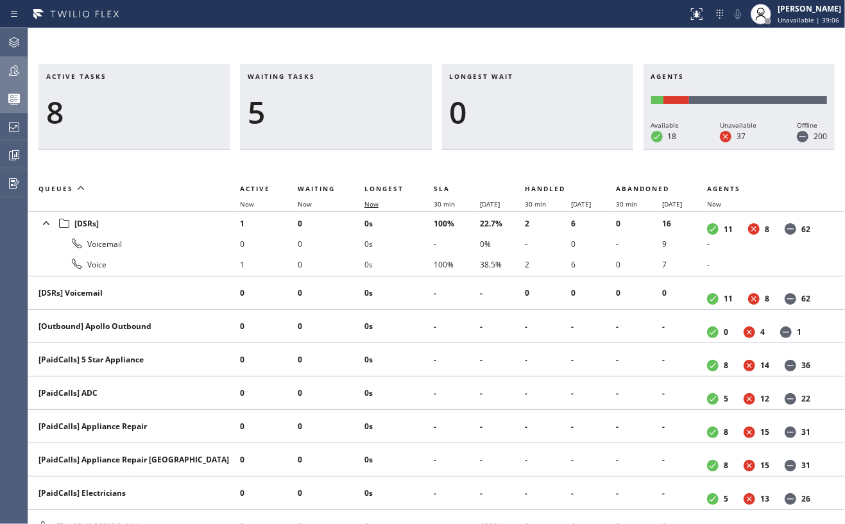
click at [367, 207] on span "Now" at bounding box center [372, 204] width 14 height 9
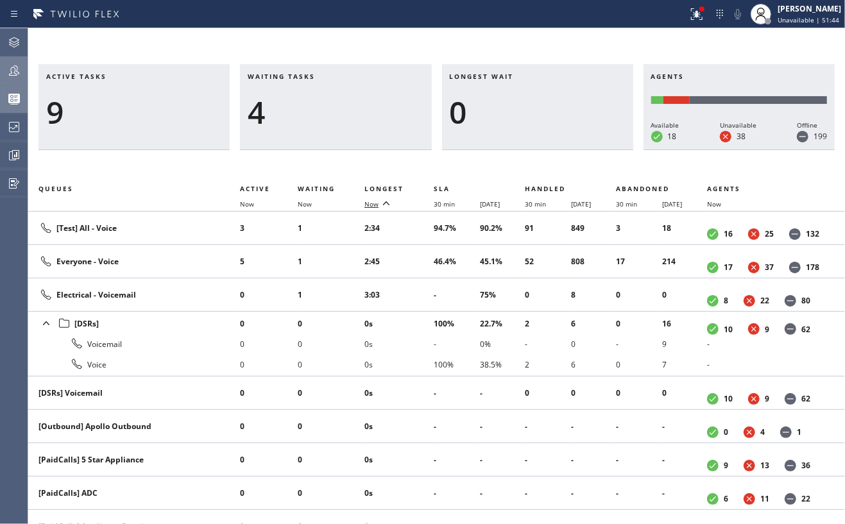
click at [379, 203] on icon at bounding box center [386, 203] width 15 height 15
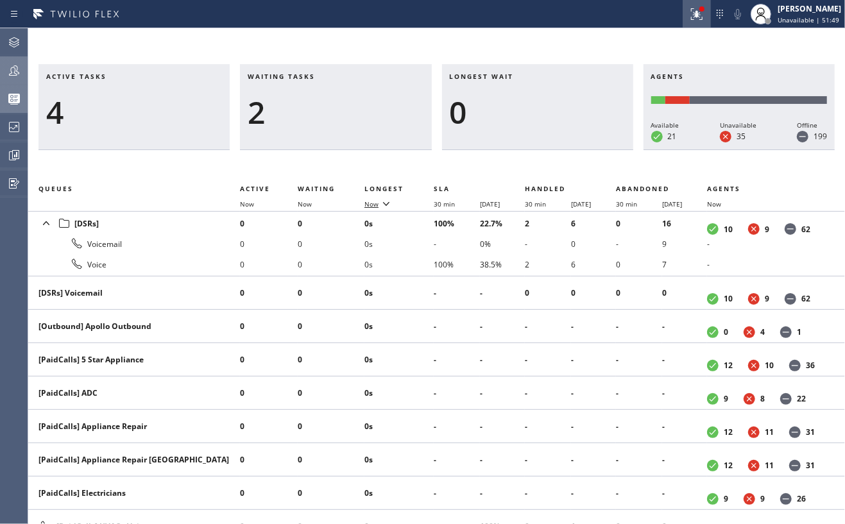
click at [699, 16] on icon at bounding box center [695, 12] width 8 height 9
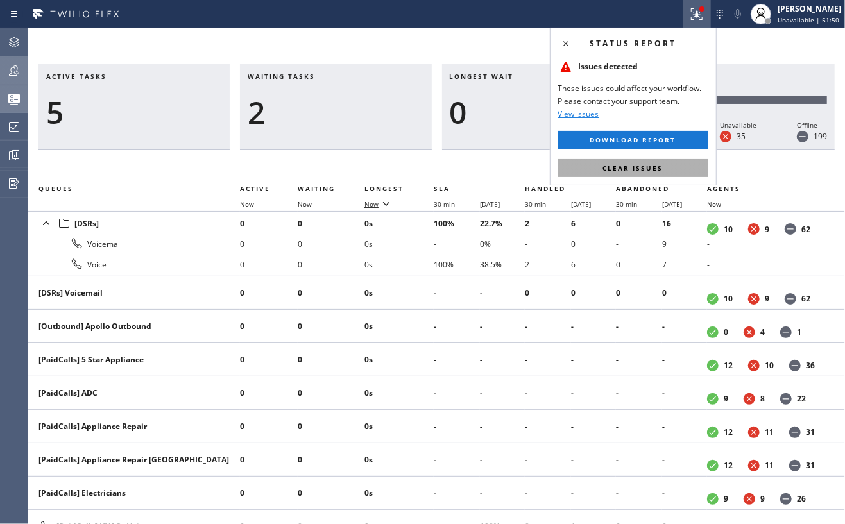
click at [639, 167] on span "Clear issues" at bounding box center [633, 168] width 60 height 9
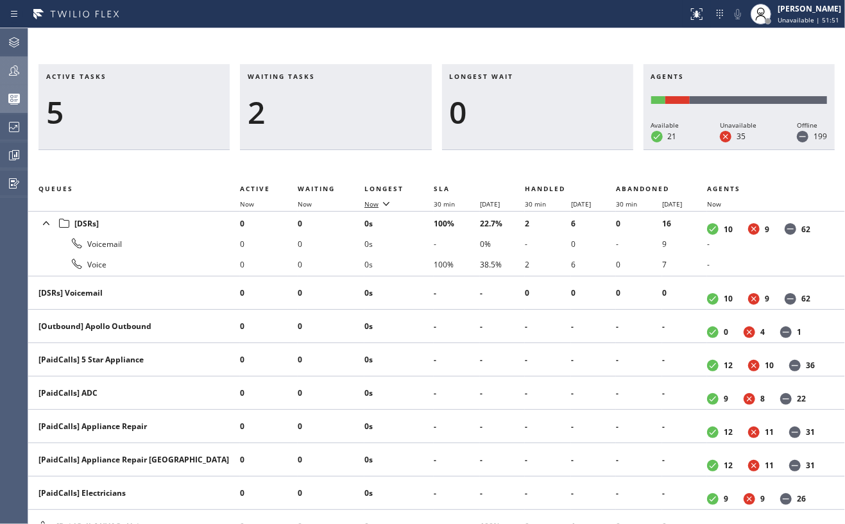
click at [546, 49] on div "Active tasks 5 Waiting tasks 2 Longest wait 0 Agents Available 21 Unavailable 3…" at bounding box center [436, 276] width 817 height 496
click at [375, 200] on span "Now" at bounding box center [372, 204] width 14 height 9
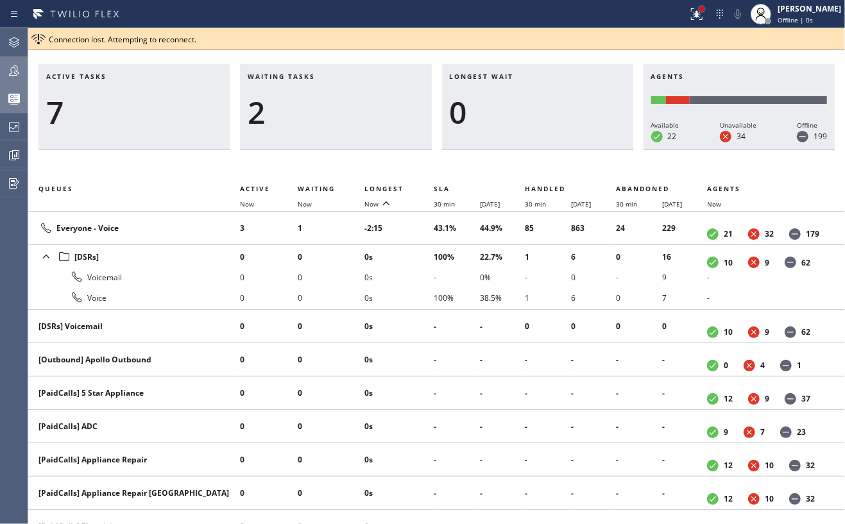
click at [705, 6] on div at bounding box center [702, 8] width 5 height 5
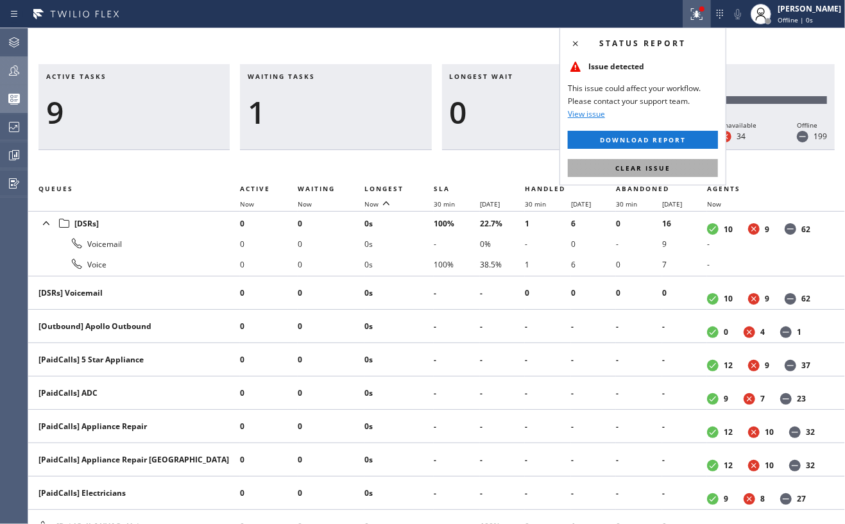
click at [624, 159] on button "Clear issue" at bounding box center [643, 168] width 150 height 18
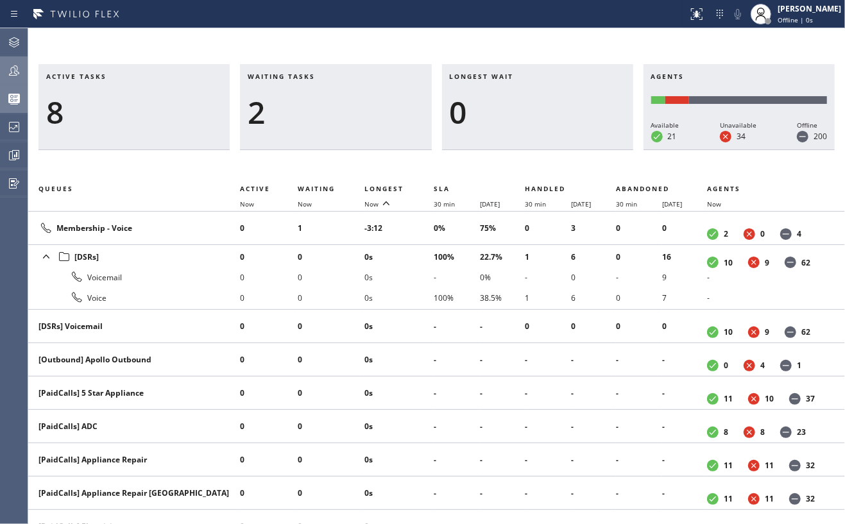
click at [529, 44] on div "Active tasks 8 Waiting tasks 2 Longest wait 0 Agents Available 21 Unavailable 3…" at bounding box center [436, 276] width 817 height 496
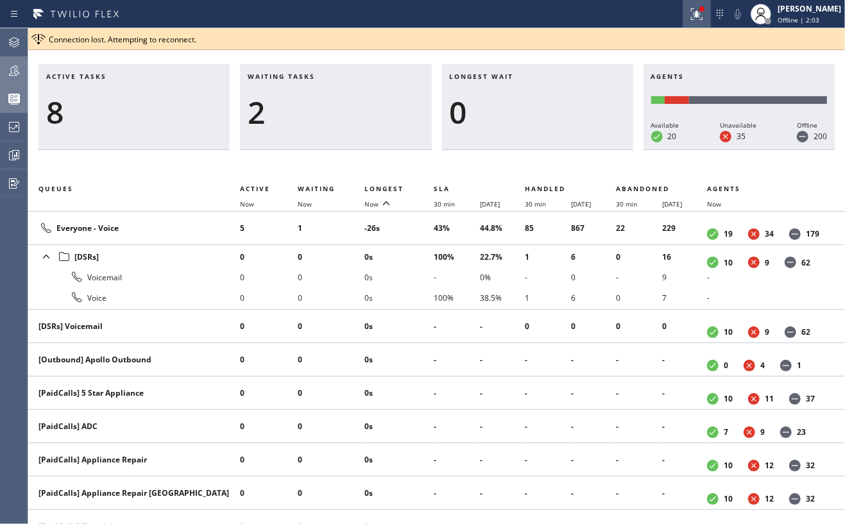
click at [705, 19] on icon at bounding box center [696, 13] width 15 height 15
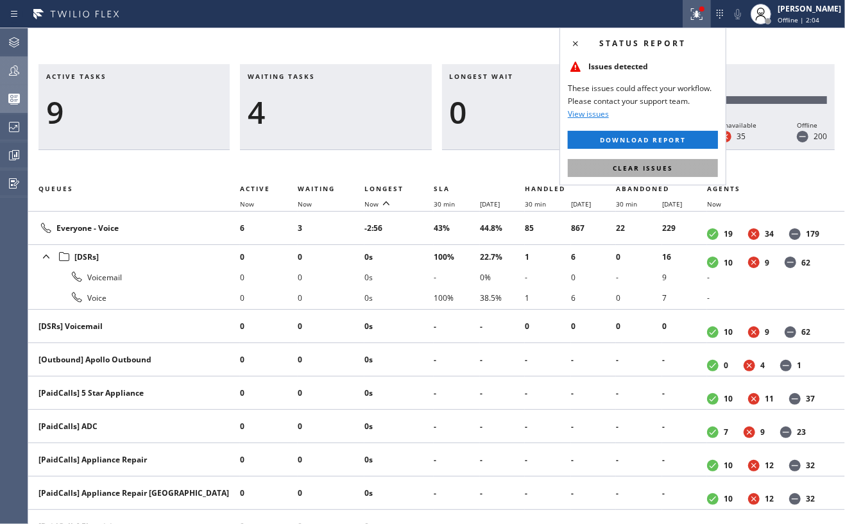
click at [678, 168] on button "Clear issues" at bounding box center [643, 168] width 150 height 18
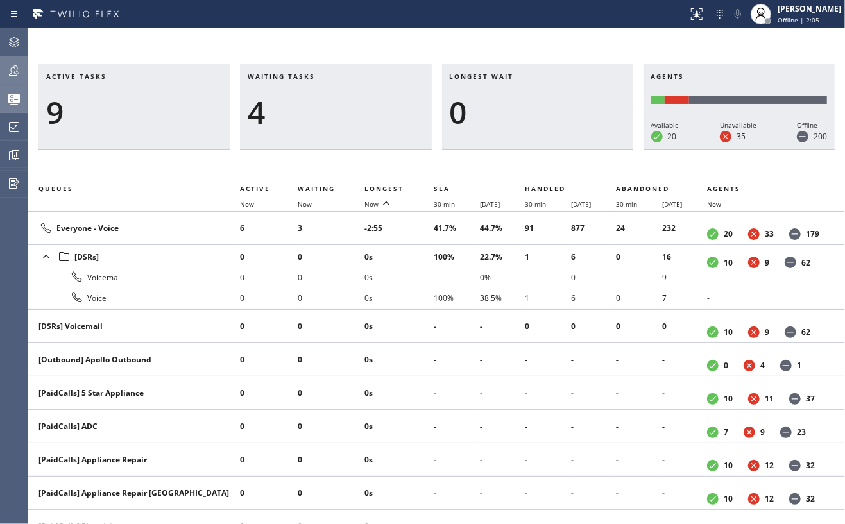
click at [584, 44] on div "Active tasks 9 Waiting tasks 4 Longest wait 0 Agents Available 20 Unavailable 3…" at bounding box center [436, 276] width 817 height 496
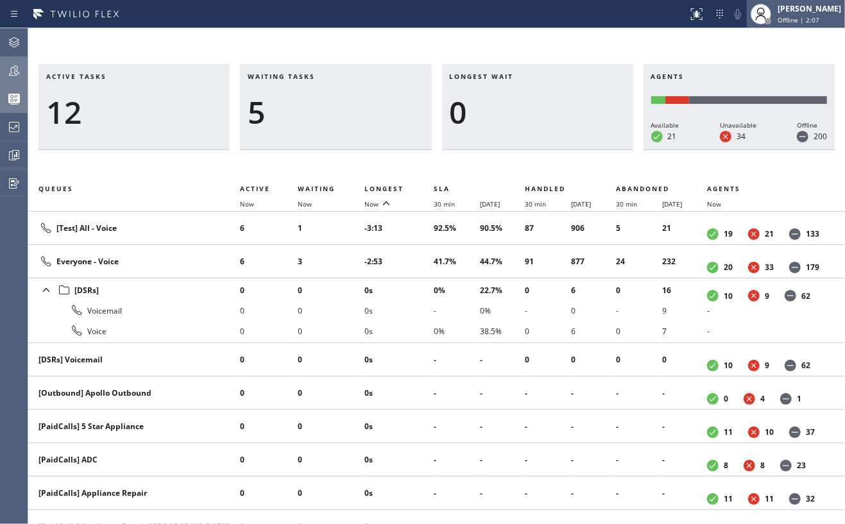
click at [825, 9] on div "[PERSON_NAME]" at bounding box center [810, 8] width 64 height 11
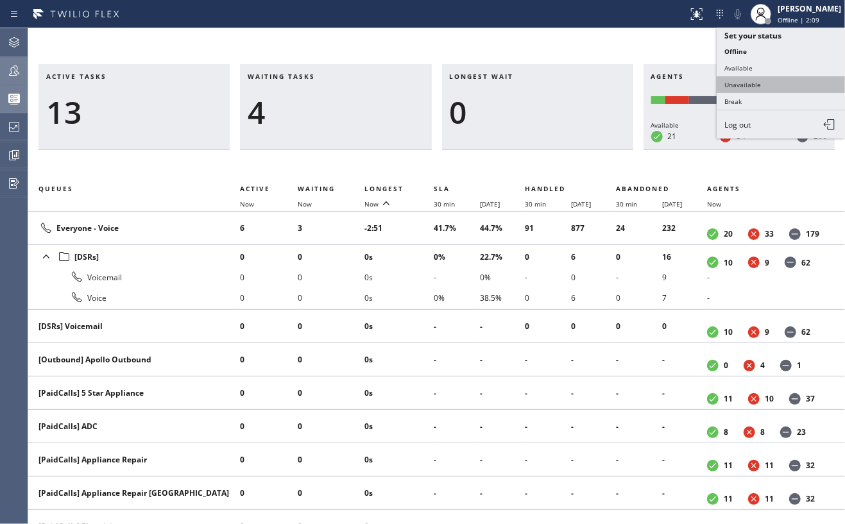
click at [766, 83] on button "Unavailable" at bounding box center [781, 84] width 128 height 17
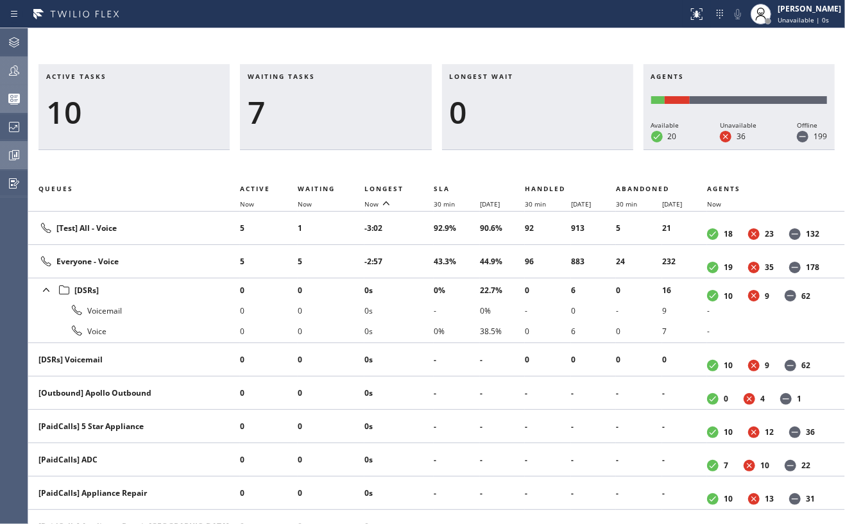
click at [6, 155] on icon at bounding box center [13, 155] width 15 height 15
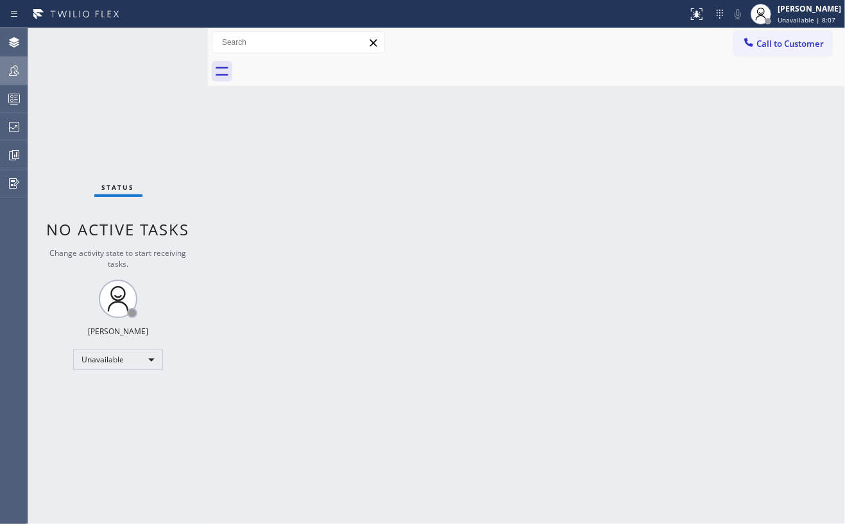
click at [9, 68] on icon at bounding box center [13, 70] width 15 height 15
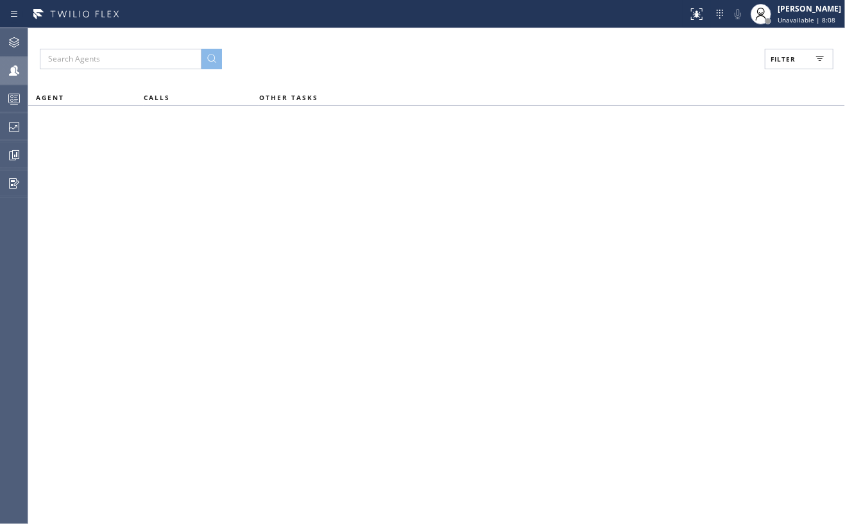
click at [802, 59] on button "Filter" at bounding box center [799, 59] width 69 height 21
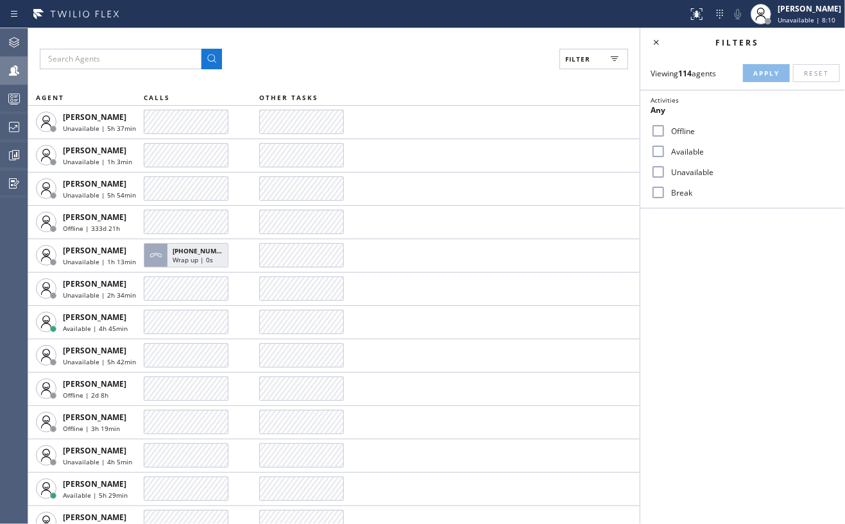
click at [656, 150] on input "Available" at bounding box center [658, 151] width 15 height 15
checkbox input "true"
click at [761, 73] on span "Apply" at bounding box center [766, 73] width 26 height 9
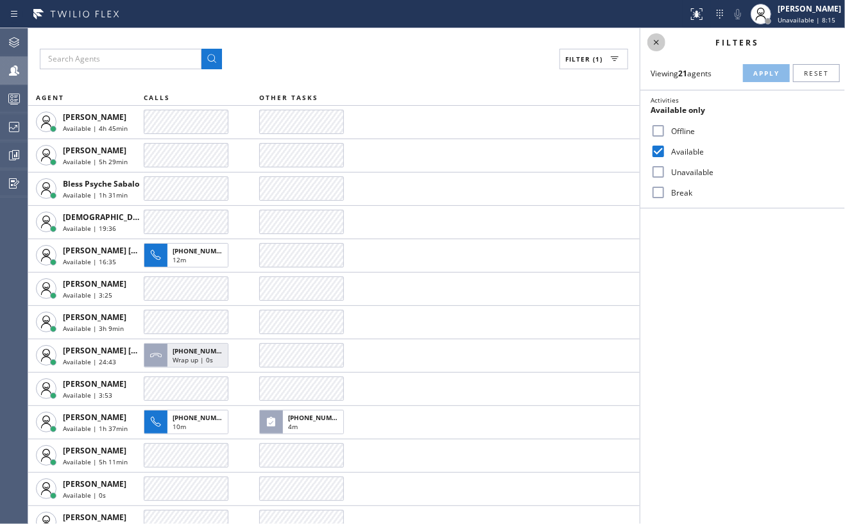
click at [655, 36] on icon at bounding box center [656, 42] width 15 height 15
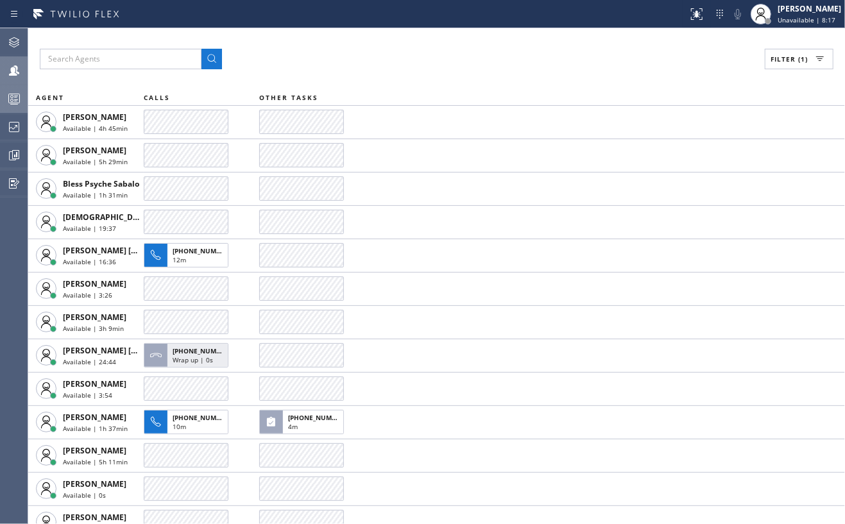
click at [5, 98] on div at bounding box center [14, 98] width 28 height 15
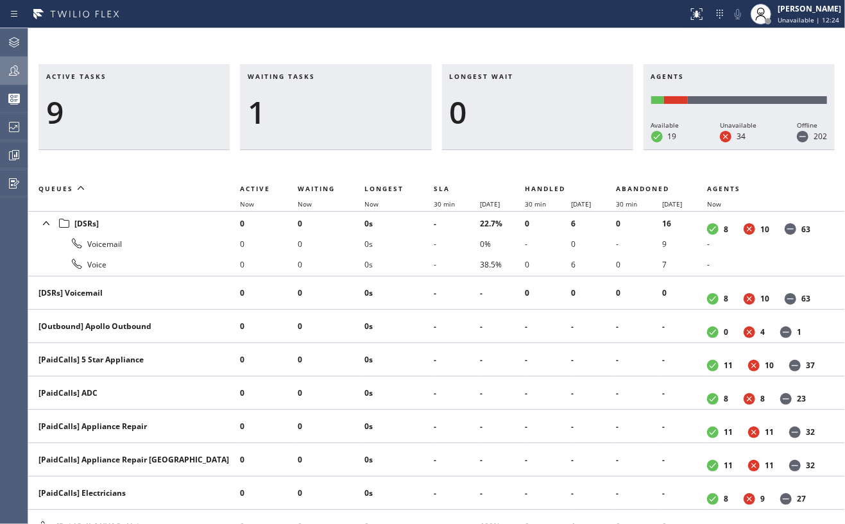
click at [414, 41] on div "Active tasks 9 Waiting tasks 1 Longest wait 0 Agents Available 19 Unavailable 3…" at bounding box center [436, 276] width 817 height 496
click at [372, 200] on span "Now" at bounding box center [372, 204] width 14 height 9
click at [373, 205] on span "Now" at bounding box center [372, 204] width 14 height 9
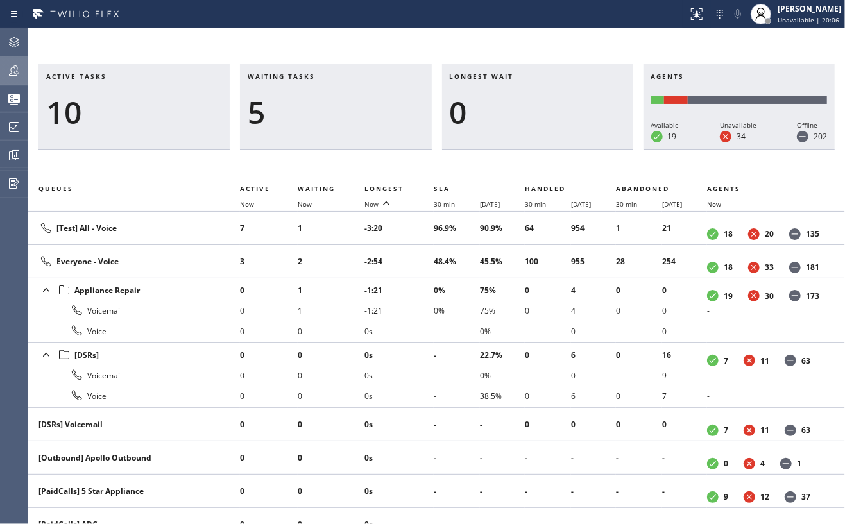
click at [11, 64] on icon at bounding box center [13, 70] width 15 height 15
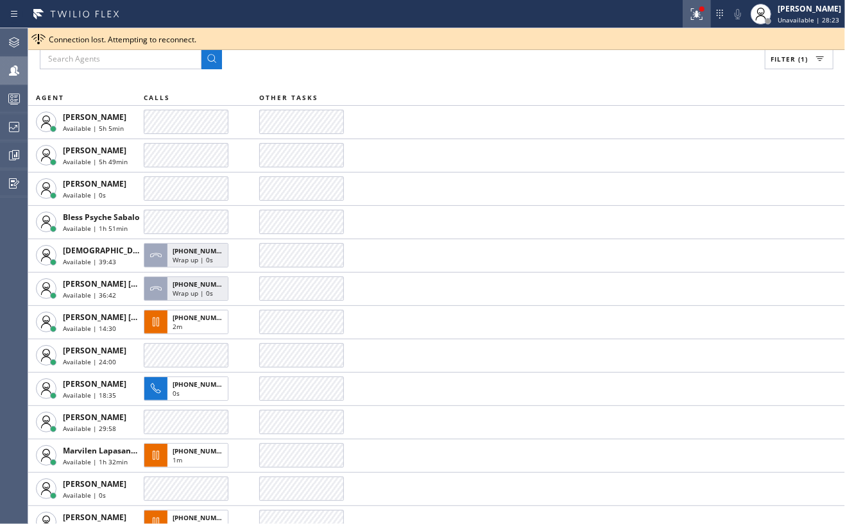
click at [704, 21] on button at bounding box center [697, 14] width 28 height 28
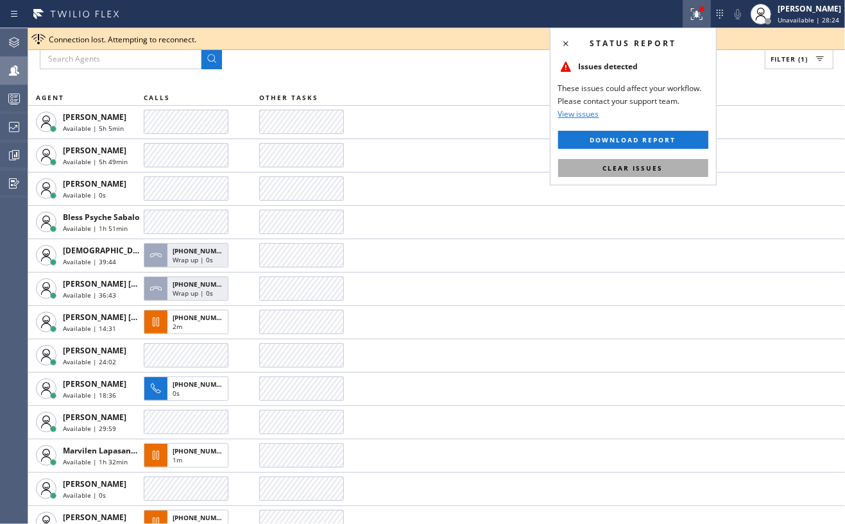
click at [699, 168] on button "Clear issues" at bounding box center [633, 168] width 150 height 18
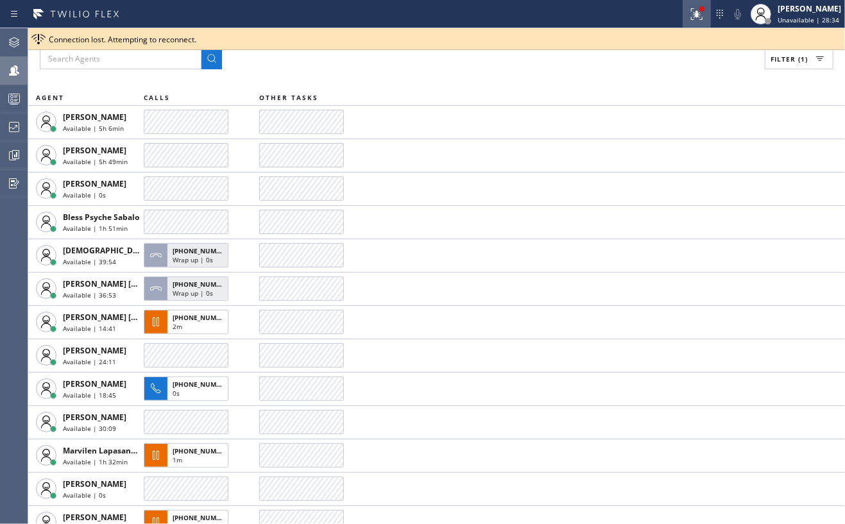
click at [699, 16] on icon at bounding box center [696, 13] width 15 height 15
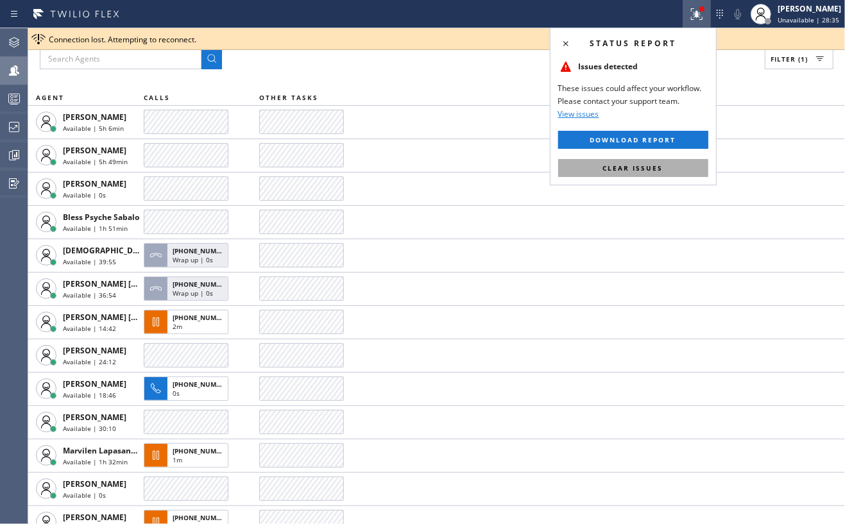
click at [647, 168] on span "Clear issues" at bounding box center [633, 168] width 60 height 9
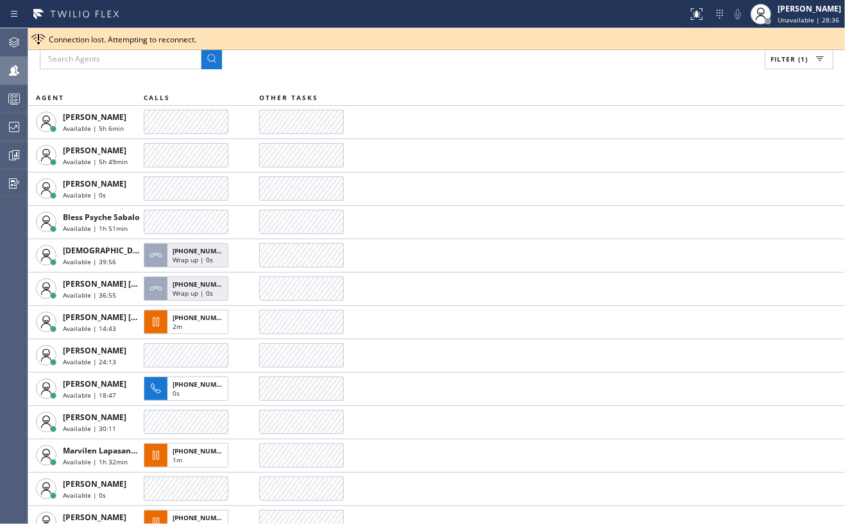
click at [561, 68] on div "Filter (1)" at bounding box center [437, 59] width 794 height 21
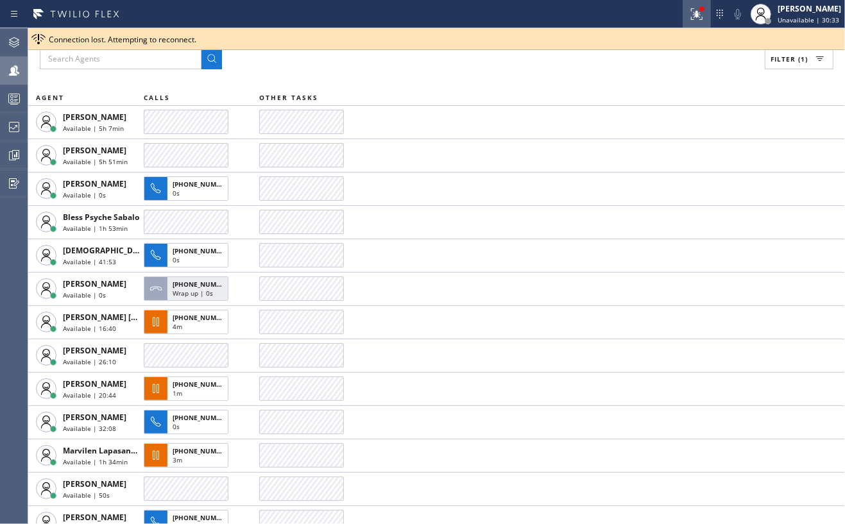
click at [704, 24] on button at bounding box center [697, 14] width 28 height 28
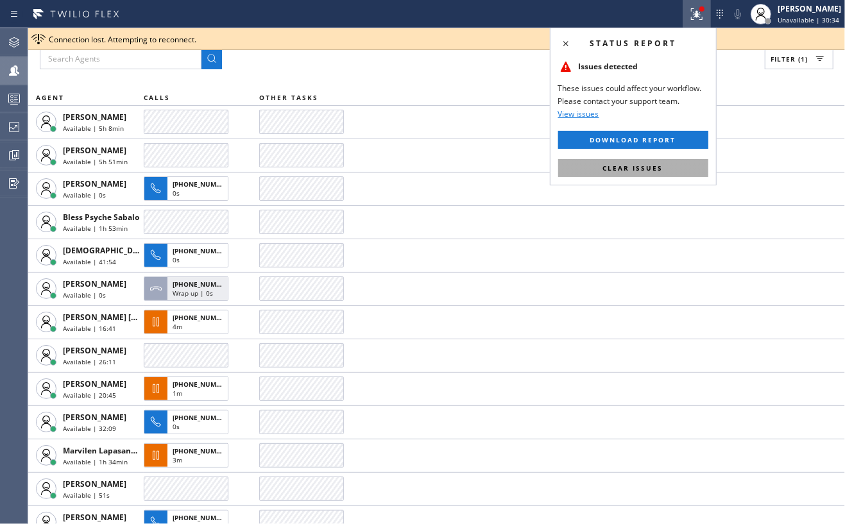
click at [660, 168] on span "Clear issues" at bounding box center [633, 168] width 60 height 9
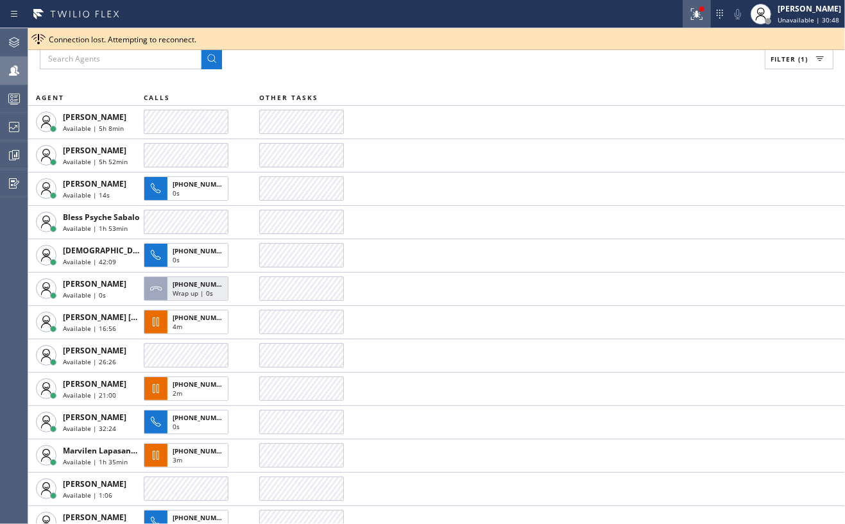
click at [702, 17] on icon at bounding box center [696, 13] width 15 height 15
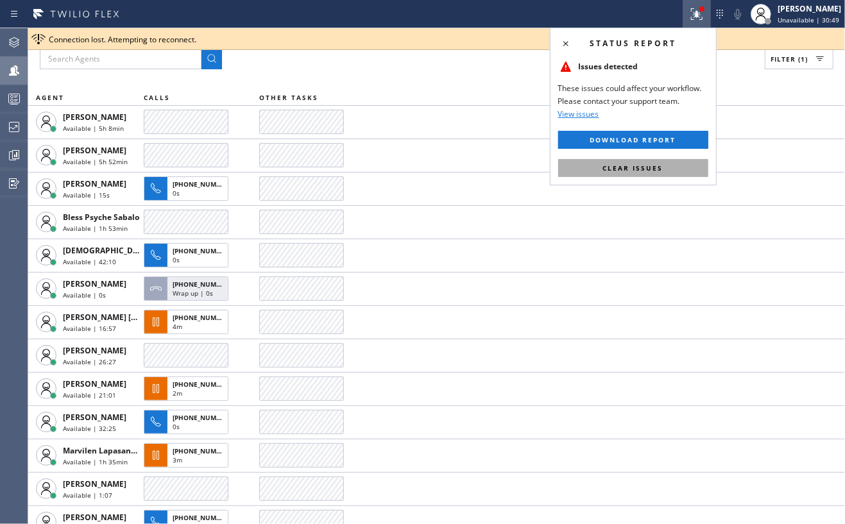
click at [675, 166] on button "Clear issues" at bounding box center [633, 168] width 150 height 18
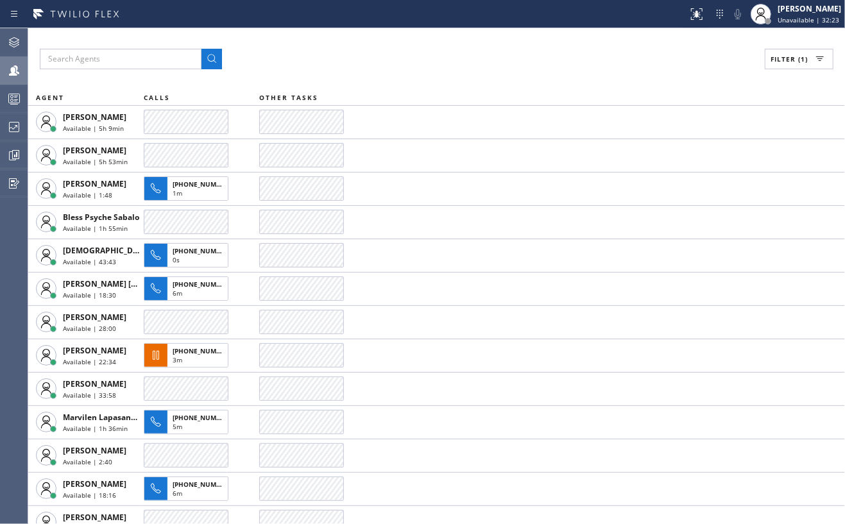
click at [544, 33] on div "Filter (1) AGENT CALLS OTHER TASKS [PERSON_NAME] Available | 5h 9min [PERSON_NA…" at bounding box center [436, 276] width 817 height 496
click at [10, 130] on icon at bounding box center [13, 126] width 15 height 15
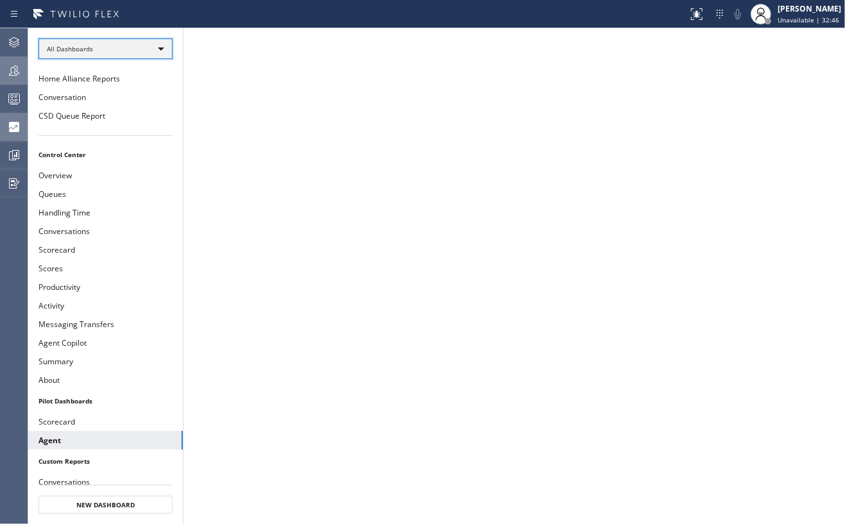
click at [121, 41] on div "All Dashboards" at bounding box center [106, 49] width 134 height 21
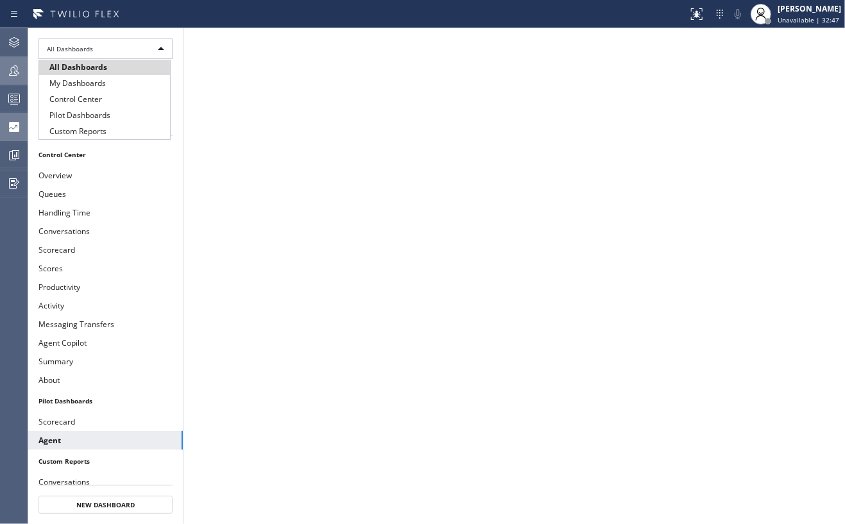
click at [90, 62] on li "All Dashboards" at bounding box center [104, 67] width 131 height 15
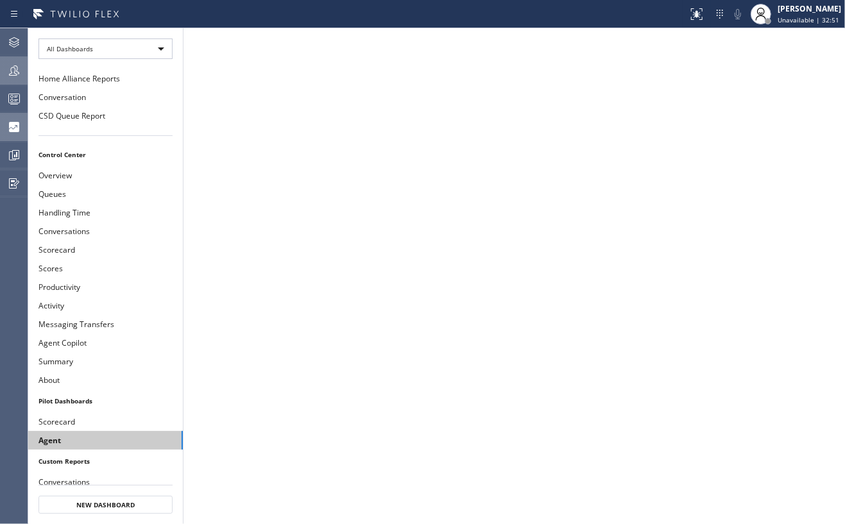
click at [107, 439] on button "Agent" at bounding box center [105, 440] width 155 height 19
click at [17, 95] on icon at bounding box center [13, 98] width 15 height 15
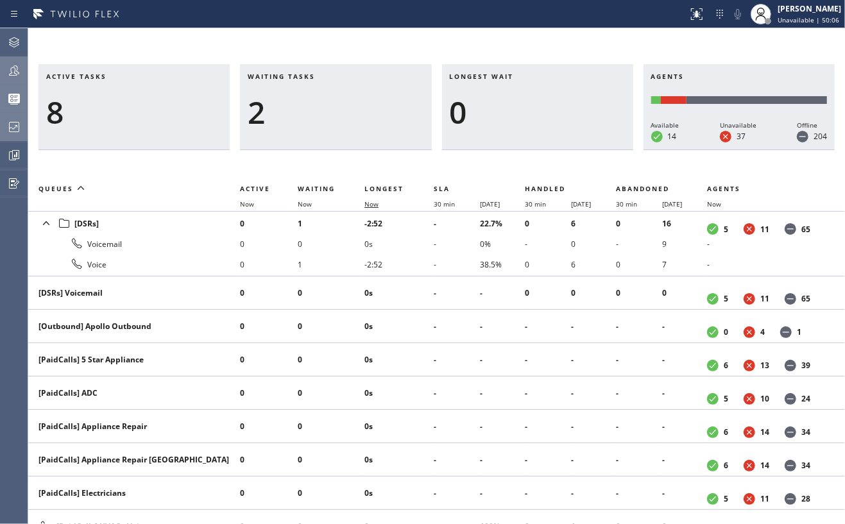
click at [376, 205] on span "Now" at bounding box center [372, 204] width 14 height 9
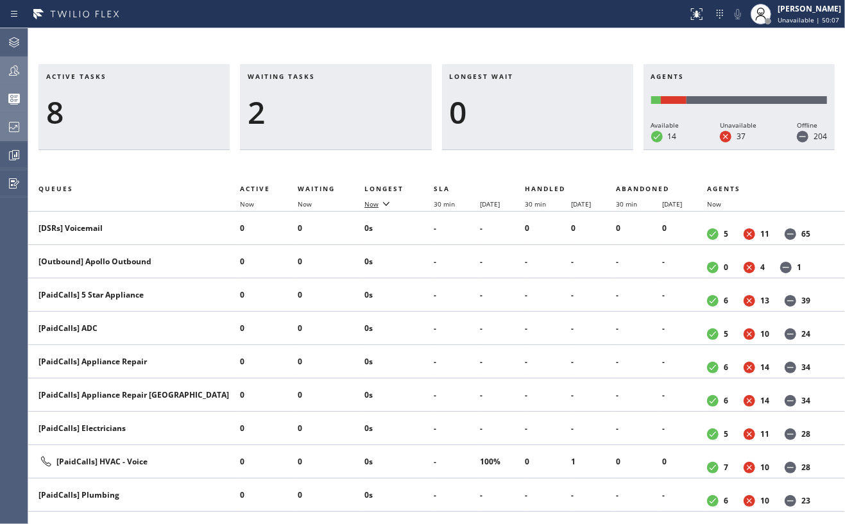
click at [376, 205] on span "Now" at bounding box center [372, 204] width 14 height 9
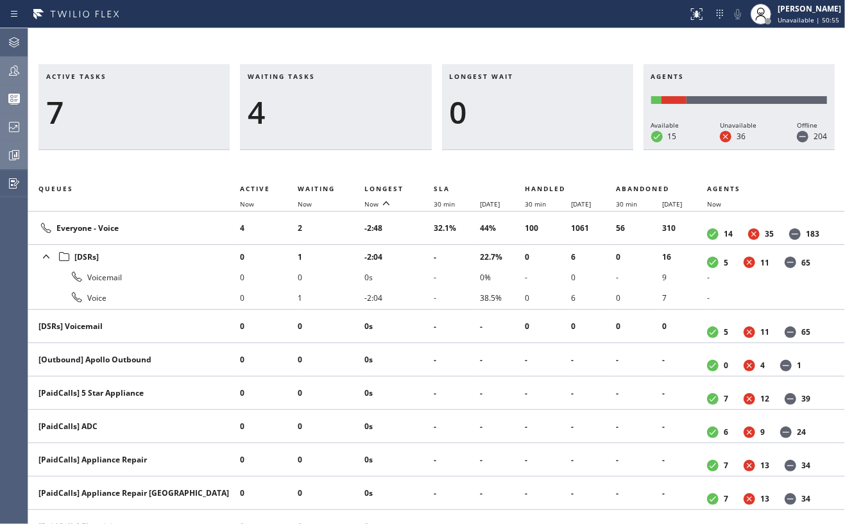
click at [12, 157] on icon at bounding box center [13, 155] width 15 height 15
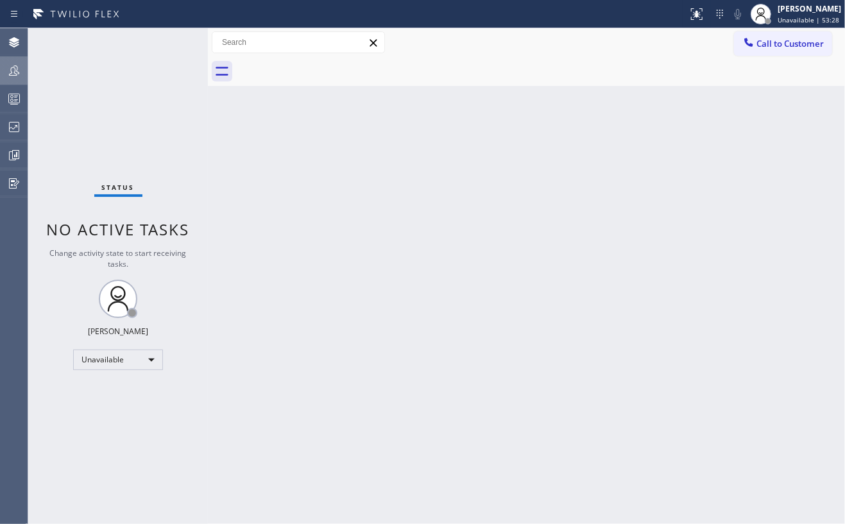
click at [15, 72] on icon at bounding box center [13, 70] width 15 height 15
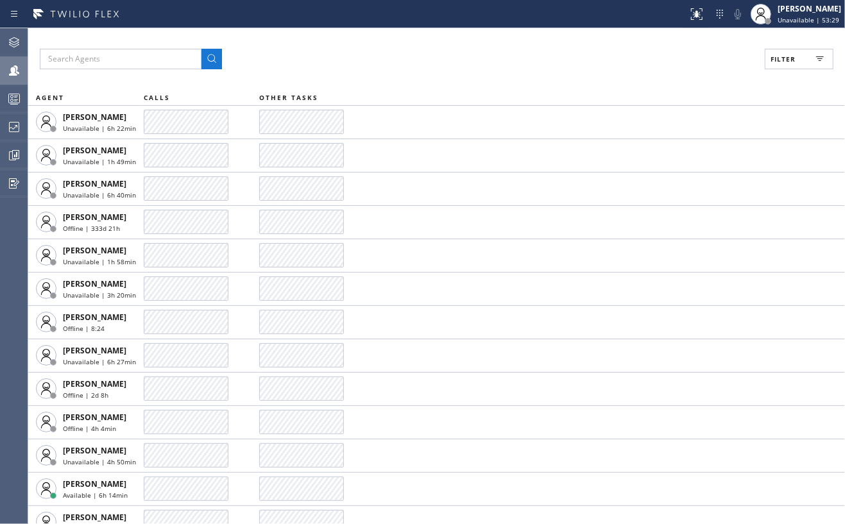
click at [788, 62] on span "Filter" at bounding box center [783, 59] width 25 height 9
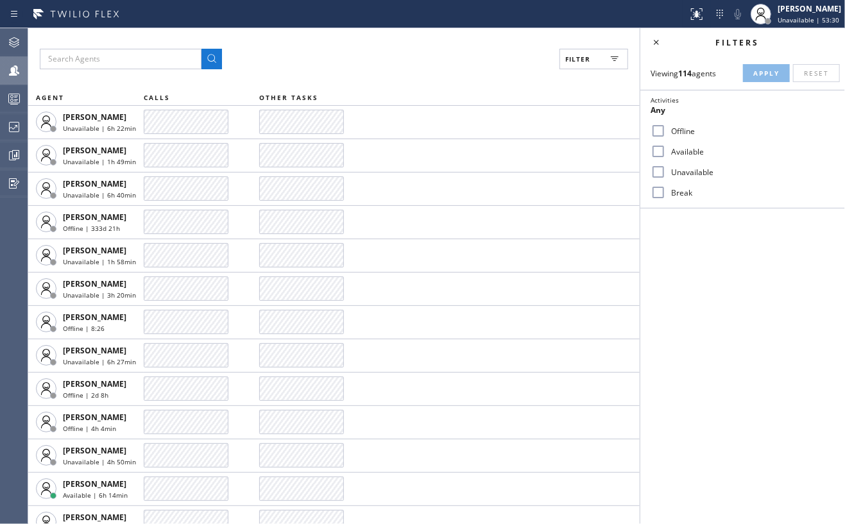
click at [661, 151] on input "Available" at bounding box center [658, 151] width 15 height 15
checkbox input "true"
click at [768, 78] on button "Apply" at bounding box center [766, 73] width 47 height 18
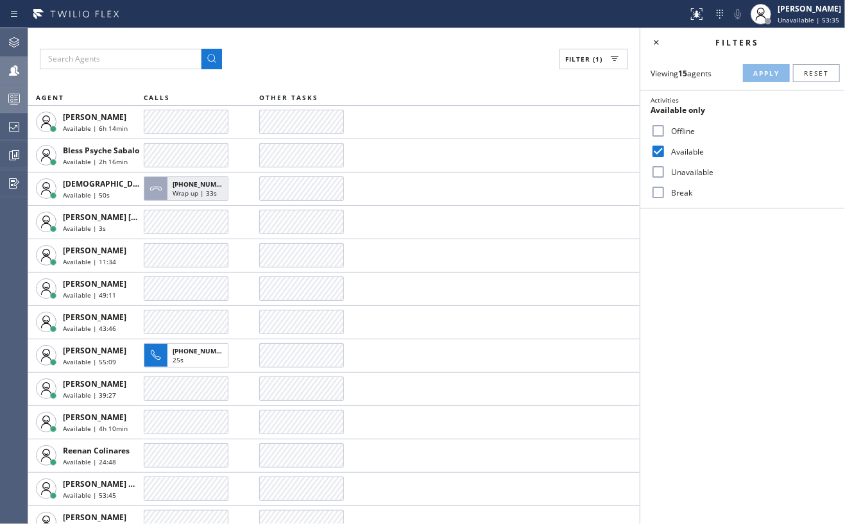
click at [14, 100] on icon at bounding box center [14, 100] width 7 height 8
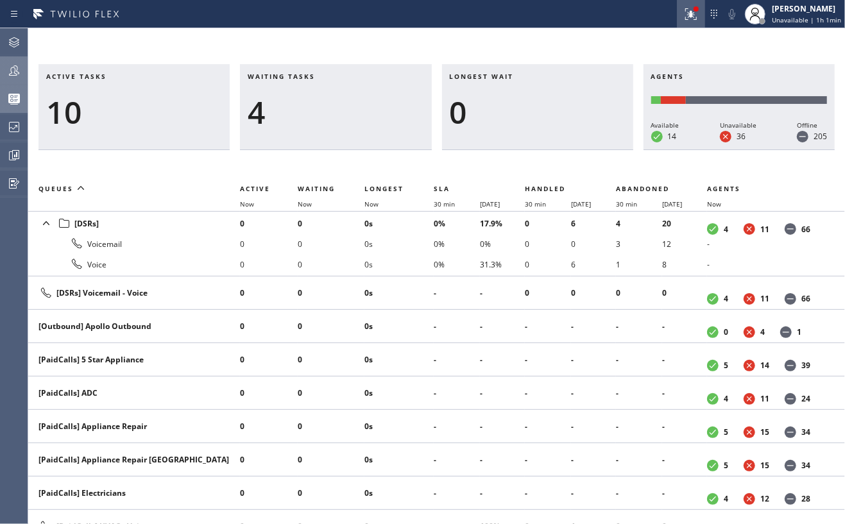
click at [689, 16] on icon at bounding box center [691, 13] width 15 height 15
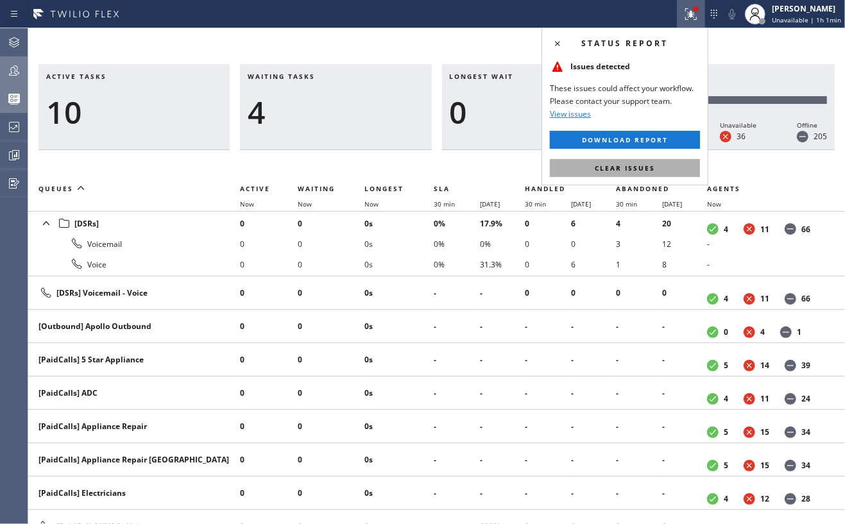
click at [660, 163] on button "Clear issues" at bounding box center [625, 168] width 150 height 18
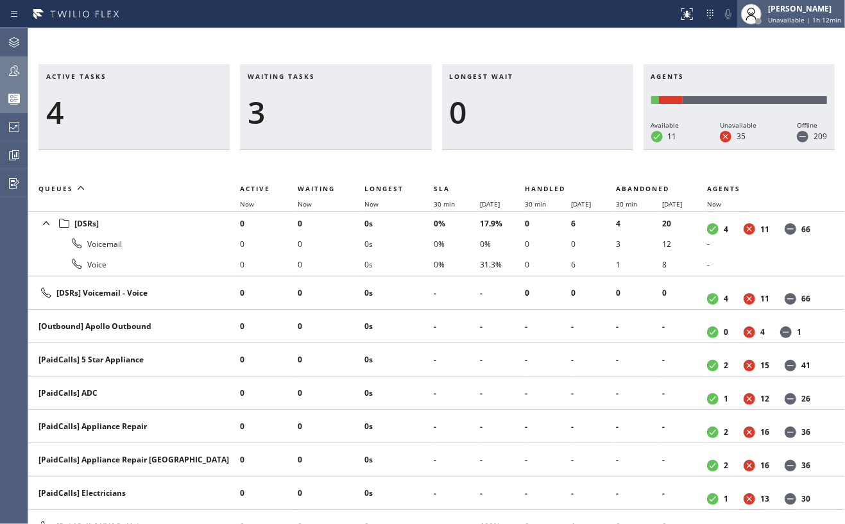
click at [789, 12] on div "[PERSON_NAME]" at bounding box center [804, 8] width 73 height 11
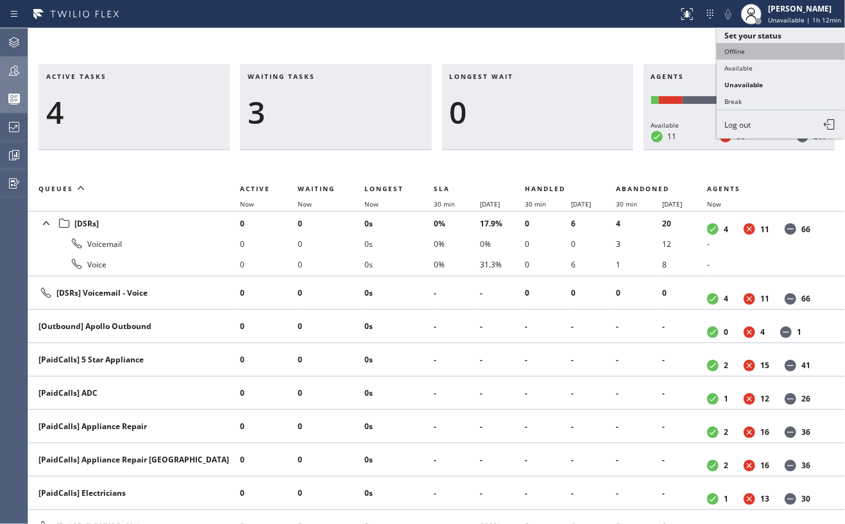
click at [771, 49] on button "Offline" at bounding box center [781, 51] width 128 height 17
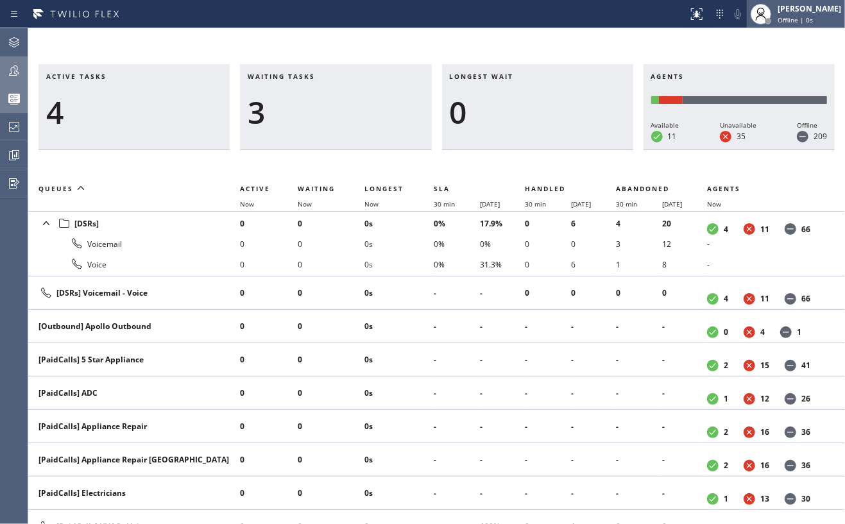
click at [810, 18] on span "Offline | 0s" at bounding box center [795, 19] width 35 height 9
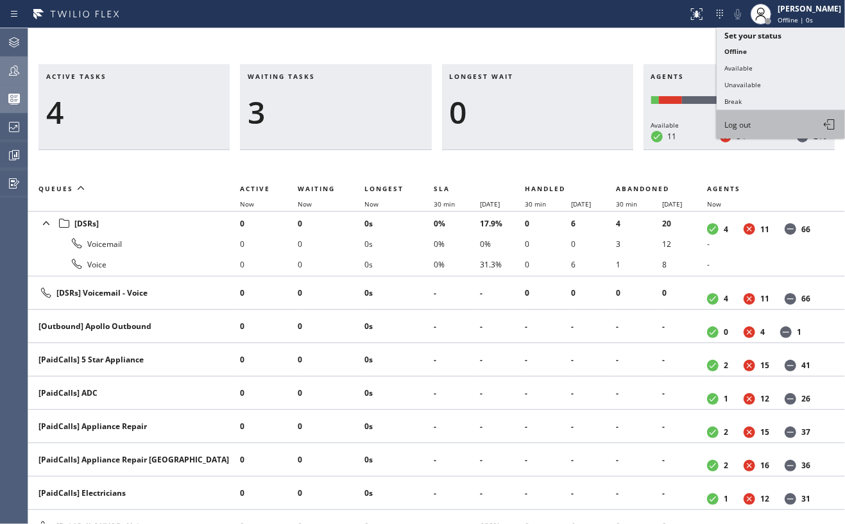
click at [743, 119] on span "Log out" at bounding box center [738, 124] width 26 height 11
